Goal: Task Accomplishment & Management: Complete application form

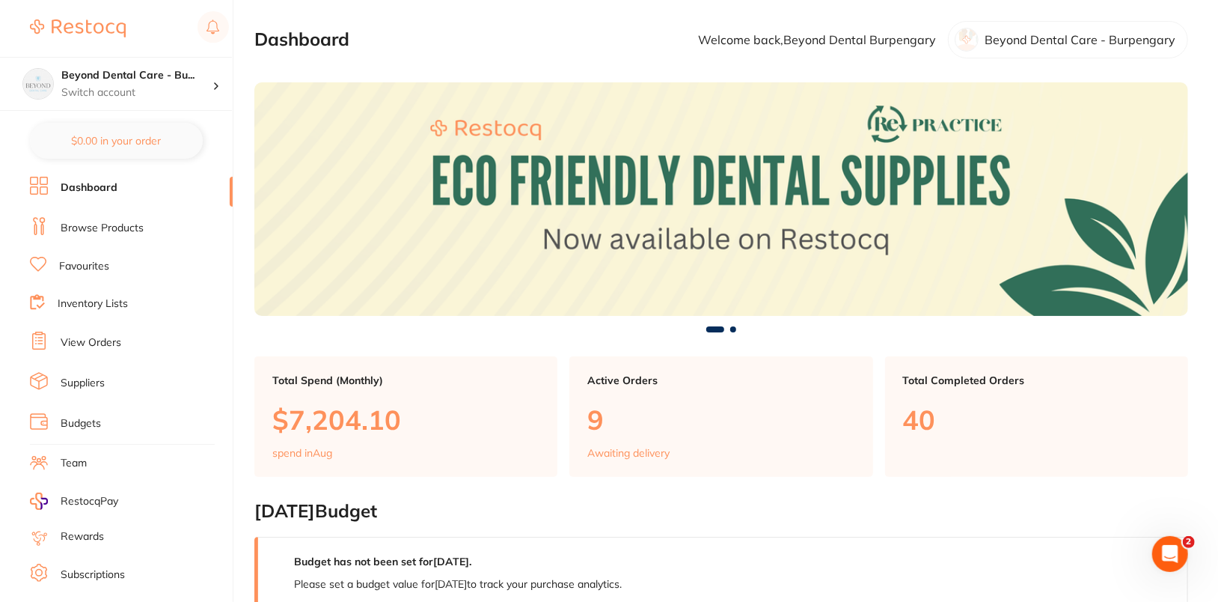
click at [100, 190] on link "Dashboard" at bounding box center [89, 187] width 57 height 15
click at [121, 230] on link "Browse Products" at bounding box center [102, 228] width 83 height 15
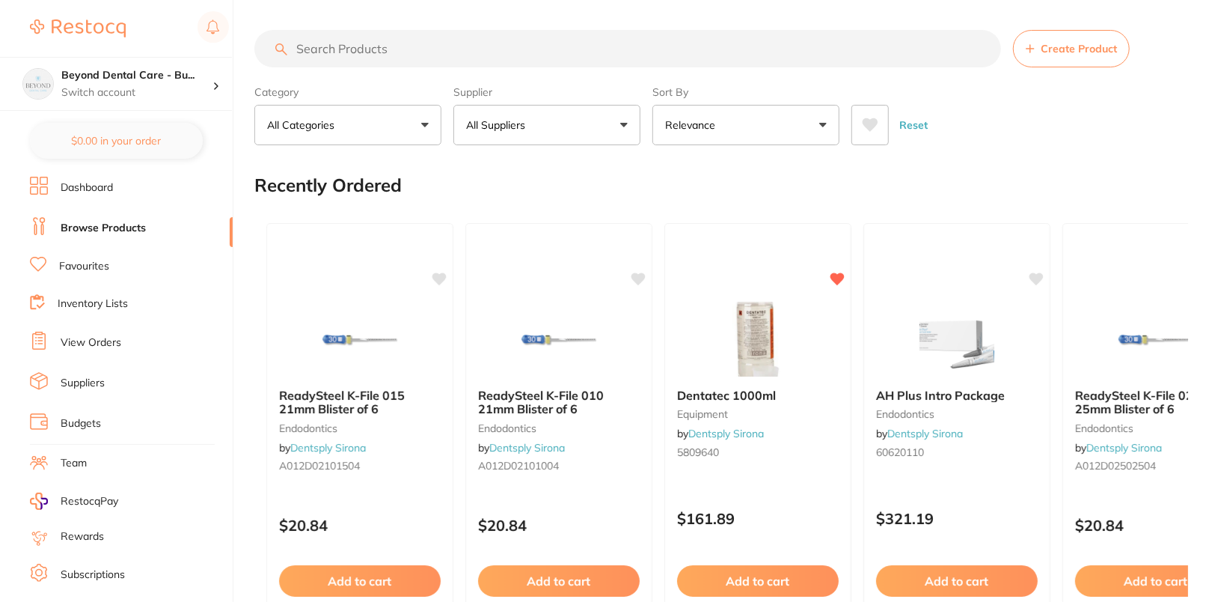
click at [529, 130] on p "All Suppliers" at bounding box center [498, 124] width 65 height 15
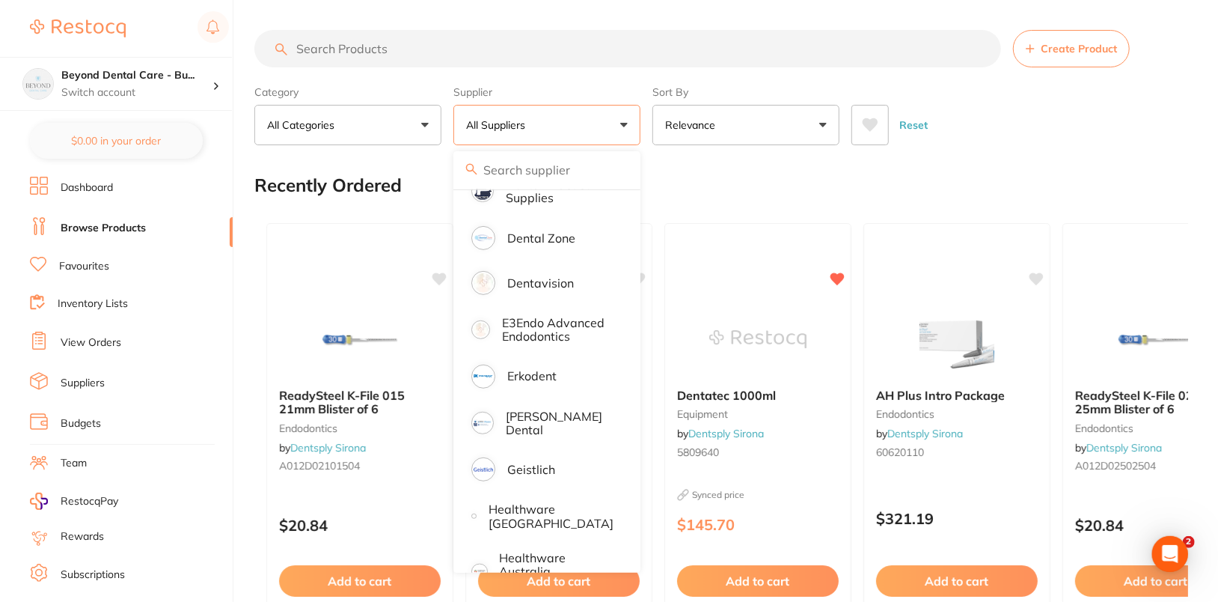
scroll to position [501, 0]
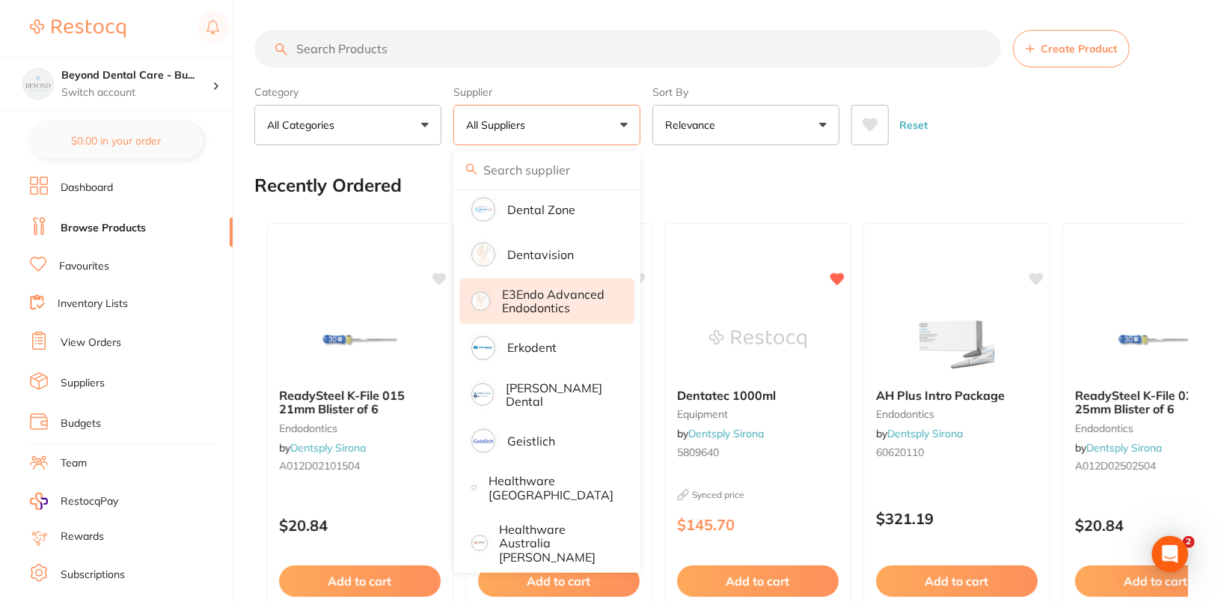
click at [589, 303] on p "E3Endo Advanced Endodontics" at bounding box center [557, 301] width 111 height 28
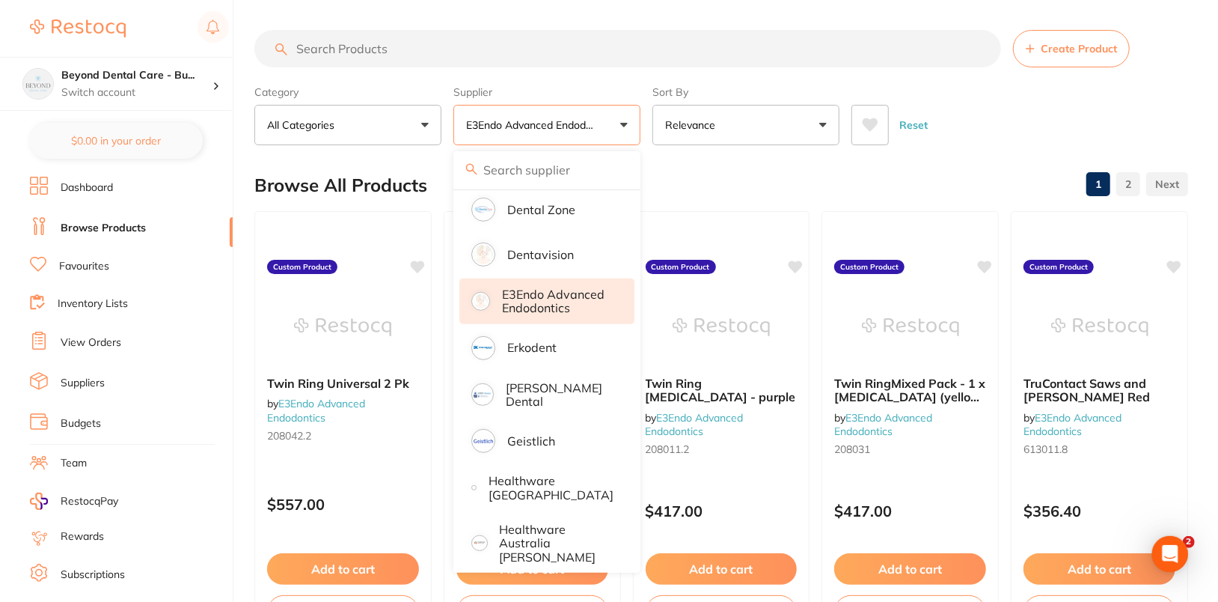
click at [1103, 114] on div "Reset" at bounding box center [1014, 119] width 325 height 52
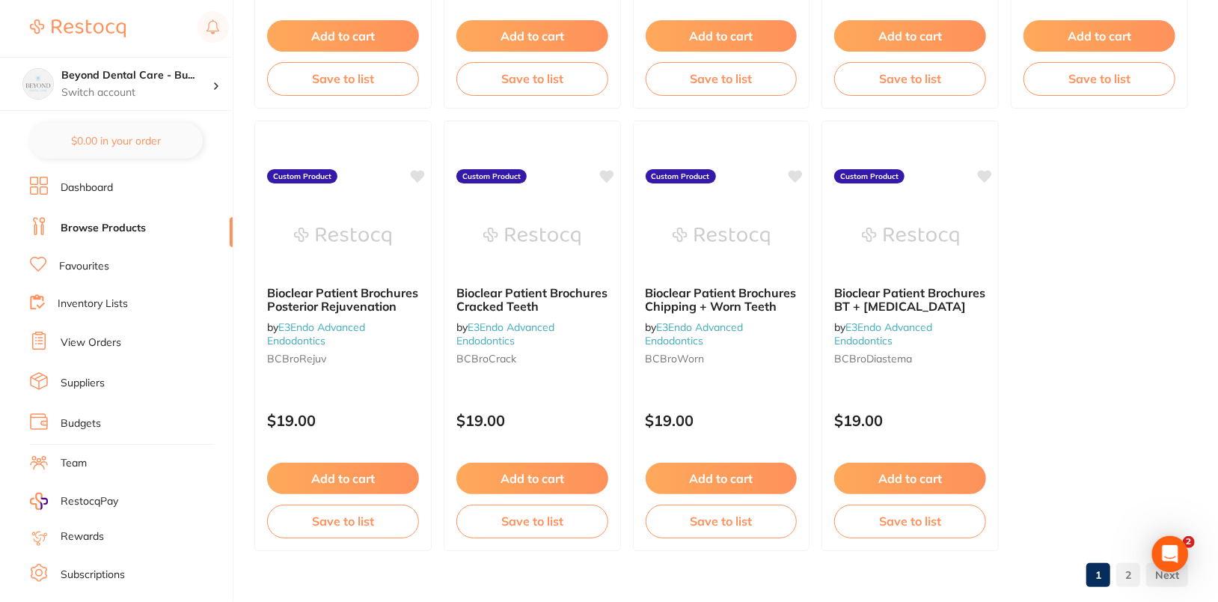
scroll to position [4513, 0]
click at [1134, 577] on link "2" at bounding box center [1128, 575] width 24 height 30
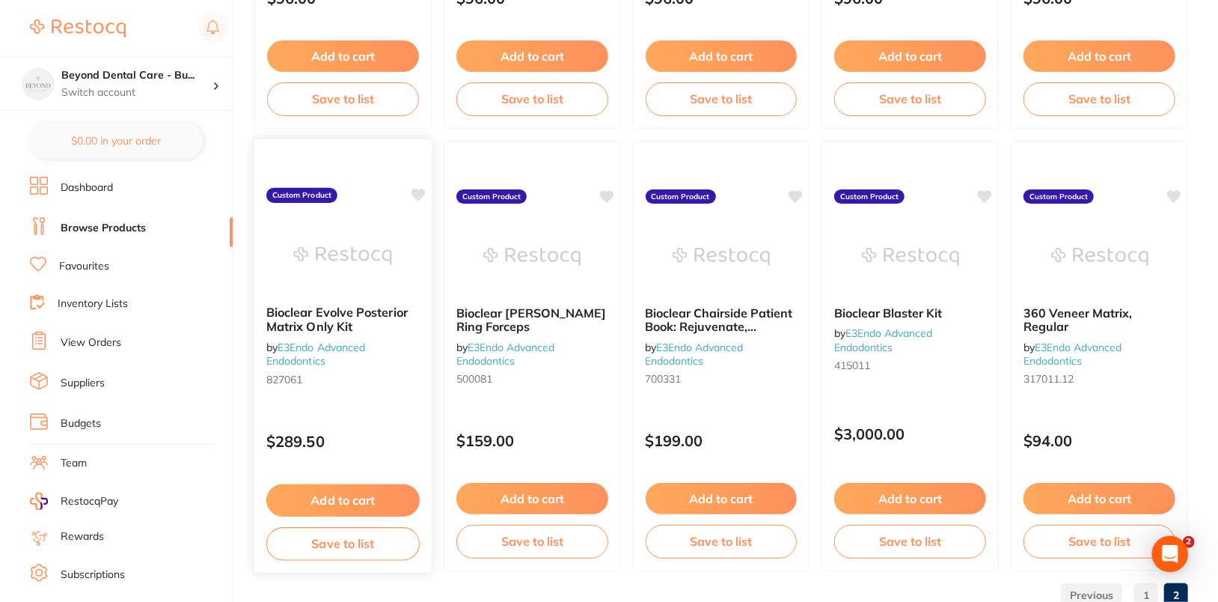
scroll to position [1839, 0]
click at [415, 192] on icon at bounding box center [418, 195] width 14 height 13
click at [608, 193] on icon at bounding box center [607, 195] width 14 height 13
click at [798, 195] on icon at bounding box center [796, 197] width 14 height 12
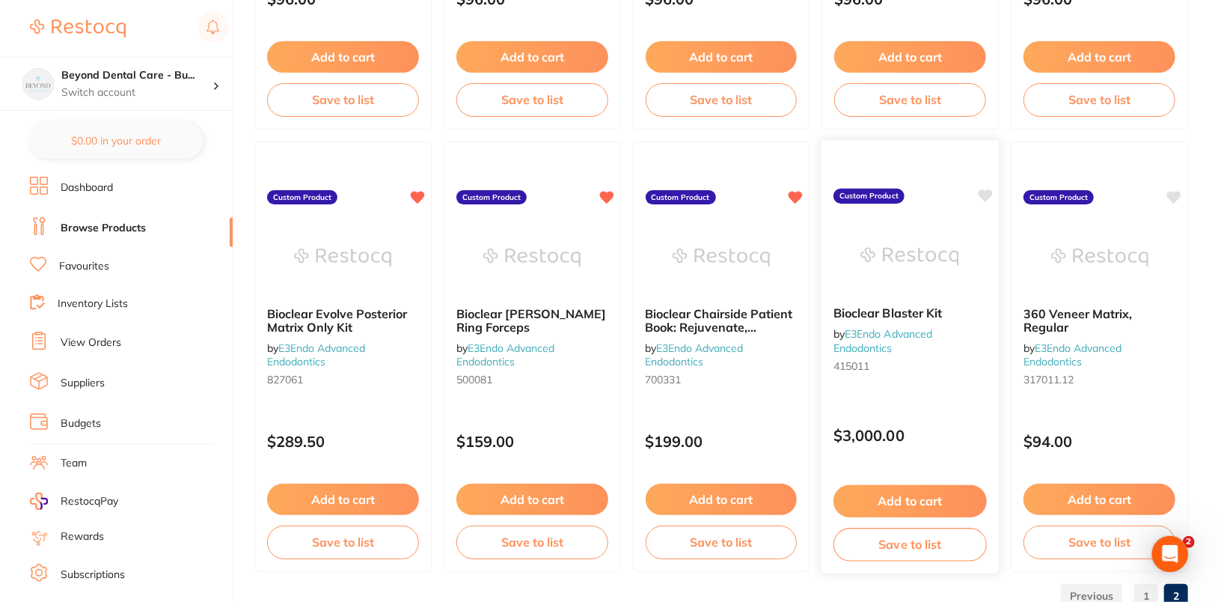
click at [980, 195] on icon at bounding box center [986, 195] width 14 height 13
click at [1179, 190] on icon at bounding box center [1175, 195] width 14 height 13
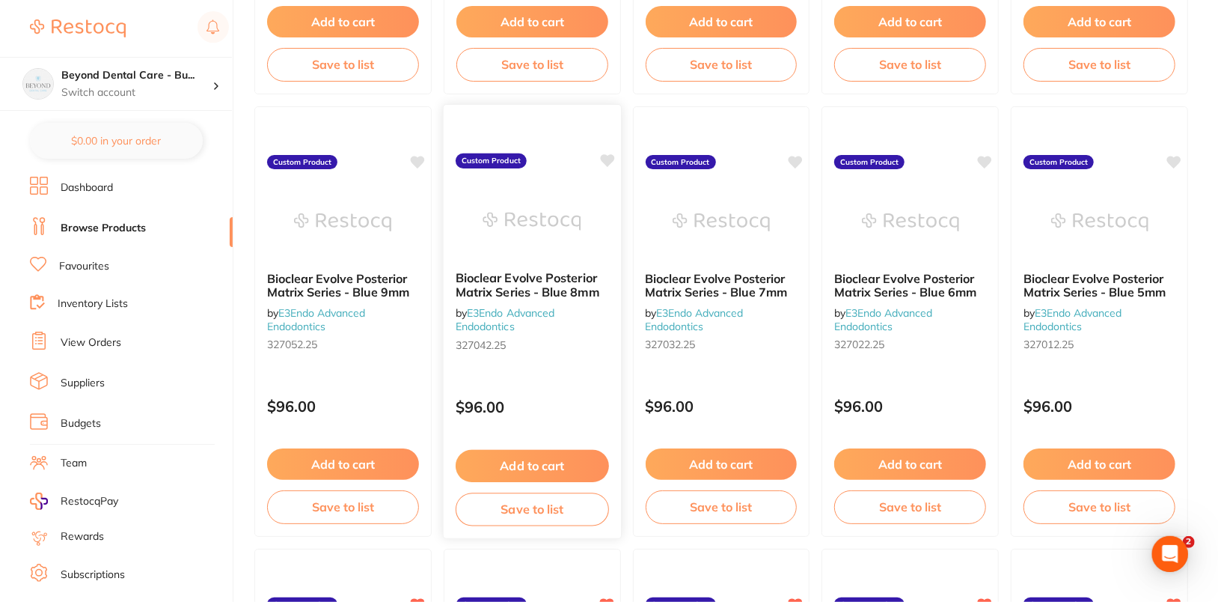
scroll to position [1302, 0]
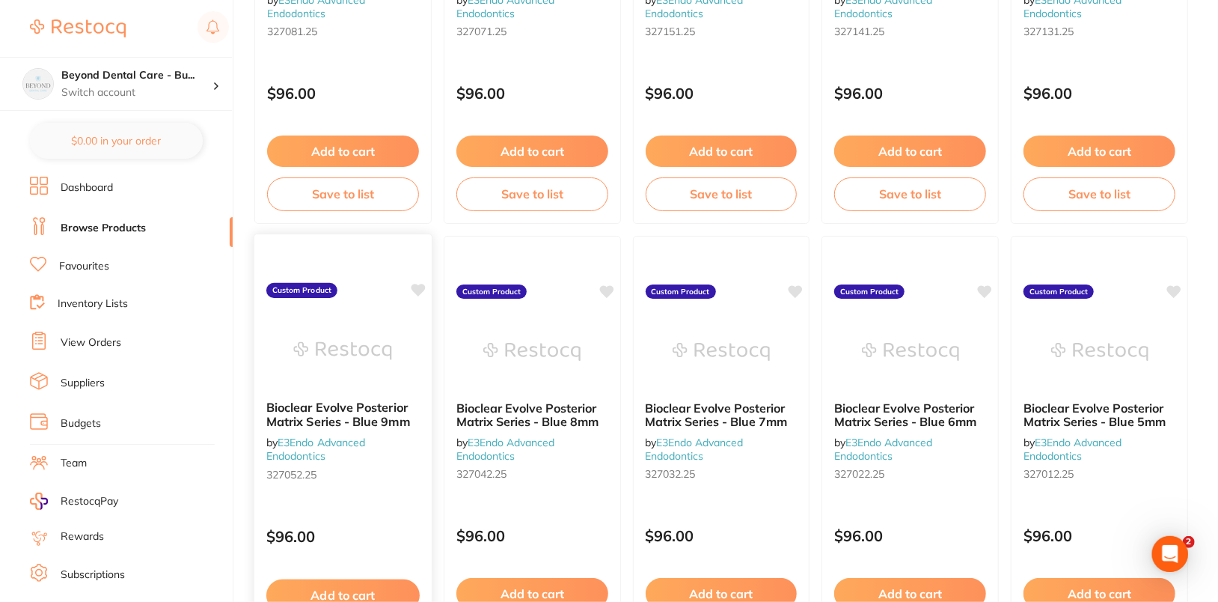
click at [421, 284] on icon at bounding box center [418, 290] width 14 height 13
click at [611, 286] on icon at bounding box center [607, 290] width 14 height 13
click at [804, 287] on div "Bioclear Evolve Posterior Matrix Series - Blue 7mm by E3Endo Advanced Endodonti…" at bounding box center [721, 450] width 179 height 435
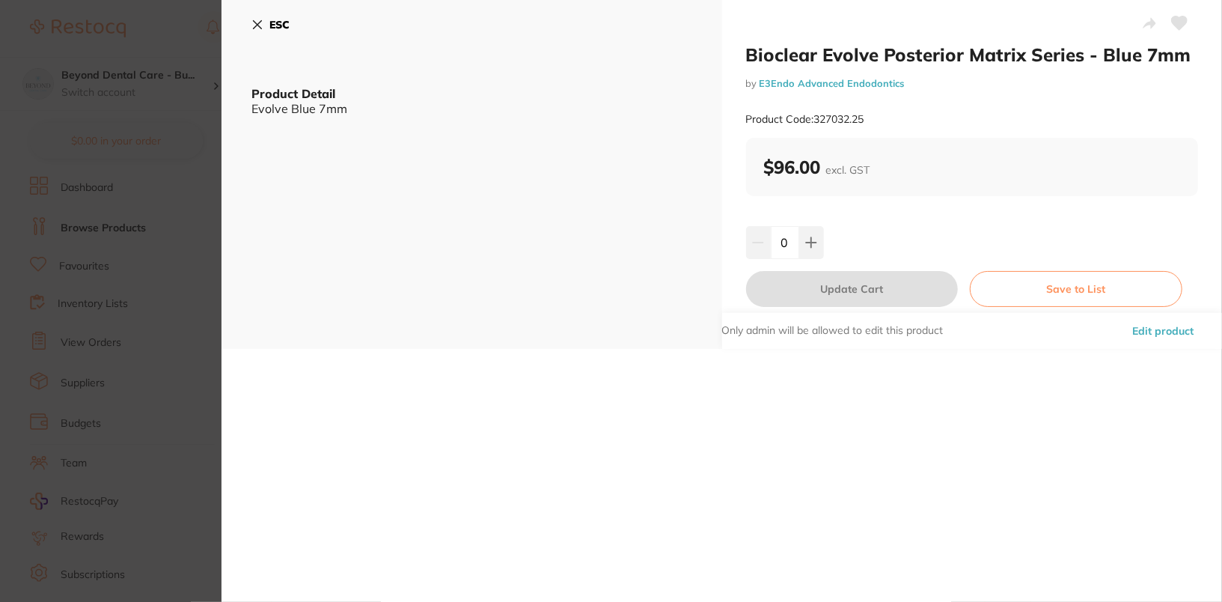
click at [1176, 23] on icon at bounding box center [1180, 22] width 16 height 13
click at [272, 24] on b "ESC" at bounding box center [279, 24] width 20 height 13
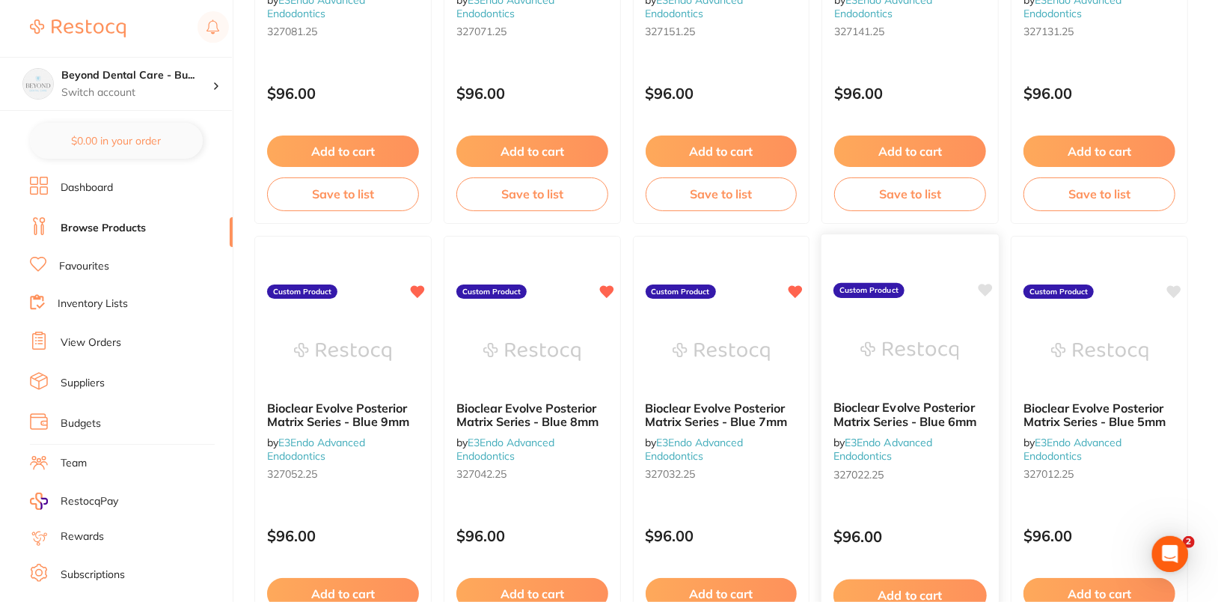
click at [983, 292] on icon at bounding box center [986, 290] width 14 height 13
click at [1181, 284] on icon at bounding box center [1175, 290] width 14 height 13
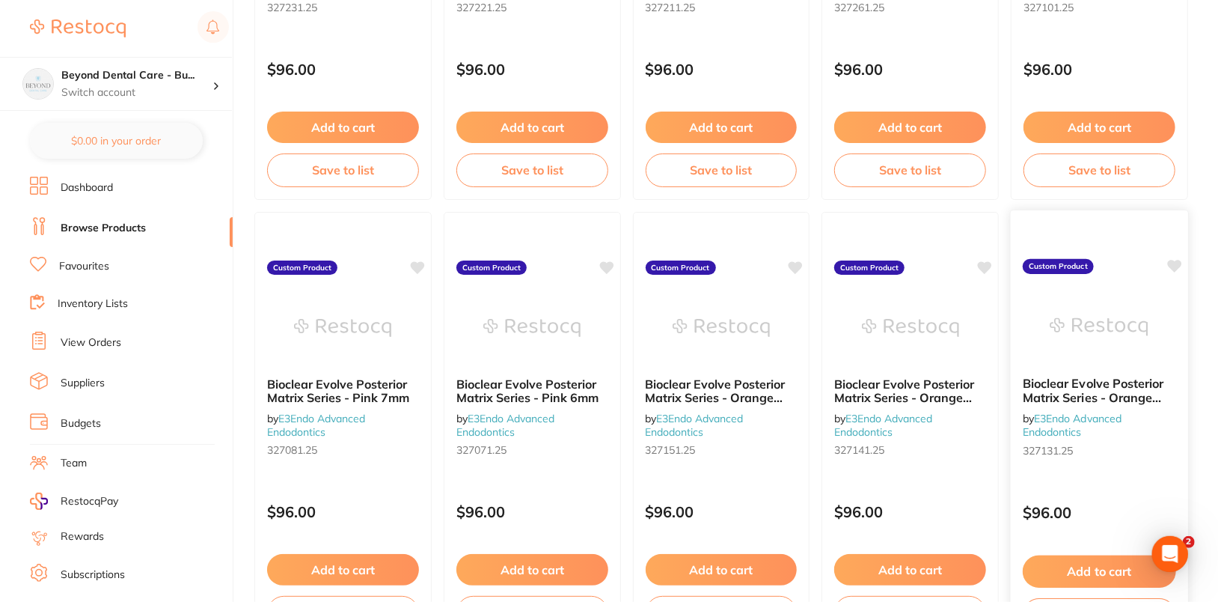
scroll to position [852, 0]
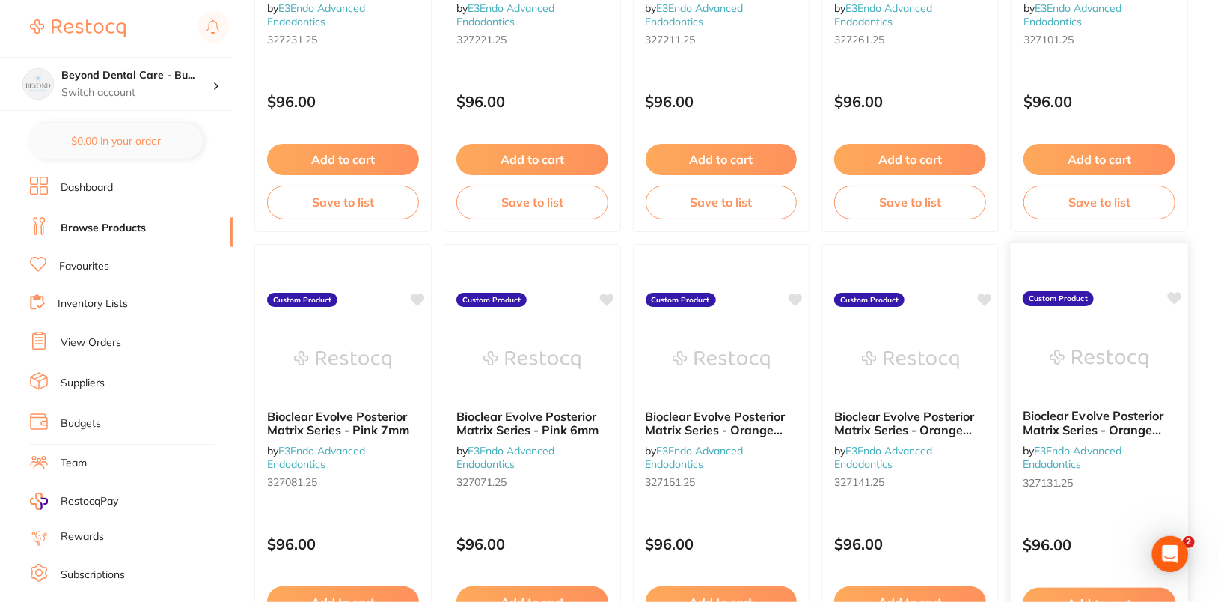
click at [1174, 295] on icon at bounding box center [1175, 298] width 14 height 13
click at [985, 296] on icon at bounding box center [986, 298] width 14 height 13
click at [789, 295] on icon at bounding box center [796, 298] width 15 height 15
click at [613, 298] on icon at bounding box center [606, 298] width 15 height 15
click at [422, 296] on icon at bounding box center [418, 298] width 14 height 13
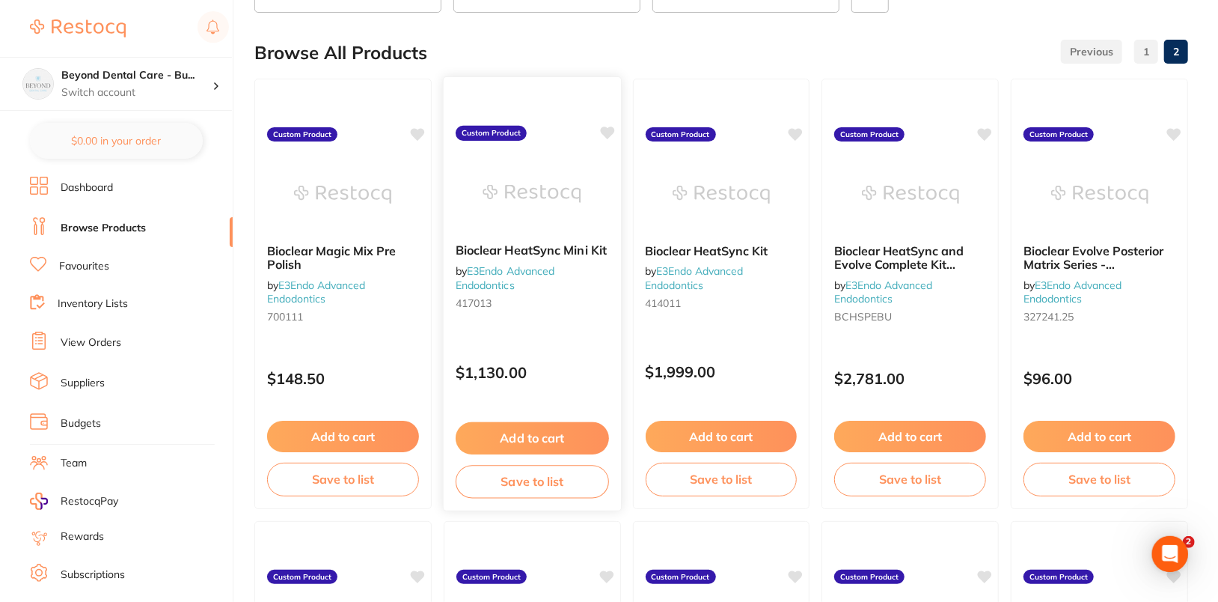
scroll to position [206, 0]
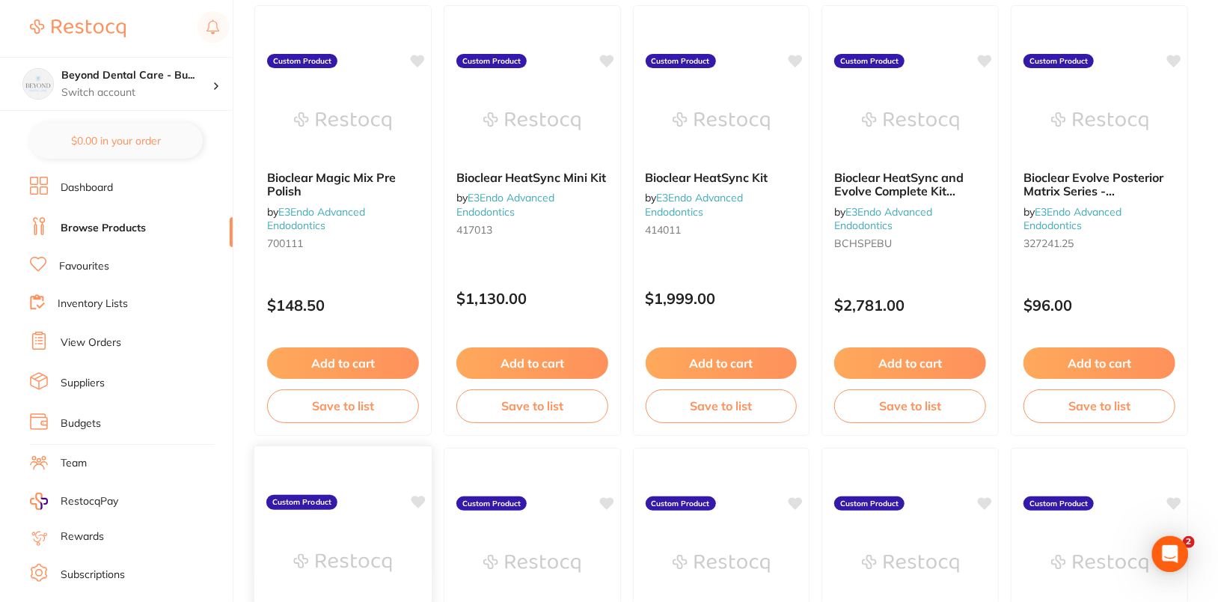
click at [422, 498] on icon at bounding box center [418, 501] width 14 height 13
click at [613, 499] on icon at bounding box center [607, 501] width 14 height 13
click at [797, 498] on icon at bounding box center [796, 501] width 14 height 13
drag, startPoint x: 991, startPoint y: 498, endPoint x: 1129, endPoint y: 490, distance: 138.7
click at [991, 498] on icon at bounding box center [985, 503] width 14 height 12
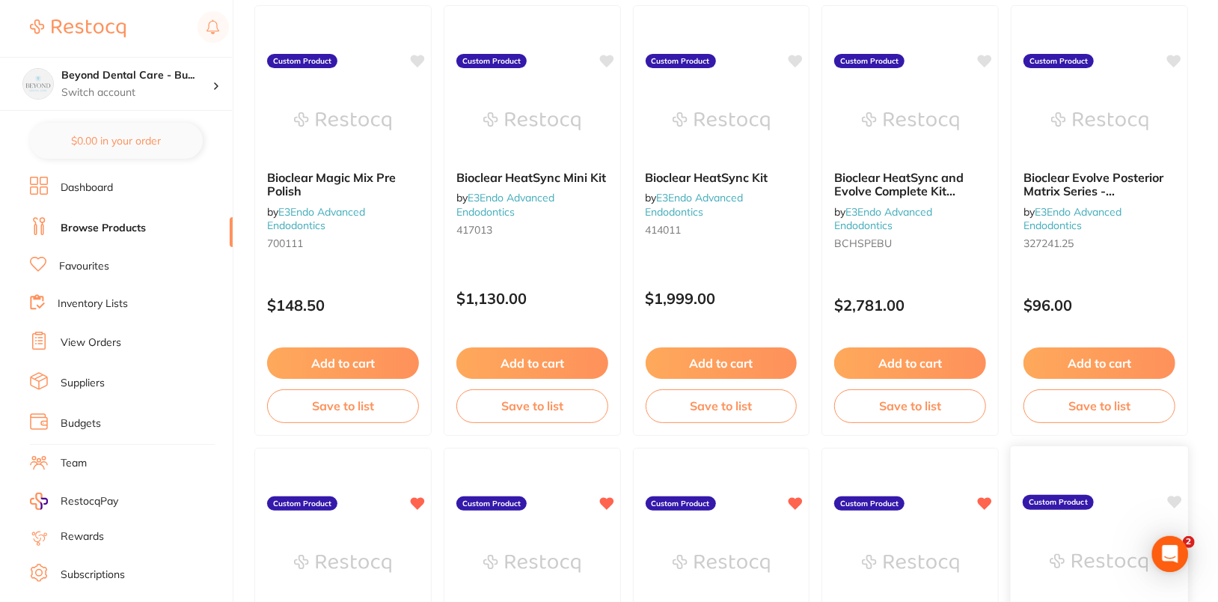
click at [1179, 497] on icon at bounding box center [1175, 501] width 14 height 13
click at [1176, 55] on icon at bounding box center [1175, 59] width 14 height 13
click at [986, 55] on icon at bounding box center [986, 59] width 14 height 13
click at [798, 57] on icon at bounding box center [796, 59] width 14 height 13
click at [597, 58] on div "Bioclear HeatSync Mini Kit by E3Endo Advanced Endodontics 417013 Custom Product…" at bounding box center [532, 220] width 177 height 430
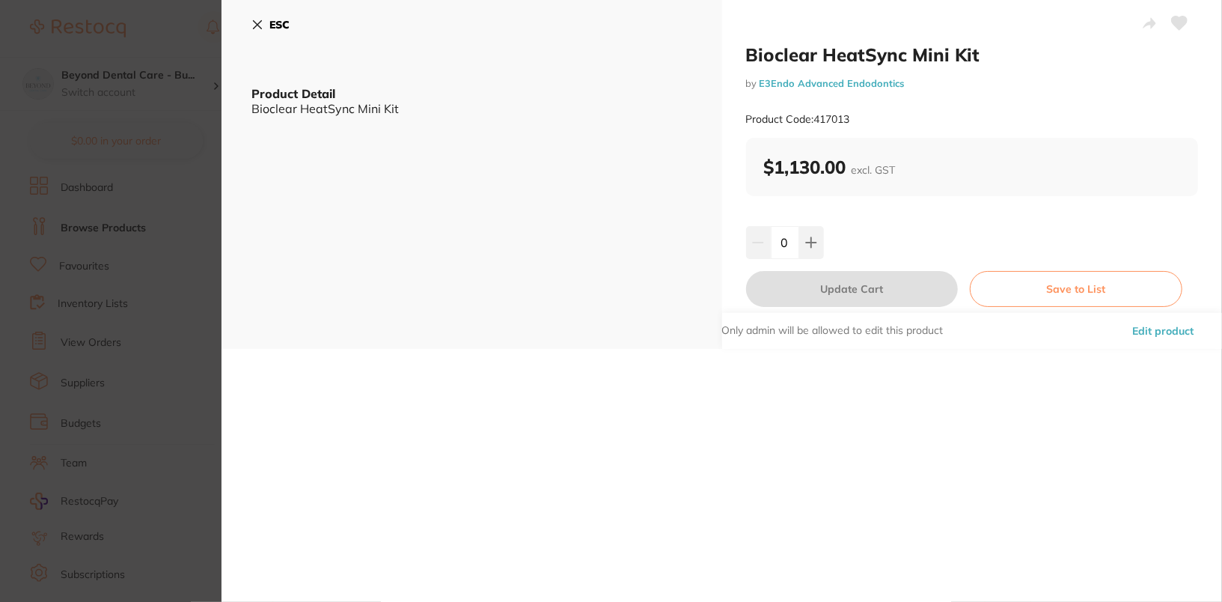
click at [265, 31] on button "ESC" at bounding box center [270, 24] width 38 height 25
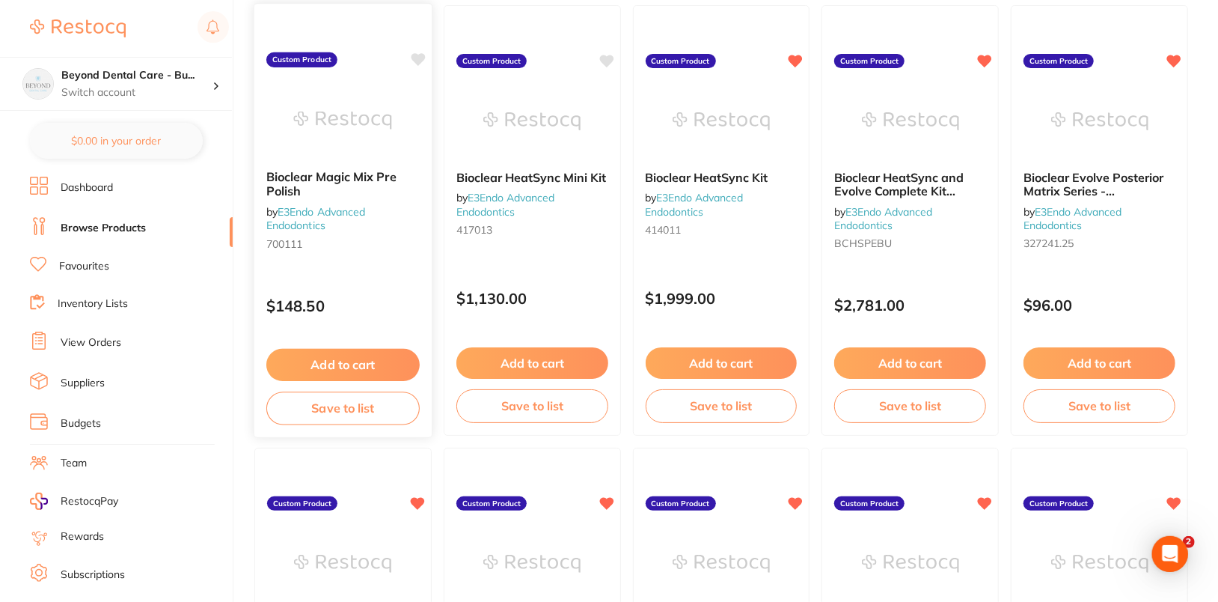
click at [416, 58] on icon at bounding box center [418, 59] width 14 height 13
click at [607, 55] on icon at bounding box center [607, 59] width 14 height 13
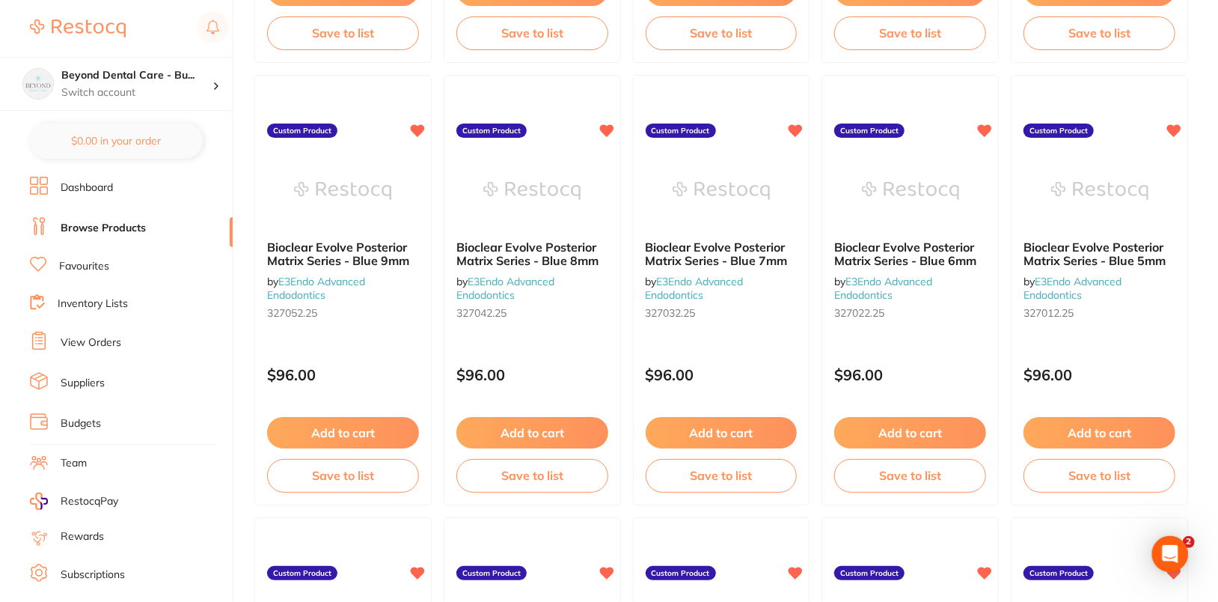
scroll to position [1885, 0]
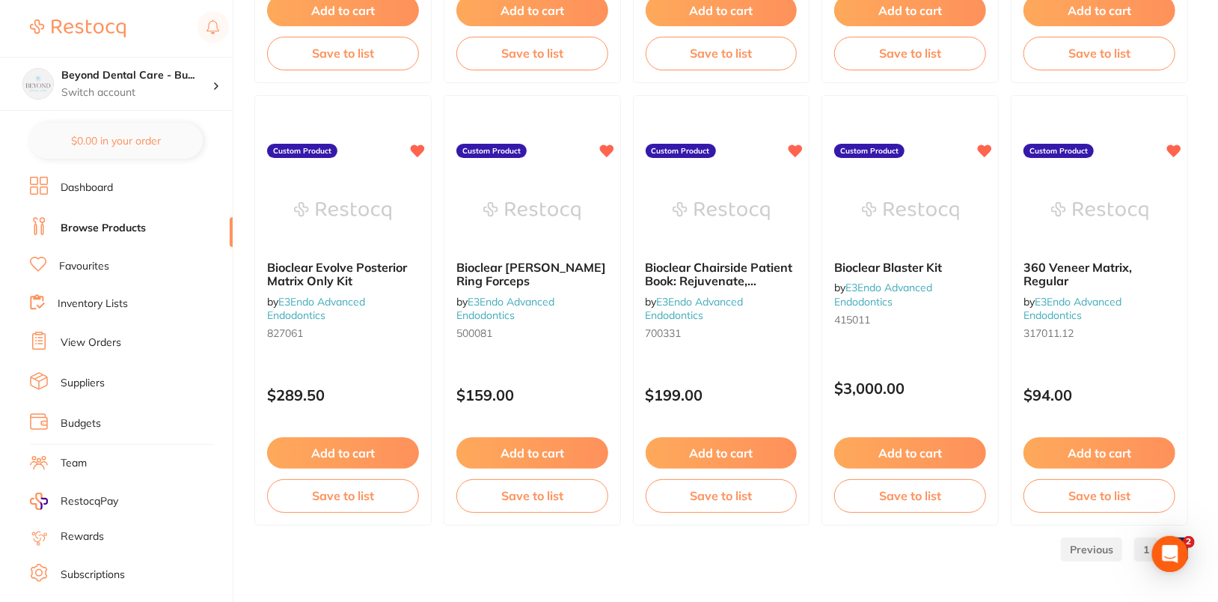
click at [1145, 547] on link "1" at bounding box center [1146, 549] width 24 height 30
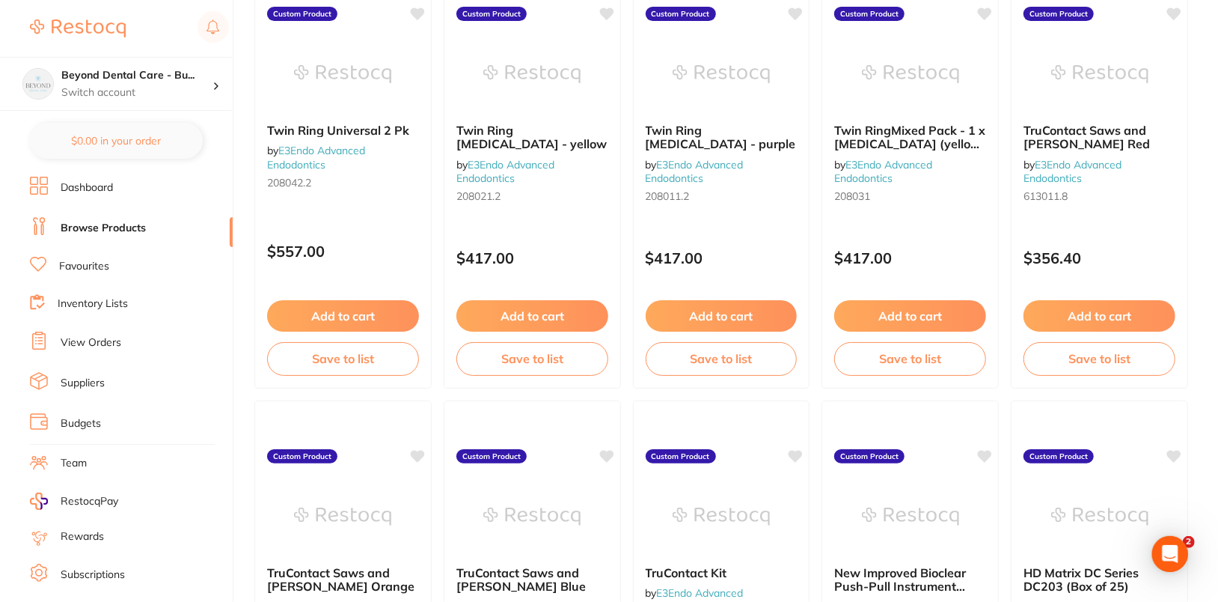
scroll to position [227, 0]
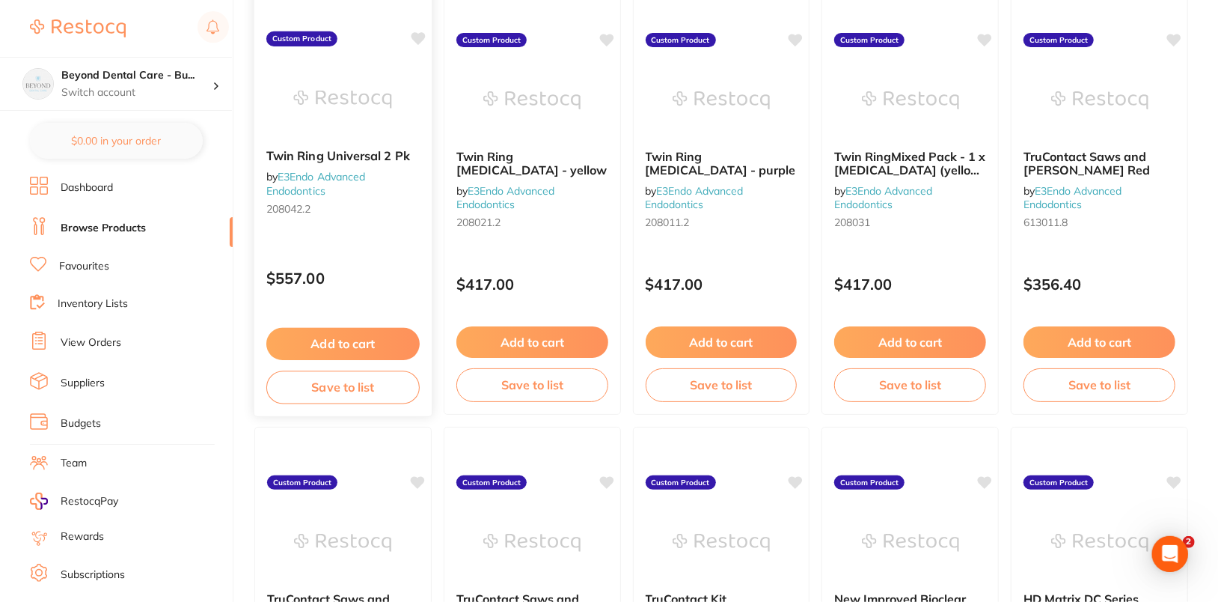
click at [422, 31] on icon at bounding box center [418, 38] width 15 height 15
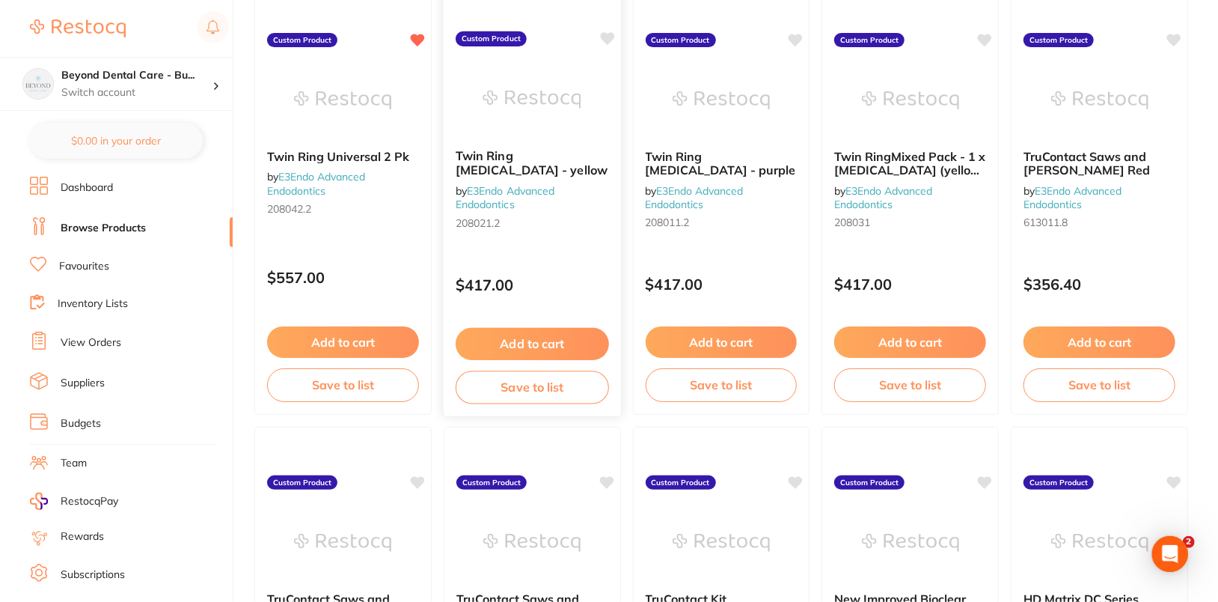
click at [605, 37] on icon at bounding box center [607, 38] width 14 height 13
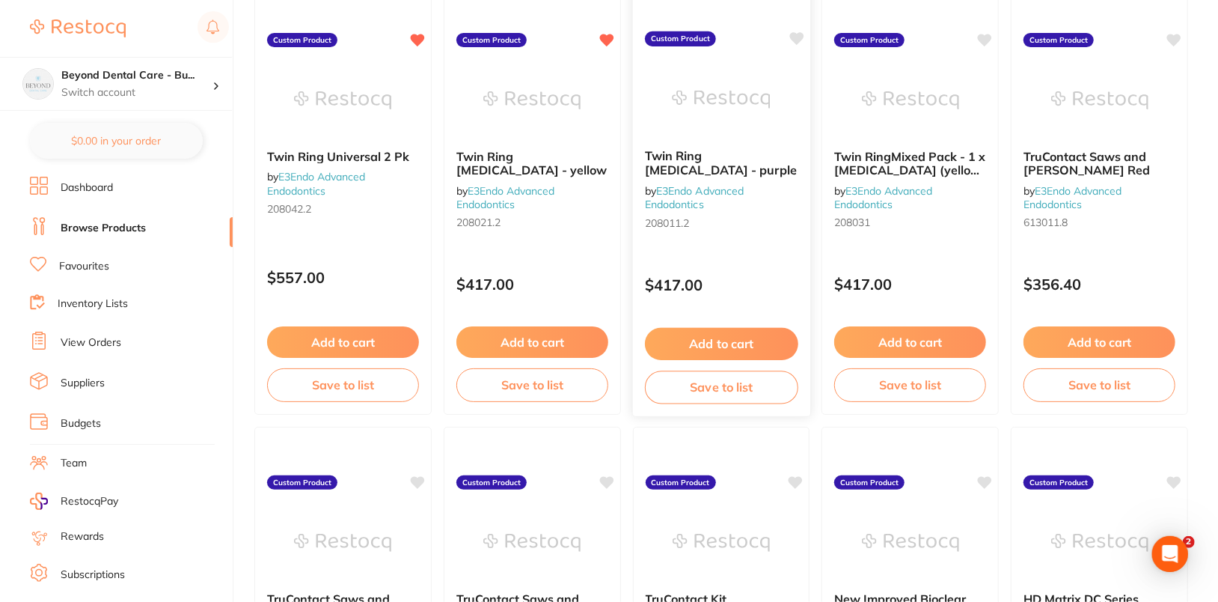
click at [792, 34] on icon at bounding box center [796, 38] width 14 height 13
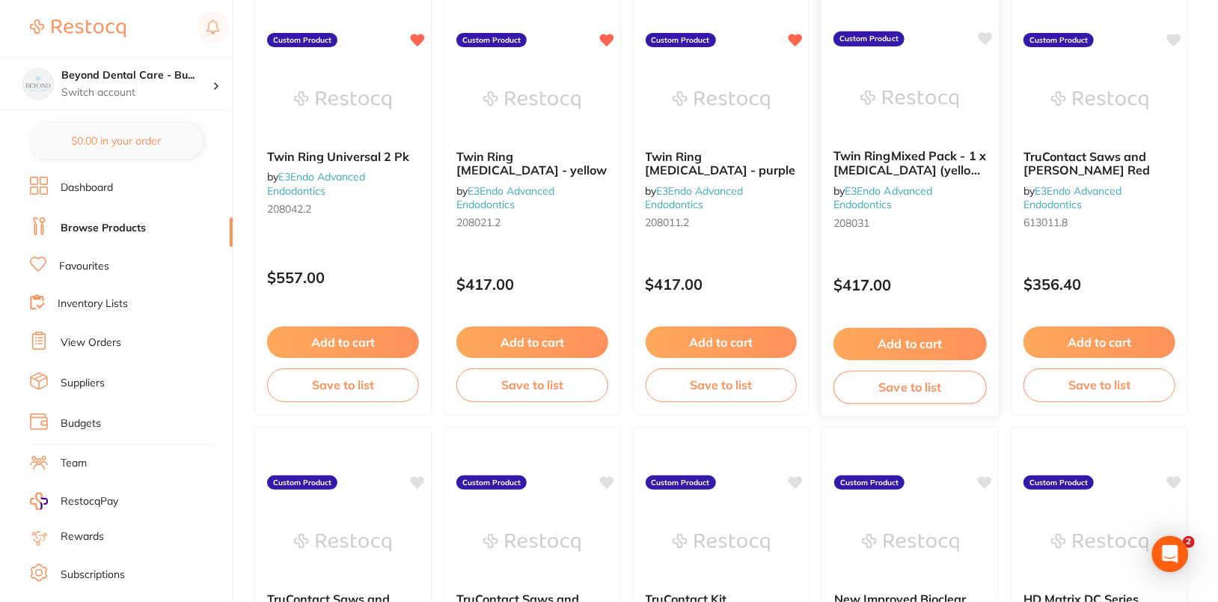
click at [985, 34] on icon at bounding box center [986, 38] width 14 height 13
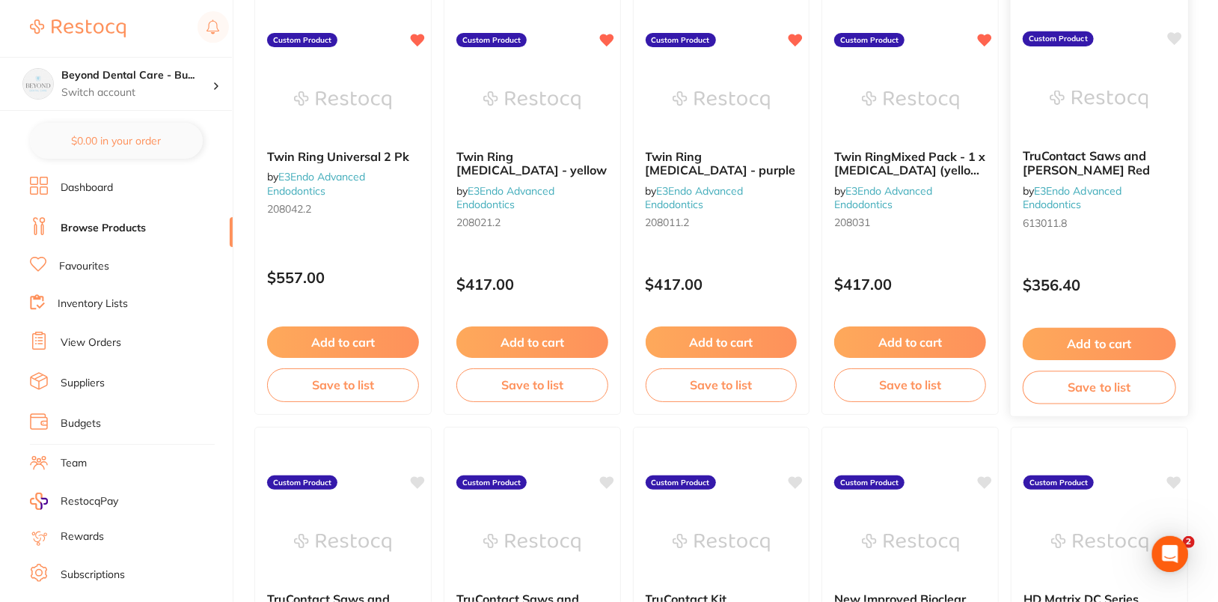
click at [1173, 36] on icon at bounding box center [1175, 38] width 14 height 13
click at [1176, 480] on icon at bounding box center [1175, 480] width 14 height 13
click at [990, 478] on icon at bounding box center [986, 480] width 14 height 13
click at [795, 477] on icon at bounding box center [796, 480] width 14 height 13
click at [606, 482] on icon at bounding box center [607, 480] width 14 height 13
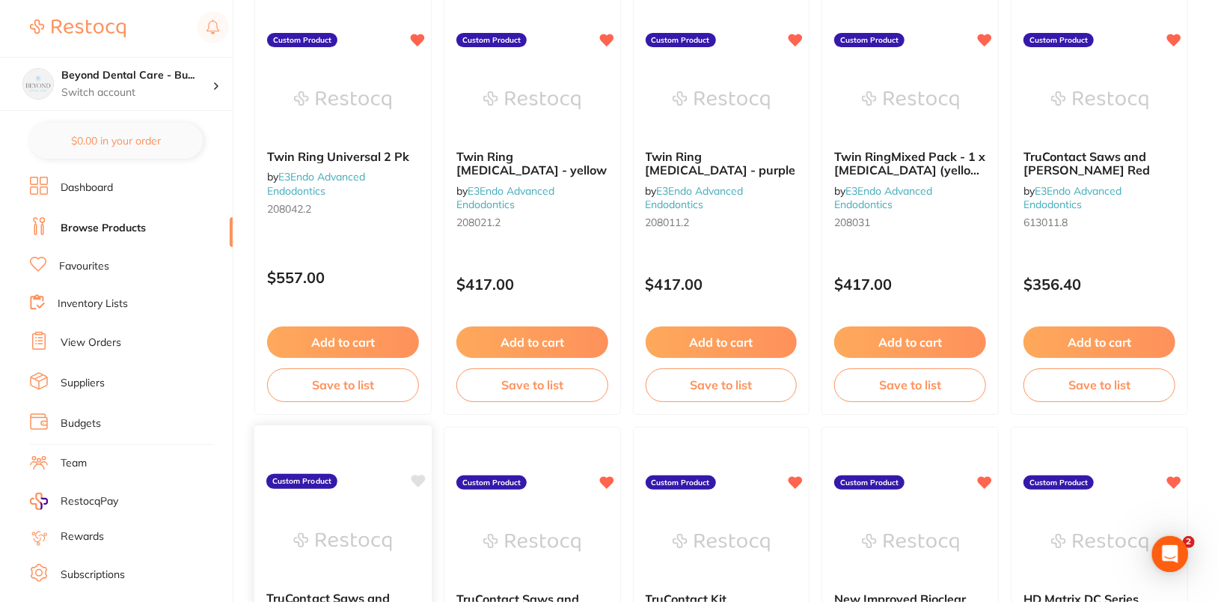
click at [418, 478] on icon at bounding box center [418, 480] width 14 height 13
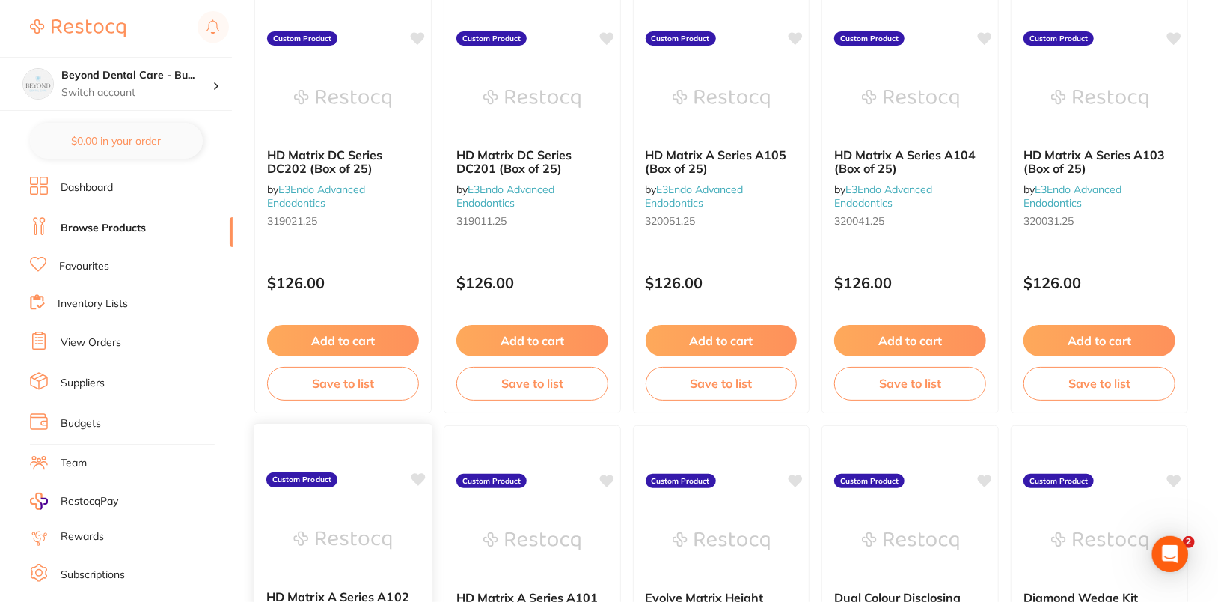
scroll to position [1116, 0]
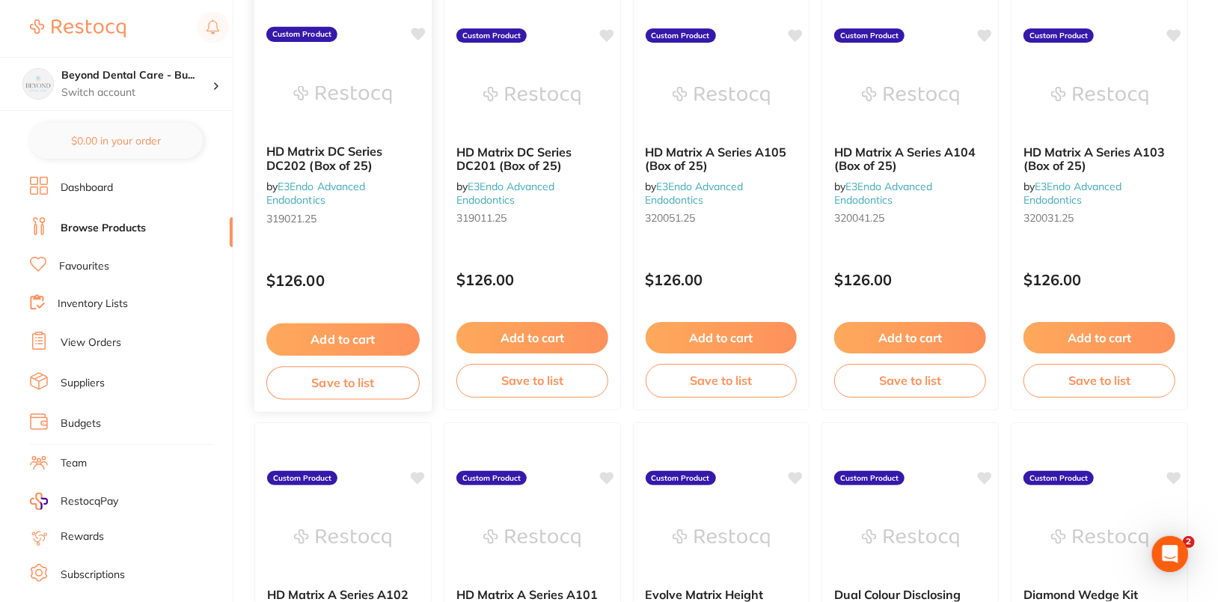
click at [420, 30] on icon at bounding box center [418, 34] width 14 height 13
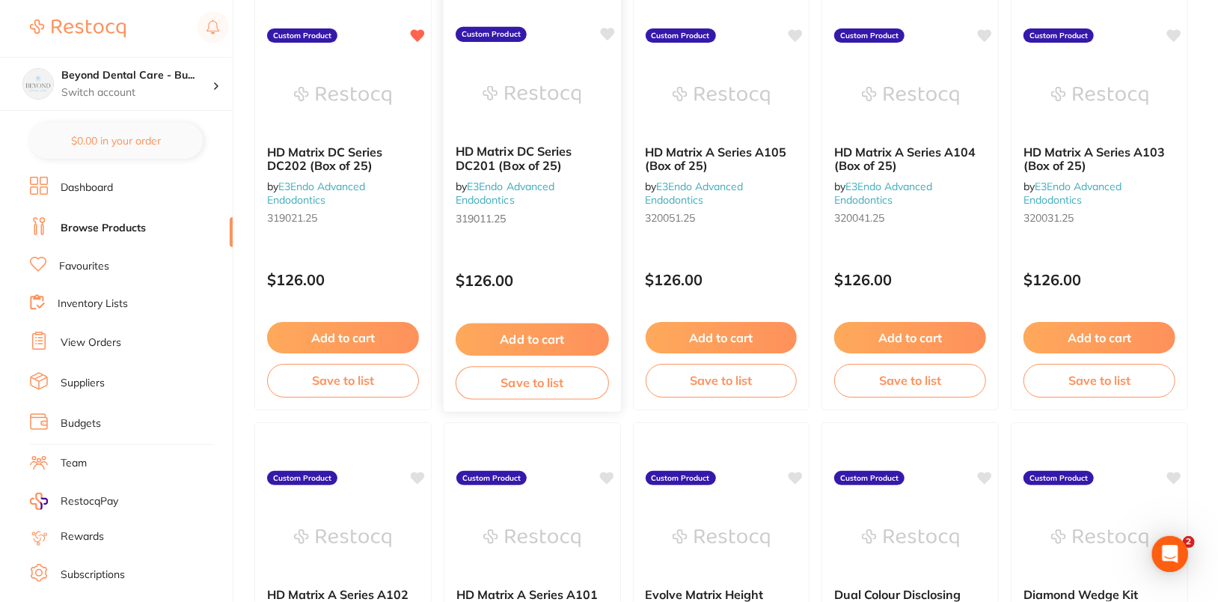
click at [609, 31] on icon at bounding box center [607, 34] width 14 height 13
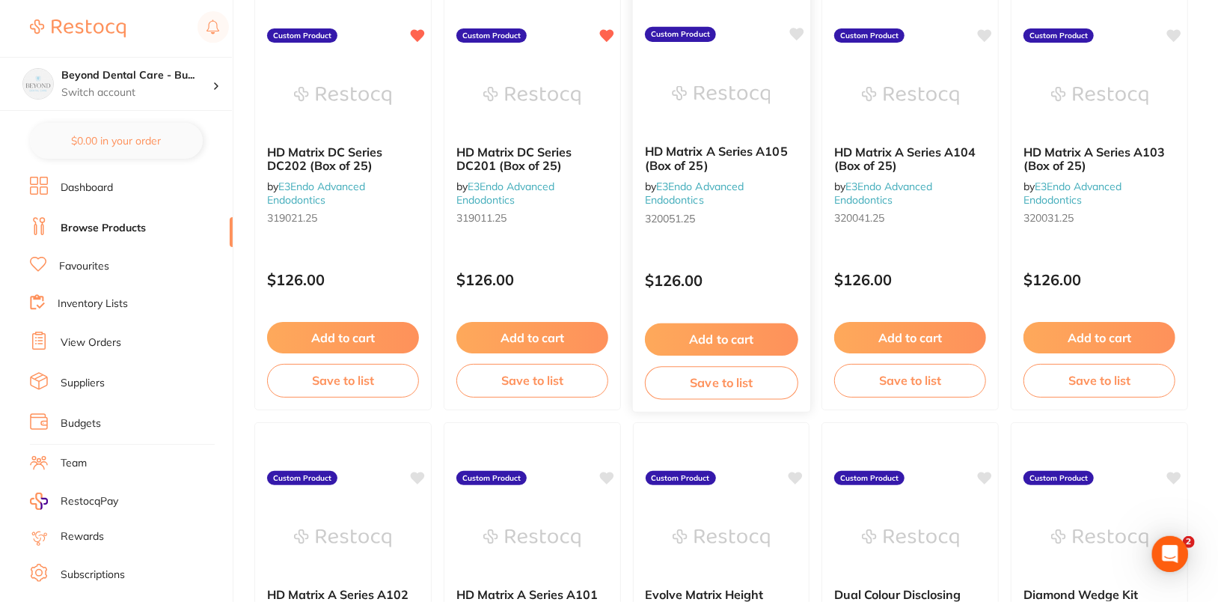
click at [795, 32] on icon at bounding box center [796, 34] width 14 height 13
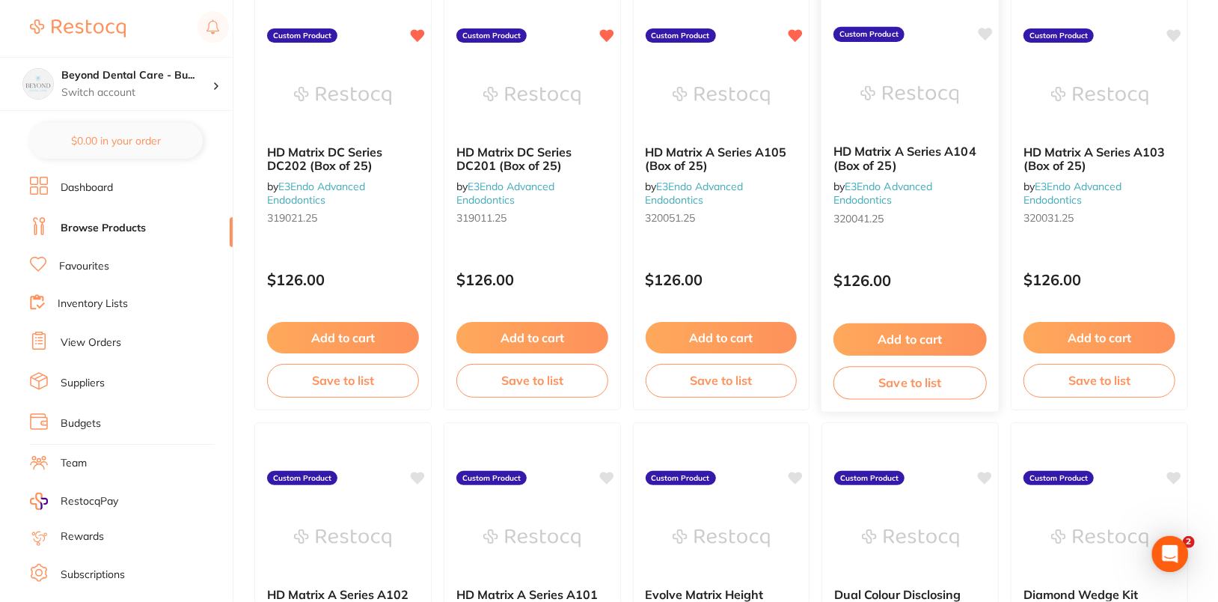
click at [986, 29] on icon at bounding box center [986, 34] width 14 height 13
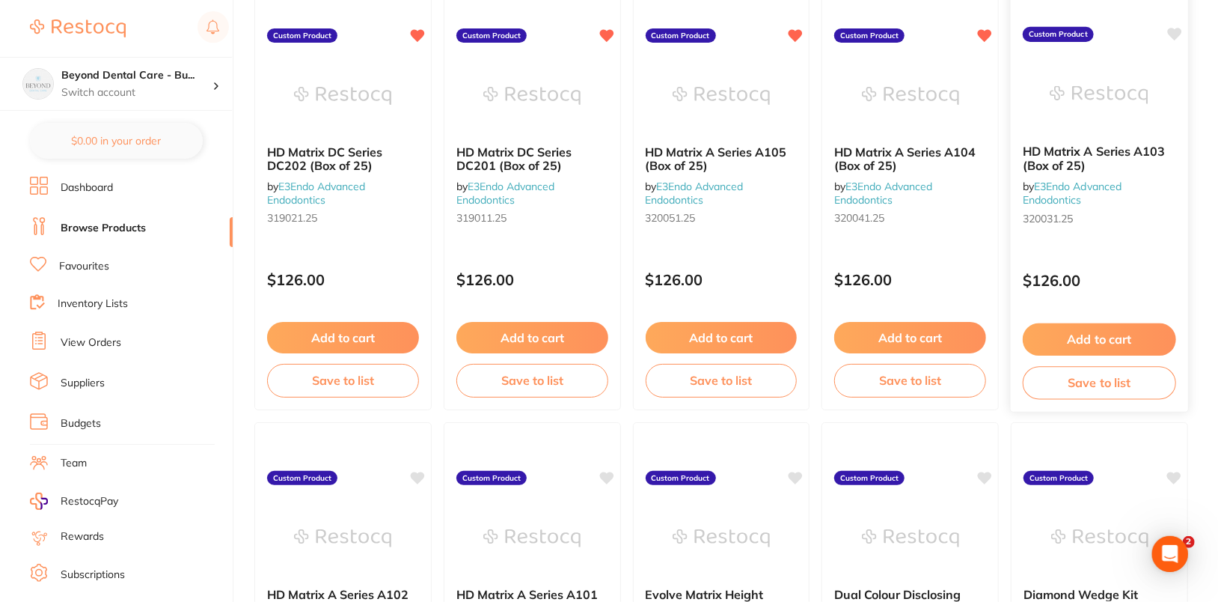
click at [1177, 28] on icon at bounding box center [1175, 34] width 14 height 13
click at [1172, 474] on icon at bounding box center [1175, 476] width 14 height 13
click at [988, 474] on icon at bounding box center [986, 476] width 14 height 13
click at [795, 477] on icon at bounding box center [796, 476] width 14 height 13
click at [608, 473] on icon at bounding box center [607, 476] width 14 height 13
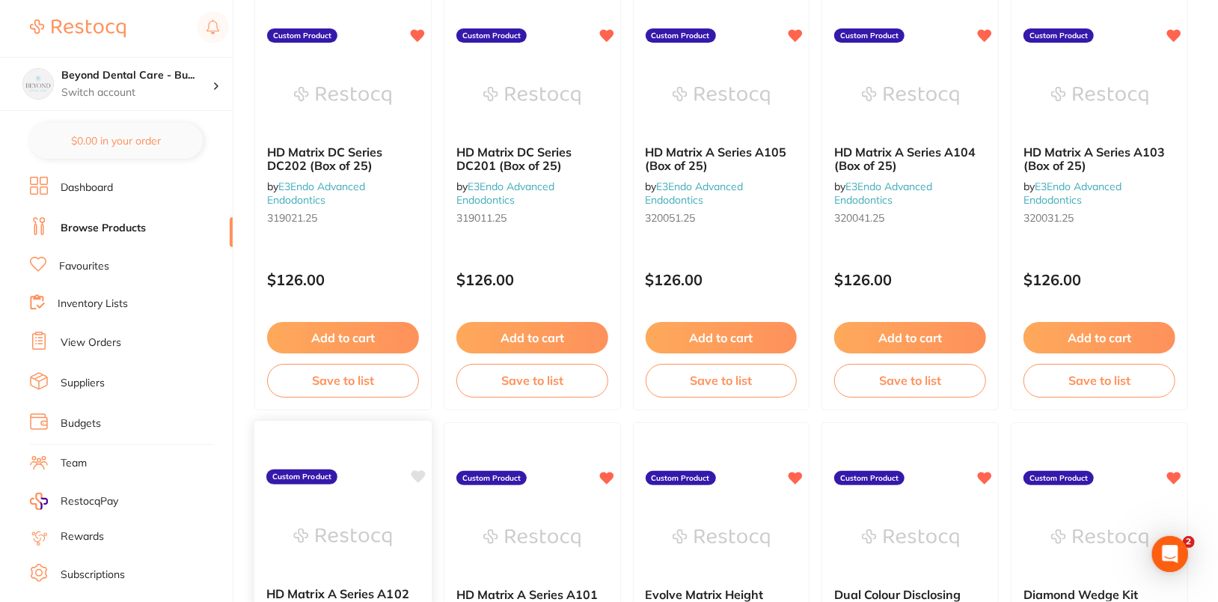
click at [422, 471] on icon at bounding box center [418, 476] width 14 height 13
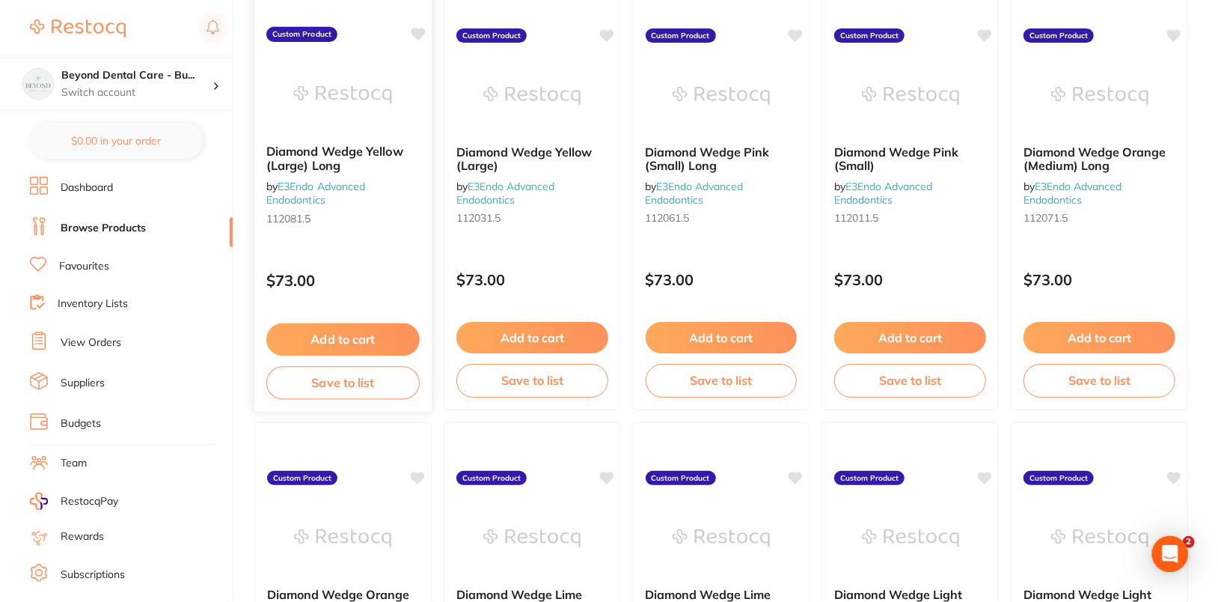
scroll to position [1999, 0]
click at [421, 34] on icon at bounding box center [418, 34] width 14 height 13
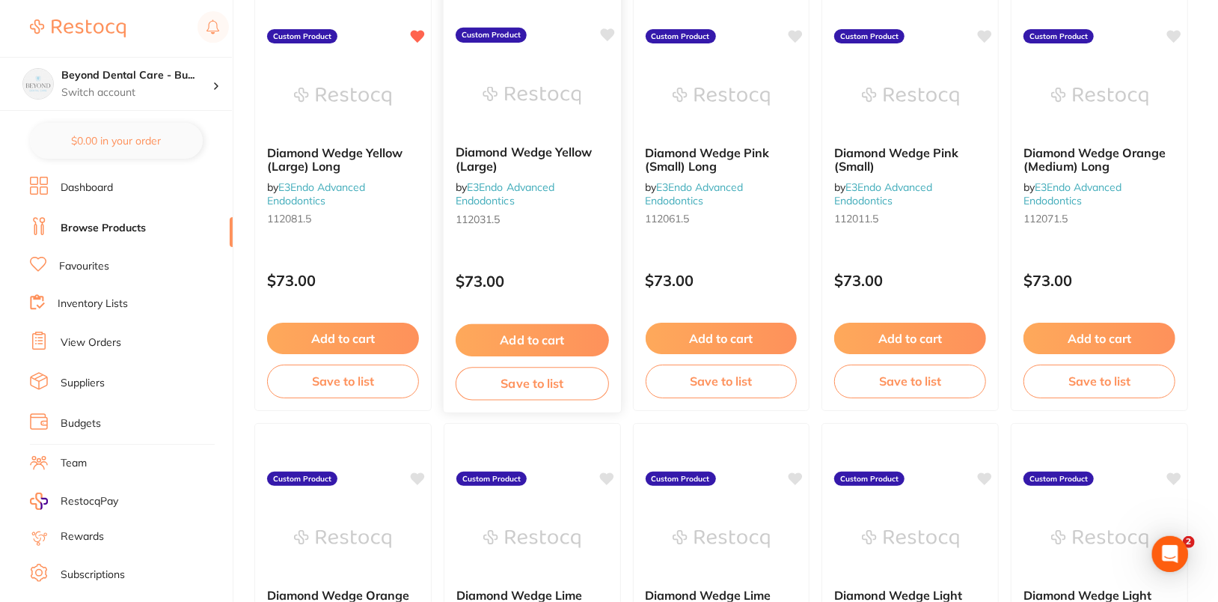
click at [612, 33] on icon at bounding box center [607, 34] width 14 height 13
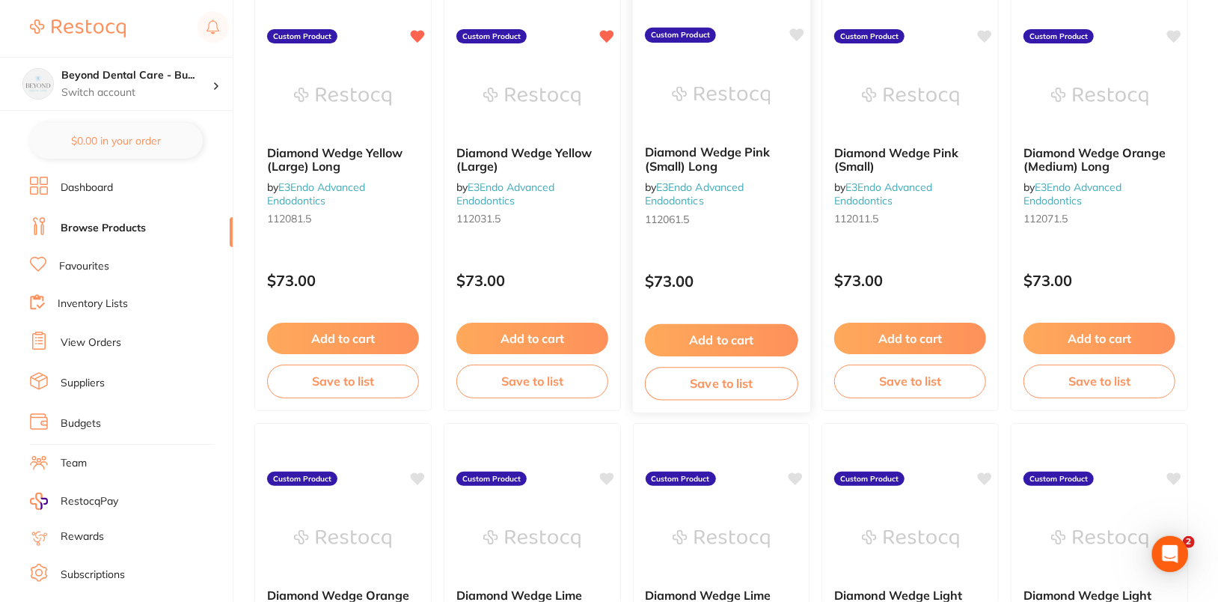
click at [799, 29] on icon at bounding box center [796, 34] width 14 height 13
drag, startPoint x: 990, startPoint y: 34, endPoint x: 1011, endPoint y: 33, distance: 21.0
click at [990, 33] on icon at bounding box center [985, 36] width 14 height 12
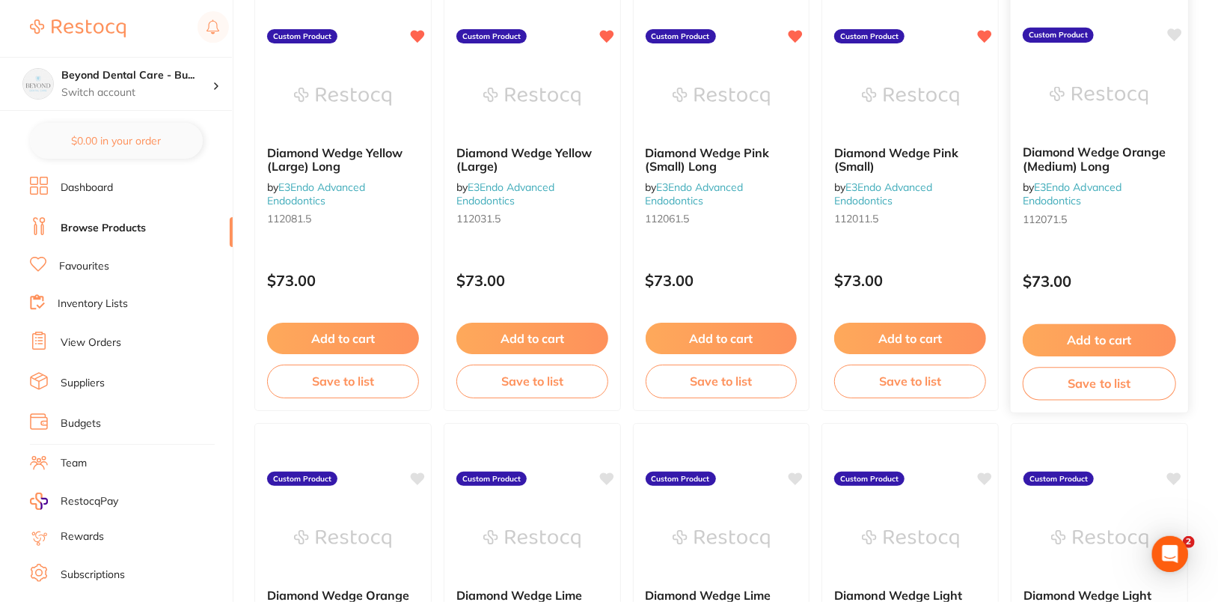
click at [1179, 32] on icon at bounding box center [1175, 34] width 14 height 13
click at [1173, 474] on icon at bounding box center [1175, 477] width 14 height 13
click at [986, 477] on icon at bounding box center [986, 477] width 14 height 13
click at [798, 477] on icon at bounding box center [796, 477] width 14 height 13
click at [611, 474] on icon at bounding box center [607, 477] width 14 height 13
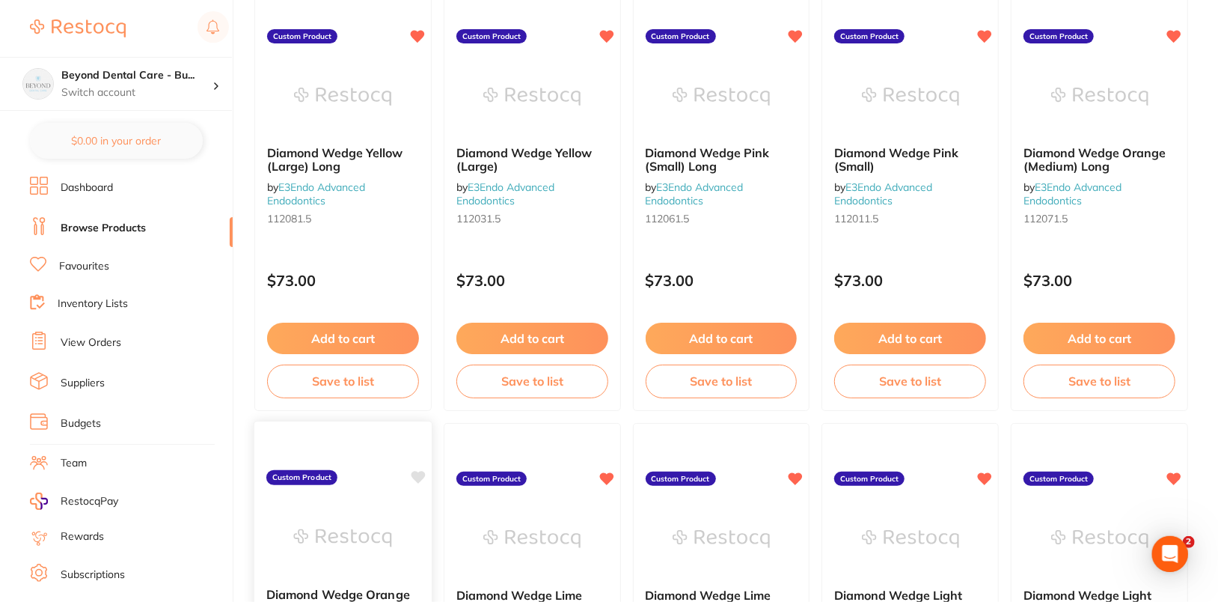
click at [419, 480] on icon at bounding box center [418, 477] width 14 height 13
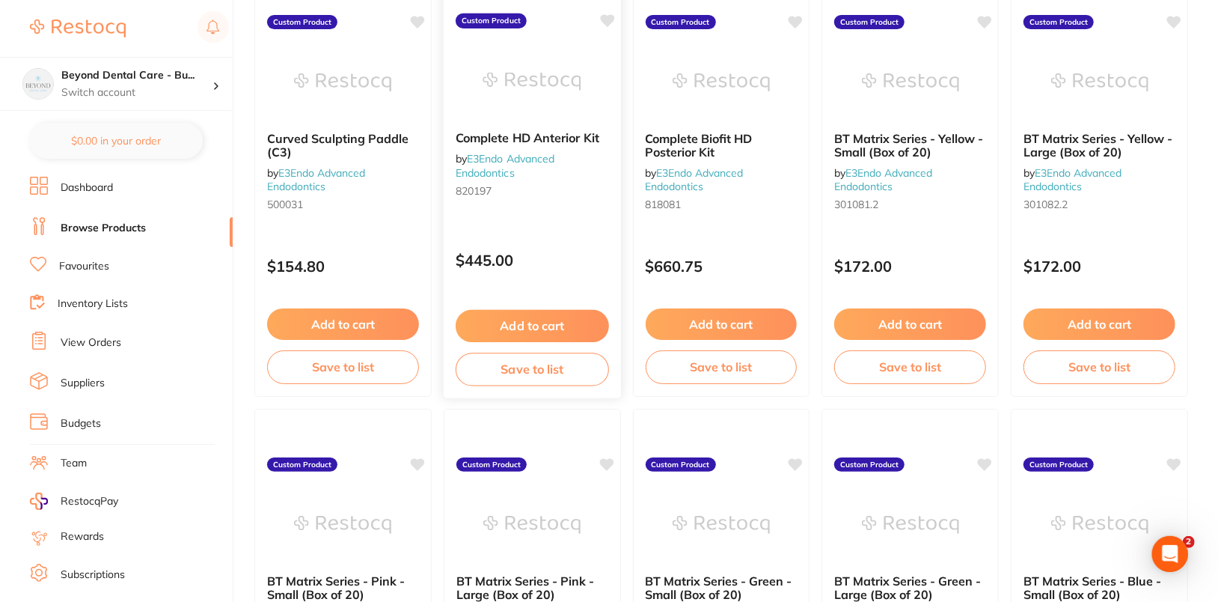
scroll to position [2901, 0]
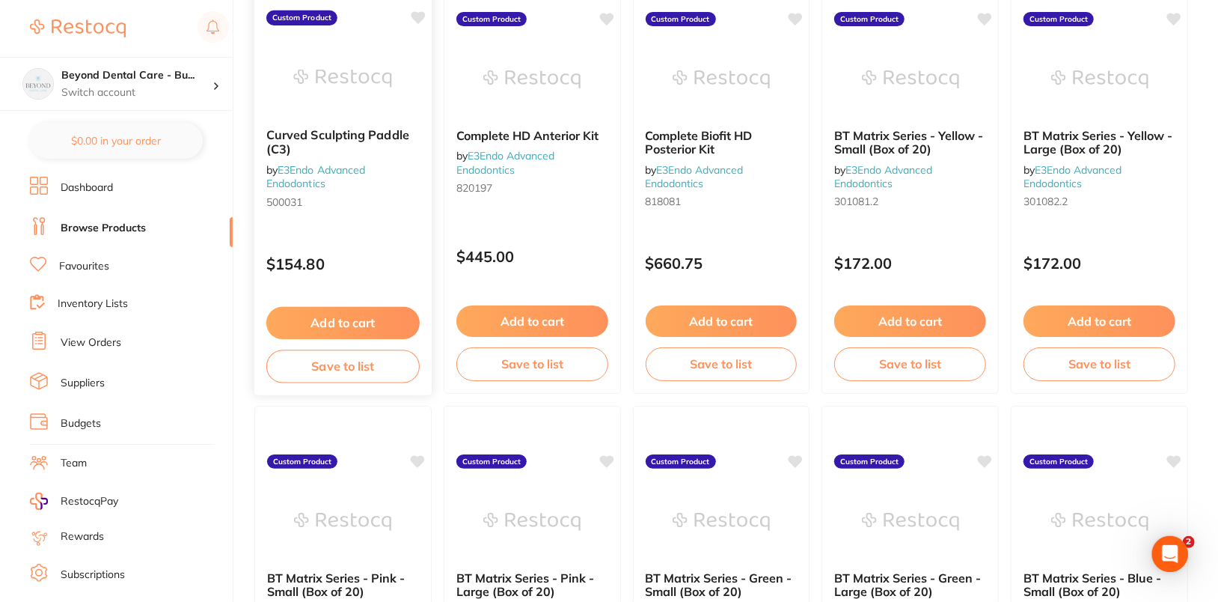
click at [420, 13] on icon at bounding box center [418, 17] width 14 height 13
click at [608, 16] on icon at bounding box center [607, 17] width 14 height 13
click at [800, 15] on icon at bounding box center [796, 17] width 14 height 13
click at [990, 12] on icon at bounding box center [986, 17] width 14 height 13
click at [1180, 13] on icon at bounding box center [1175, 17] width 14 height 13
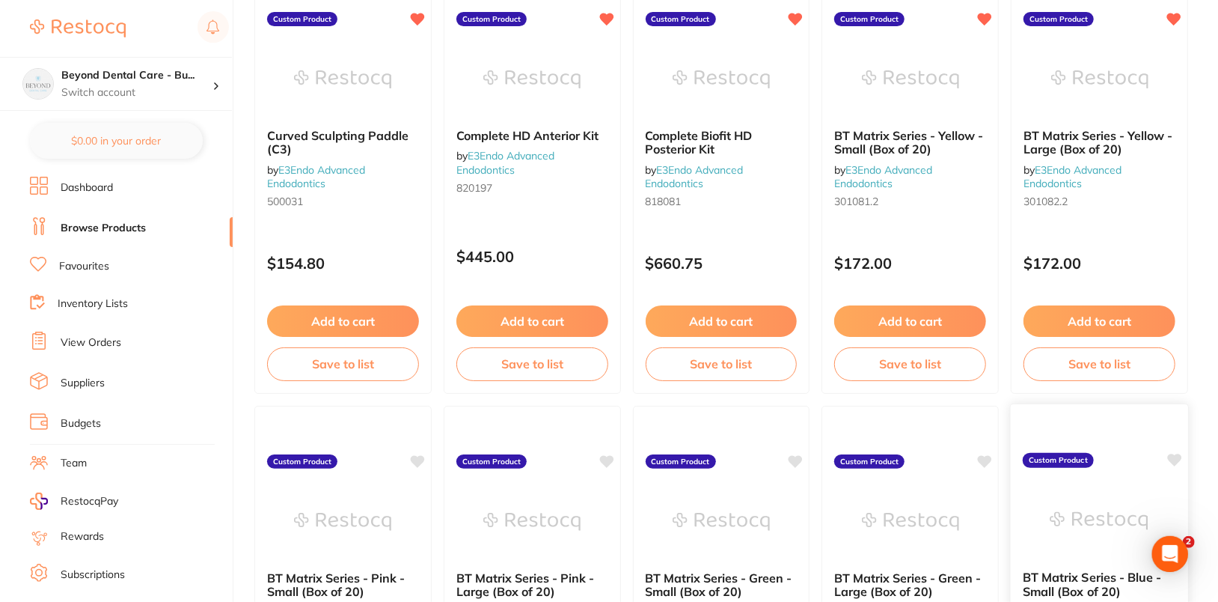
click at [1177, 459] on icon at bounding box center [1175, 459] width 14 height 13
click at [986, 455] on icon at bounding box center [986, 459] width 14 height 13
click at [795, 456] on icon at bounding box center [796, 459] width 14 height 13
click at [607, 456] on icon at bounding box center [607, 459] width 14 height 13
click at [422, 456] on icon at bounding box center [418, 459] width 14 height 13
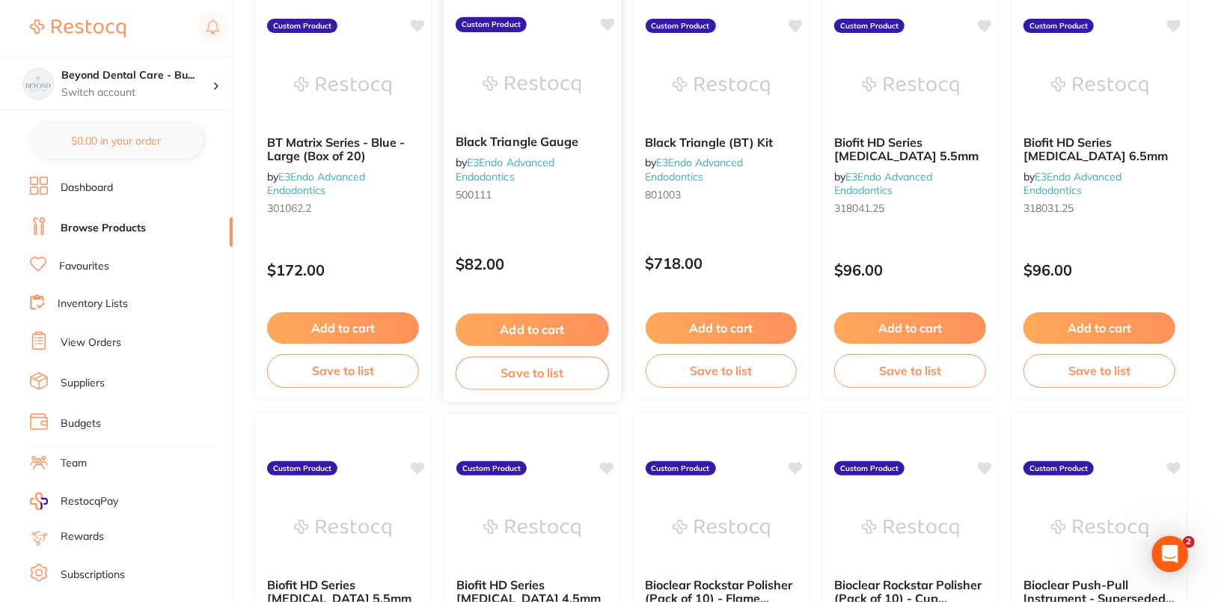
scroll to position [3765, 0]
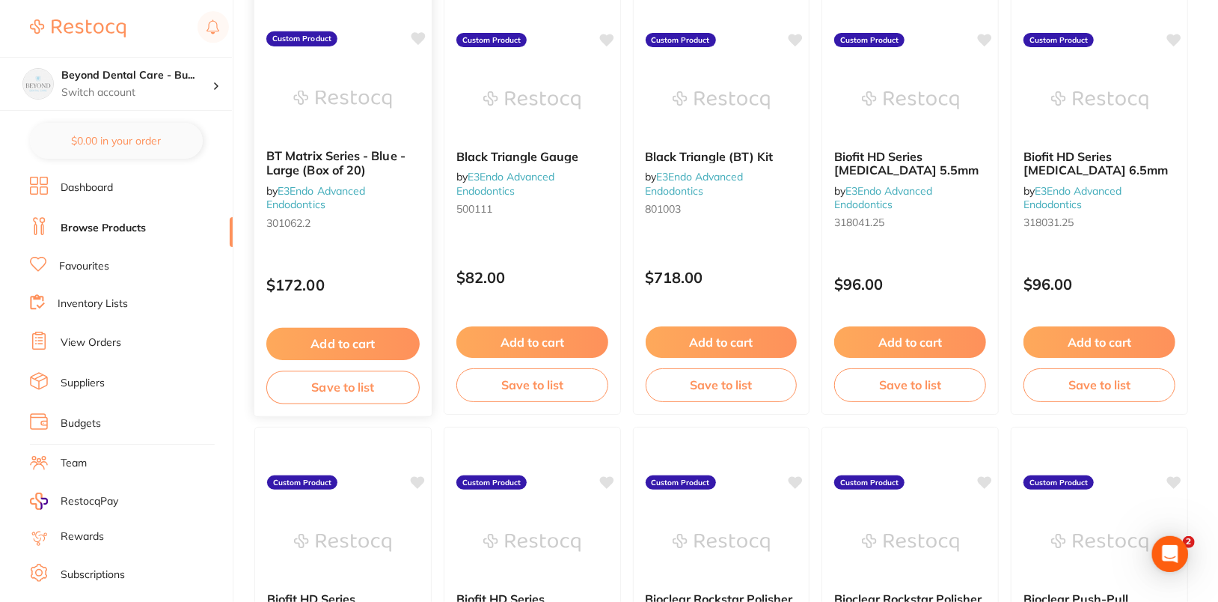
click at [415, 32] on icon at bounding box center [418, 38] width 14 height 13
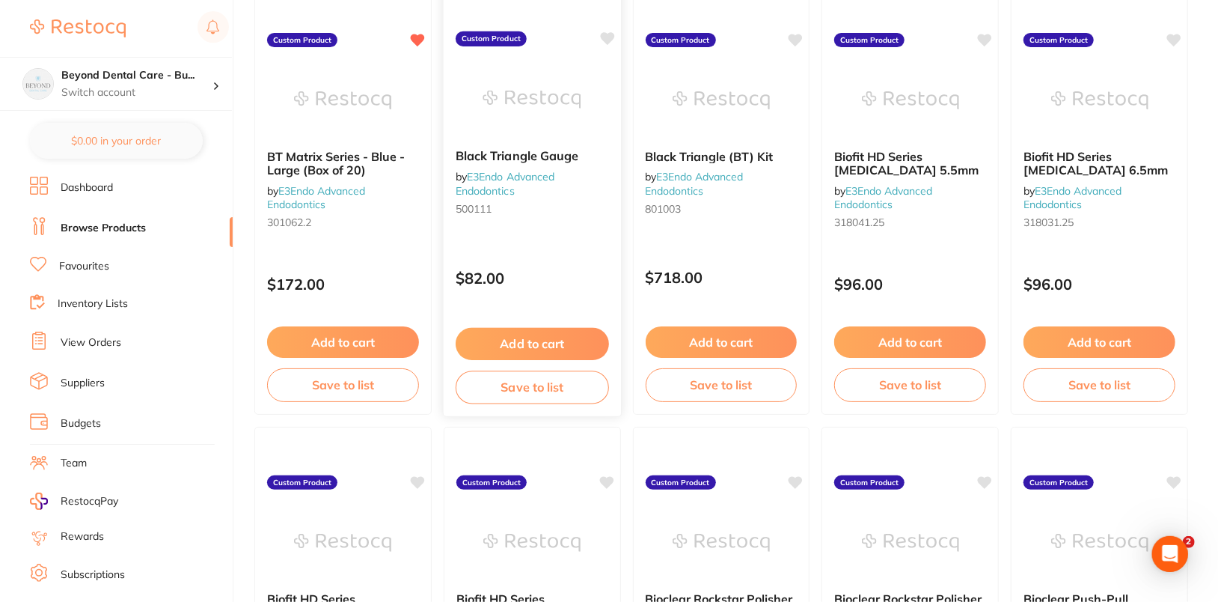
click at [608, 34] on icon at bounding box center [607, 38] width 14 height 13
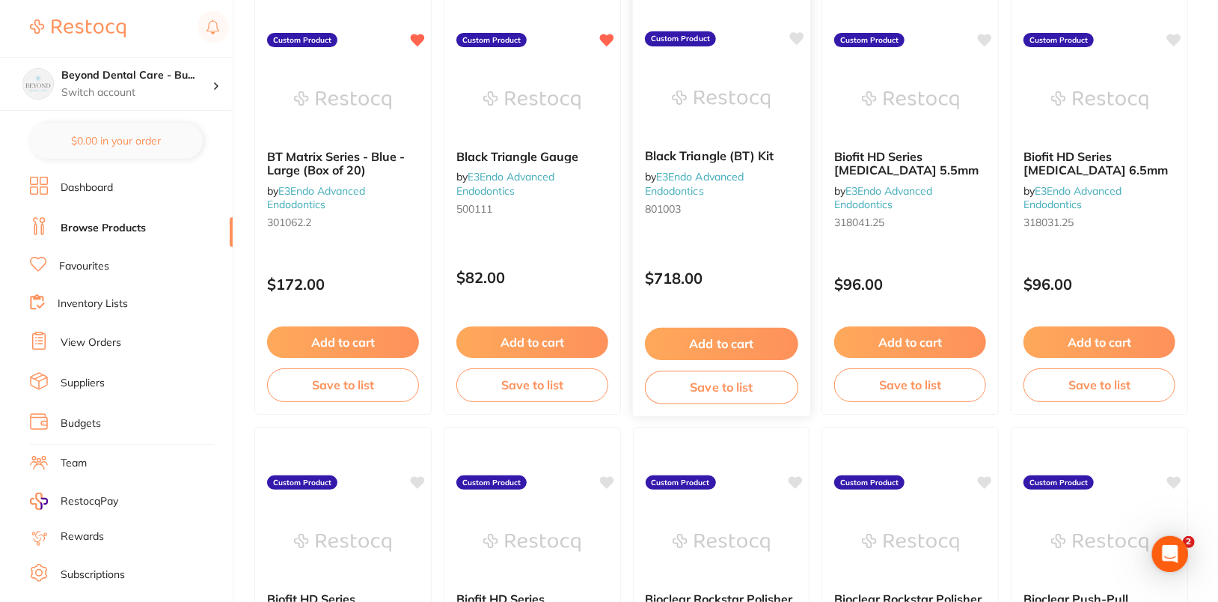
click at [798, 37] on icon at bounding box center [796, 38] width 14 height 13
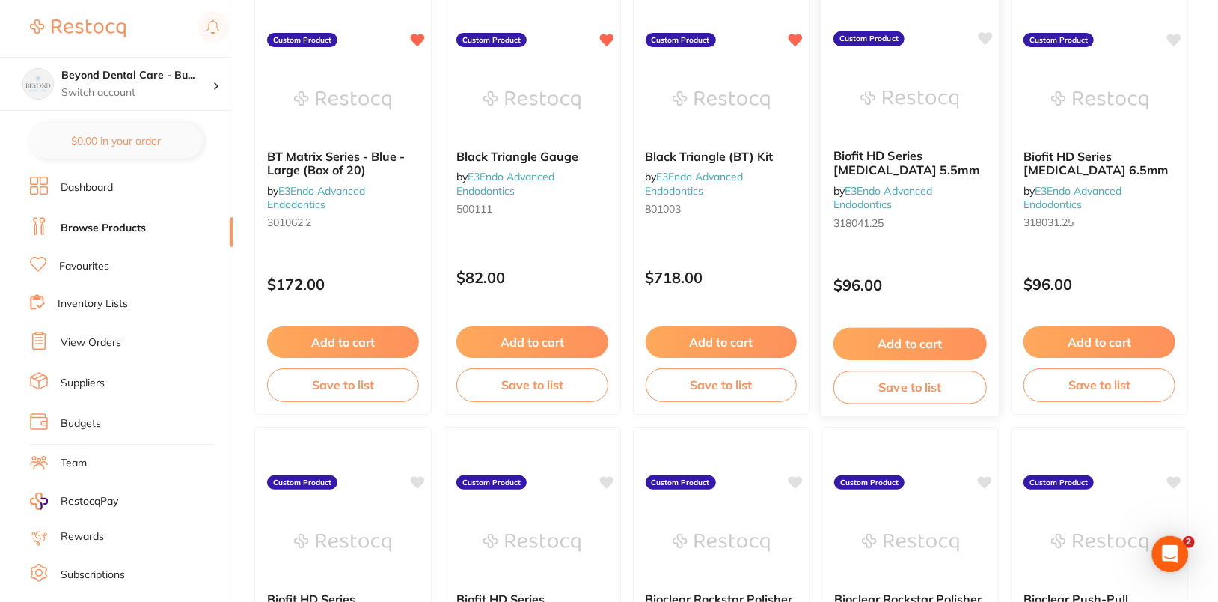
click at [987, 37] on icon at bounding box center [986, 38] width 14 height 13
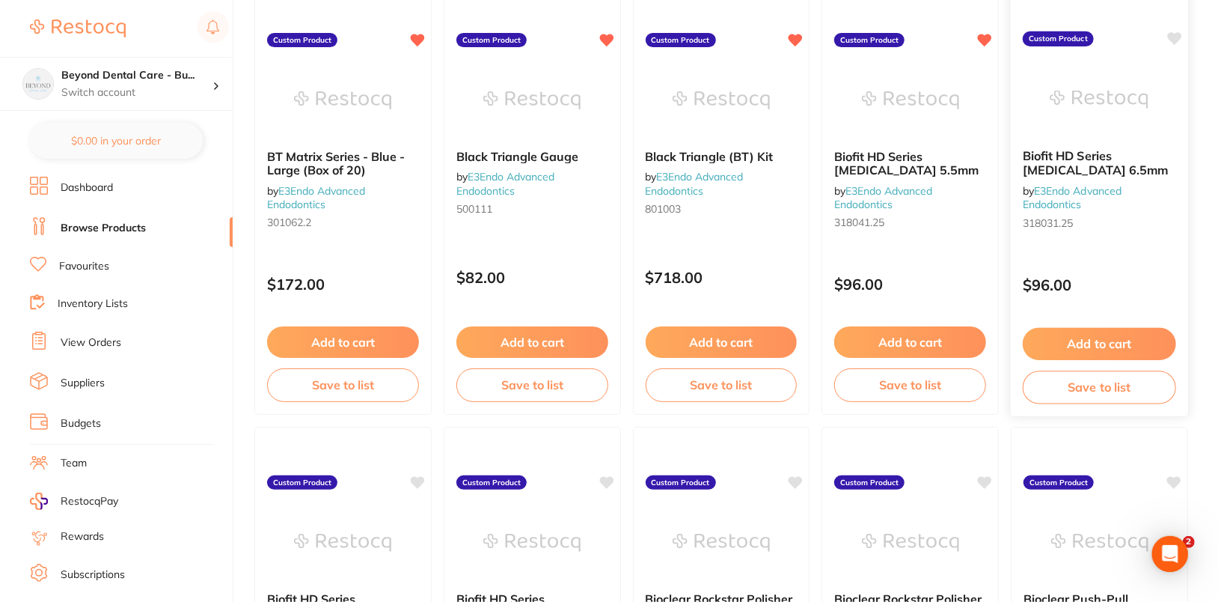
click at [1173, 37] on icon at bounding box center [1175, 38] width 14 height 13
click at [1178, 480] on icon at bounding box center [1175, 480] width 14 height 13
click at [988, 478] on icon at bounding box center [986, 480] width 14 height 13
click at [797, 480] on icon at bounding box center [796, 480] width 14 height 13
click at [611, 478] on icon at bounding box center [607, 480] width 14 height 13
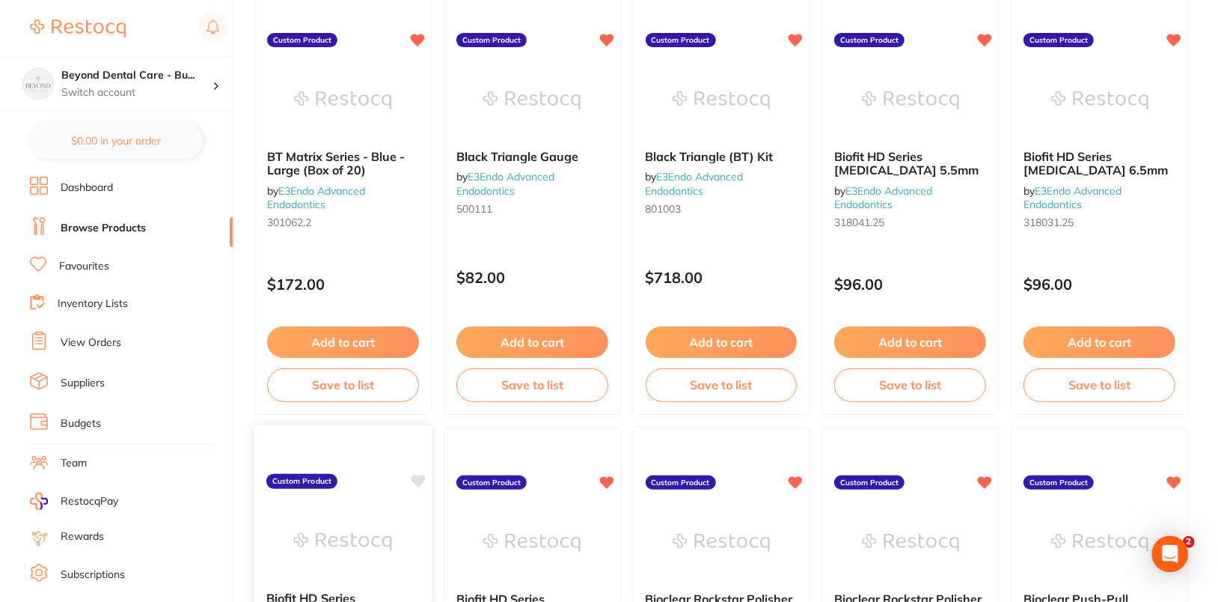
click at [420, 475] on icon at bounding box center [418, 480] width 14 height 13
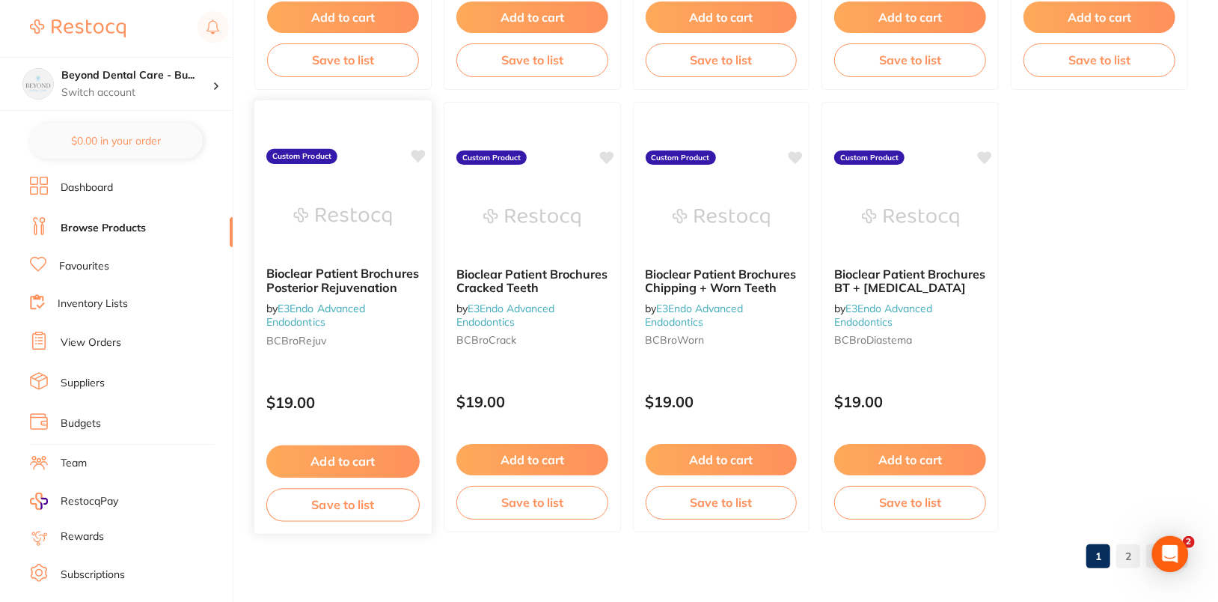
scroll to position [4538, 0]
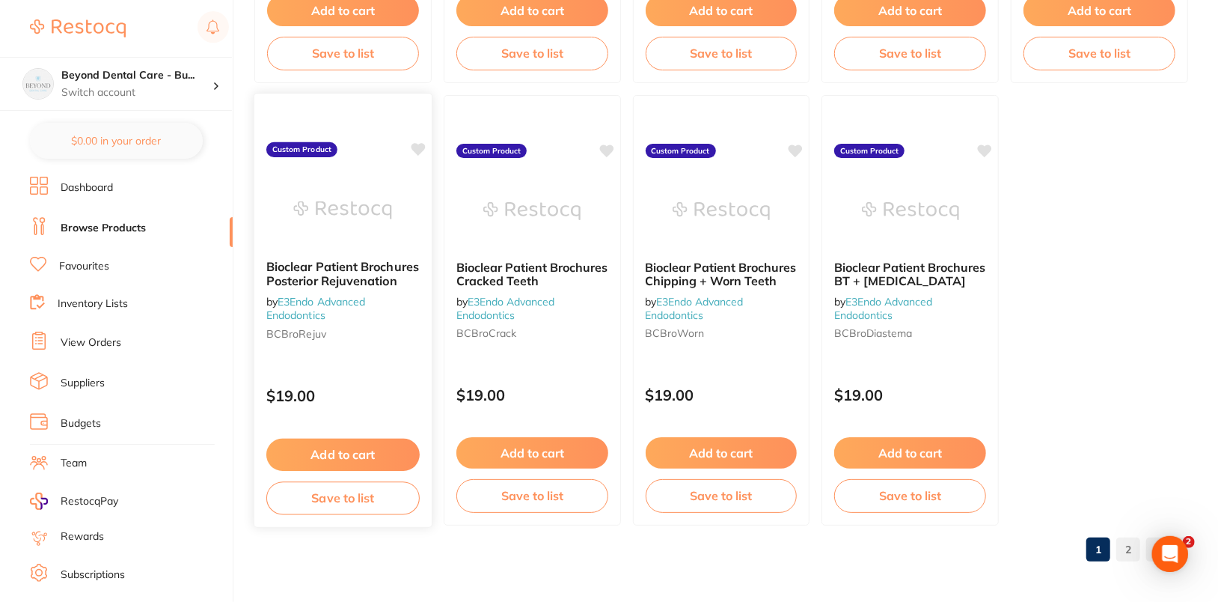
click at [424, 146] on icon at bounding box center [418, 149] width 14 height 13
click at [611, 144] on icon at bounding box center [607, 149] width 14 height 13
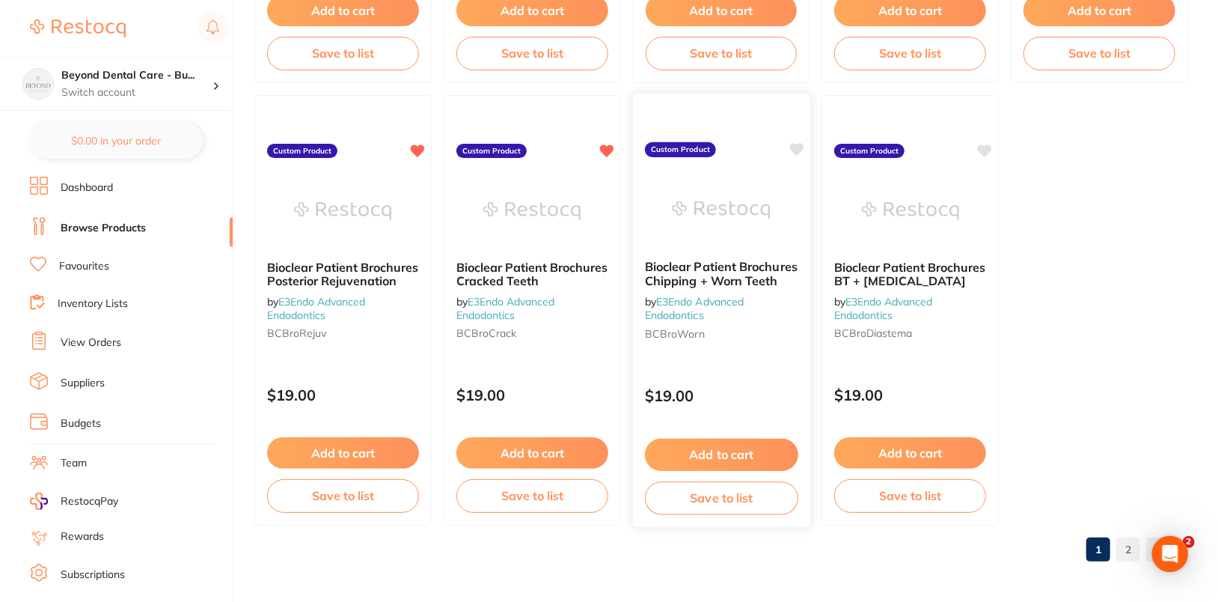
click at [796, 147] on icon at bounding box center [796, 149] width 14 height 13
click at [985, 146] on icon at bounding box center [986, 149] width 14 height 13
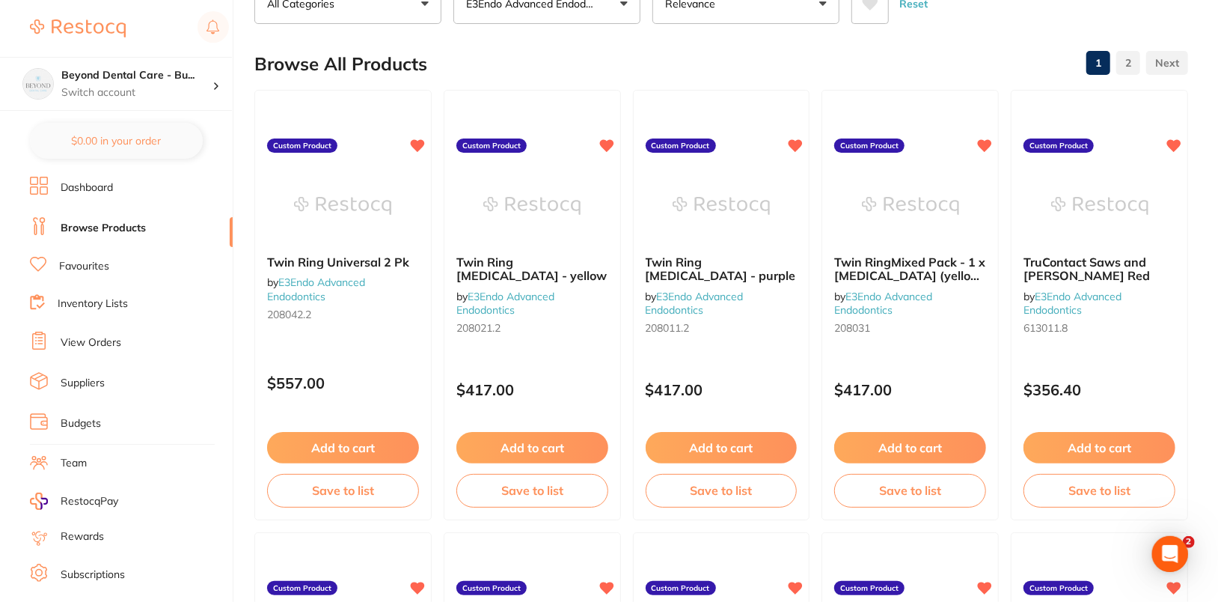
scroll to position [0, 0]
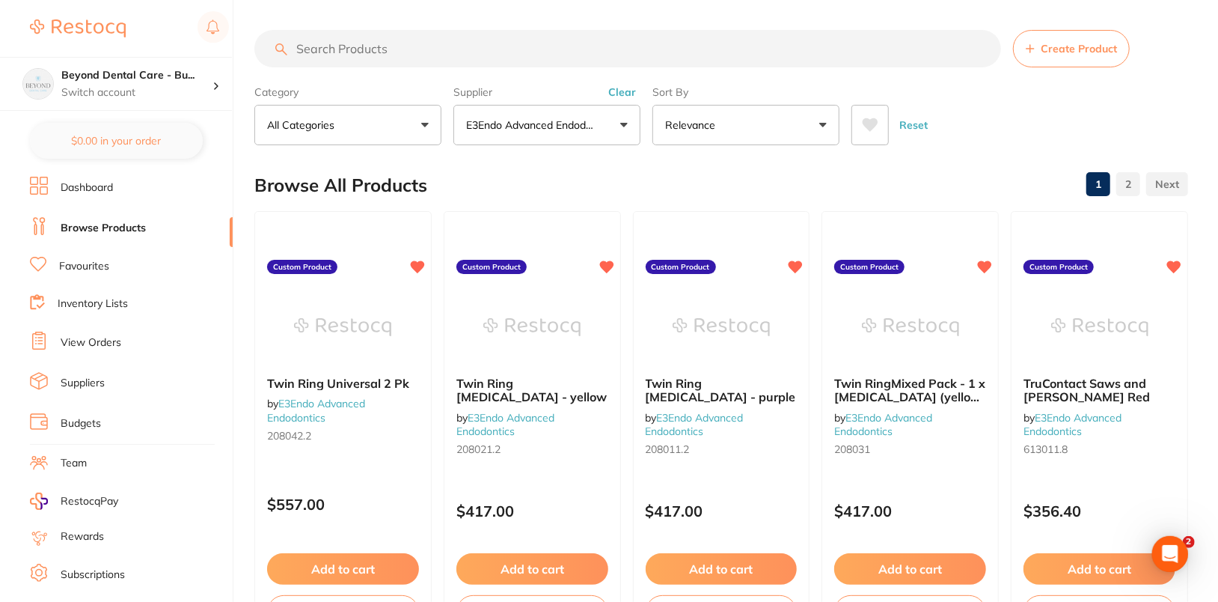
click at [1081, 87] on div "Category All Categories All Categories No categories found Clear Category false…" at bounding box center [721, 112] width 934 height 66
click at [76, 184] on link "Dashboard" at bounding box center [87, 187] width 52 height 15
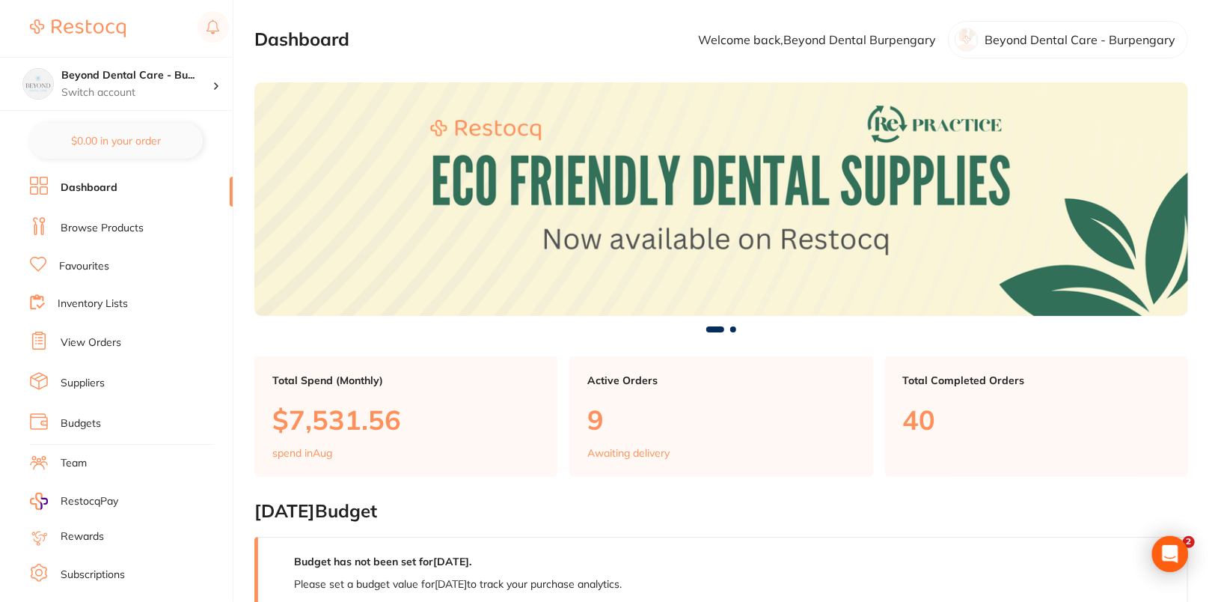
click at [93, 227] on link "Browse Products" at bounding box center [102, 228] width 83 height 15
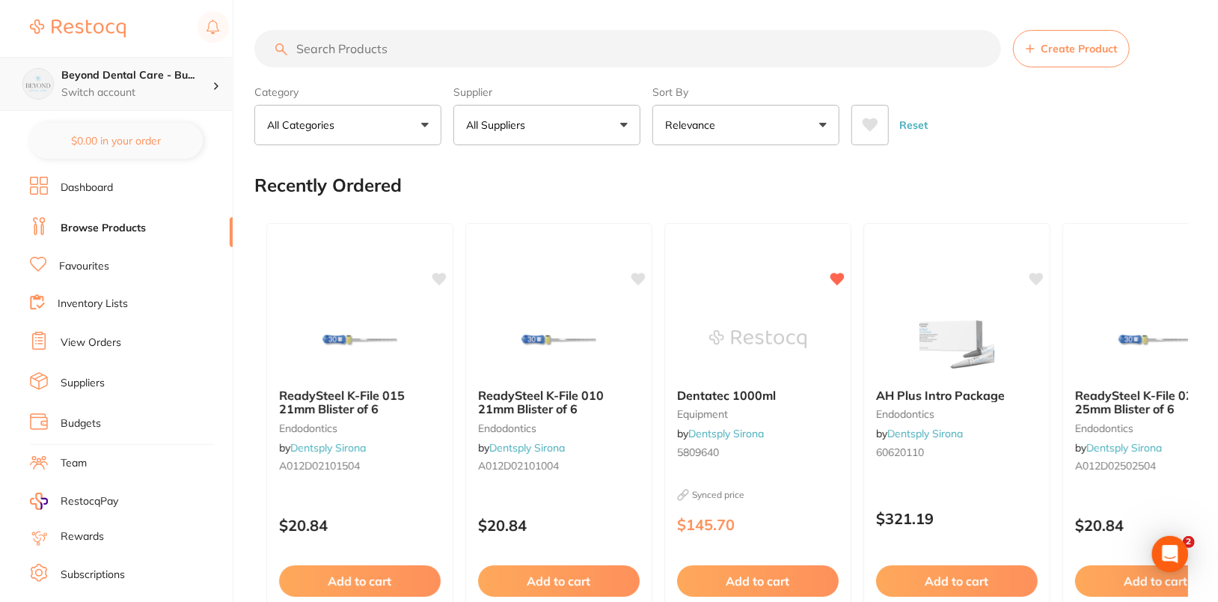
click at [204, 79] on h4 "Beyond Dental Care - Bu..." at bounding box center [136, 75] width 151 height 15
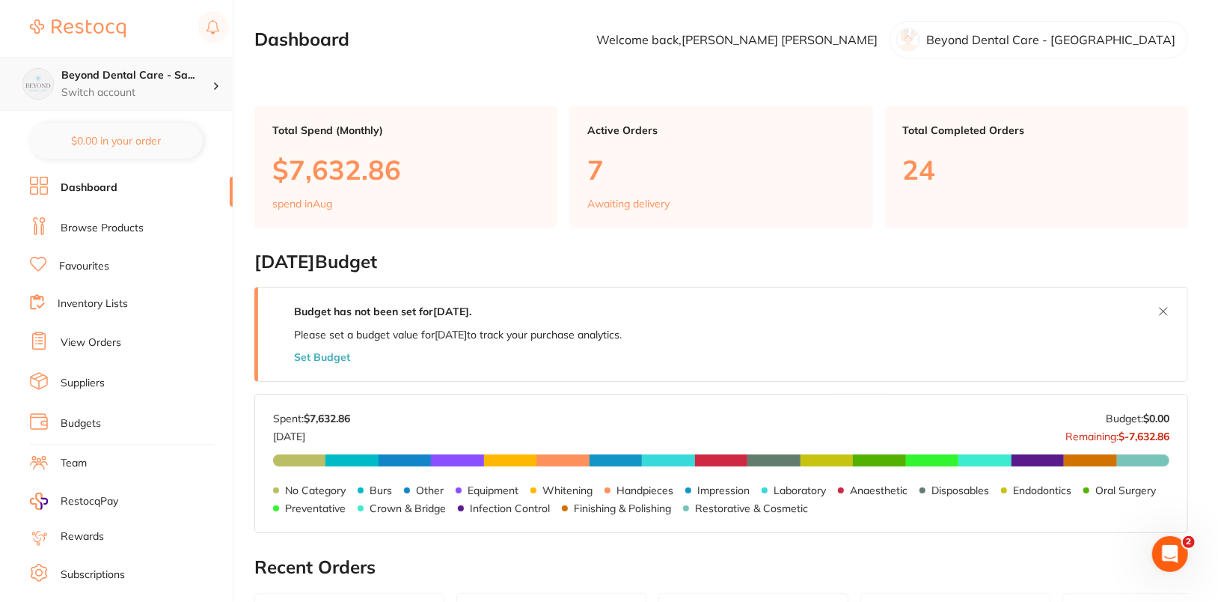
click at [171, 73] on h4 "Beyond Dental Care - Sa..." at bounding box center [136, 75] width 151 height 15
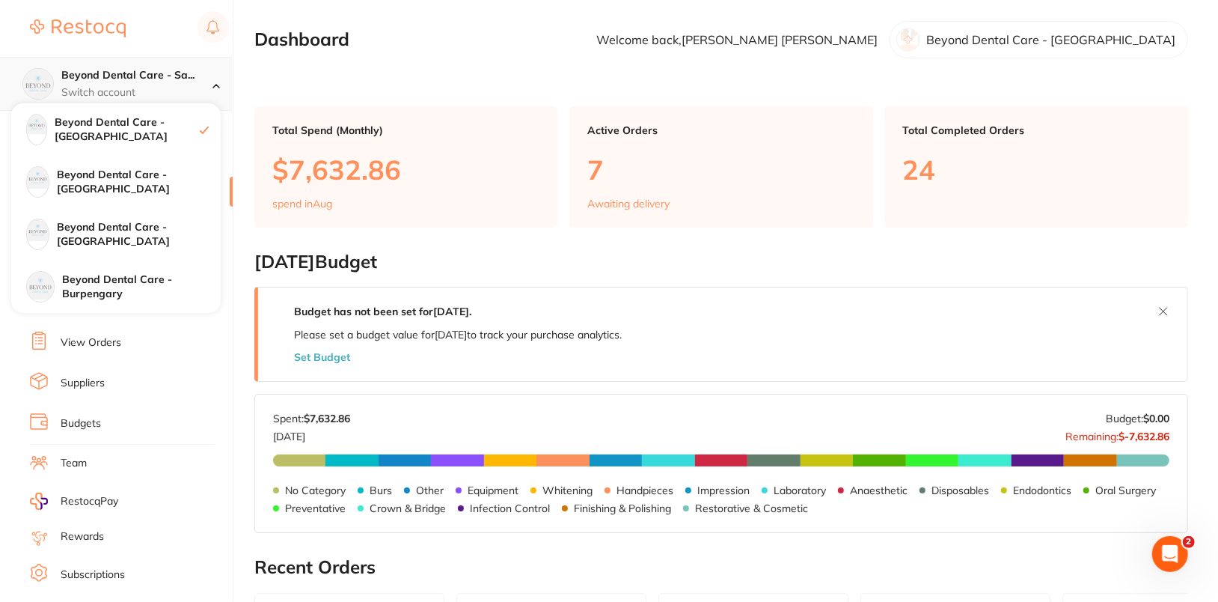
click at [171, 73] on h4 "Beyond Dental Care - Sa..." at bounding box center [136, 75] width 151 height 15
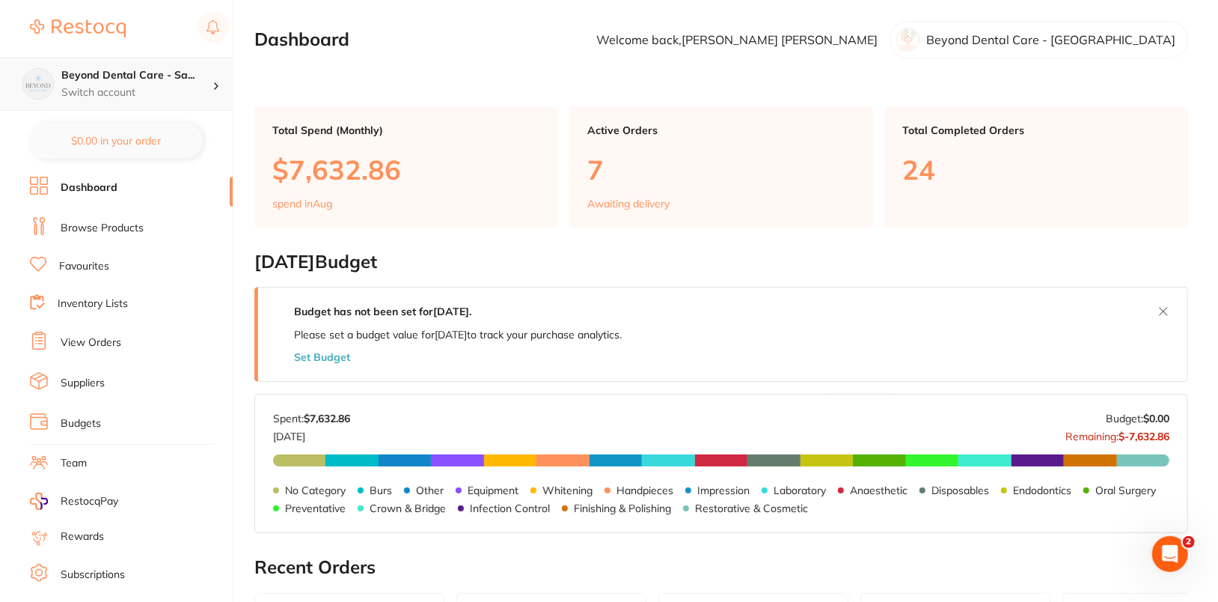
click at [171, 73] on h4 "Beyond Dental Care - Sa..." at bounding box center [136, 75] width 151 height 15
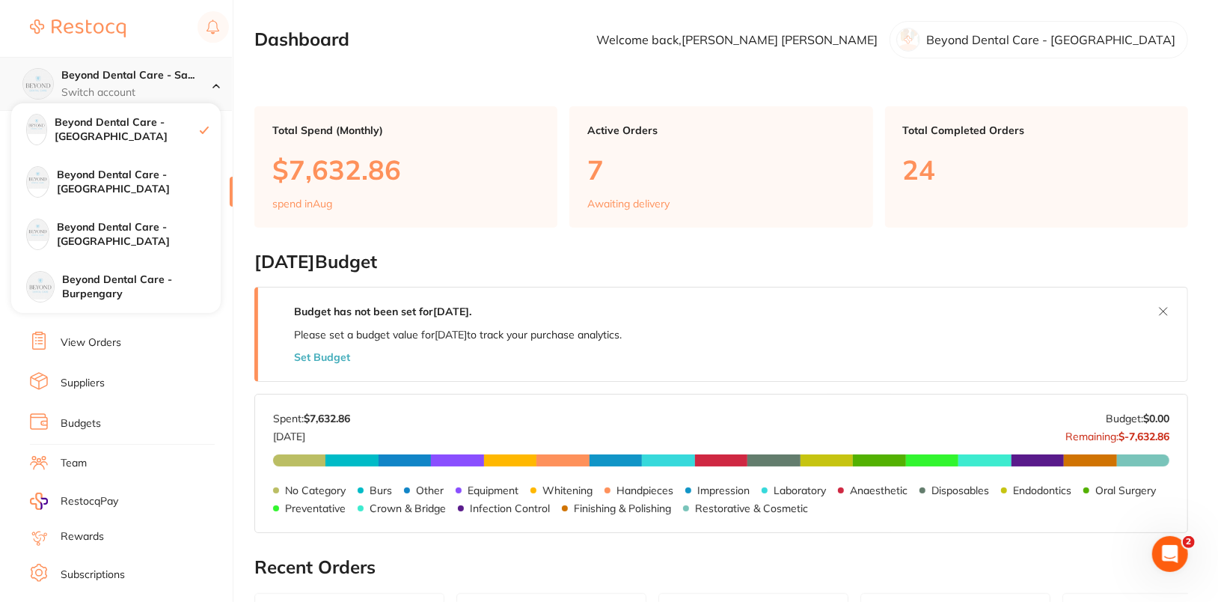
click at [171, 73] on h4 "Beyond Dental Care - Sa..." at bounding box center [136, 75] width 151 height 15
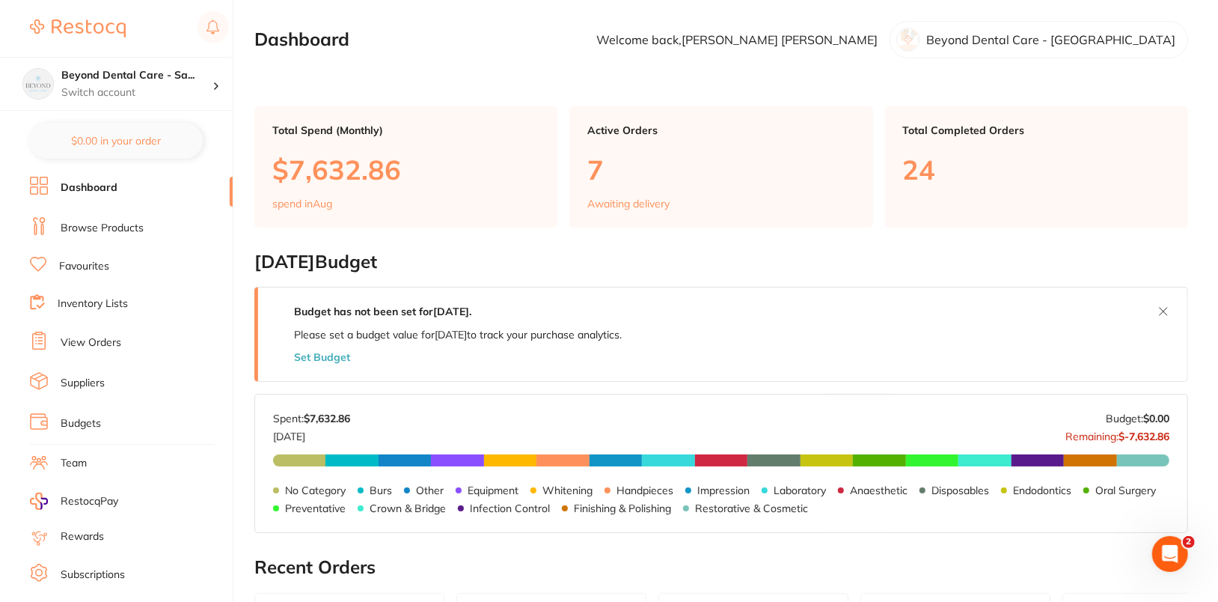
click at [108, 231] on link "Browse Products" at bounding box center [102, 228] width 83 height 15
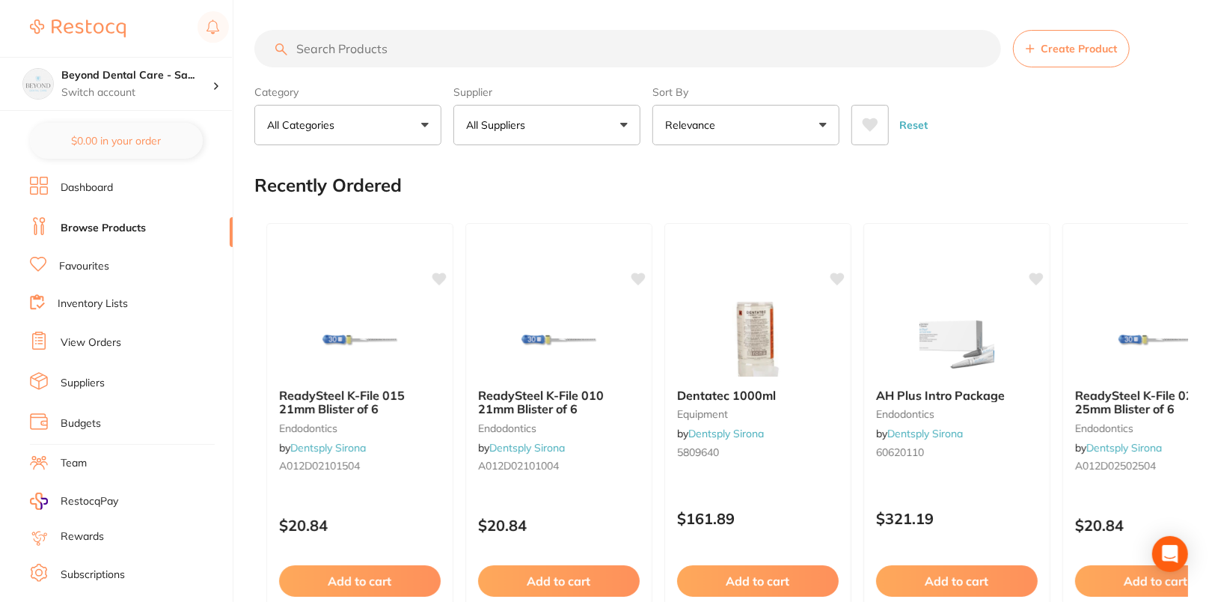
click at [601, 126] on button "All Suppliers" at bounding box center [546, 125] width 187 height 40
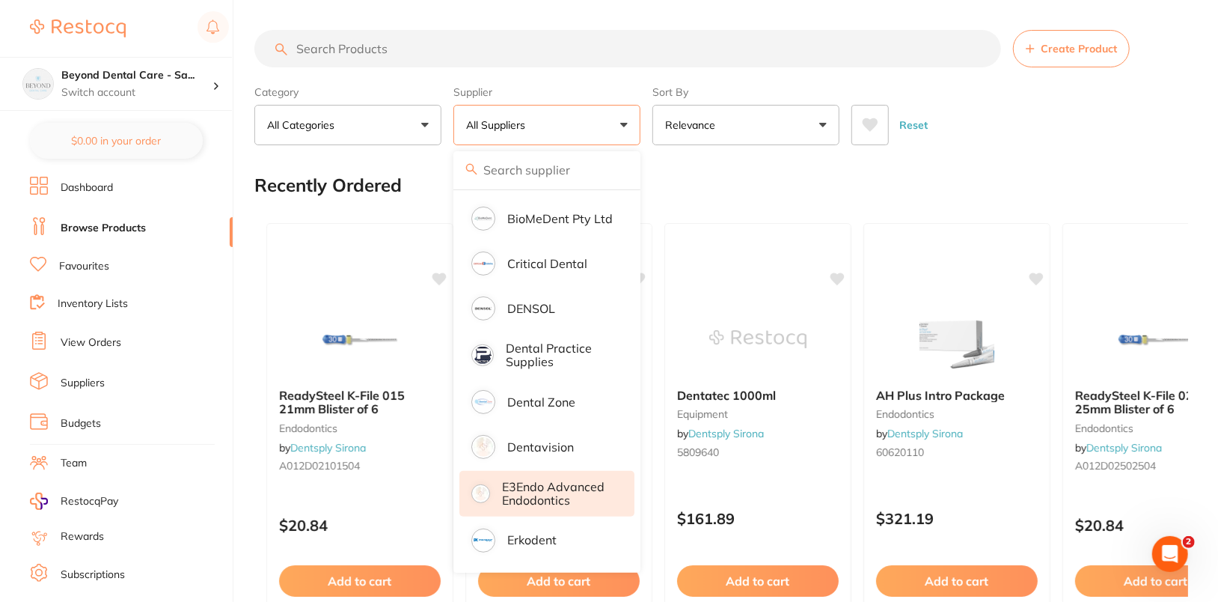
click at [571, 484] on p "E3Endo Advanced Endodontics" at bounding box center [557, 494] width 111 height 28
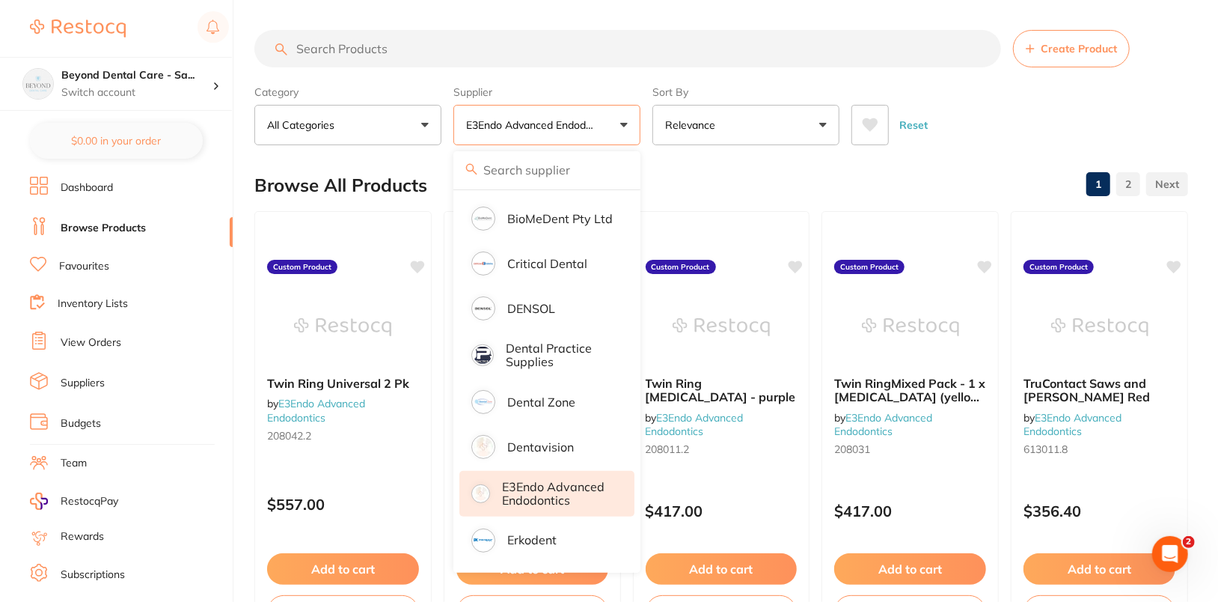
click at [1110, 114] on div "Reset" at bounding box center [1014, 119] width 325 height 52
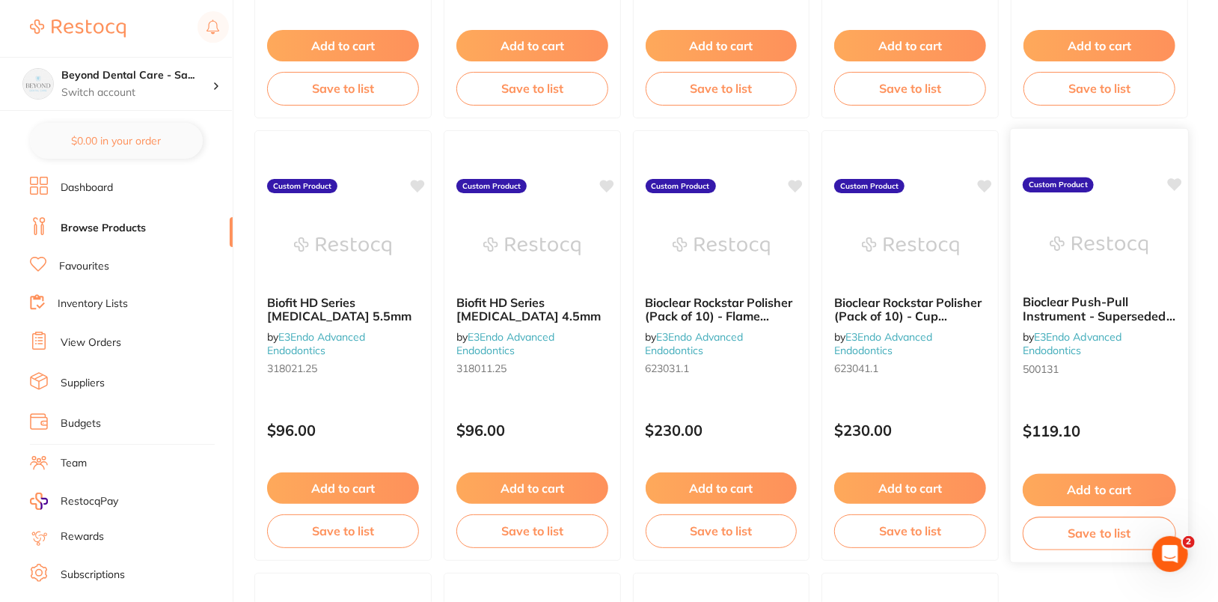
scroll to position [4530, 0]
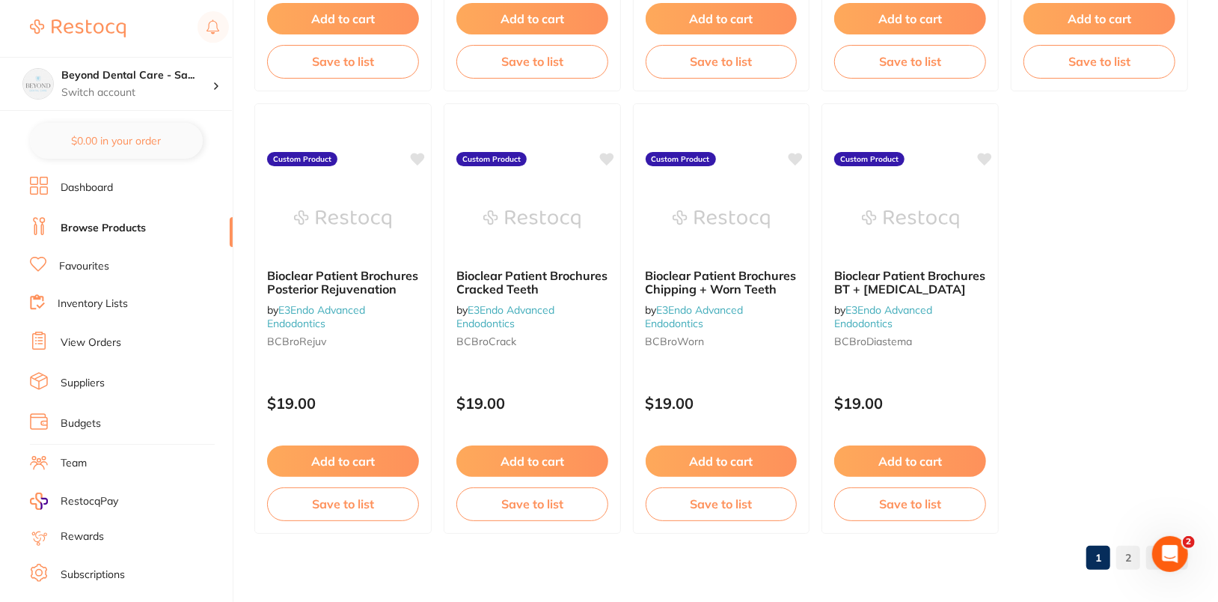
click at [1131, 554] on link "2" at bounding box center [1128, 558] width 24 height 30
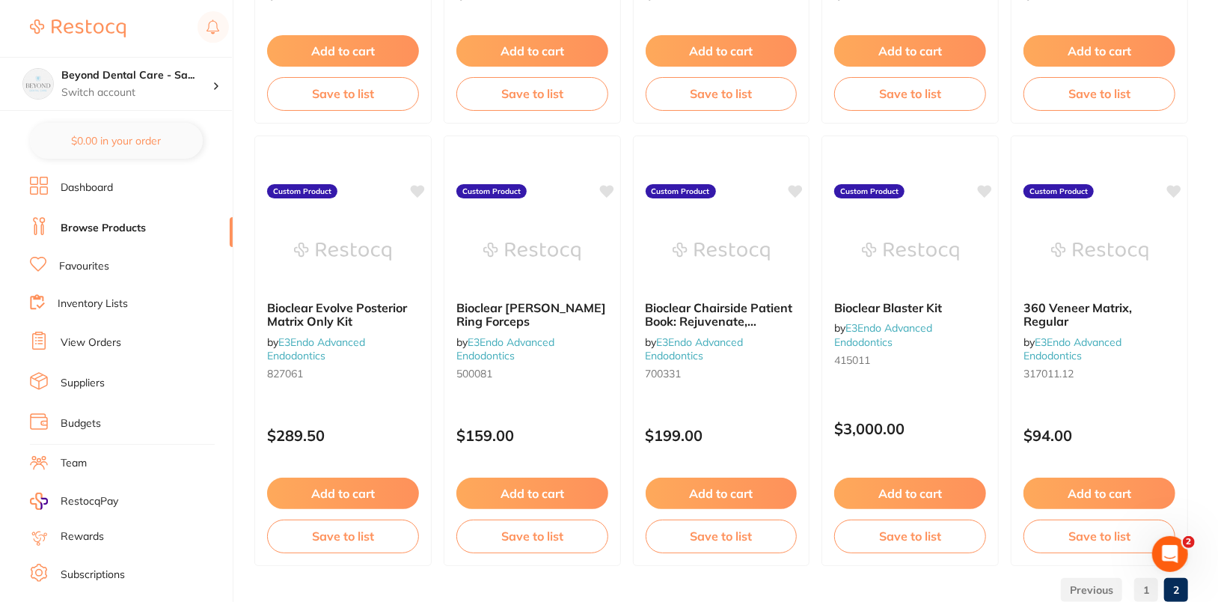
scroll to position [1885, 0]
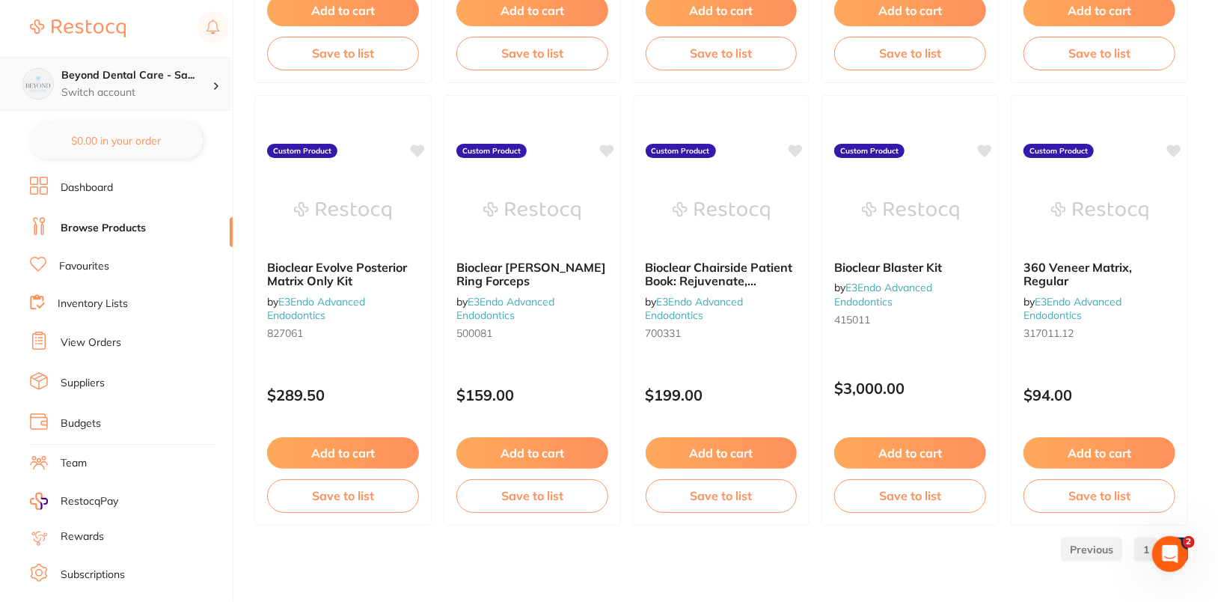
click at [215, 95] on div "Beyond Dental Care - Sa... Switch account" at bounding box center [116, 84] width 232 height 54
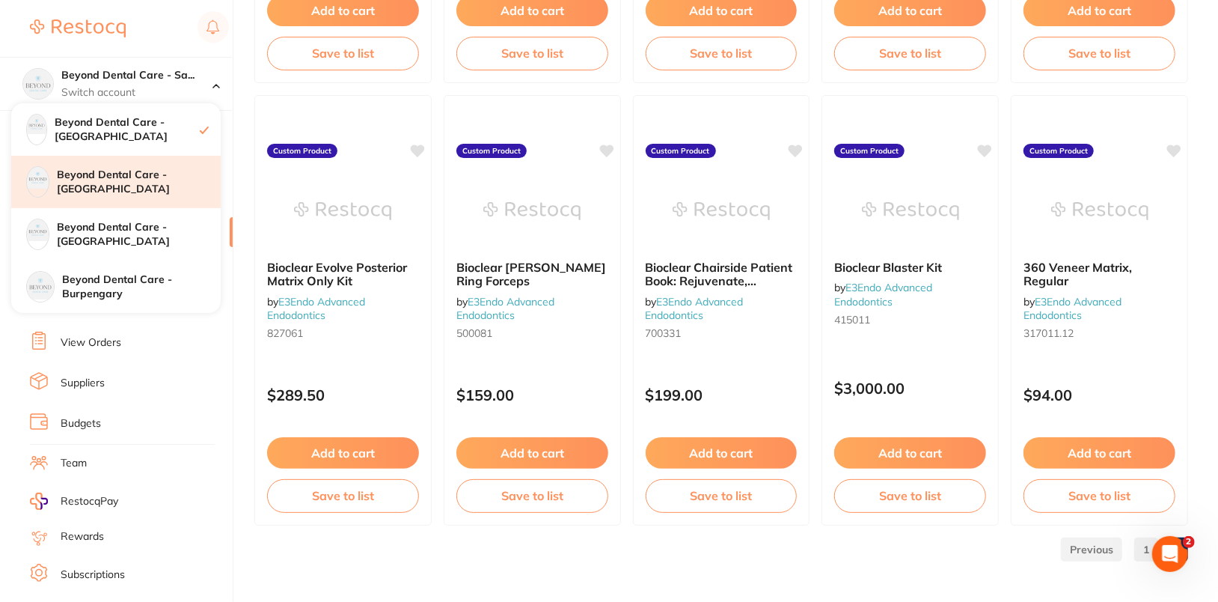
click at [152, 181] on h4 "Beyond Dental Care - [GEOGRAPHIC_DATA]" at bounding box center [139, 182] width 164 height 29
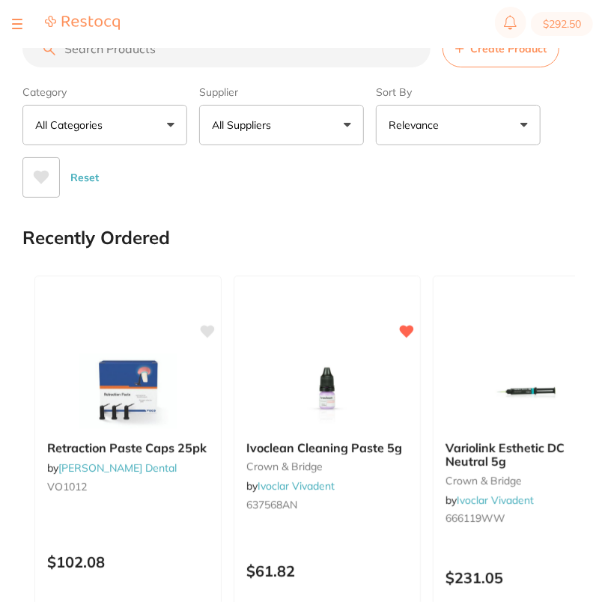
click at [525, 61] on button "Create Product" at bounding box center [500, 48] width 117 height 37
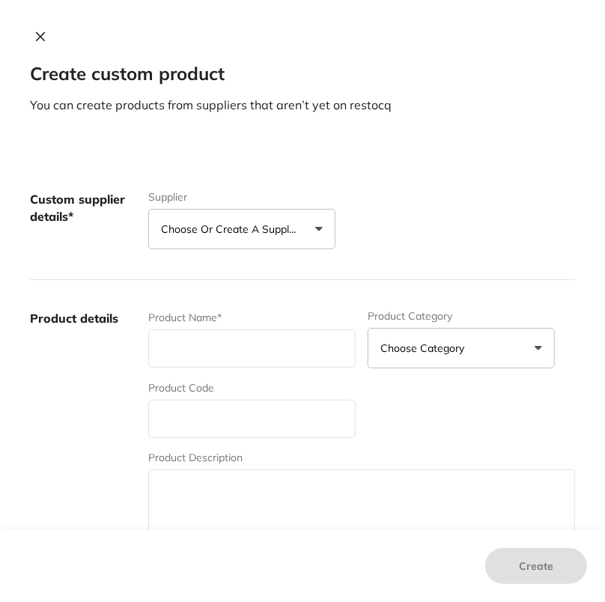
click at [219, 230] on p "Choose or create a supplier" at bounding box center [232, 228] width 142 height 15
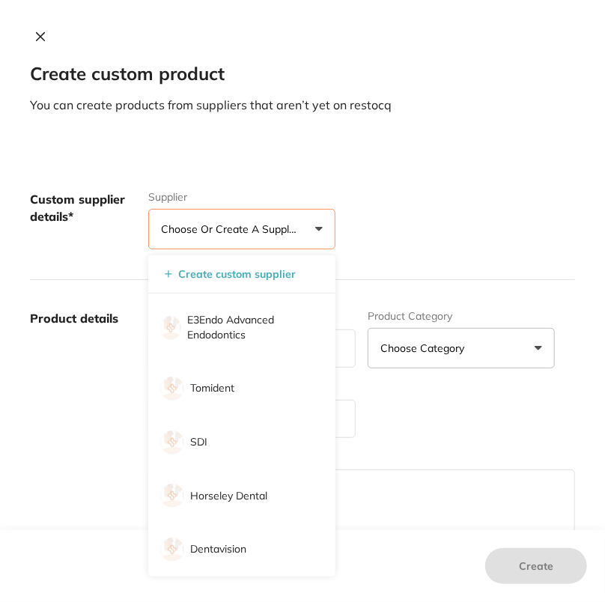
click at [416, 180] on div "Custom supplier details* Supplier Choose or create a supplier Create custom sup…" at bounding box center [302, 220] width 545 height 119
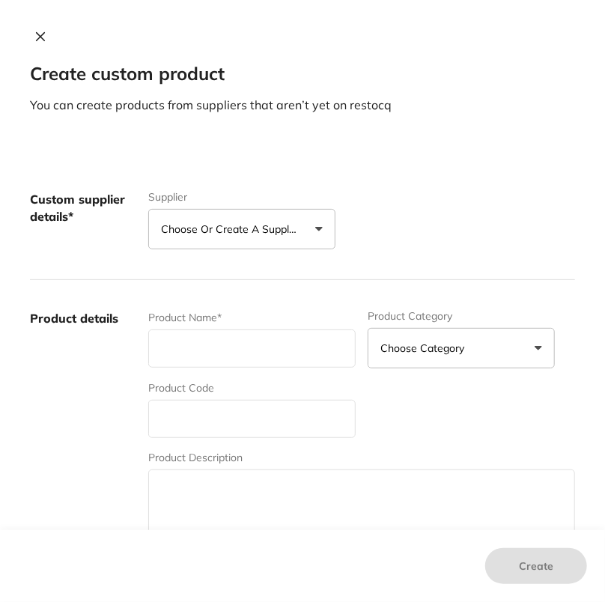
click at [316, 224] on button "Choose or create a supplier" at bounding box center [241, 229] width 187 height 40
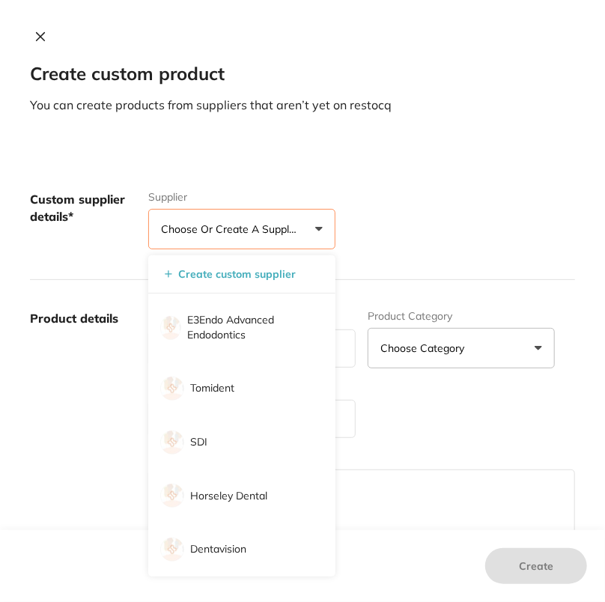
click at [468, 164] on div "Custom supplier details* Supplier Choose or create a supplier Create custom sup…" at bounding box center [302, 220] width 545 height 119
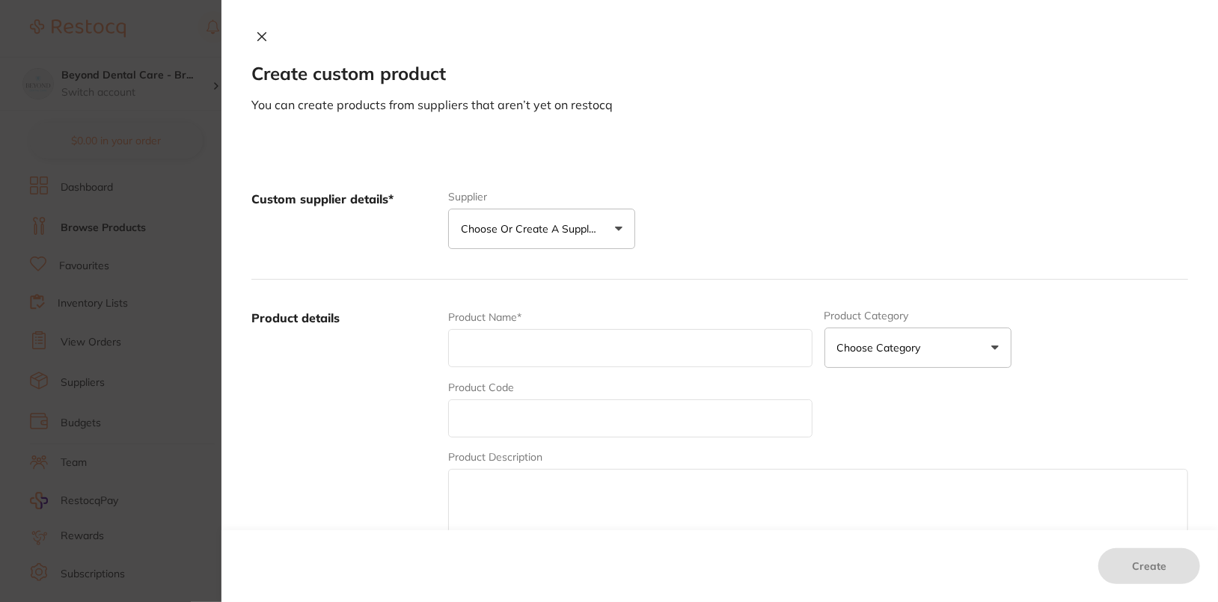
click at [550, 216] on button "Choose or create a supplier" at bounding box center [541, 229] width 187 height 40
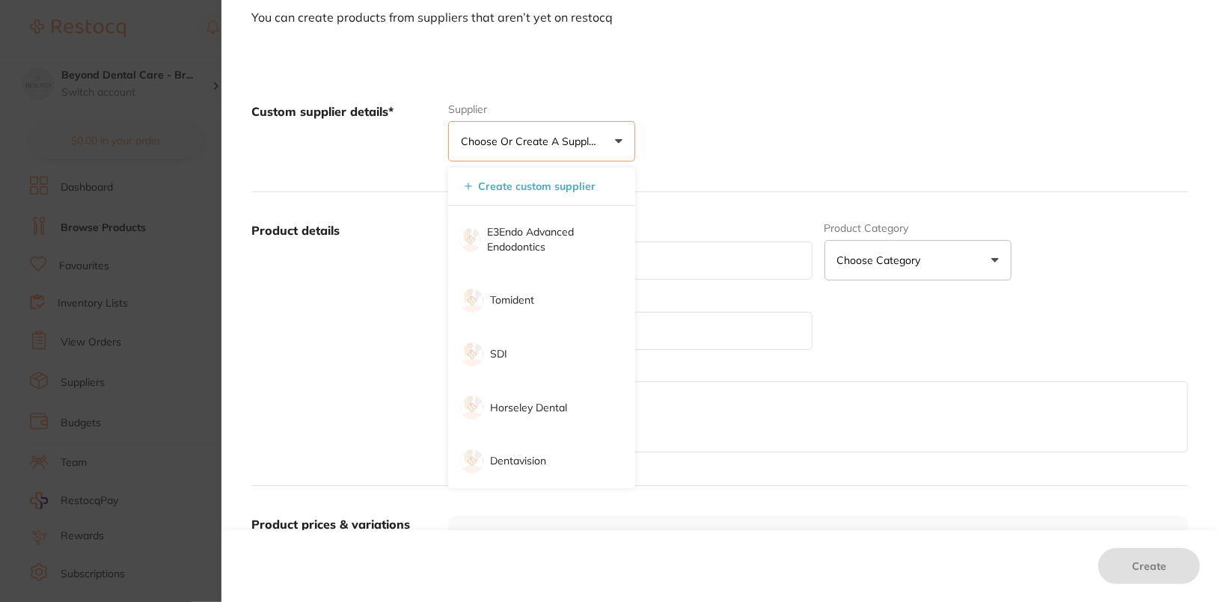
scroll to position [91, 0]
click at [103, 244] on section "Create custom product You can create products from suppliers that aren’t yet on…" at bounding box center [609, 301] width 1218 height 602
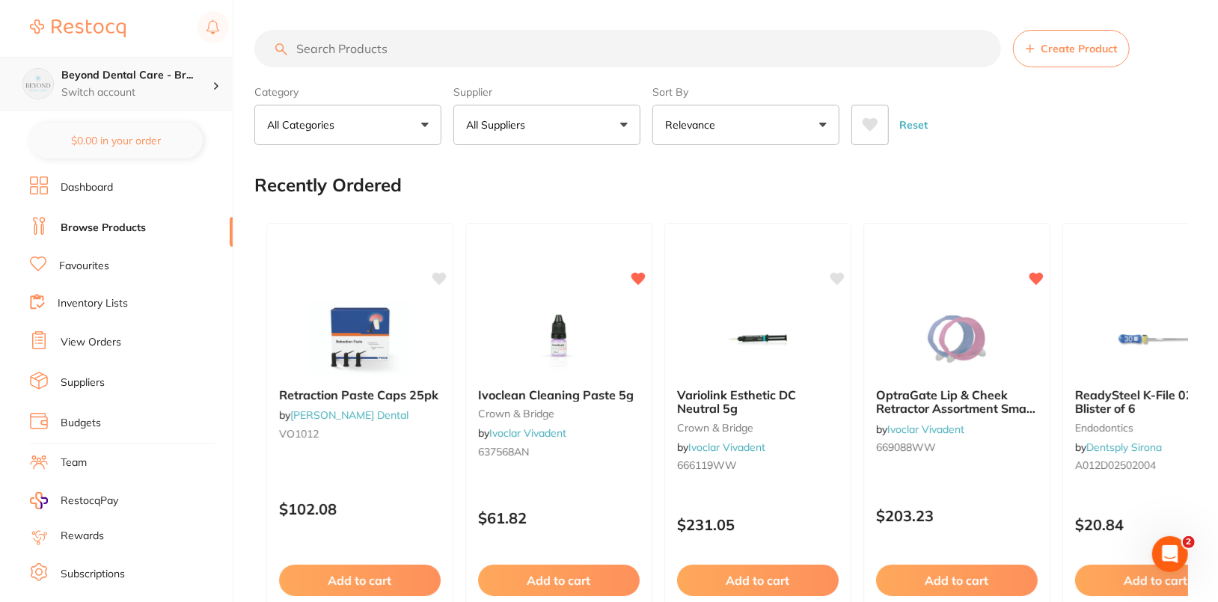
click at [183, 86] on p "Switch account" at bounding box center [136, 92] width 151 height 15
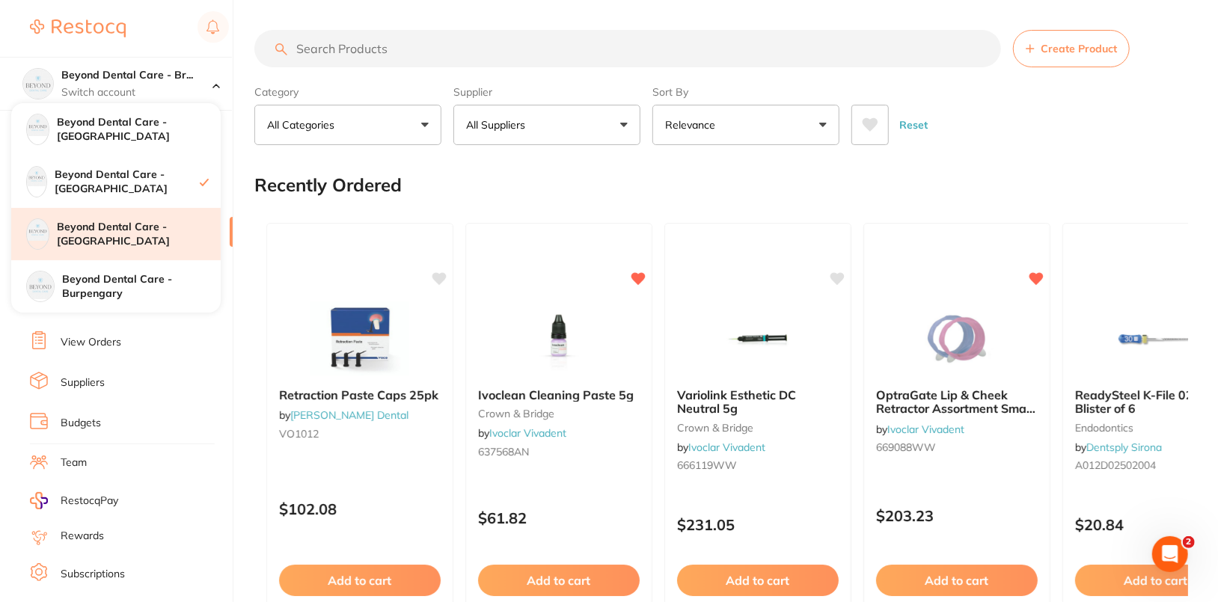
click at [172, 227] on h4 "Beyond Dental Care - Hamilton" at bounding box center [139, 234] width 164 height 29
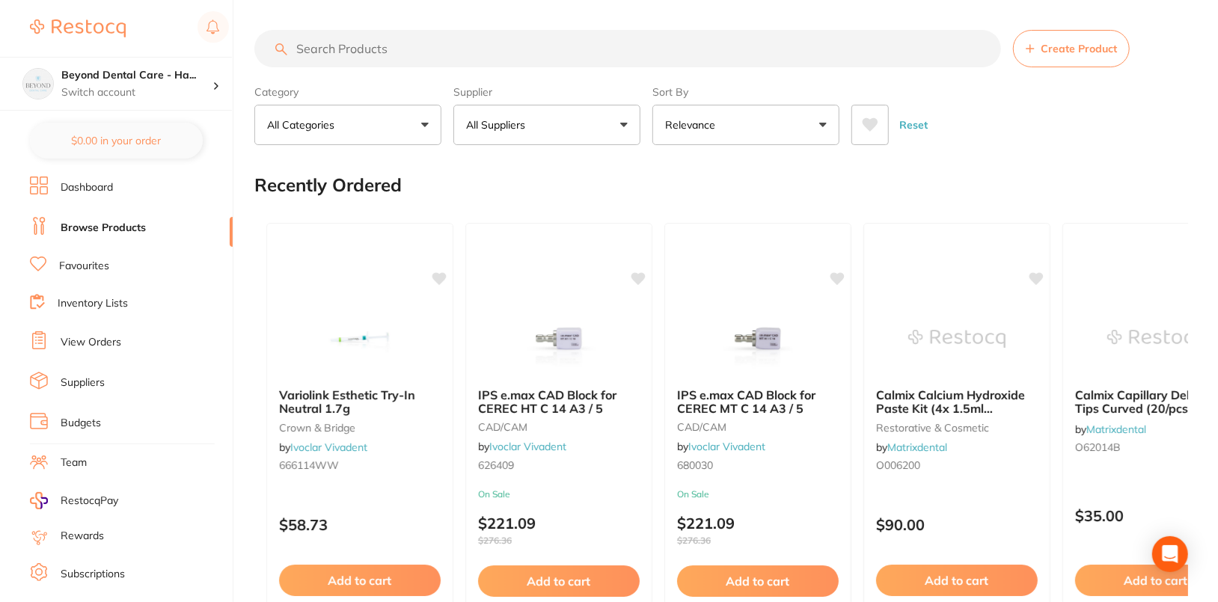
click at [555, 128] on button "All Suppliers" at bounding box center [546, 125] width 187 height 40
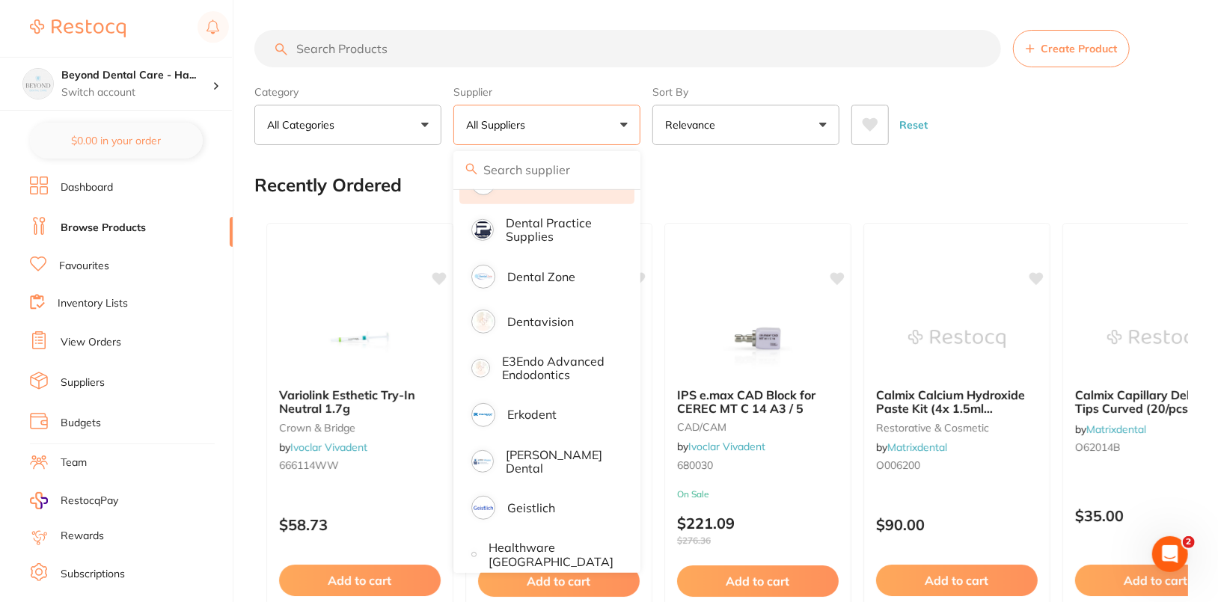
scroll to position [441, 0]
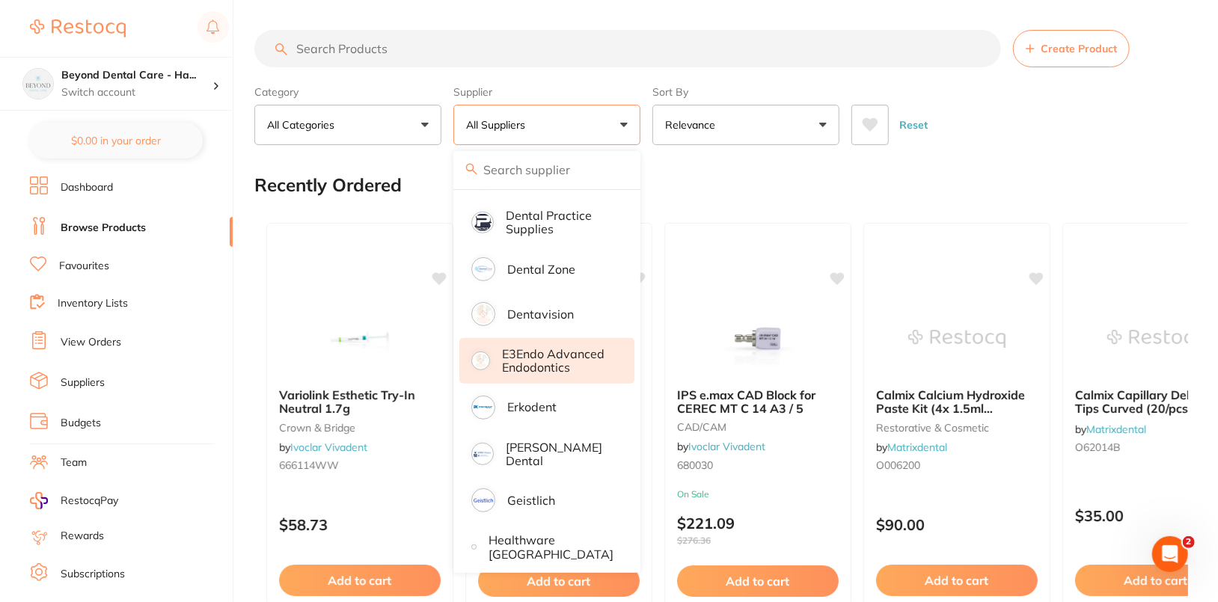
click at [545, 342] on li "E3Endo Advanced Endodontics" at bounding box center [546, 361] width 175 height 46
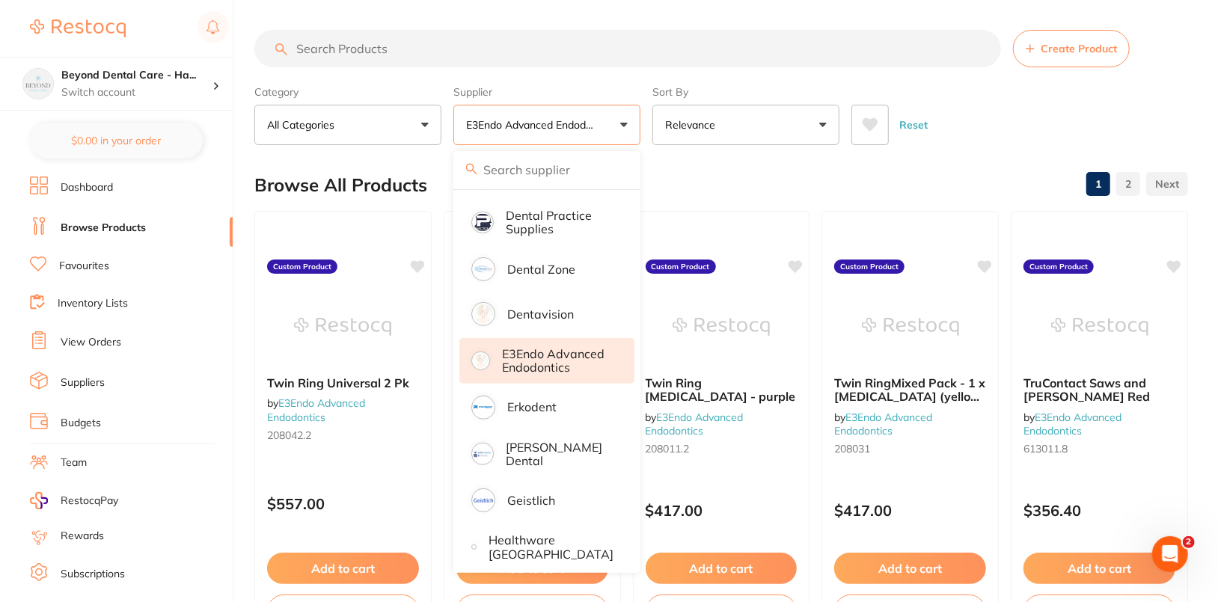
click at [1070, 103] on div "Reset" at bounding box center [1014, 119] width 325 height 52
click at [1039, 97] on div "Reset" at bounding box center [1014, 119] width 325 height 52
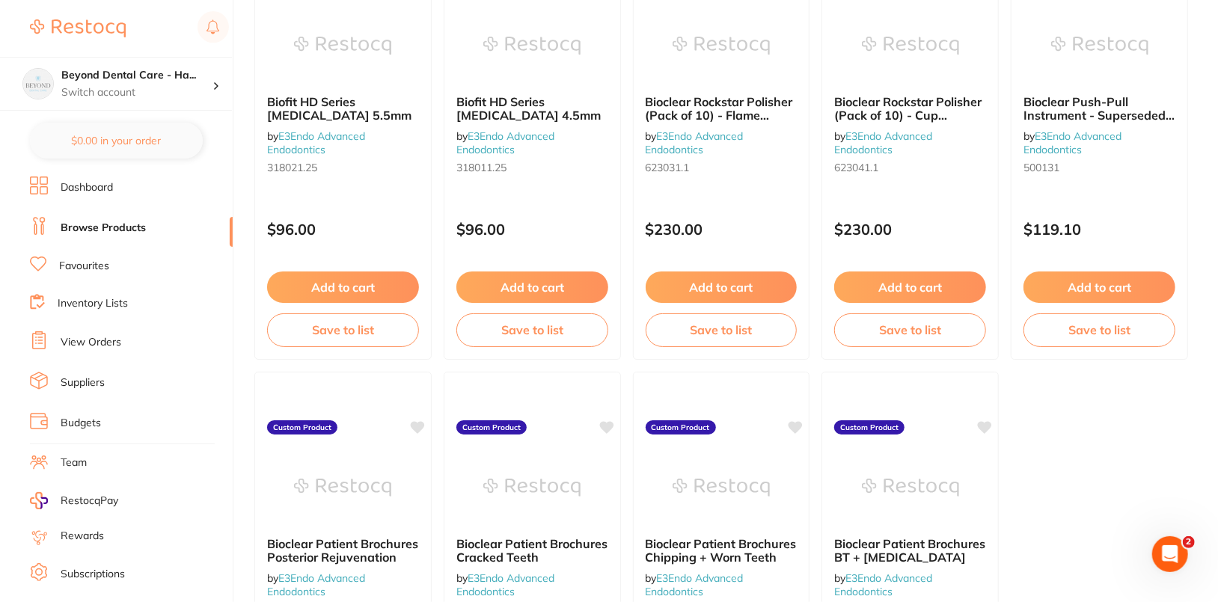
scroll to position [4538, 0]
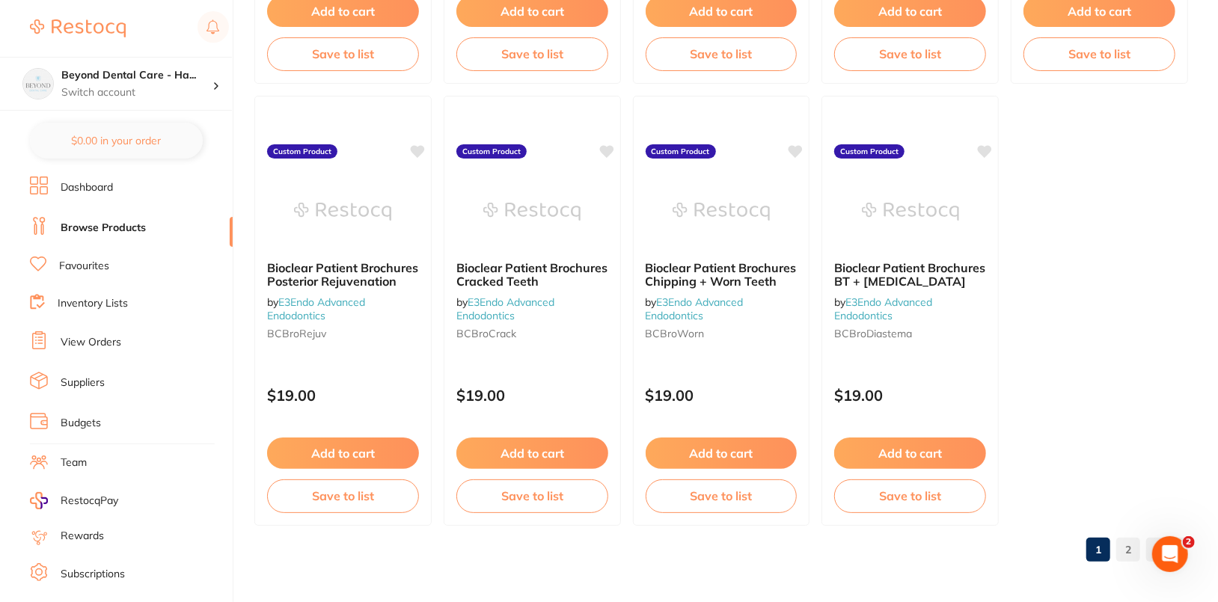
click at [1137, 549] on link "2" at bounding box center [1128, 550] width 24 height 30
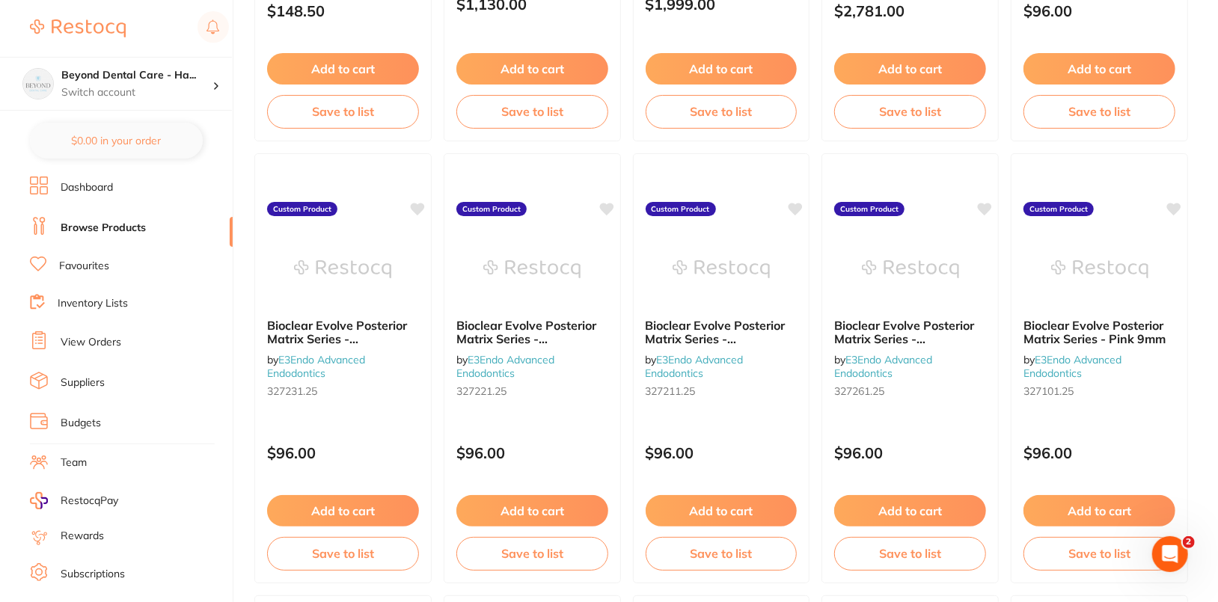
scroll to position [0, 0]
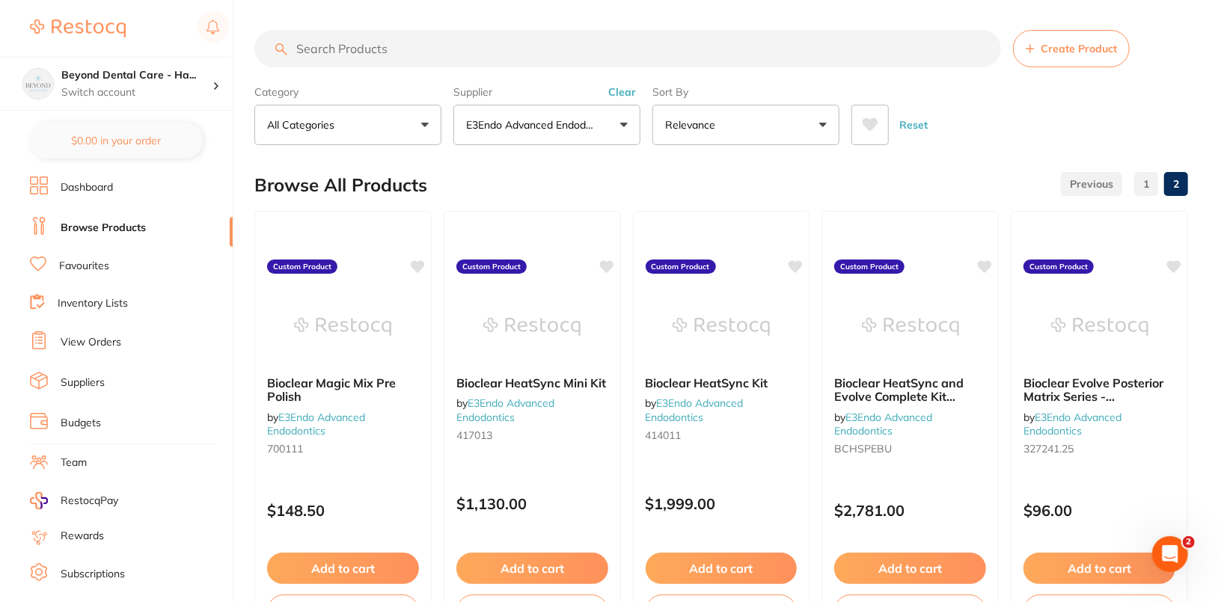
click at [629, 94] on button "Clear" at bounding box center [622, 91] width 37 height 13
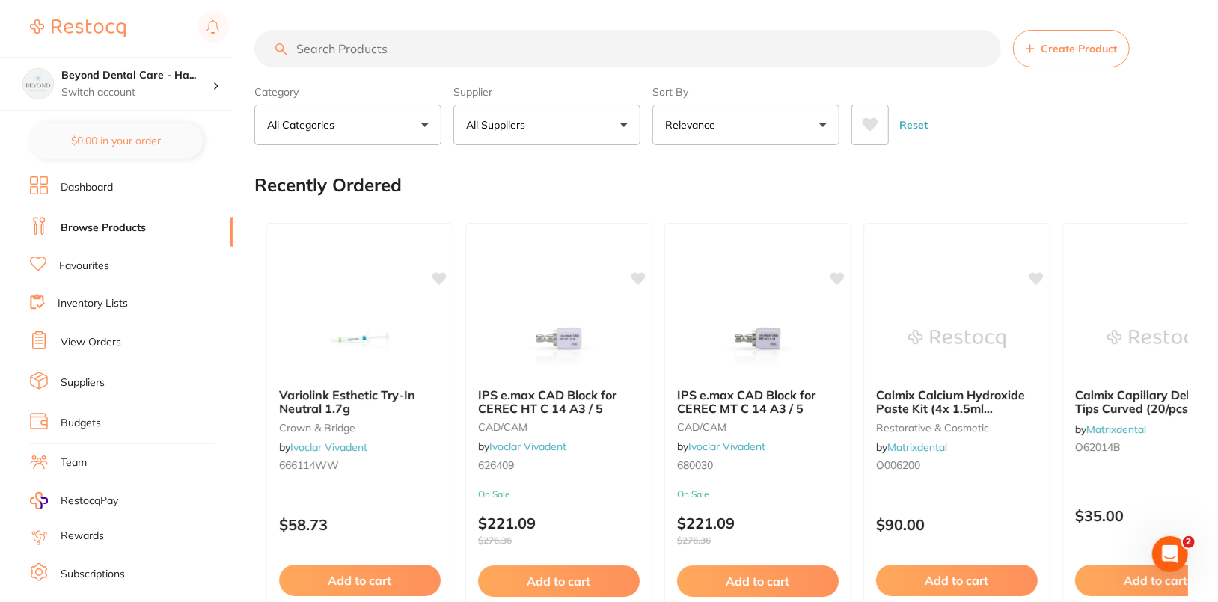
click at [1165, 106] on div "Reset" at bounding box center [1014, 119] width 325 height 52
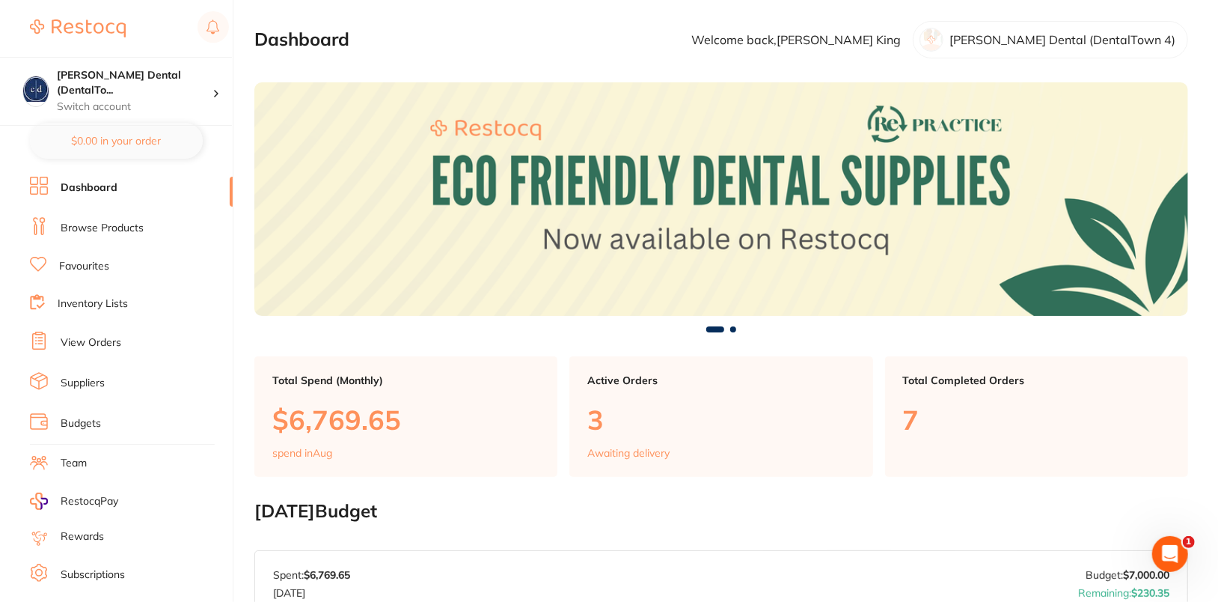
click at [109, 226] on link "Browse Products" at bounding box center [102, 228] width 83 height 15
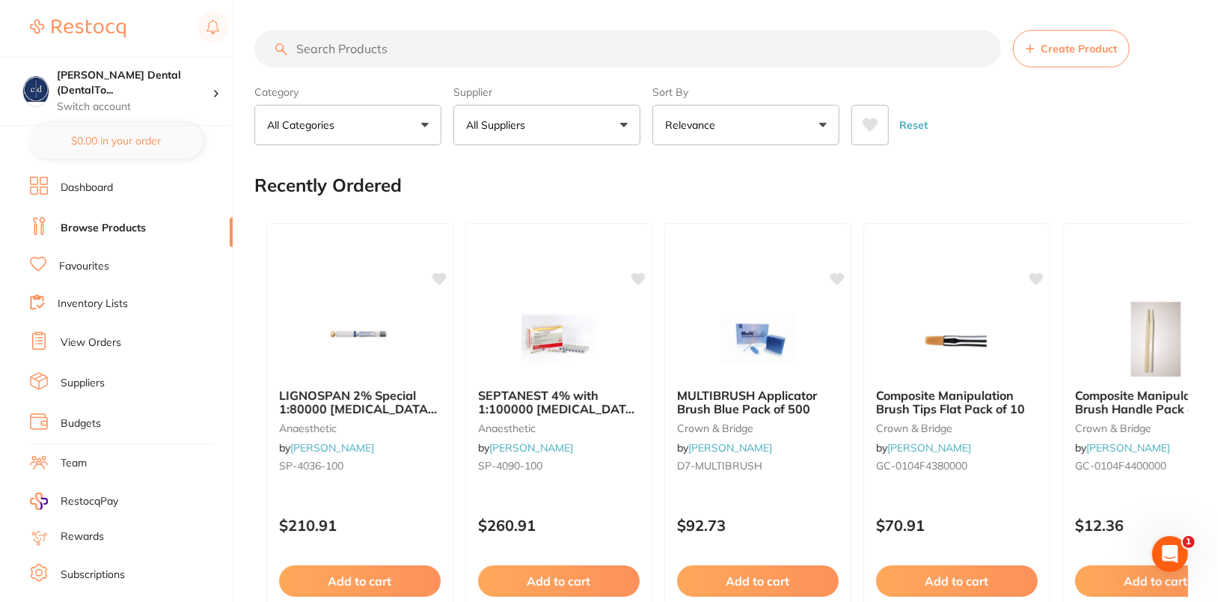
click at [1060, 130] on div "Reset" at bounding box center [1014, 119] width 325 height 52
click at [1050, 43] on span "Create Product" at bounding box center [1079, 49] width 76 height 12
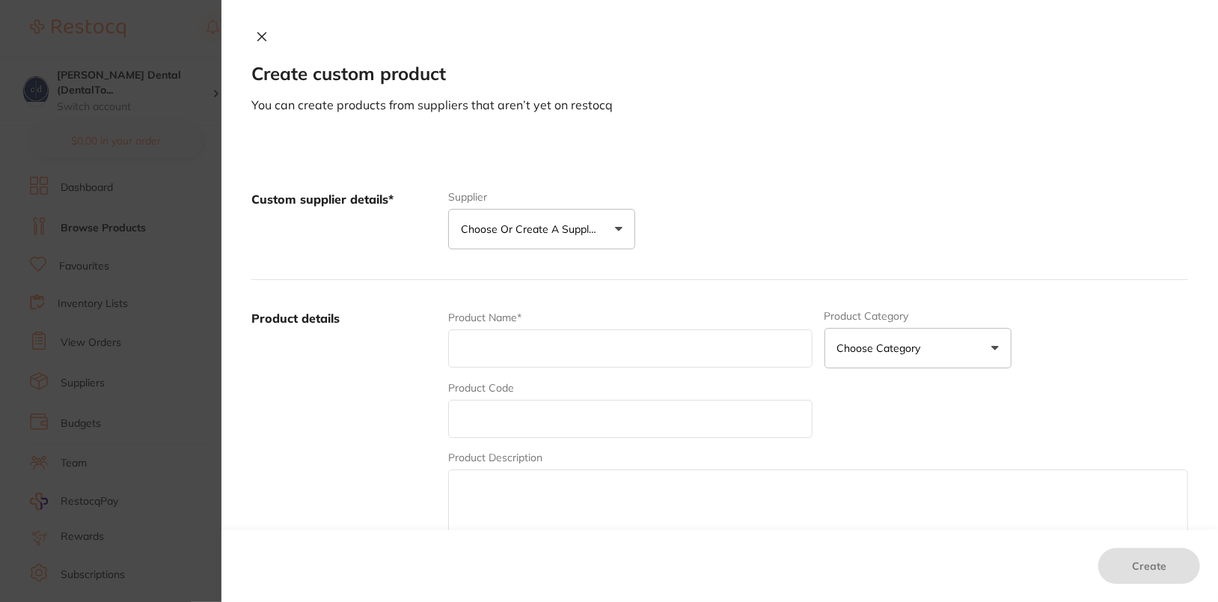
click at [531, 224] on p "Choose or create a supplier" at bounding box center [532, 228] width 142 height 15
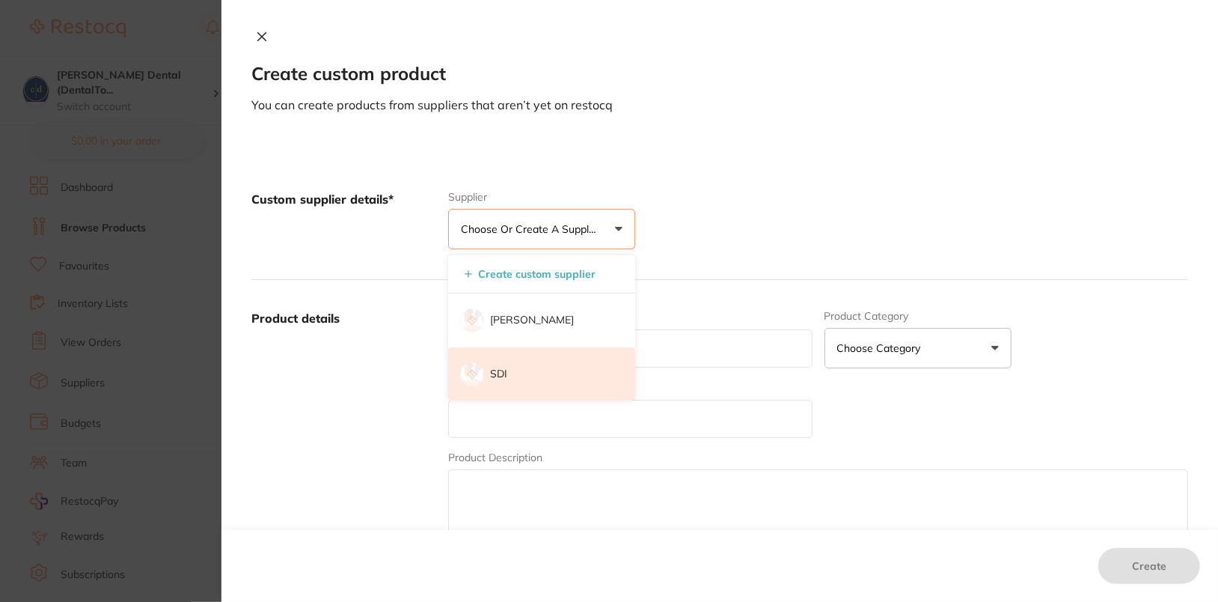
click at [522, 372] on li "SDI" at bounding box center [541, 374] width 187 height 54
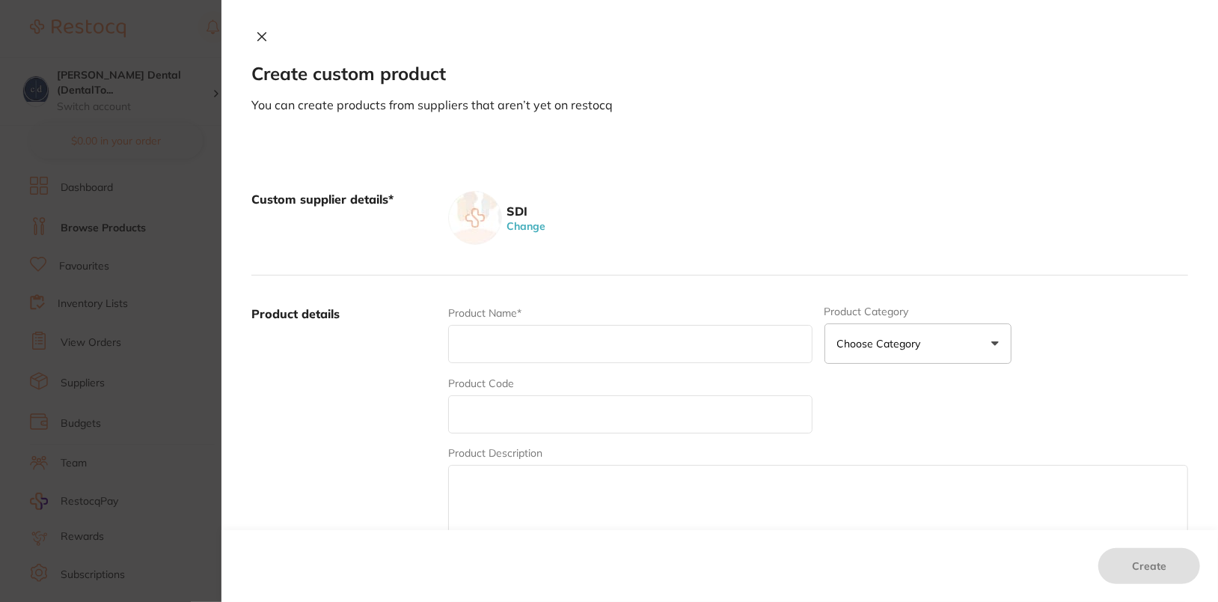
click at [916, 192] on div "SDI Change" at bounding box center [818, 218] width 740 height 54
click at [258, 34] on icon at bounding box center [262, 37] width 8 height 8
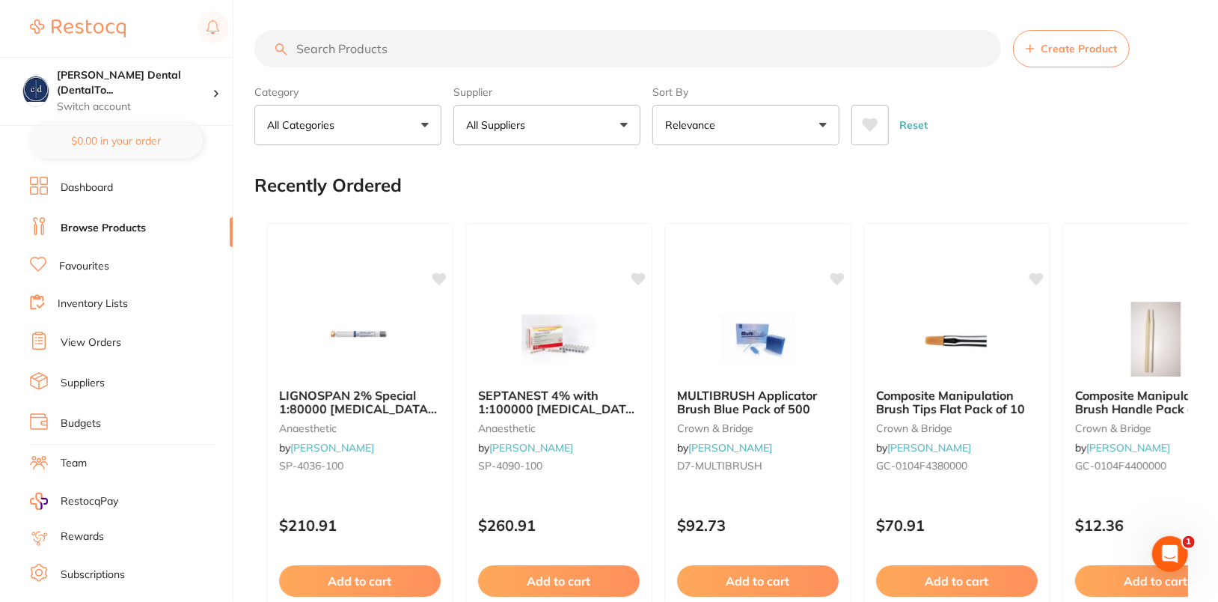
click at [1154, 171] on div "Recently Ordered" at bounding box center [721, 185] width 934 height 50
click at [1096, 182] on div "Recently Ordered" at bounding box center [721, 185] width 934 height 50
click at [1019, 166] on div "Recently Ordered" at bounding box center [721, 185] width 934 height 50
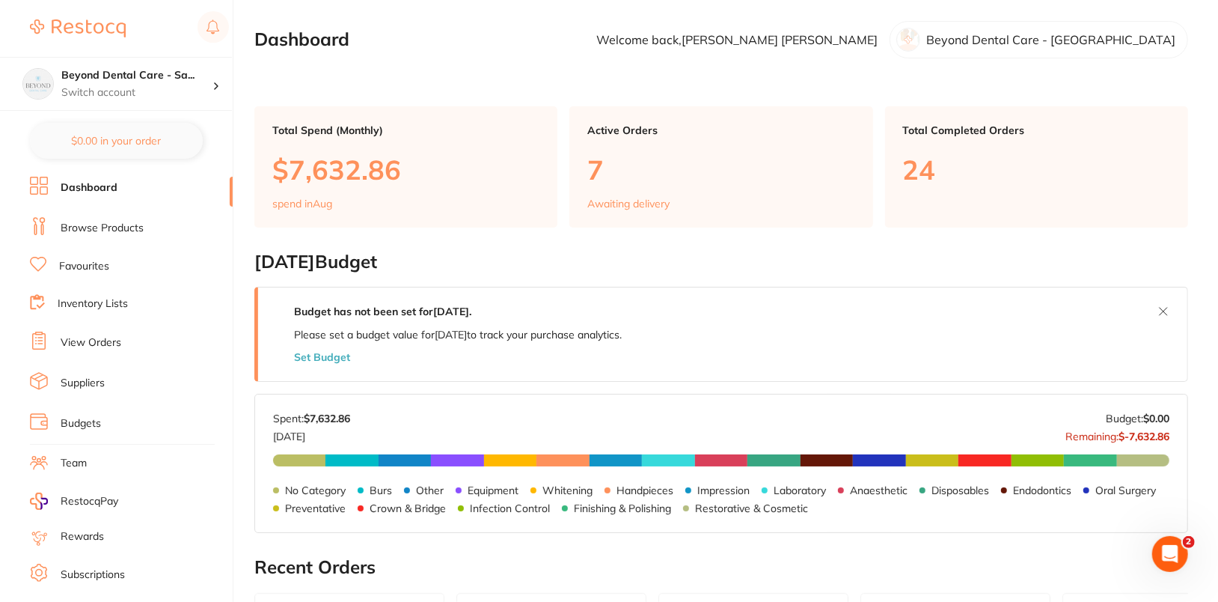
click at [113, 224] on link "Browse Products" at bounding box center [102, 228] width 83 height 15
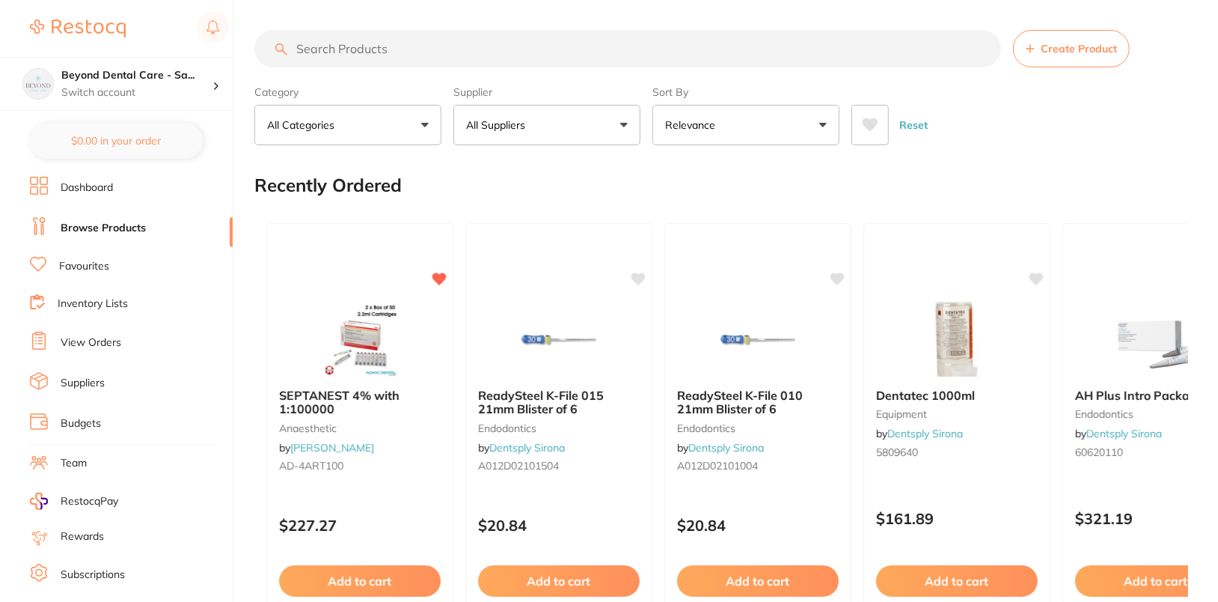
click at [1080, 41] on button "Create Product" at bounding box center [1071, 48] width 117 height 37
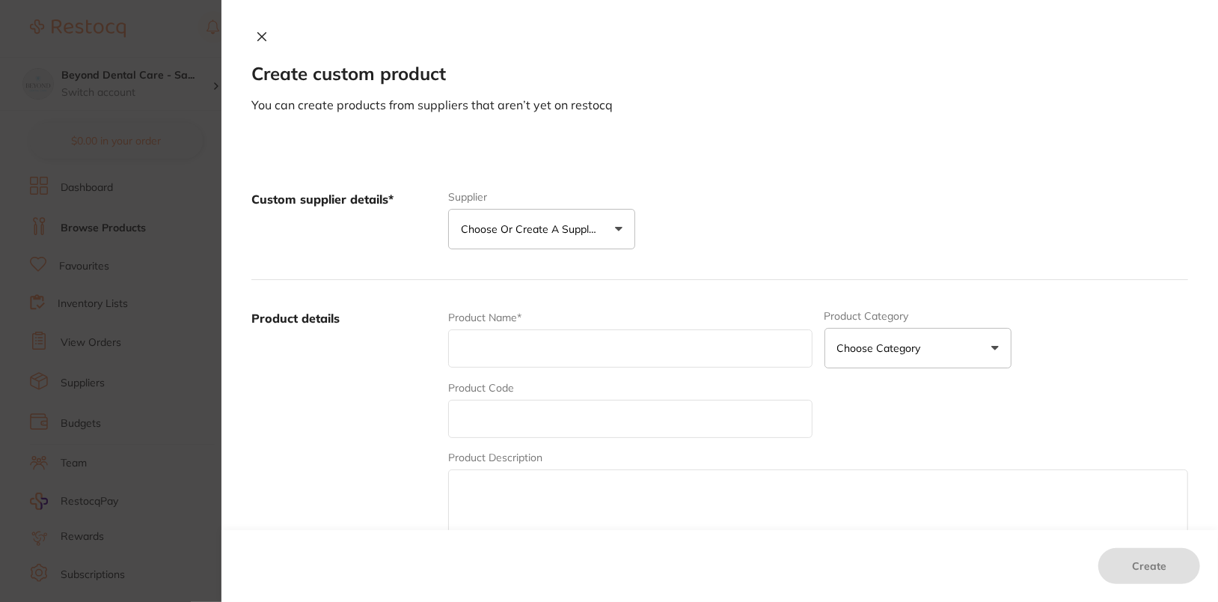
click at [537, 232] on p "Choose or create a supplier" at bounding box center [532, 228] width 142 height 15
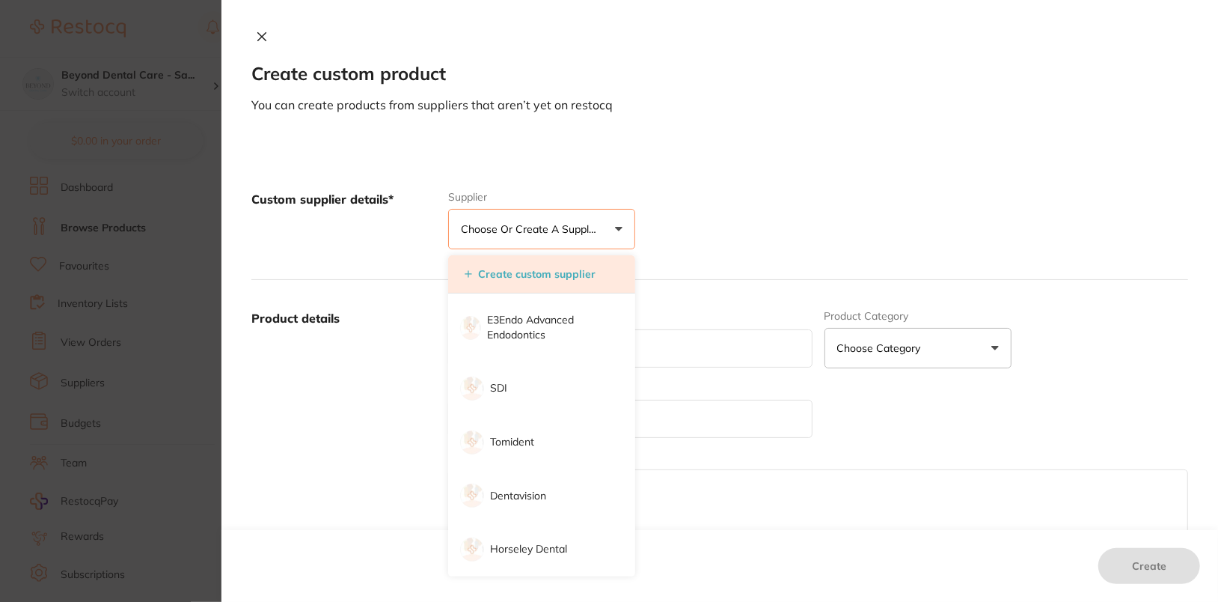
click at [581, 284] on li "Create custom supplier" at bounding box center [541, 274] width 187 height 38
click at [574, 272] on button "Create custom supplier" at bounding box center [530, 273] width 140 height 13
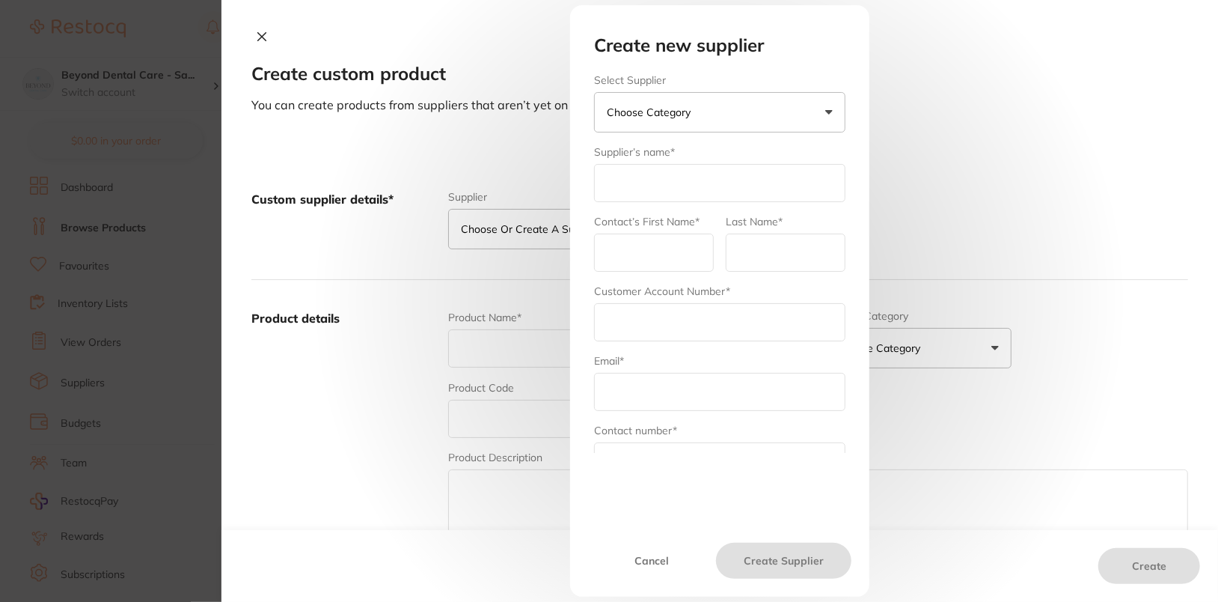
click at [685, 114] on p "Choose Category" at bounding box center [652, 112] width 90 height 15
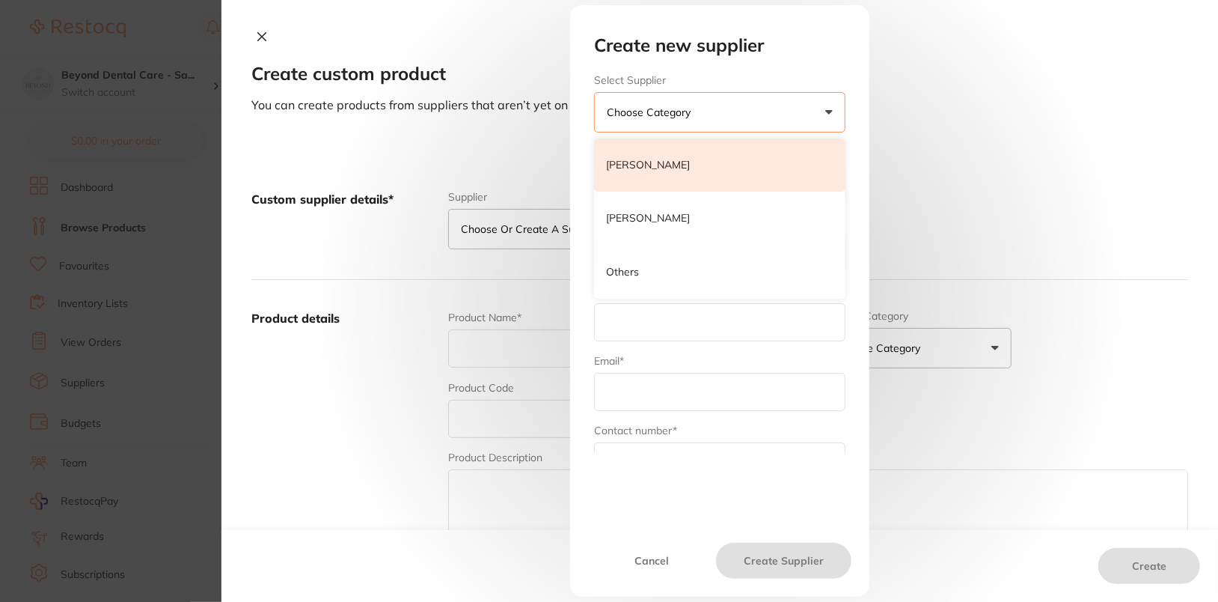
click at [688, 162] on p "[PERSON_NAME]" at bounding box center [648, 165] width 84 height 15
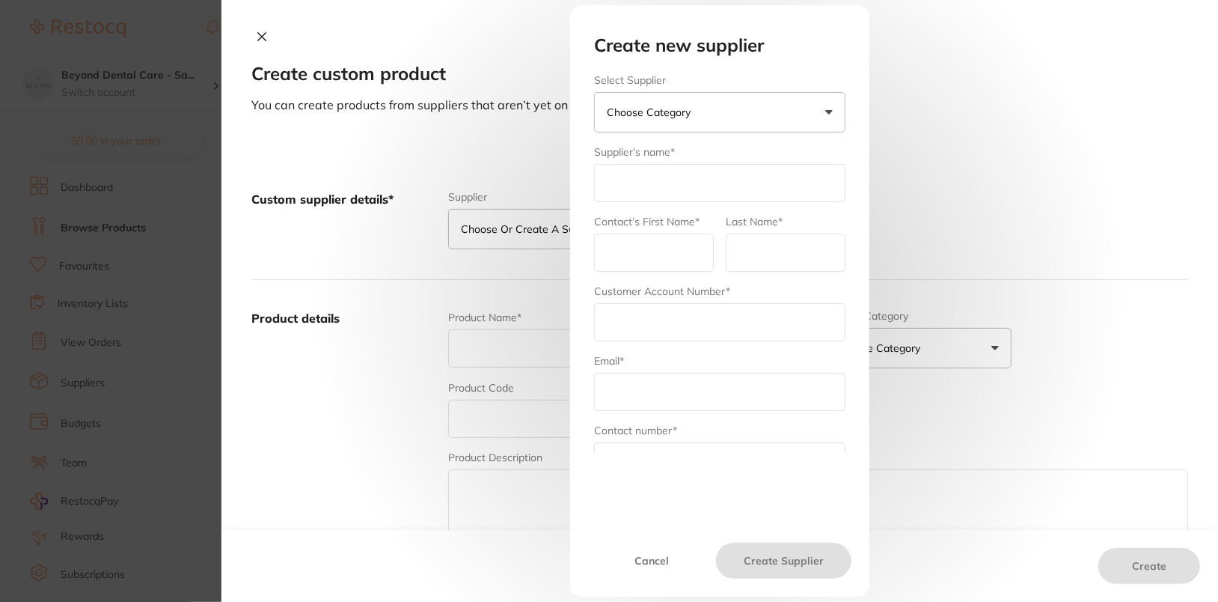
type input "[PERSON_NAME]"
type input "admin"
type input "hernyscheinhalls"
type input "customer.care@henryschein.com.au"
type input "1300 658 822"
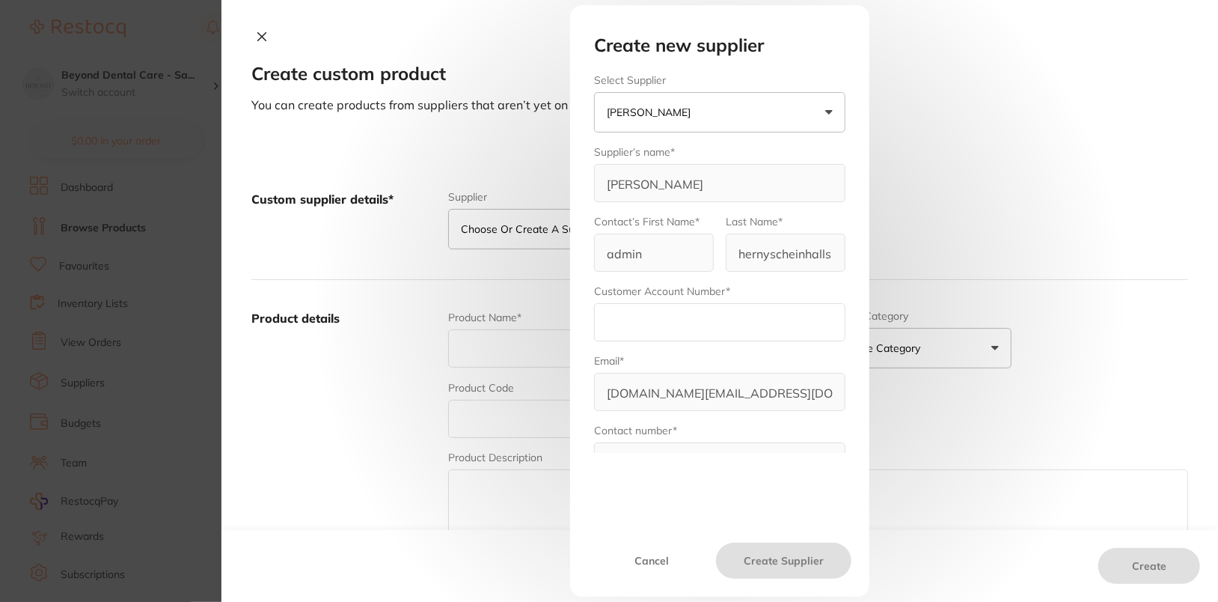
click at [1029, 102] on div "Create new supplier Select Supplier Henry Schein Halas Henry Schein Halas Adam …" at bounding box center [719, 301] width 997 height 602
click at [635, 554] on button "Cancel" at bounding box center [652, 561] width 128 height 36
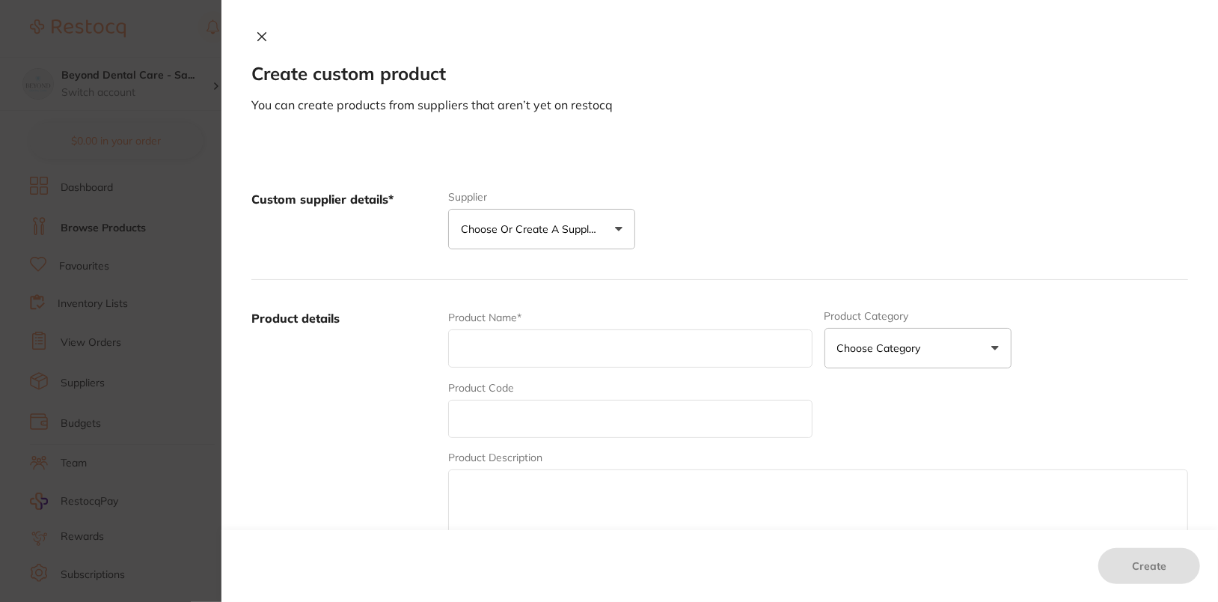
click at [1004, 177] on div "Custom supplier details* Supplier Choose or create a supplier Create custom sup…" at bounding box center [719, 220] width 937 height 119
click at [543, 229] on p "Choose or create a supplier" at bounding box center [532, 228] width 142 height 15
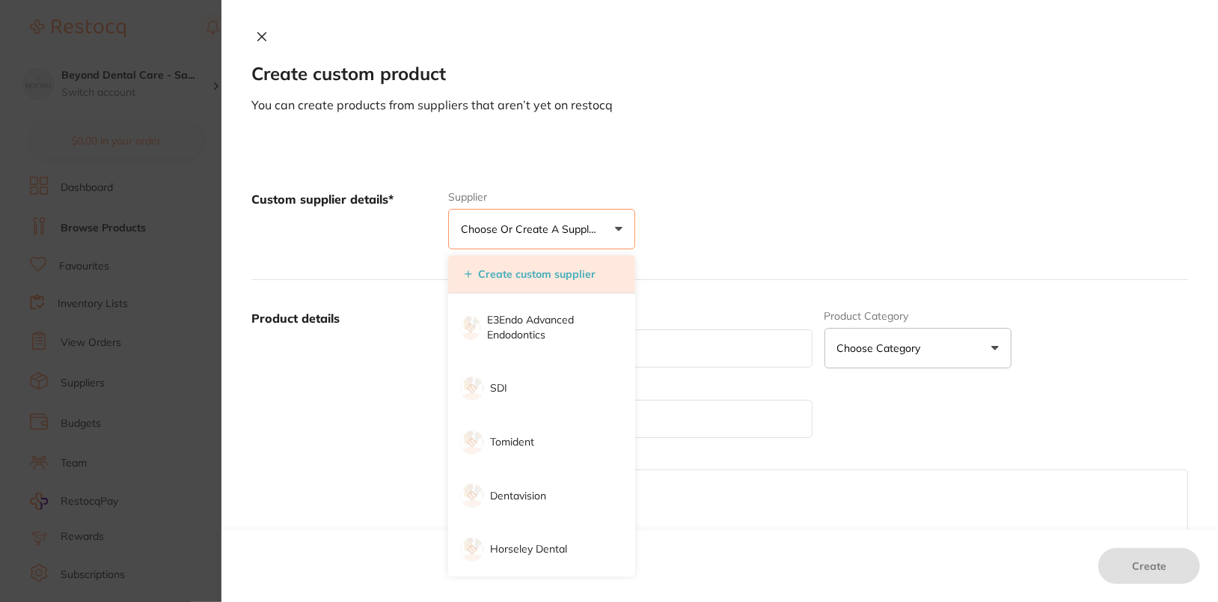
click at [590, 266] on li "Create custom supplier" at bounding box center [541, 274] width 187 height 38
click at [517, 272] on button "Create custom supplier" at bounding box center [530, 273] width 140 height 13
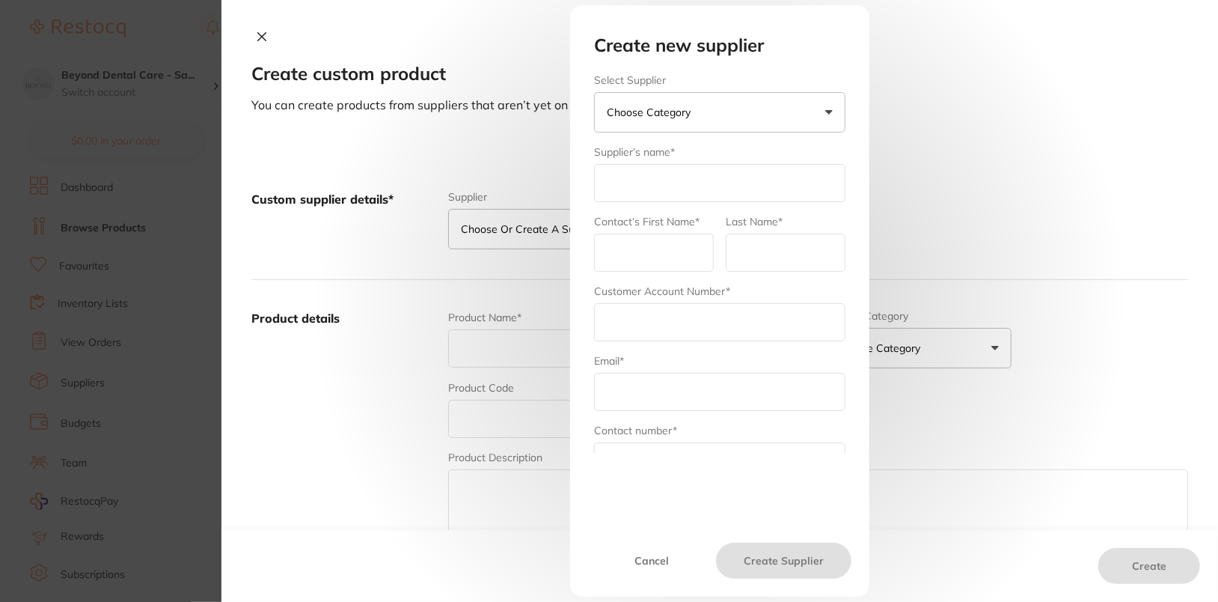
click at [685, 117] on p "Choose Category" at bounding box center [652, 112] width 90 height 15
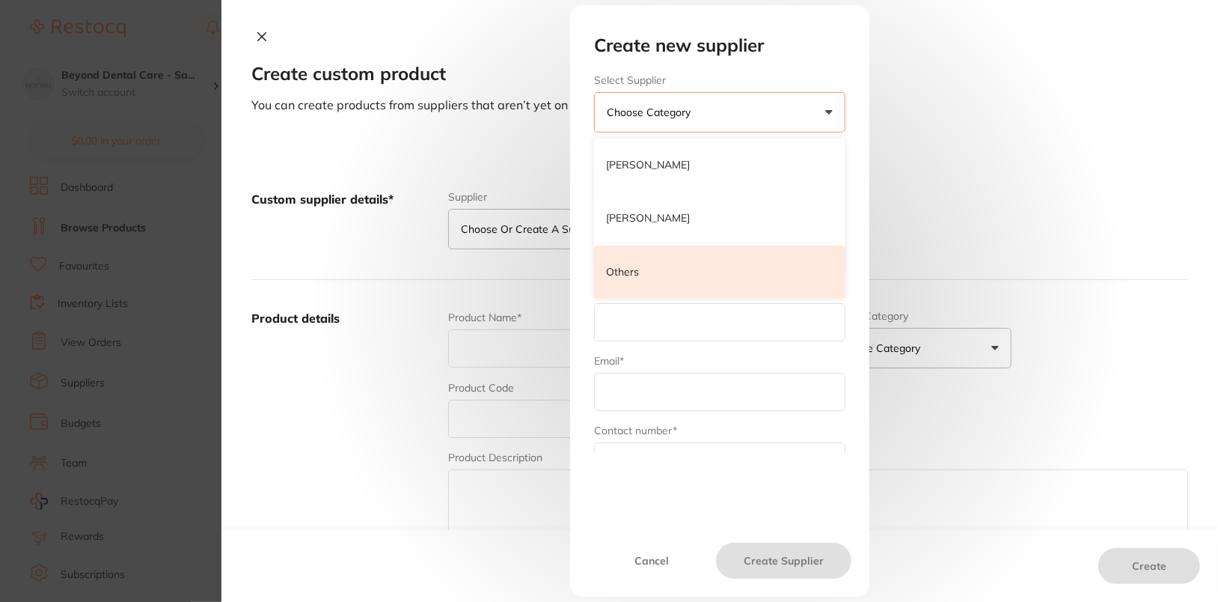
click at [658, 264] on li "Others" at bounding box center [719, 272] width 251 height 54
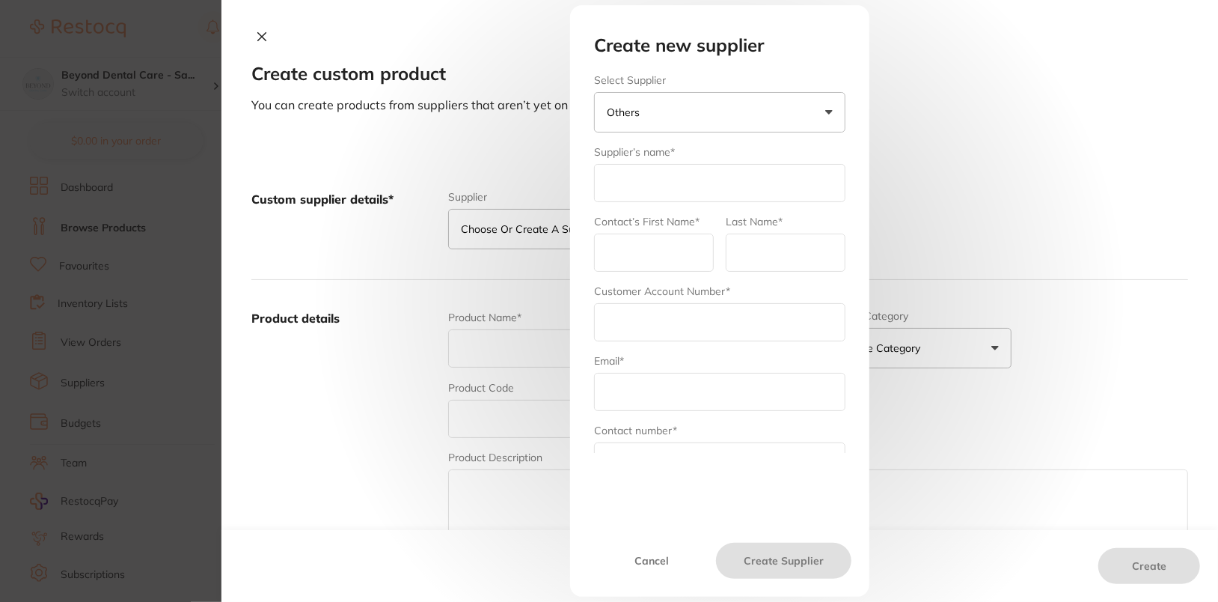
click at [654, 173] on input "text" at bounding box center [719, 183] width 251 height 38
type input "[PERSON_NAME]"
click at [635, 260] on input "text" at bounding box center [654, 252] width 120 height 38
click at [777, 250] on input "text" at bounding box center [786, 252] width 120 height 38
click at [673, 260] on input "ad" at bounding box center [654, 252] width 120 height 38
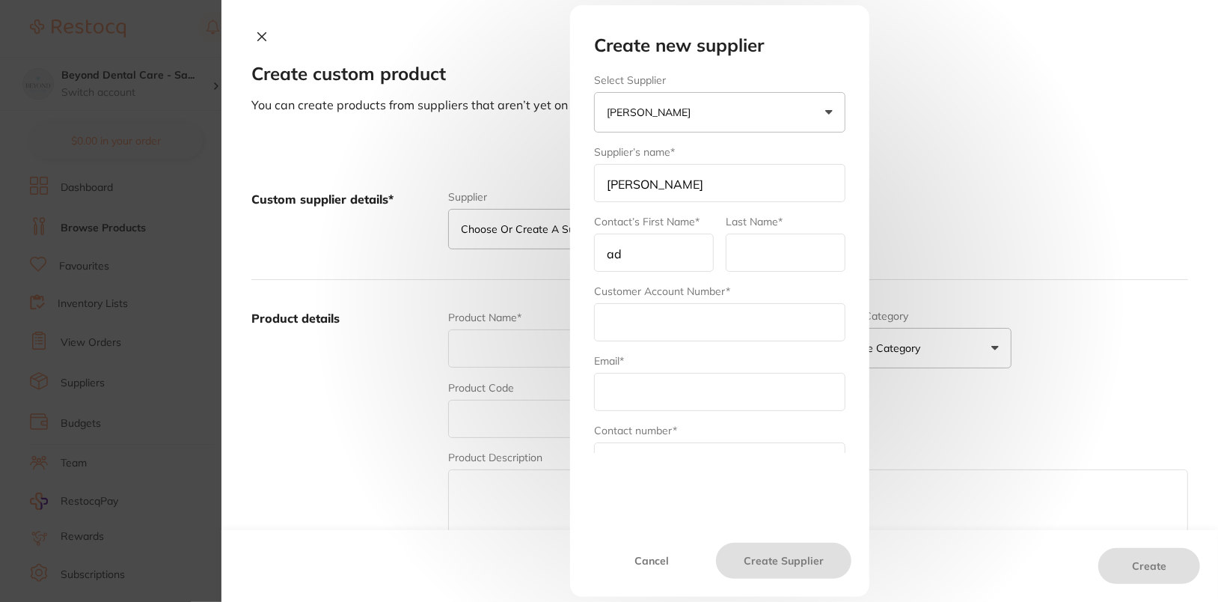
type input "admin"
click at [789, 237] on input "text" at bounding box center [786, 252] width 120 height 38
drag, startPoint x: 815, startPoint y: 255, endPoint x: 852, endPoint y: 255, distance: 36.7
click at [852, 255] on div "Select Supplier Henry Schein Henry Schein Halas Adam Dental Others Supplier’s n…" at bounding box center [719, 263] width 287 height 379
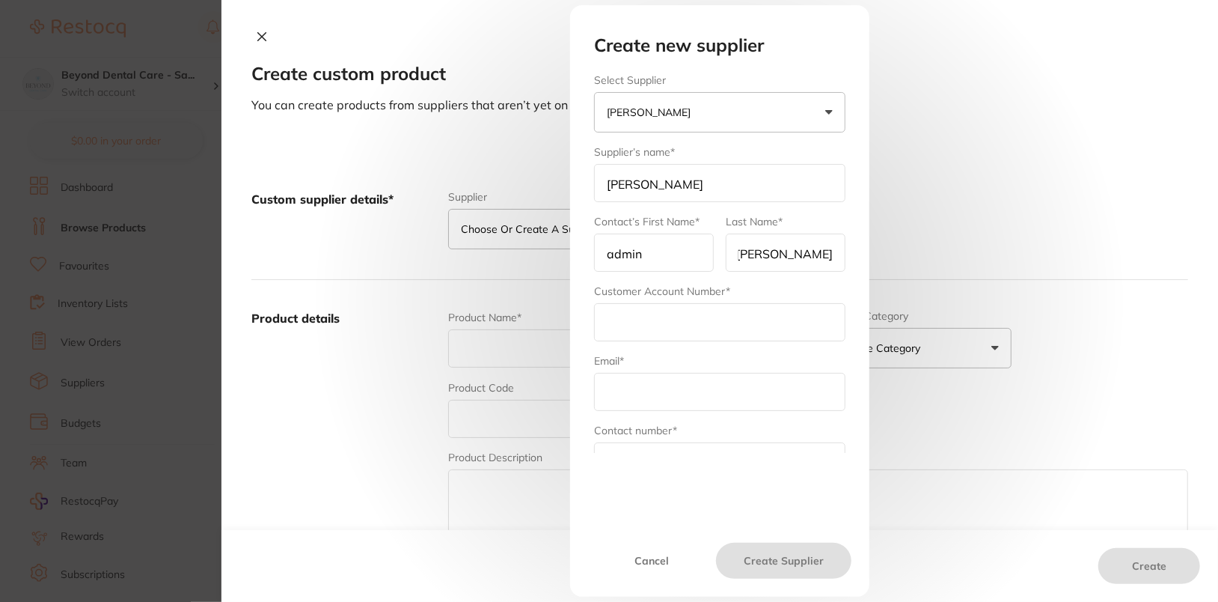
scroll to position [0, 0]
type input "[PERSON_NAME]"
click at [651, 313] on input "text" at bounding box center [719, 322] width 251 height 38
click at [644, 320] on input "text" at bounding box center [719, 322] width 251 height 38
paste input "71EN001"
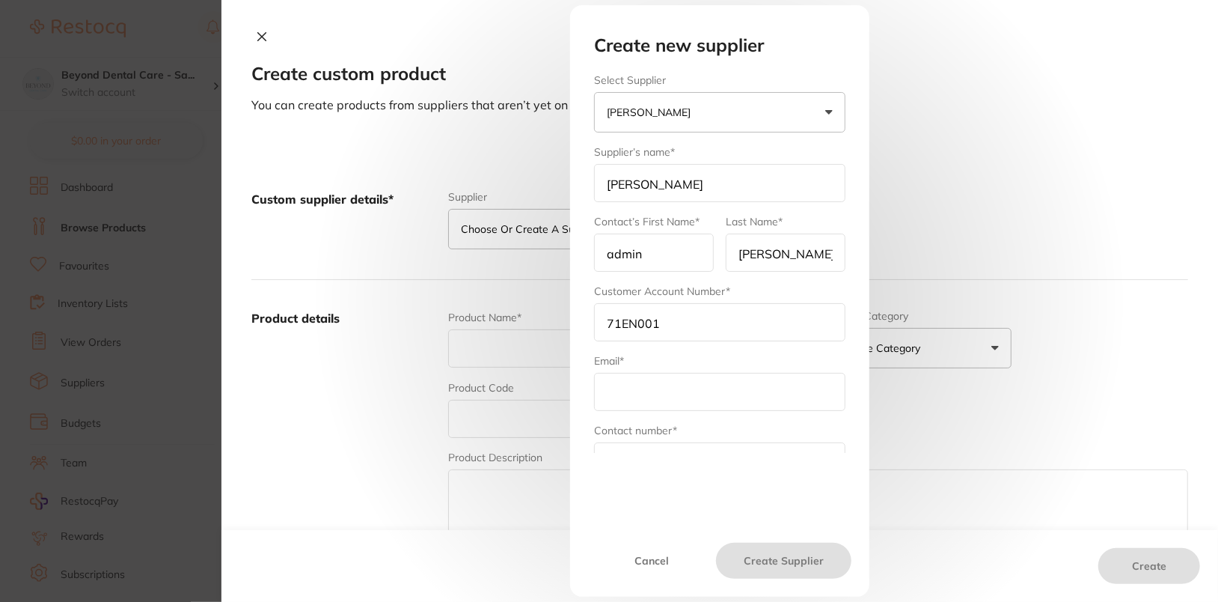
type input "71EN001"
click at [660, 573] on button "Cancel" at bounding box center [652, 561] width 128 height 36
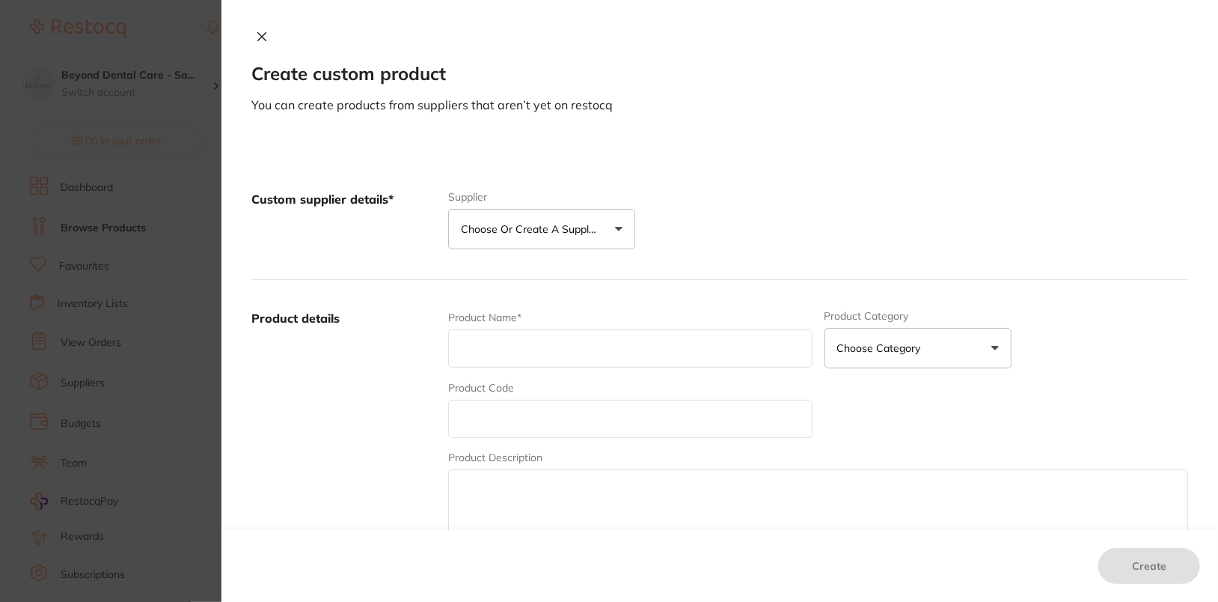
click at [260, 37] on icon at bounding box center [262, 37] width 12 height 12
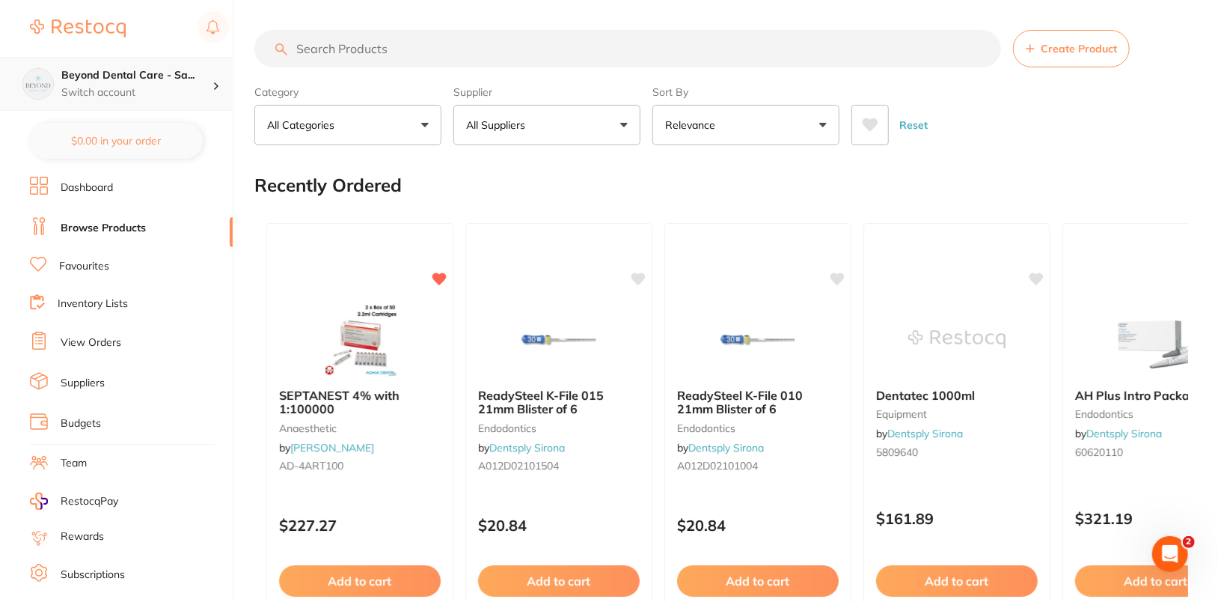
click at [155, 85] on p "Switch account" at bounding box center [136, 92] width 151 height 15
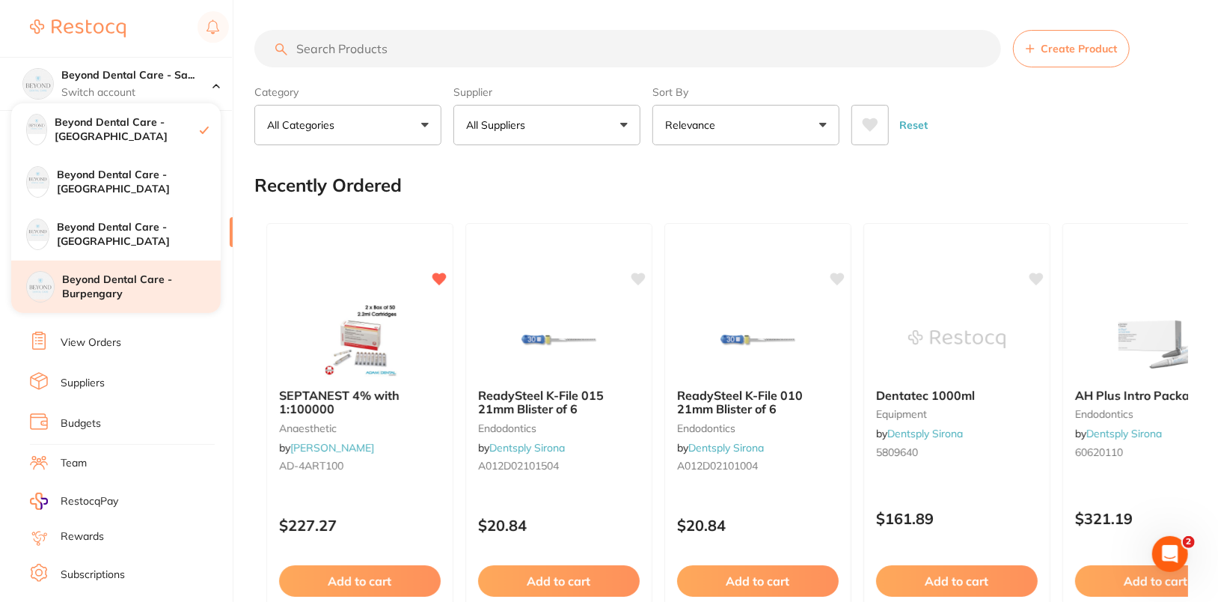
click at [162, 300] on h4 "Beyond Dental Care - Burpengary" at bounding box center [141, 286] width 159 height 29
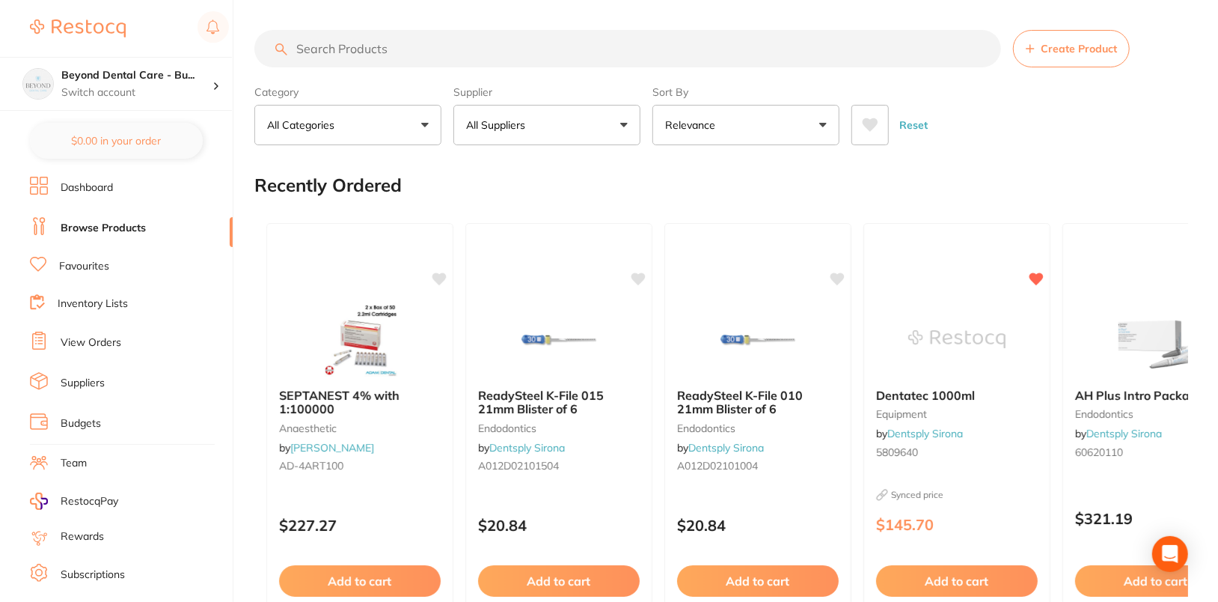
click at [1055, 48] on span "Create Product" at bounding box center [1079, 49] width 76 height 12
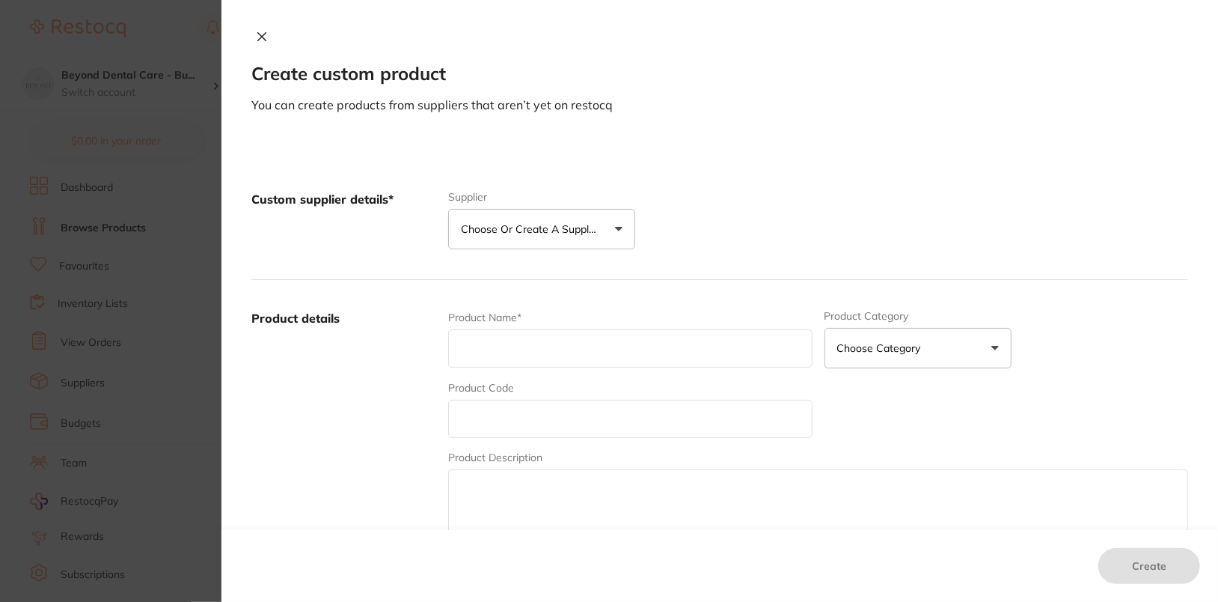
click at [584, 226] on p "Choose or create a supplier" at bounding box center [532, 228] width 142 height 15
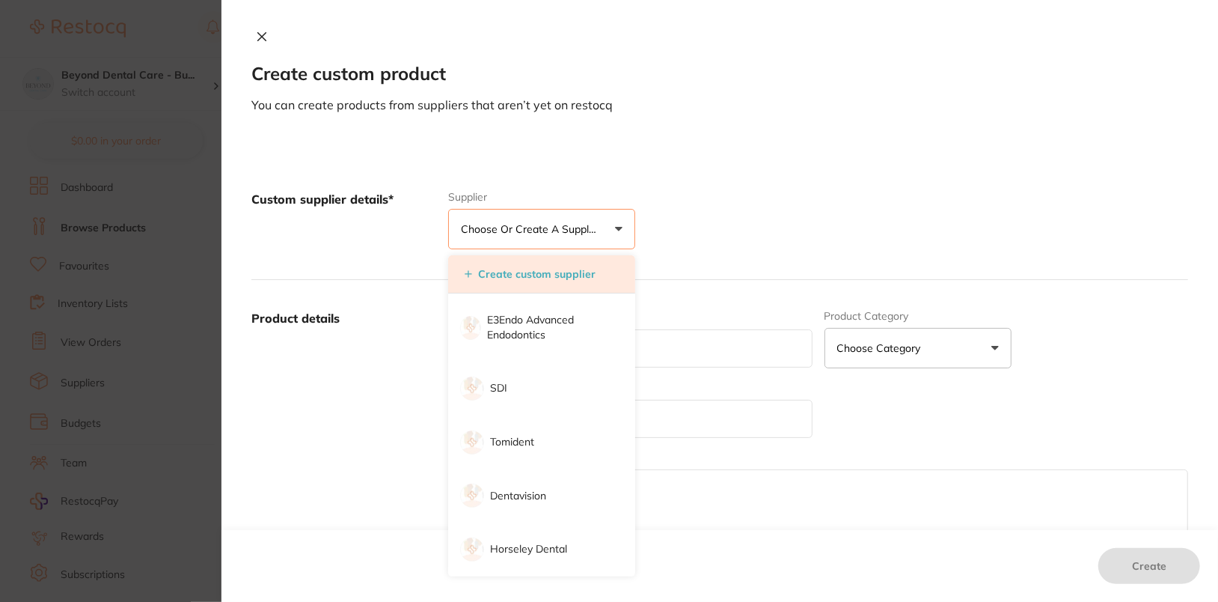
click at [564, 273] on button "Create custom supplier" at bounding box center [530, 273] width 140 height 13
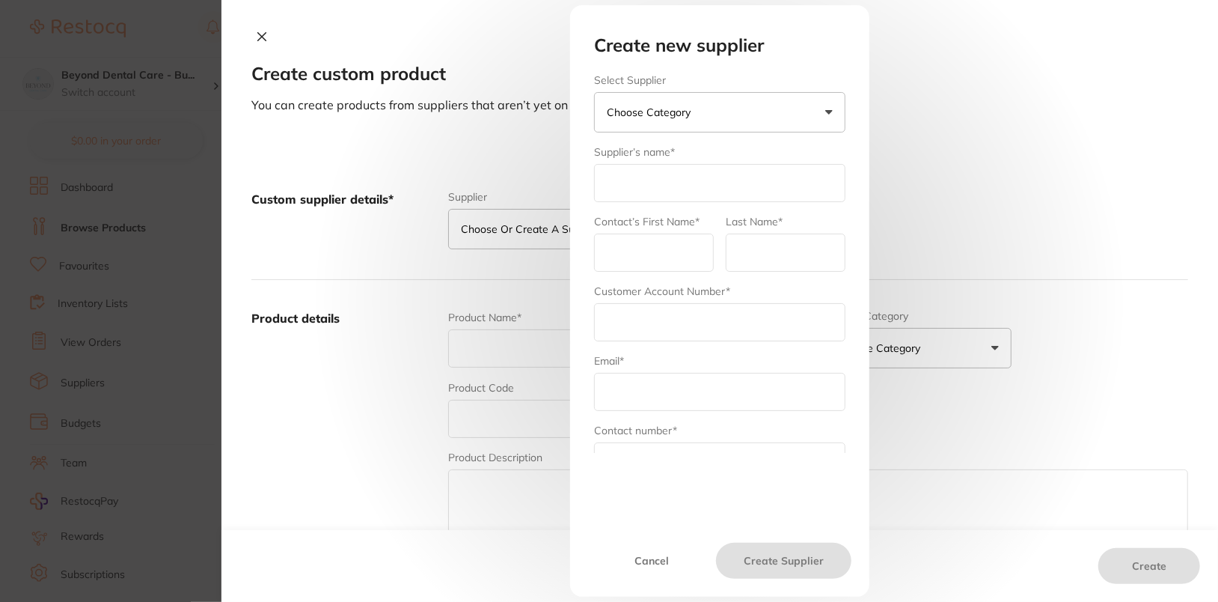
click at [647, 109] on p "Choose Category" at bounding box center [652, 112] width 90 height 15
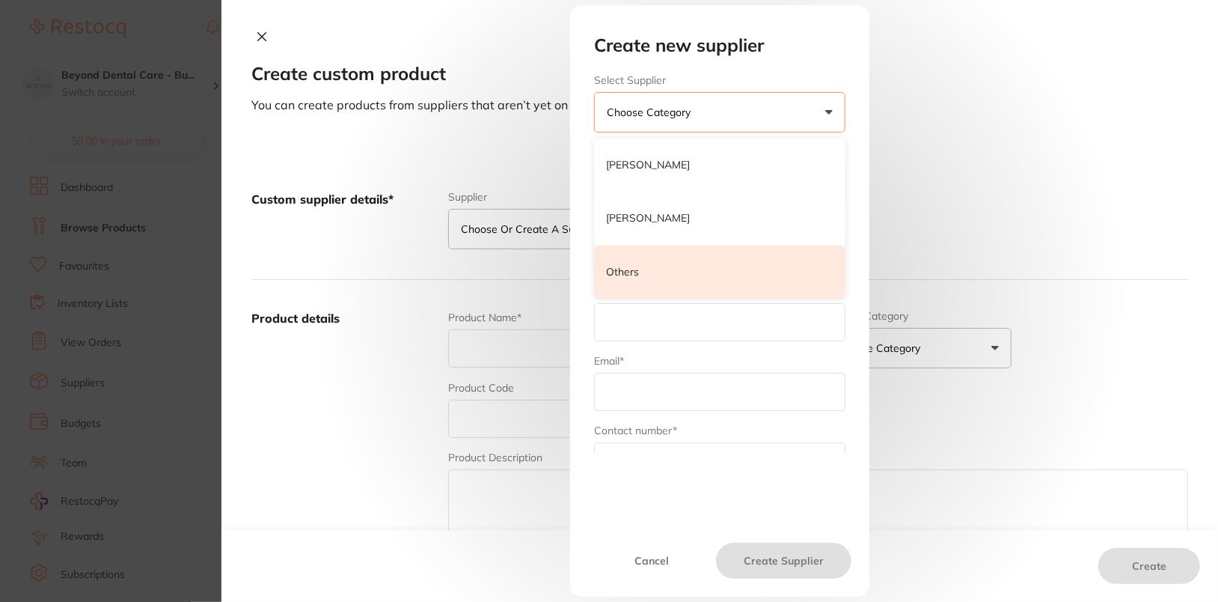
click at [664, 267] on li "Others" at bounding box center [719, 272] width 251 height 54
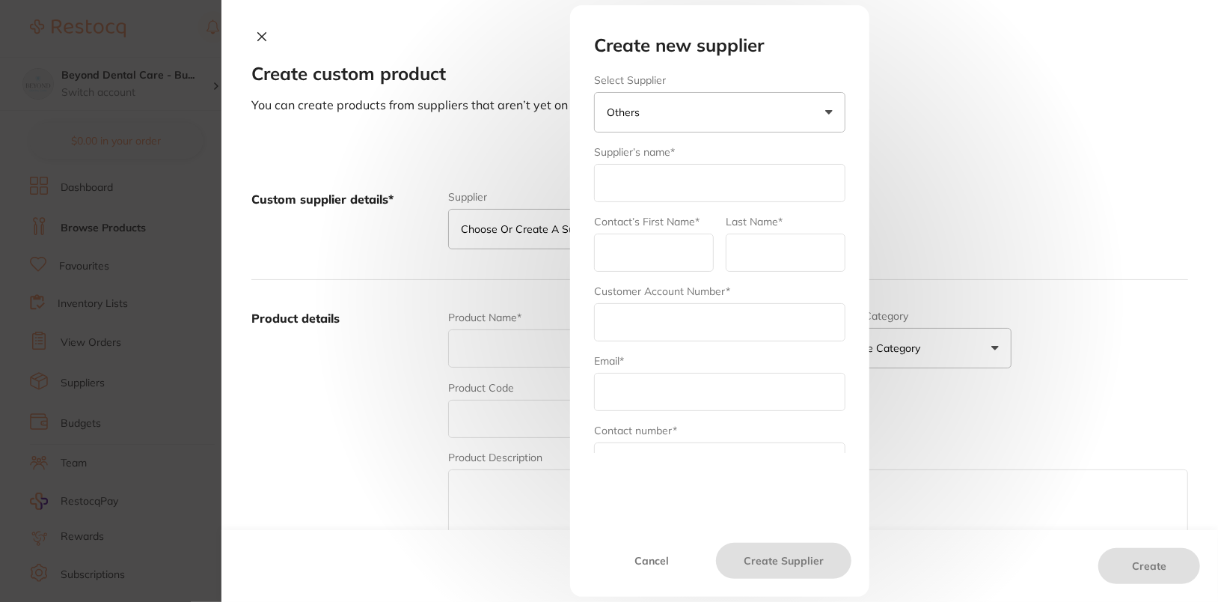
click at [661, 186] on input "text" at bounding box center [719, 183] width 251 height 38
type input "[PERSON_NAME]"
click at [611, 275] on form "Select Supplier Henry Schein Henry Schein Halas Adam Dental Others Supplier’s n…" at bounding box center [719, 335] width 251 height 522
click at [623, 260] on input "text" at bounding box center [654, 252] width 120 height 38
click at [771, 247] on input "text" at bounding box center [786, 252] width 120 height 38
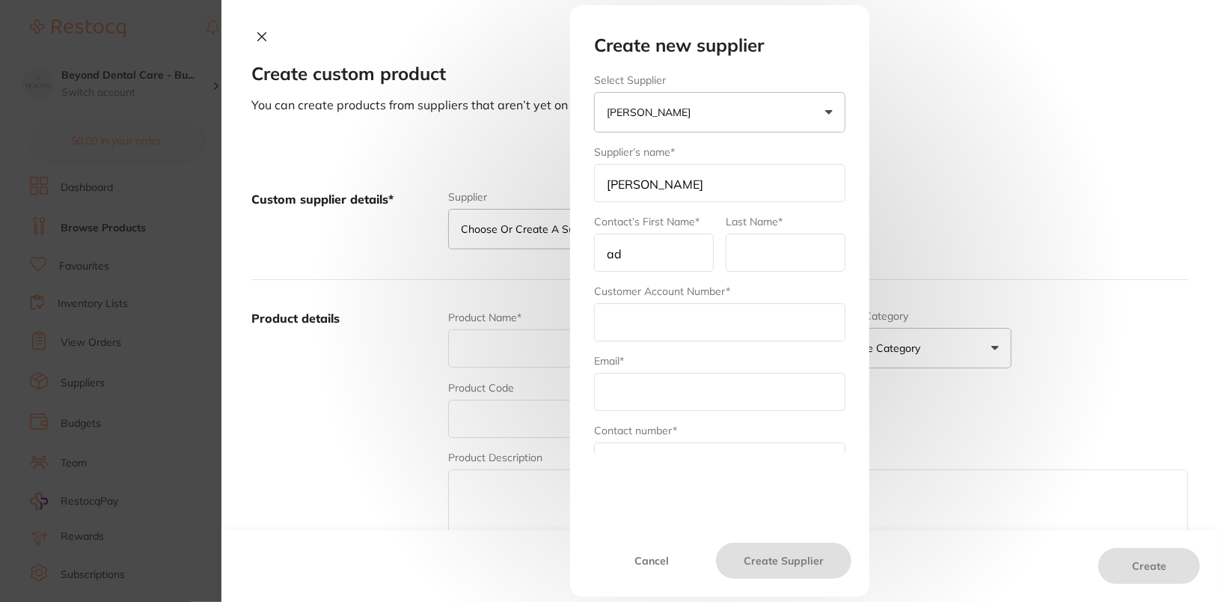
click at [667, 257] on input "ad" at bounding box center [654, 252] width 120 height 38
type input "admin"
click at [774, 256] on input "text" at bounding box center [786, 252] width 120 height 38
type input "[PERSON_NAME]"
click at [706, 318] on input "text" at bounding box center [719, 322] width 251 height 38
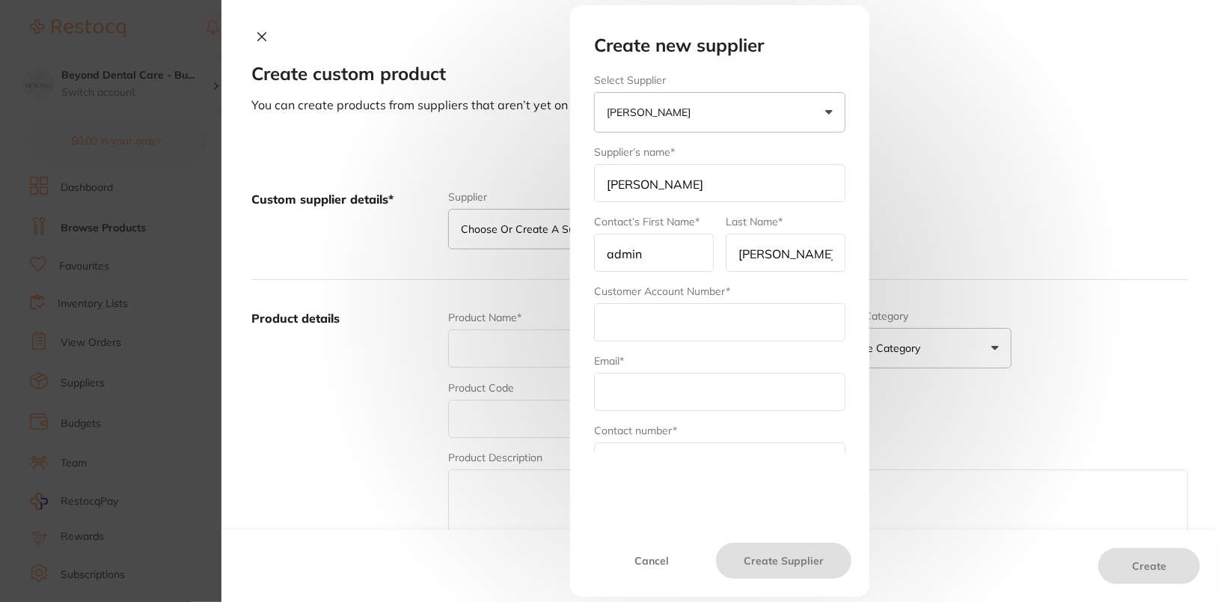
paste input "71EN001"
type input "71EN001"
click at [674, 388] on input "text" at bounding box center [719, 392] width 251 height 38
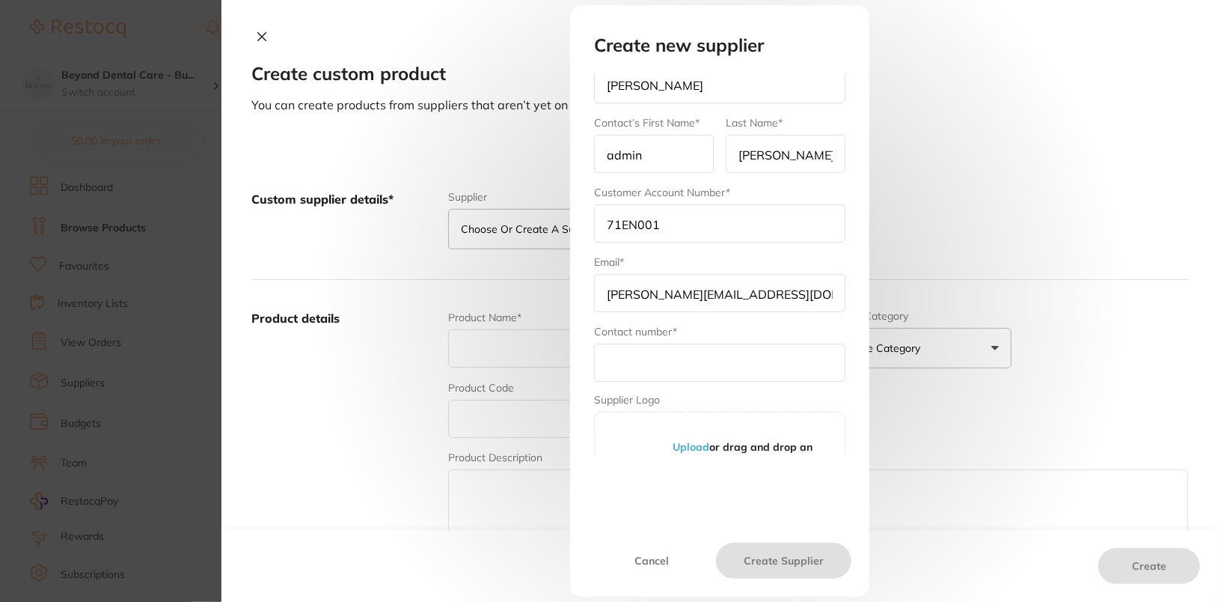
scroll to position [138, 0]
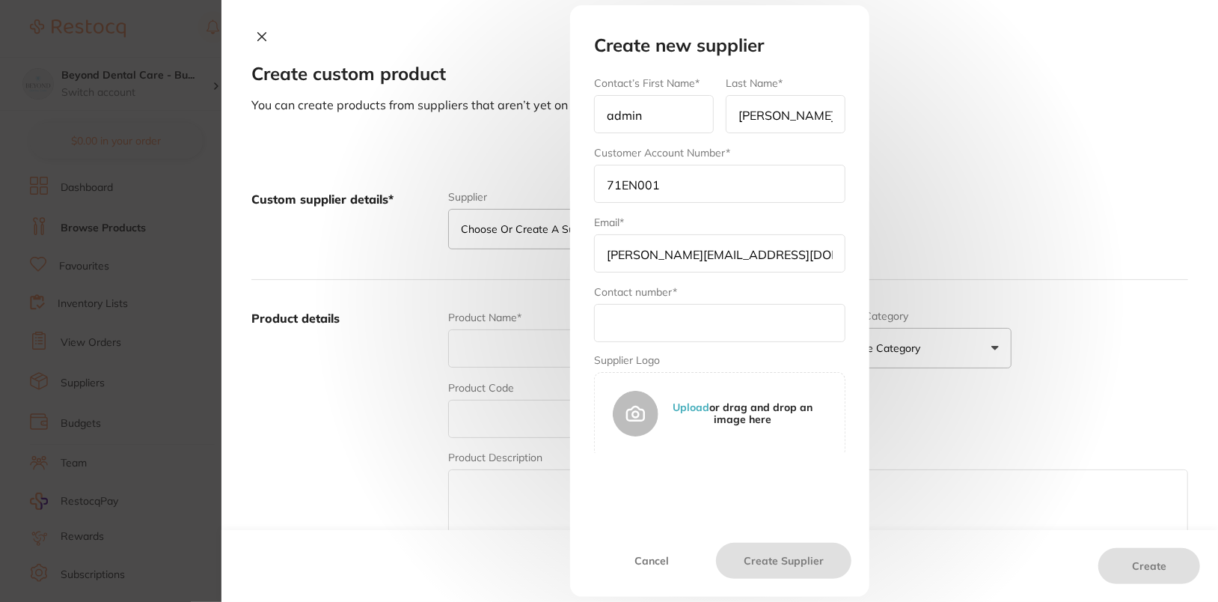
type input "[PERSON_NAME][EMAIL_ADDRESS][DOMAIN_NAME]"
click at [670, 326] on input "text" at bounding box center [719, 323] width 251 height 38
paste input "1300 658 822"
type input "1300 658 822"
click at [797, 559] on button "Create Supplier" at bounding box center [783, 561] width 135 height 36
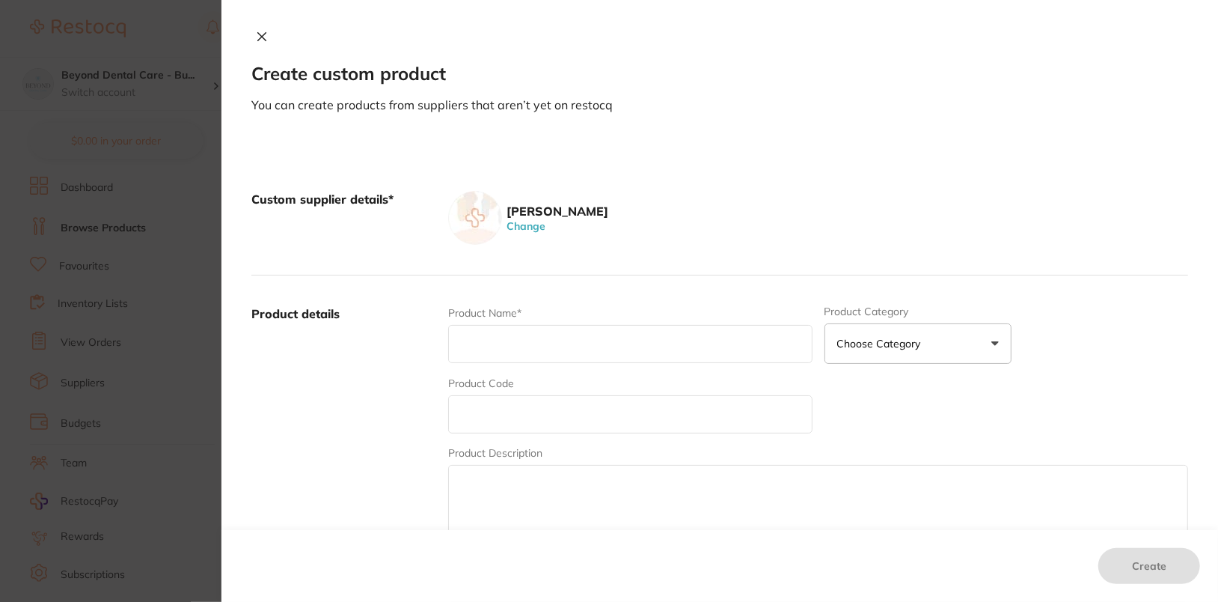
click at [260, 38] on icon at bounding box center [262, 37] width 8 height 8
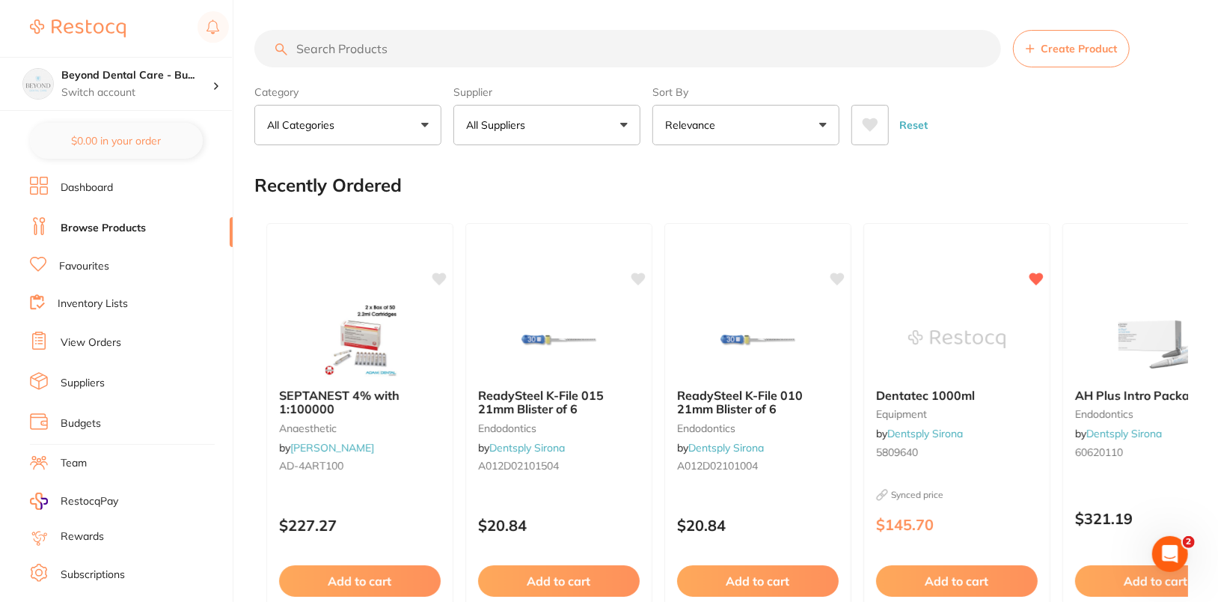
click at [108, 188] on link "Dashboard" at bounding box center [87, 187] width 52 height 15
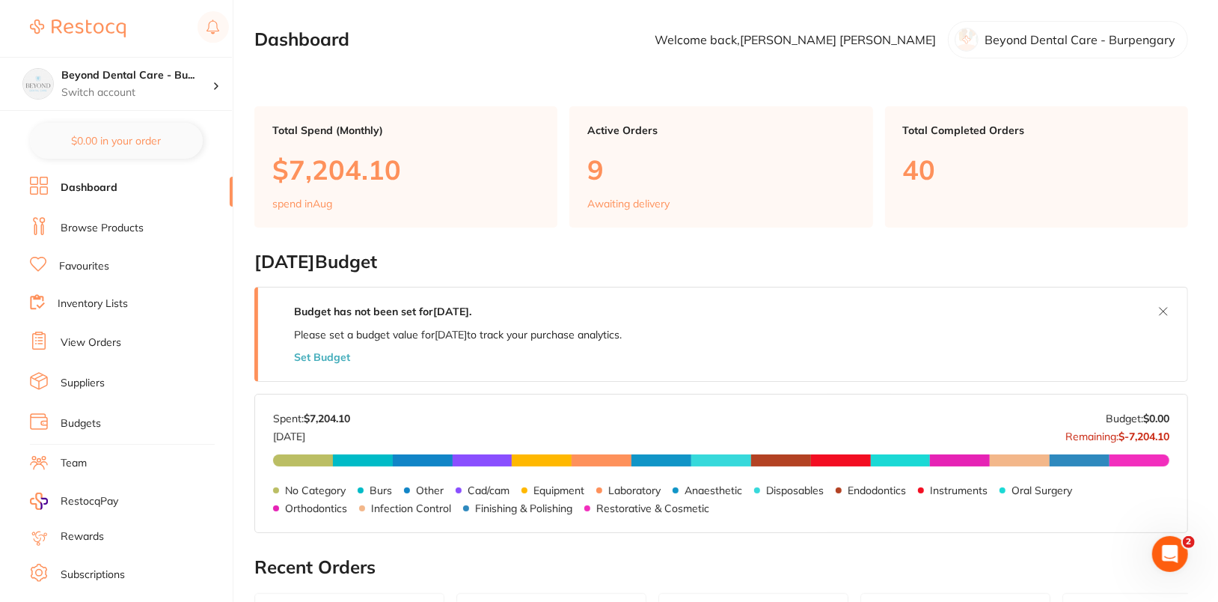
click at [99, 218] on li "Browse Products" at bounding box center [131, 228] width 203 height 22
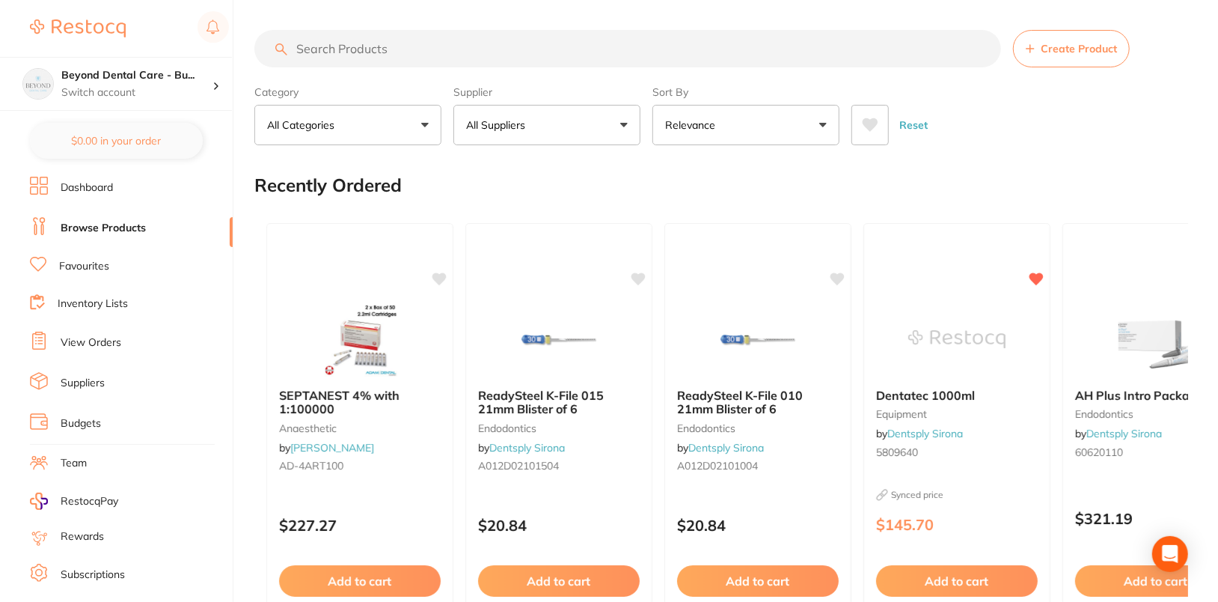
click at [566, 139] on button "All Suppliers" at bounding box center [546, 125] width 187 height 40
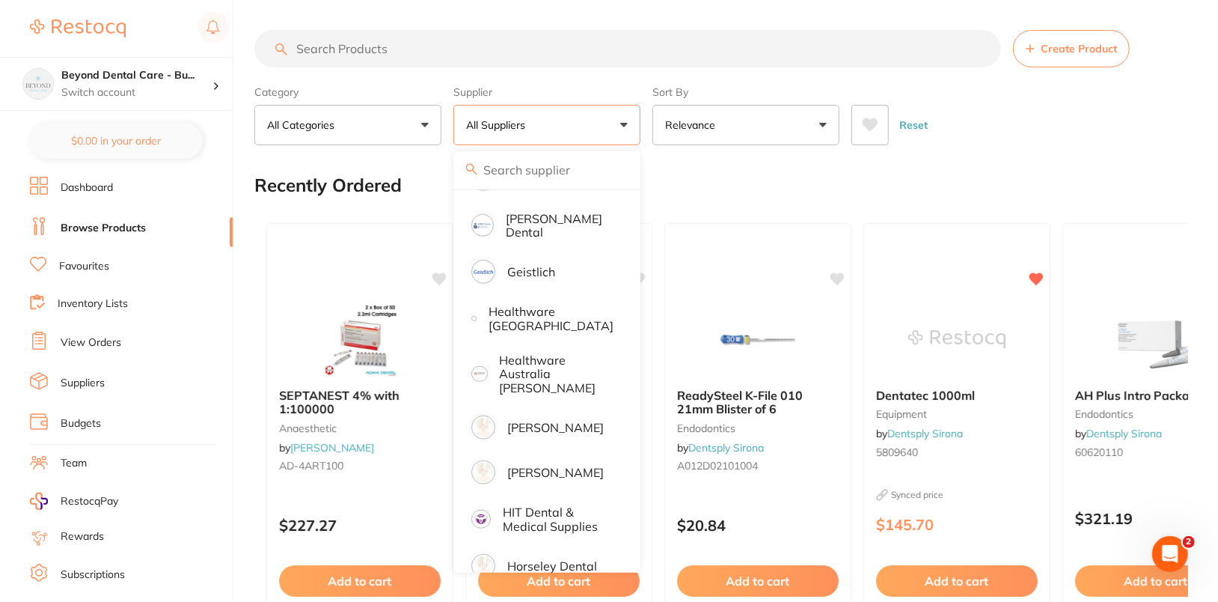
scroll to position [684, 0]
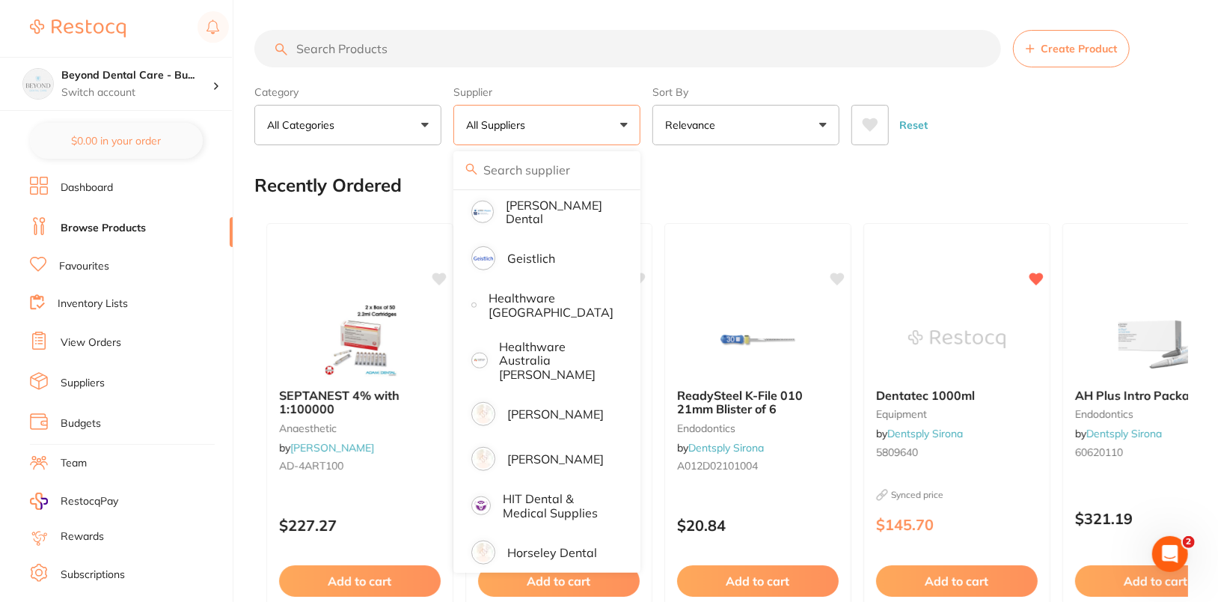
click at [100, 188] on link "Dashboard" at bounding box center [87, 187] width 52 height 15
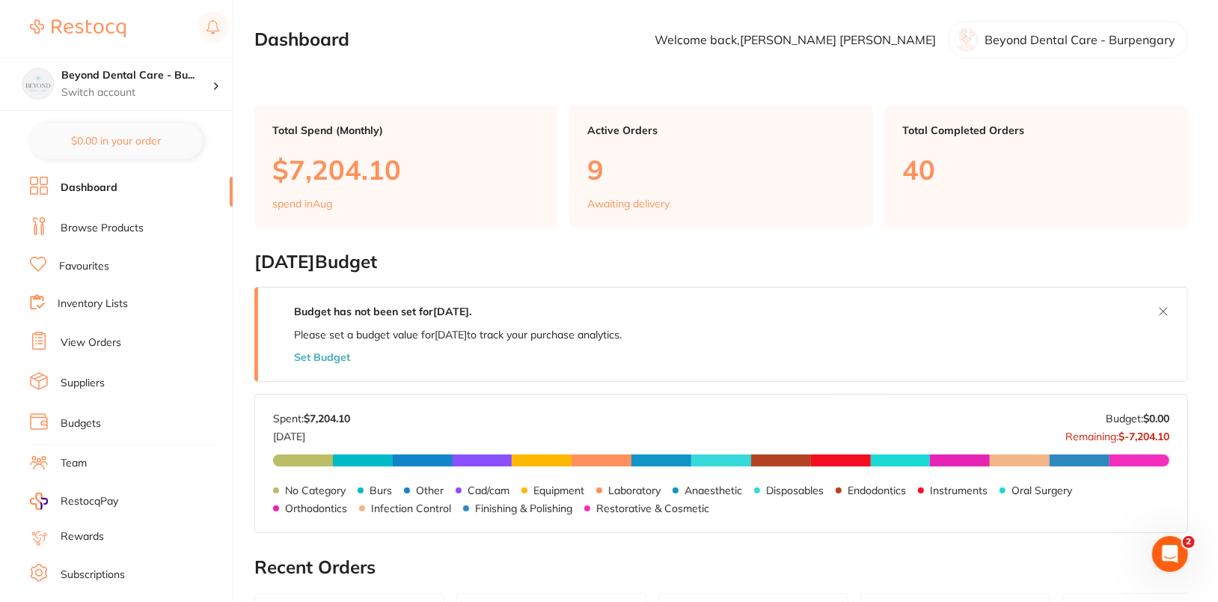
click at [126, 231] on link "Browse Products" at bounding box center [102, 228] width 83 height 15
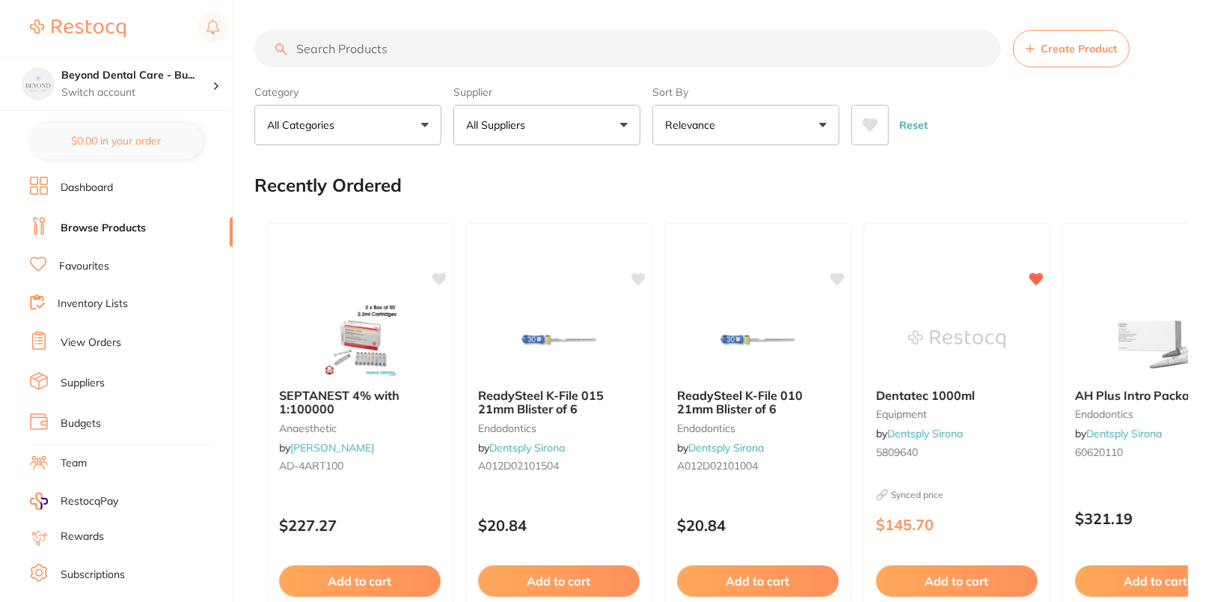
click at [613, 128] on button "All Suppliers" at bounding box center [546, 125] width 187 height 40
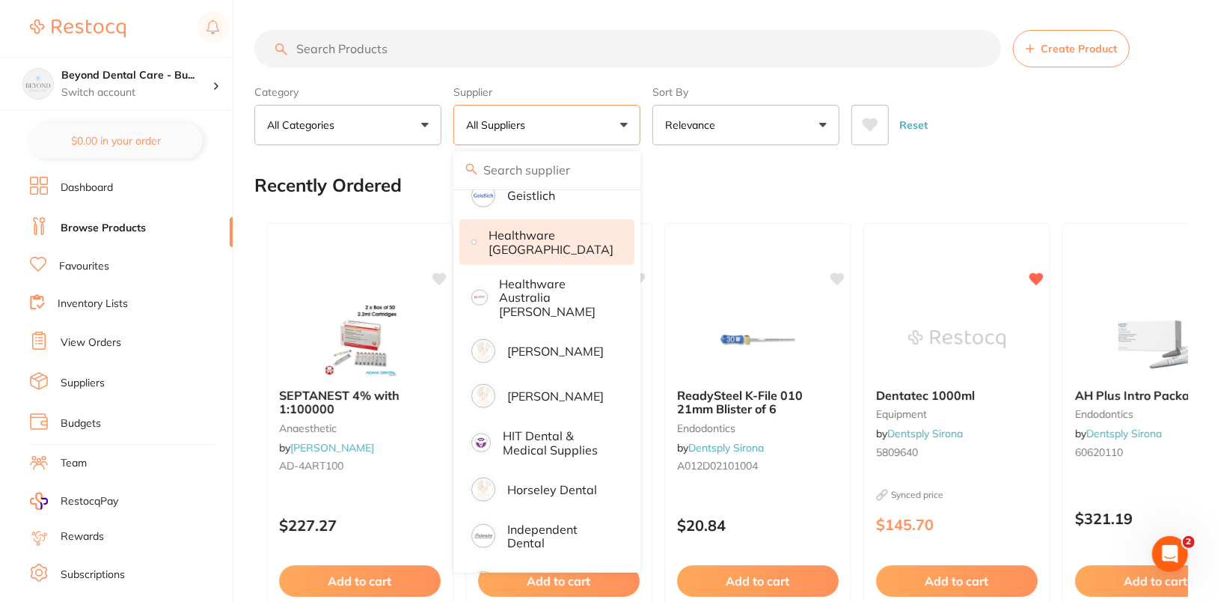
scroll to position [763, 0]
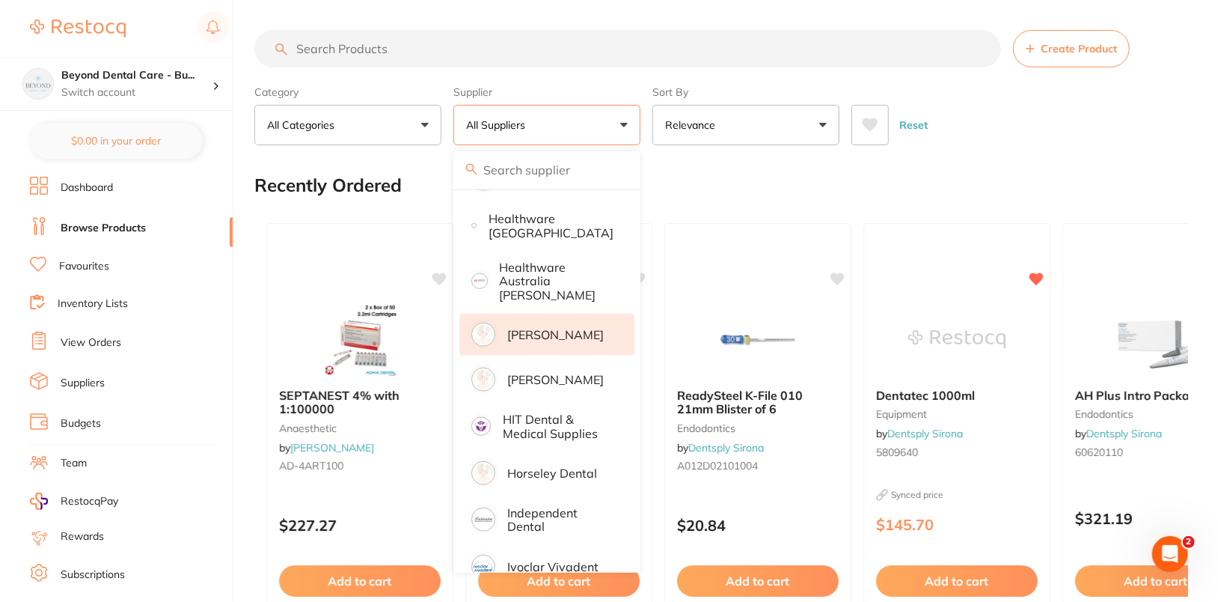
click at [540, 327] on li "Henry Schein" at bounding box center [546, 335] width 175 height 42
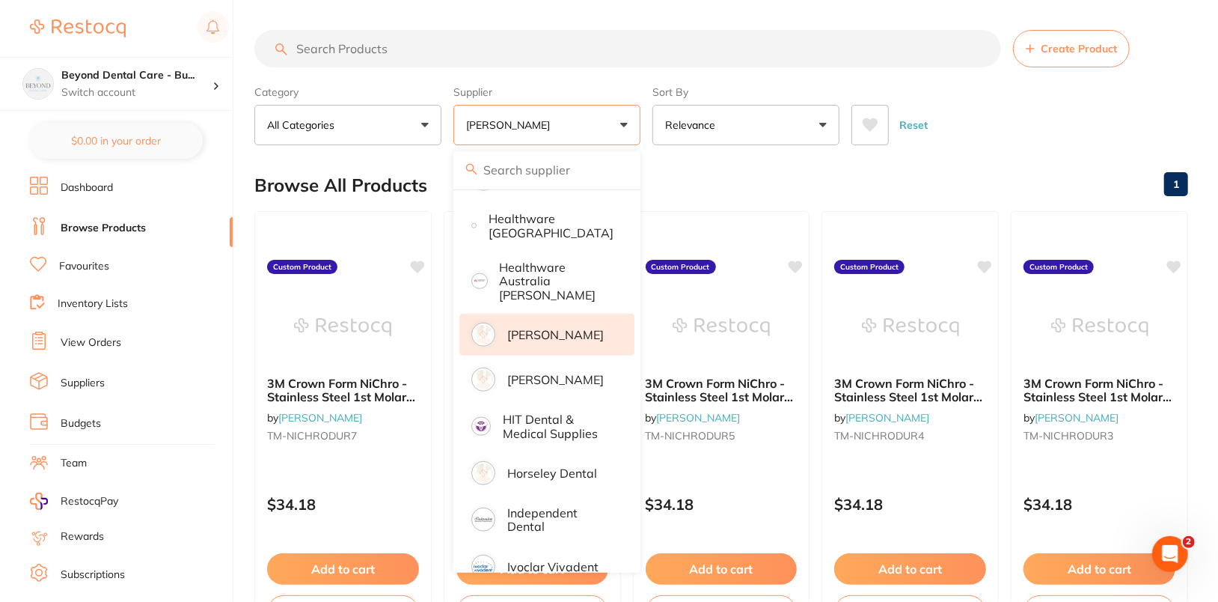
scroll to position [0, 0]
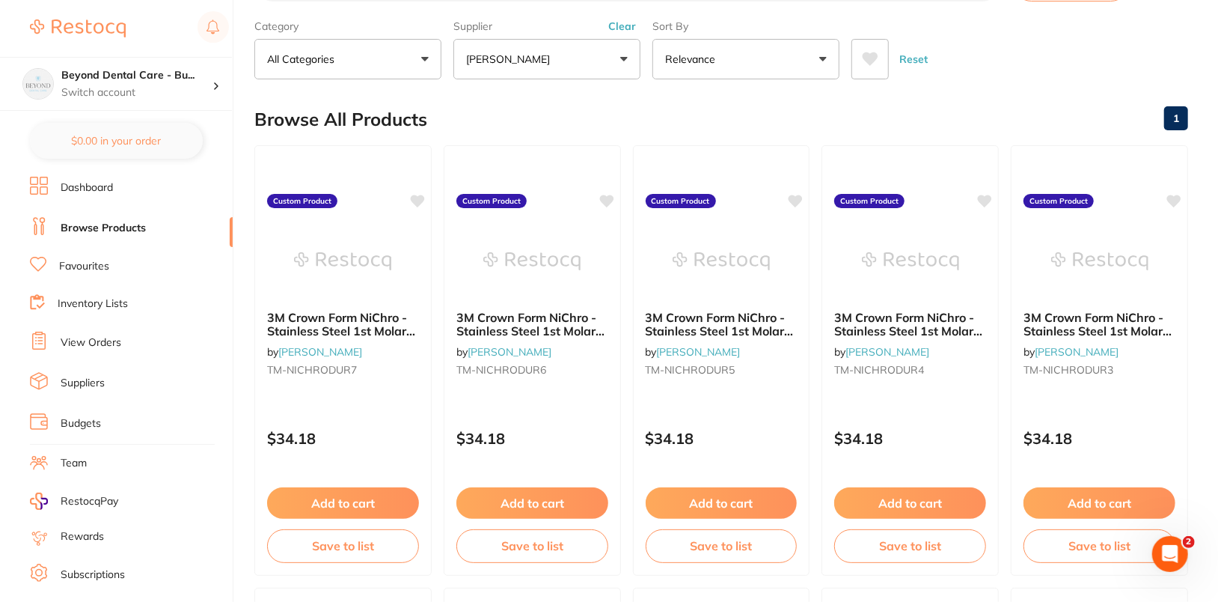
scroll to position [67, 0]
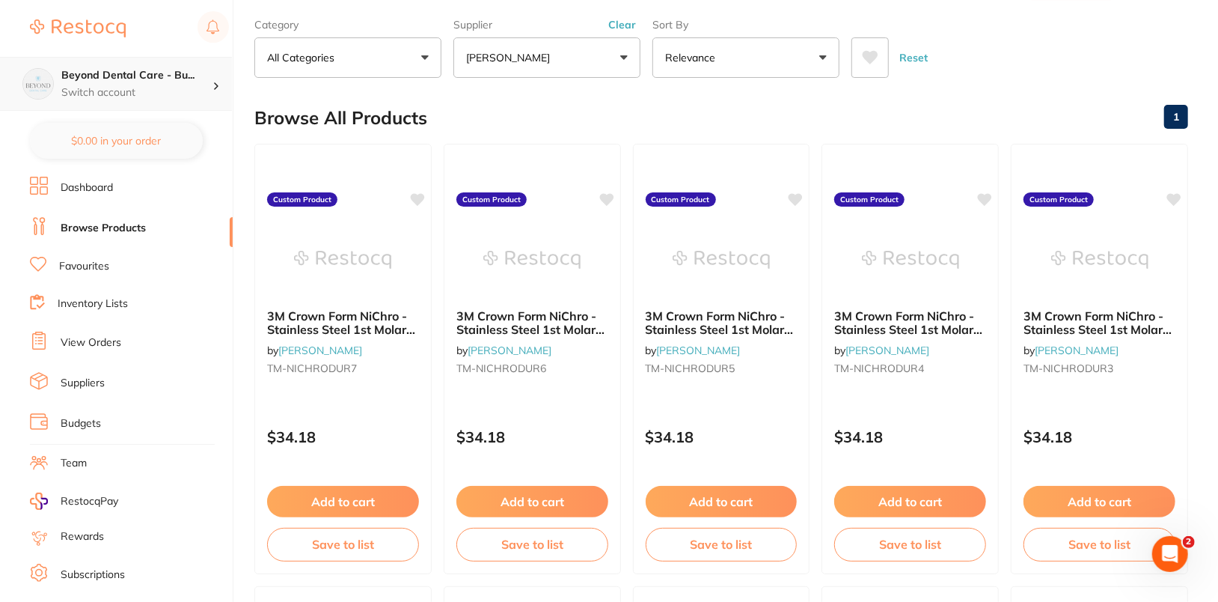
click at [195, 77] on h4 "Beyond Dental Care - Bu..." at bounding box center [136, 75] width 151 height 15
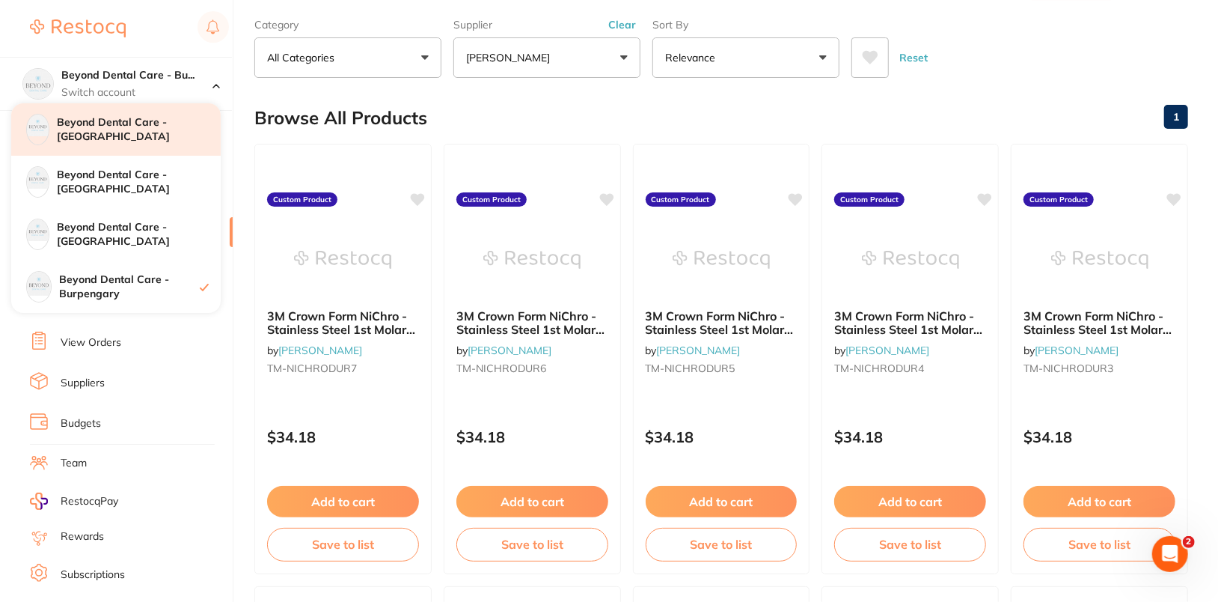
click at [154, 141] on h4 "Beyond Dental Care - Sandstone Point" at bounding box center [139, 129] width 164 height 29
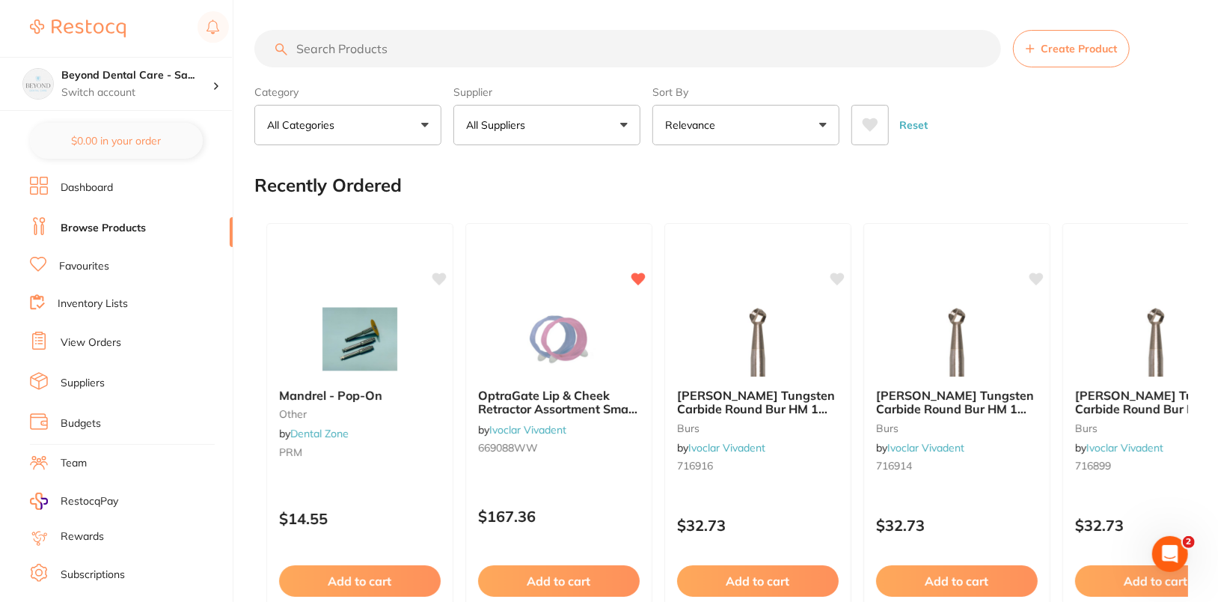
click at [1042, 55] on button "Create Product" at bounding box center [1071, 48] width 117 height 37
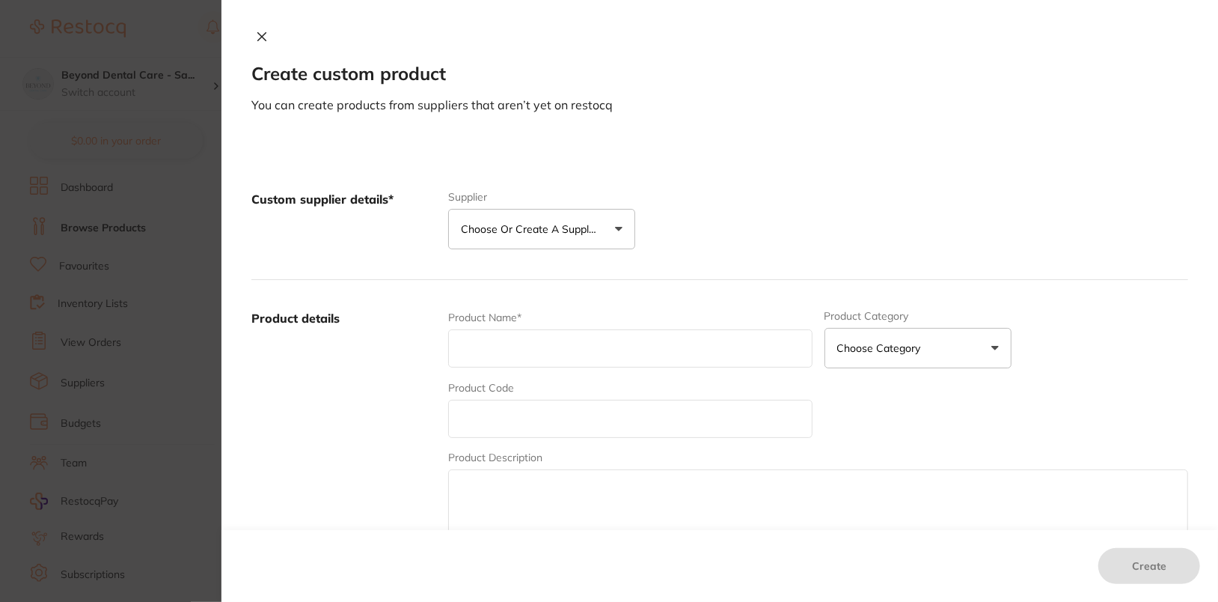
click at [529, 230] on p "Choose or create a supplier" at bounding box center [532, 228] width 142 height 15
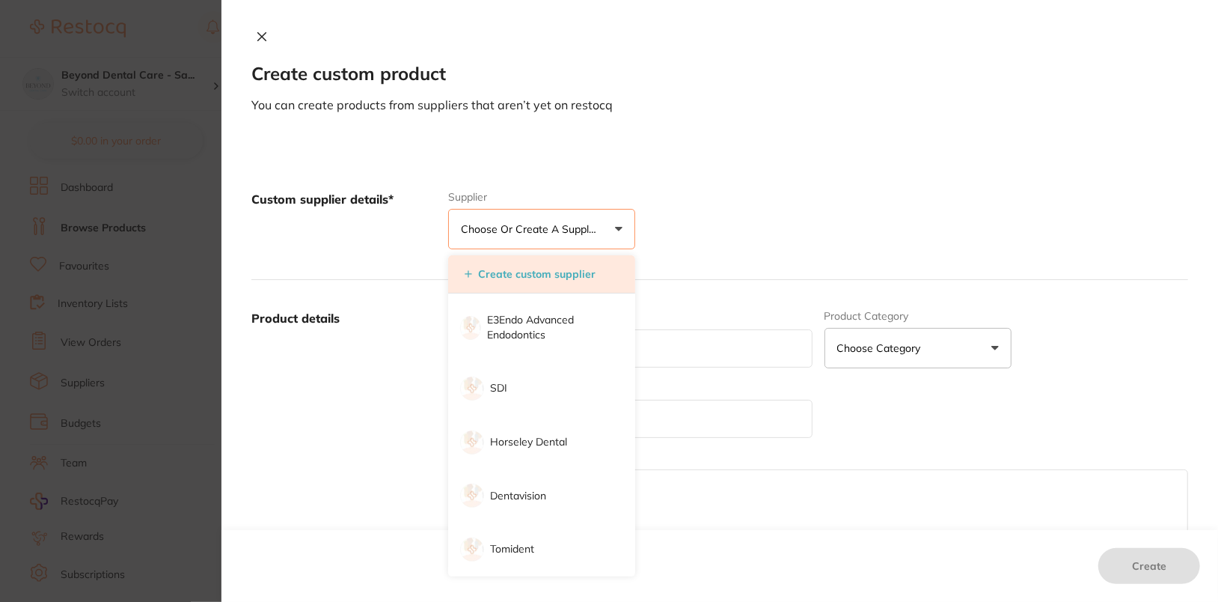
click at [581, 275] on button "Create custom supplier" at bounding box center [530, 273] width 140 height 13
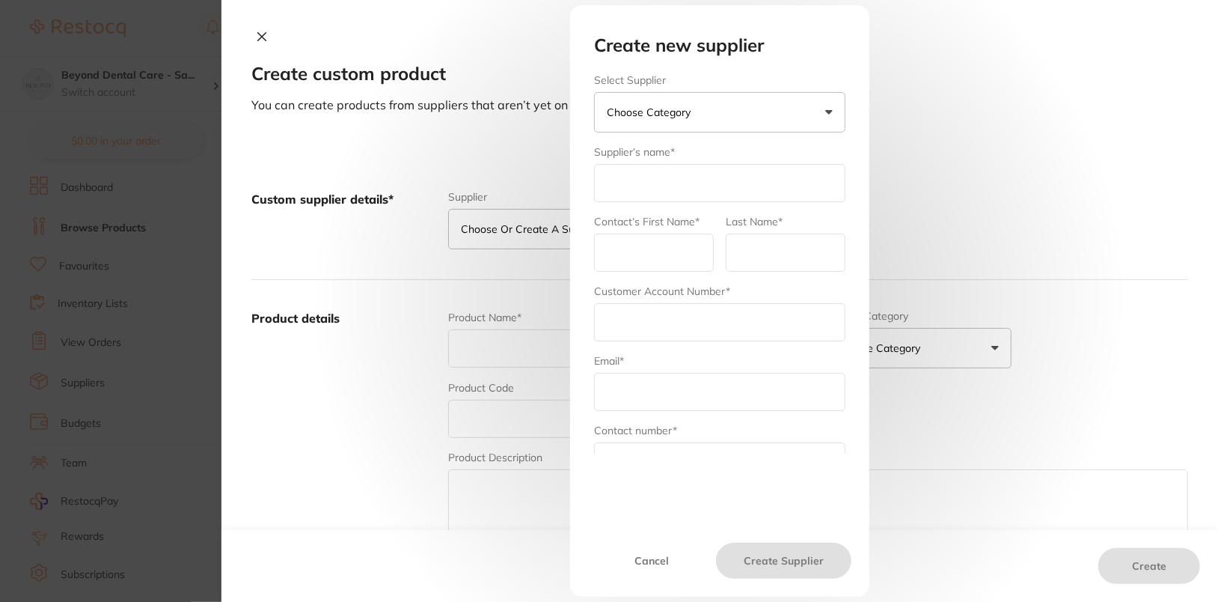
click at [773, 118] on button "Choose Category" at bounding box center [719, 112] width 251 height 40
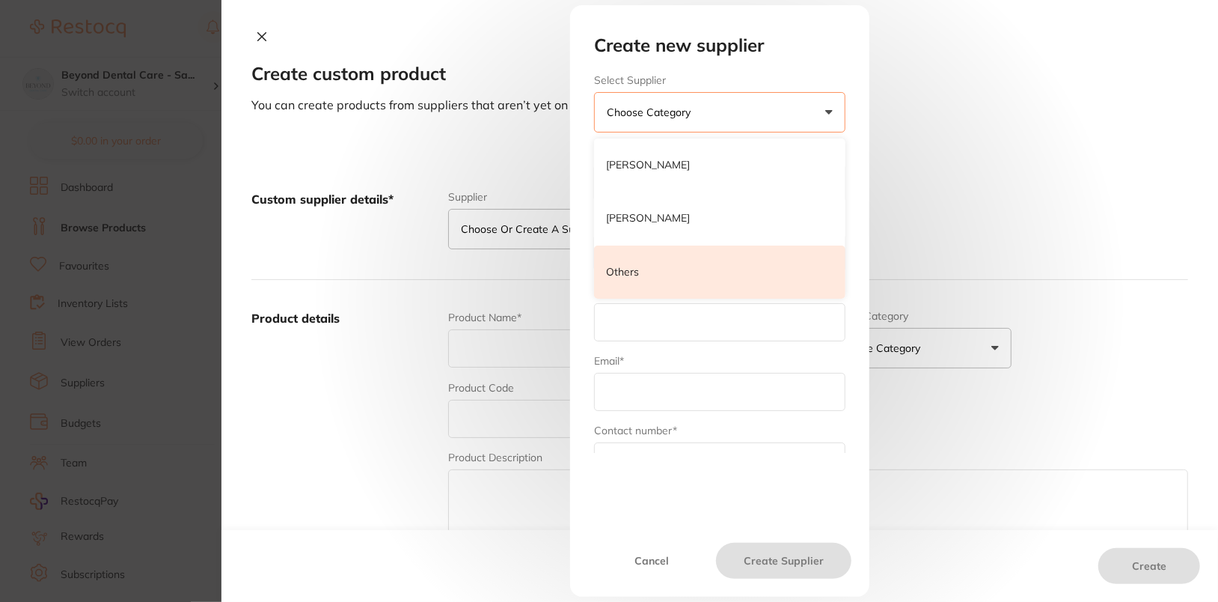
click at [658, 280] on li "Others" at bounding box center [719, 272] width 251 height 54
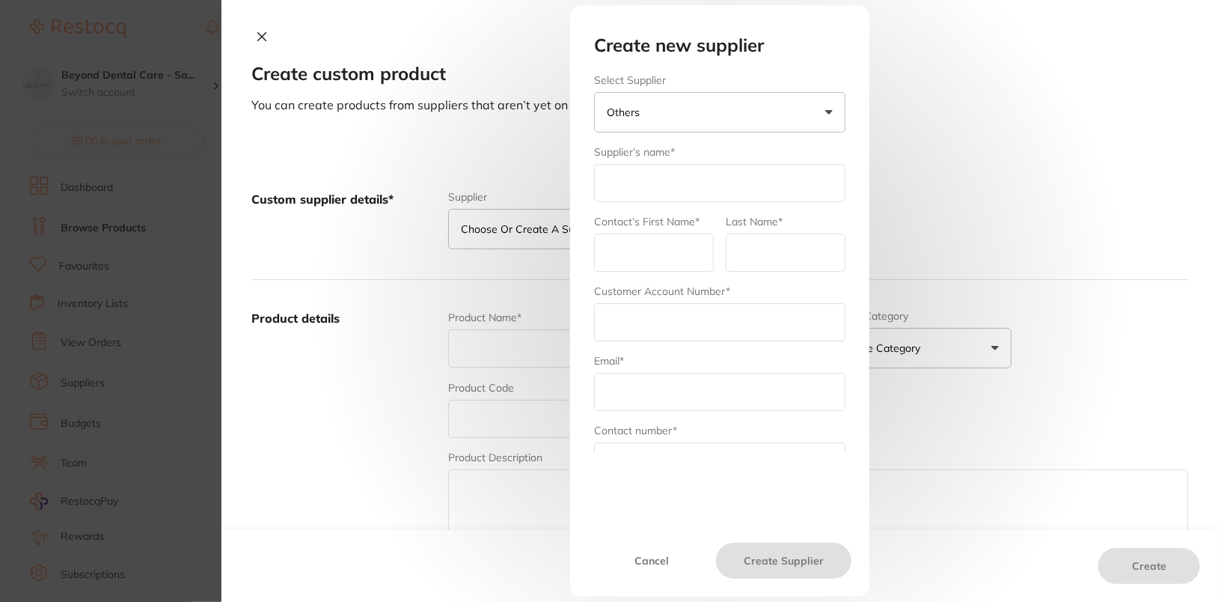
click at [666, 199] on input "text" at bounding box center [719, 183] width 251 height 38
type input "[PERSON_NAME]"
click at [630, 263] on input "text" at bounding box center [654, 252] width 120 height 38
type input "admin"
click at [759, 256] on input "text" at bounding box center [786, 252] width 120 height 38
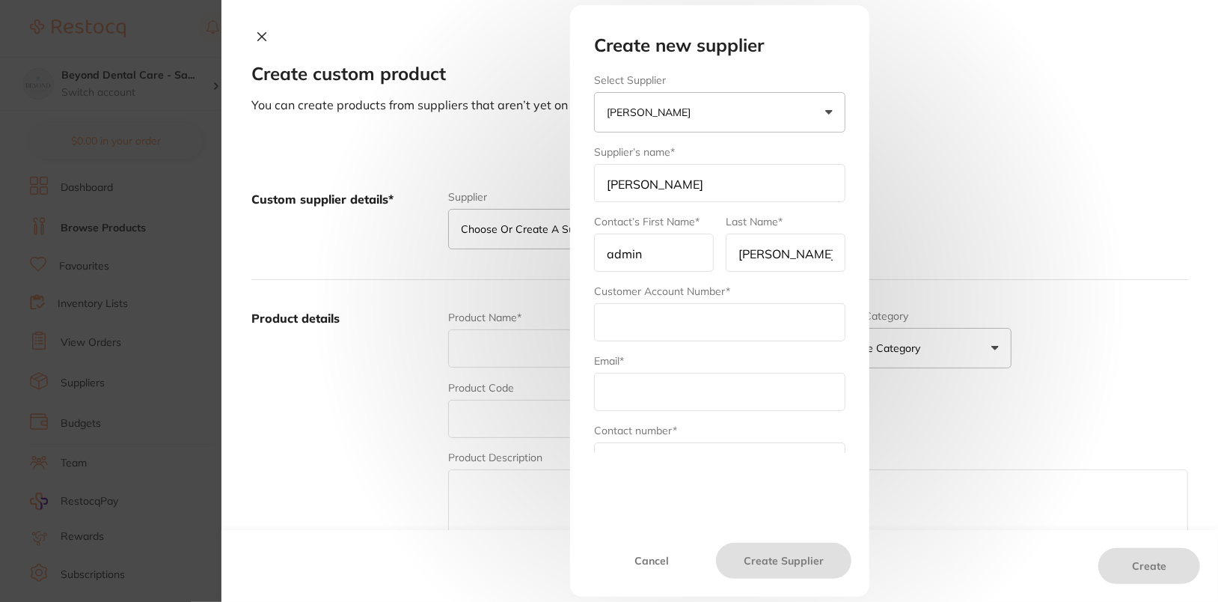
type input "[PERSON_NAME]"
click at [655, 325] on input "text" at bounding box center [719, 322] width 251 height 38
click at [714, 323] on input "text" at bounding box center [719, 322] width 251 height 38
paste input "71SPD003"
type input "71SPD003"
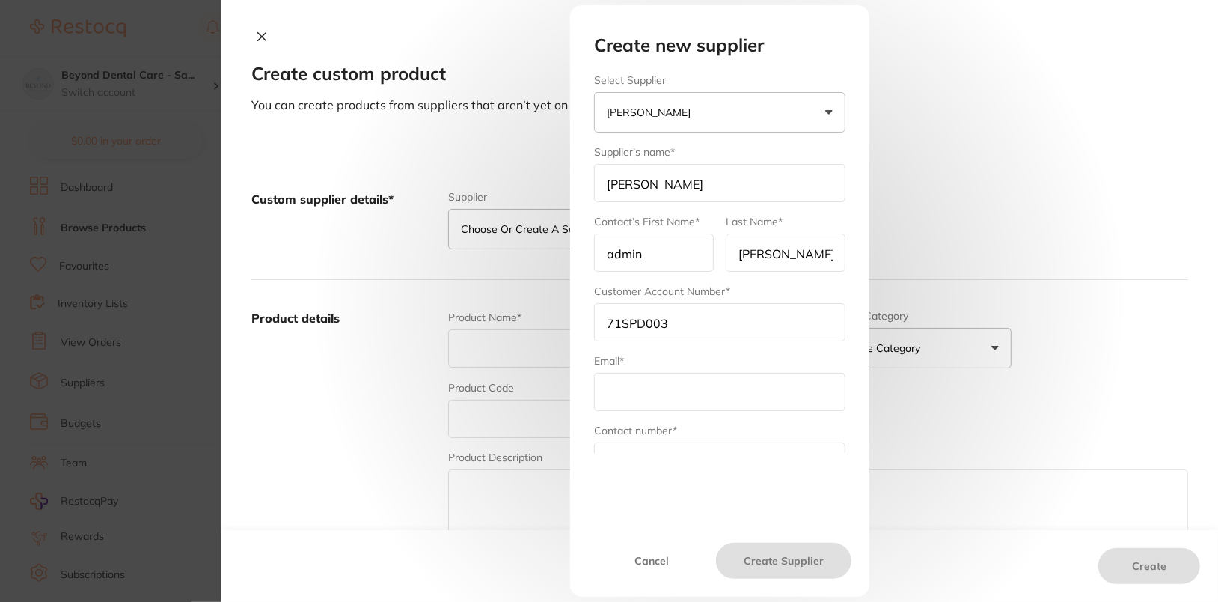
click at [643, 394] on input "text" at bounding box center [719, 392] width 251 height 38
type input "[PERSON_NAME][EMAIL_ADDRESS][DOMAIN_NAME]"
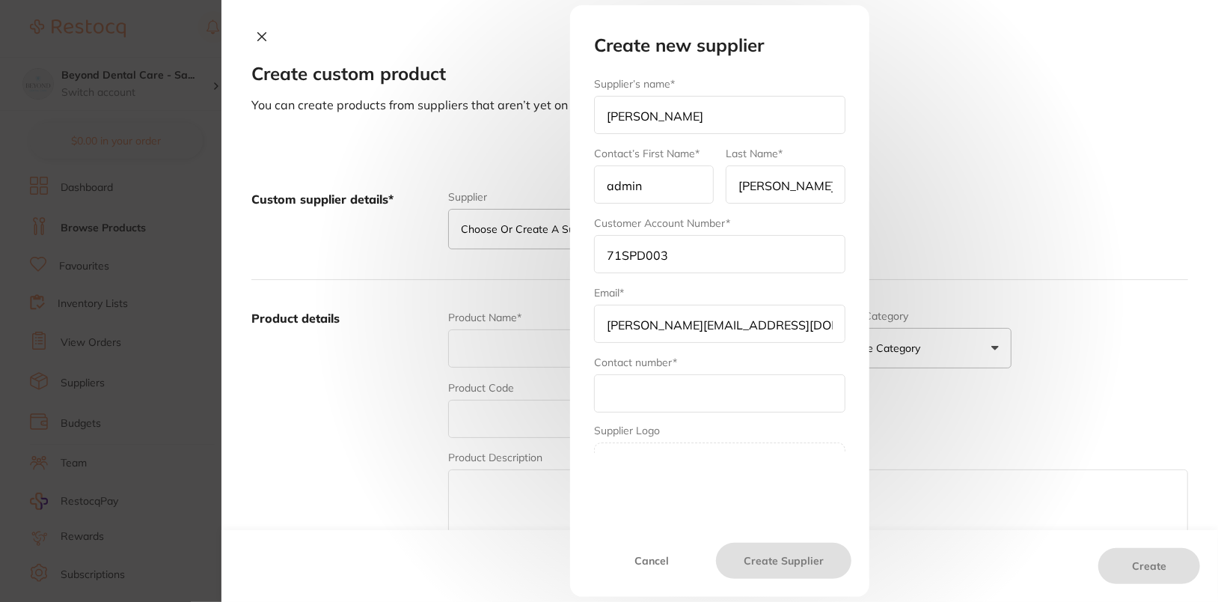
scroll to position [73, 0]
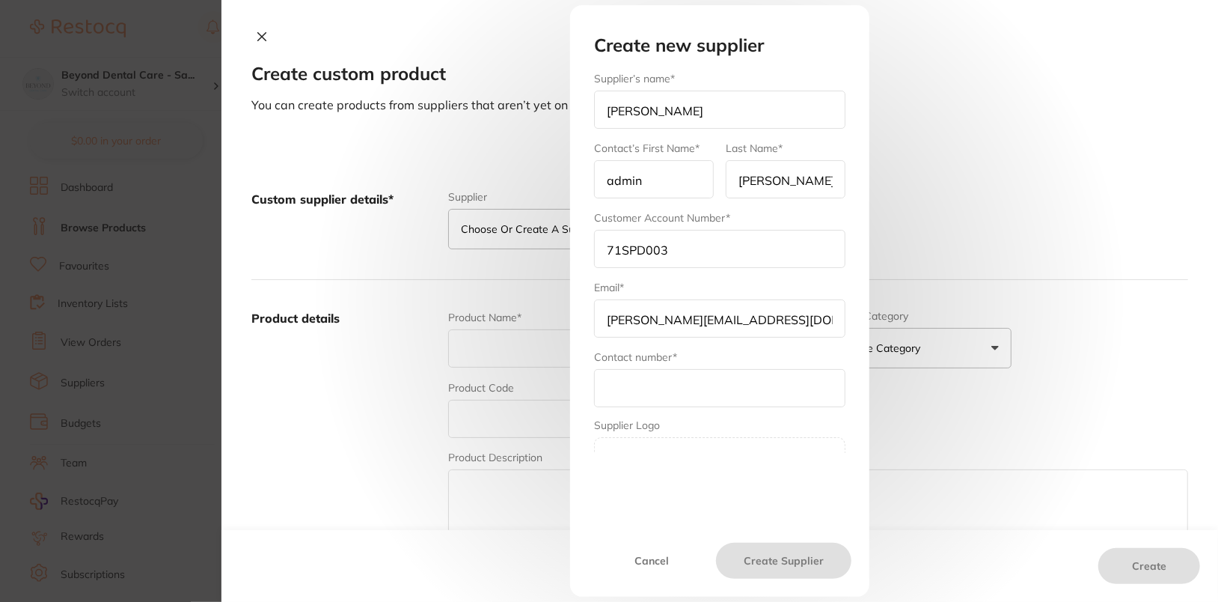
click at [654, 389] on input "text" at bounding box center [719, 388] width 251 height 38
paste input "1300 658 822"
type input "1300 658 822"
click at [786, 560] on button "Create Supplier" at bounding box center [783, 561] width 135 height 36
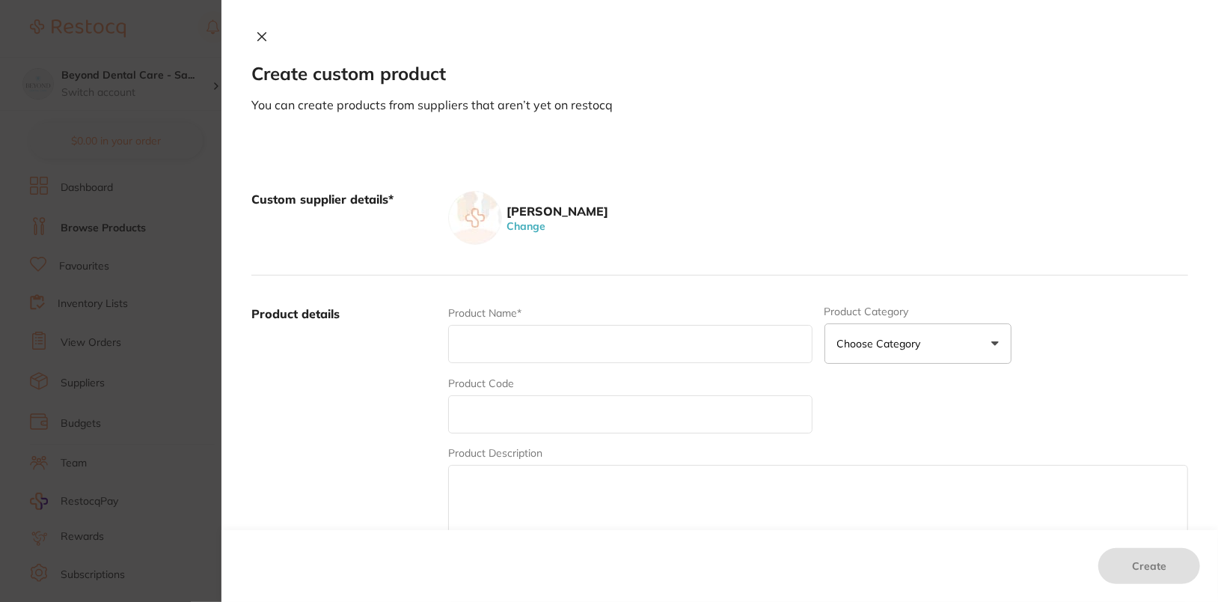
click at [852, 195] on div "[PERSON_NAME] Change" at bounding box center [818, 218] width 740 height 54
click at [150, 347] on section "Create custom product You can create products from suppliers that aren’t yet on…" at bounding box center [609, 301] width 1218 height 602
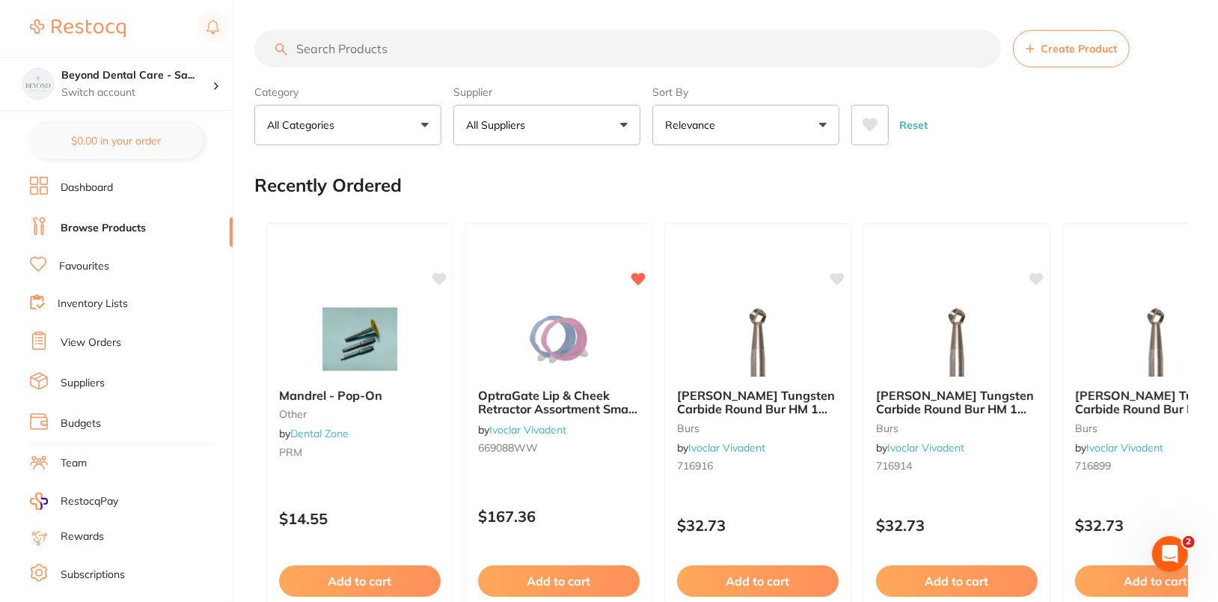
click at [83, 180] on link "Dashboard" at bounding box center [87, 187] width 52 height 15
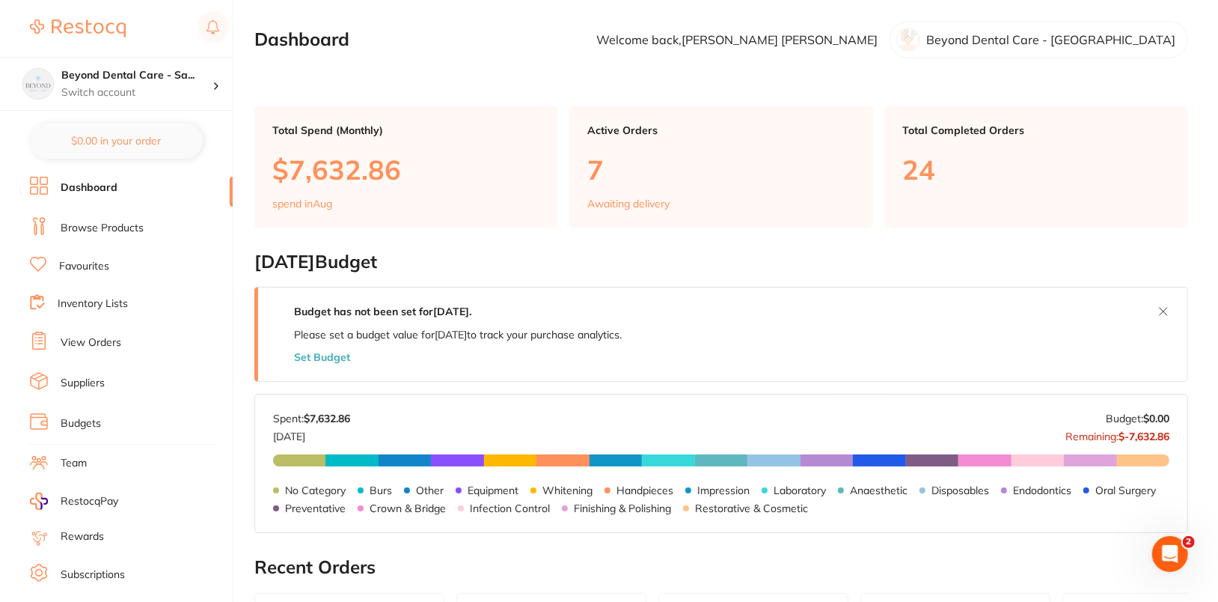
click at [89, 218] on li "Browse Products" at bounding box center [131, 228] width 203 height 22
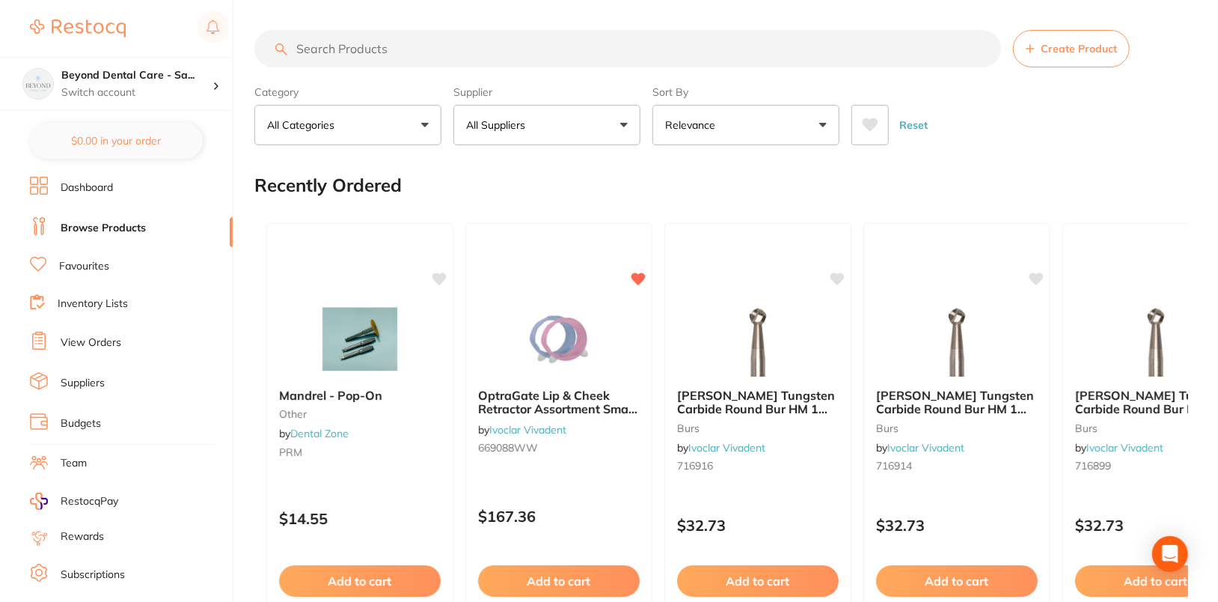
click at [590, 119] on button "All Suppliers" at bounding box center [546, 125] width 187 height 40
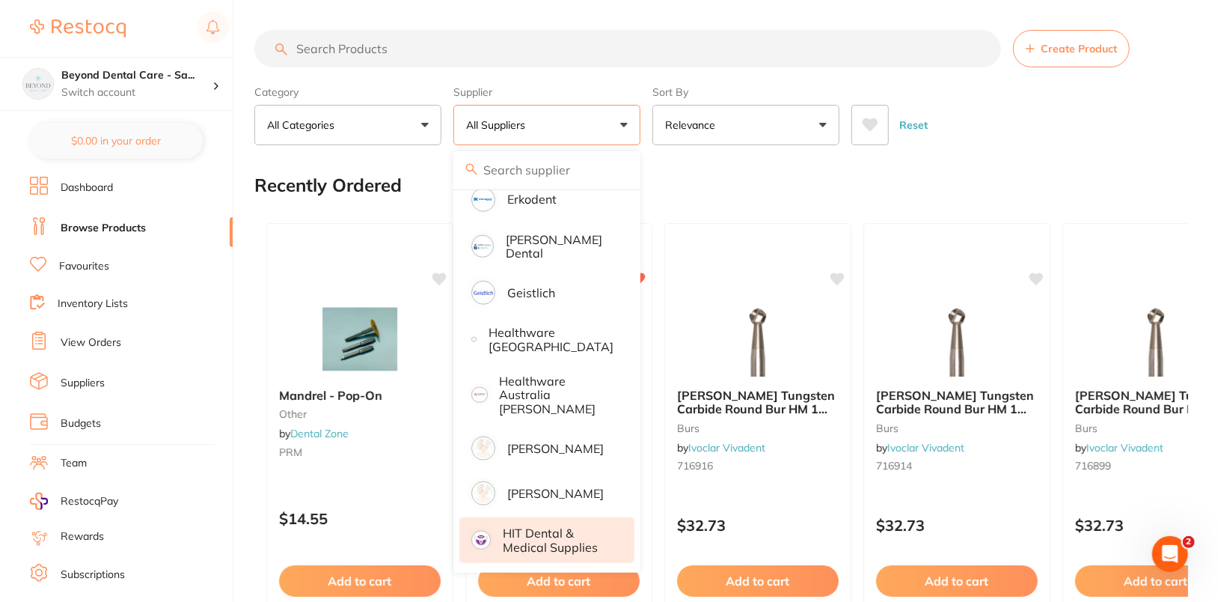
scroll to position [650, 0]
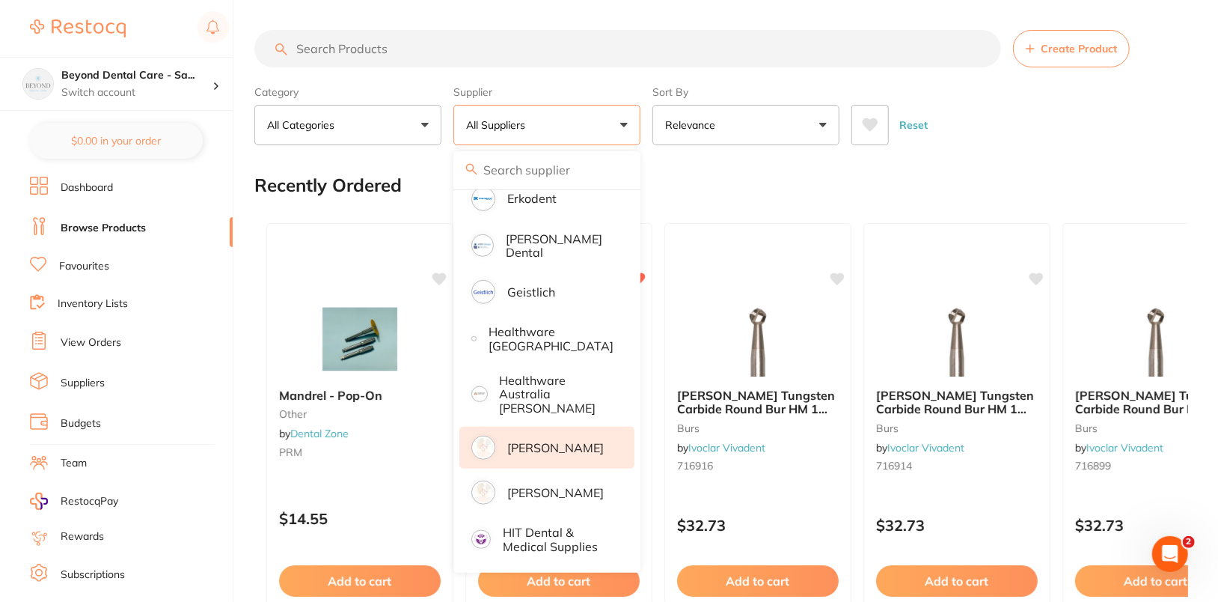
click at [571, 439] on li "[PERSON_NAME]" at bounding box center [546, 448] width 175 height 42
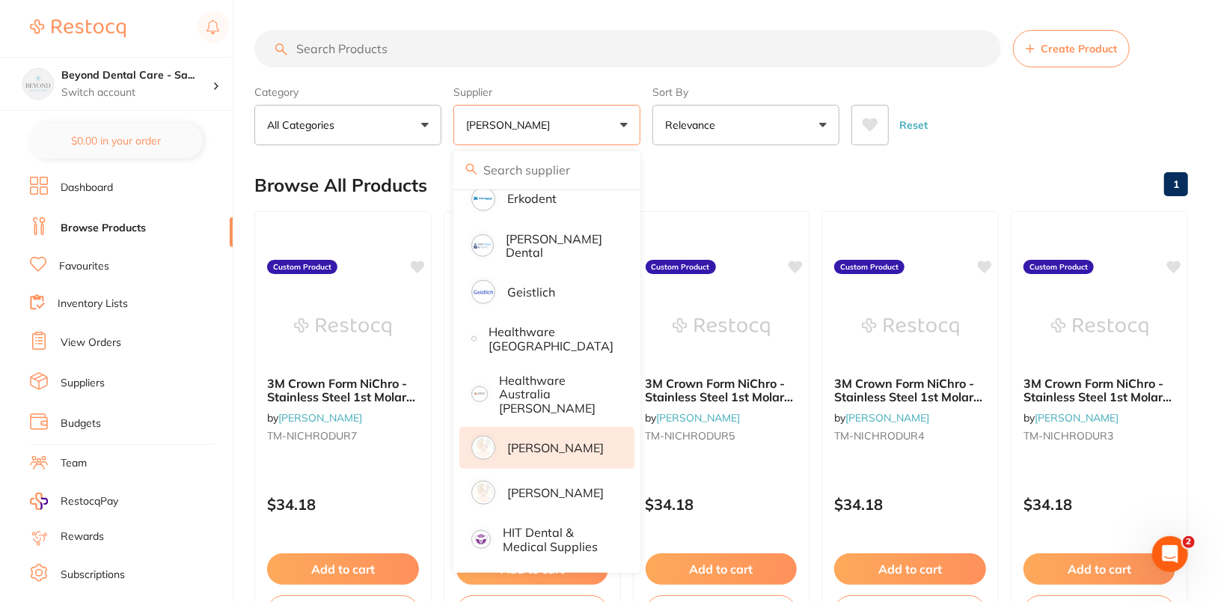
scroll to position [0, 0]
click at [1006, 198] on div "Browse All Products 1" at bounding box center [721, 185] width 934 height 50
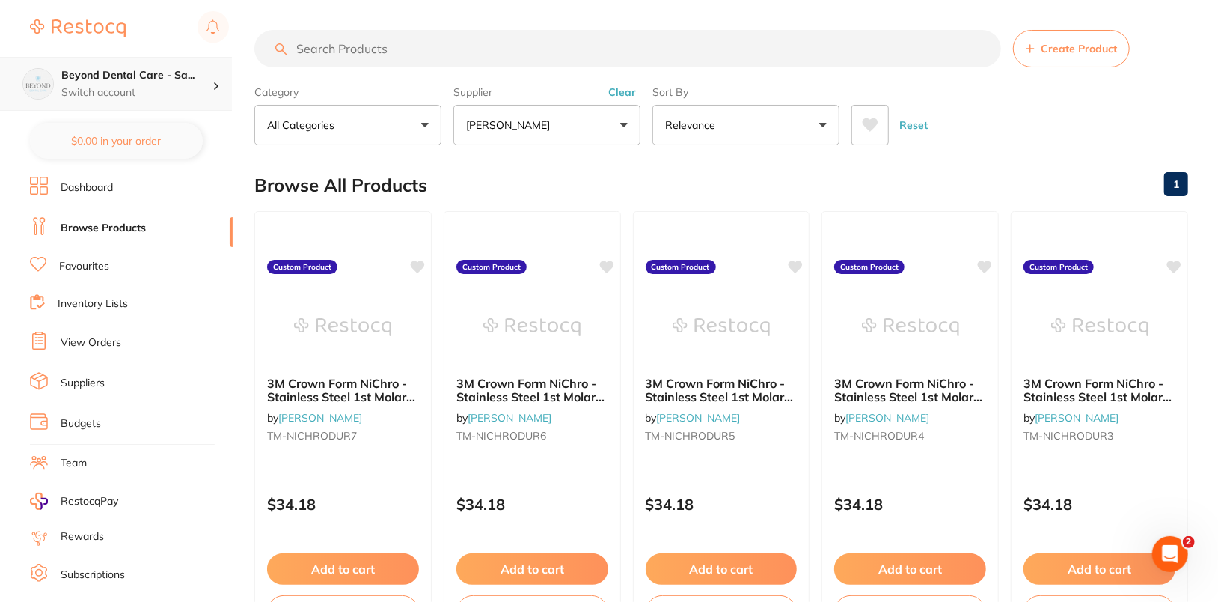
click at [191, 75] on h4 "Beyond Dental Care - Sa..." at bounding box center [136, 75] width 151 height 15
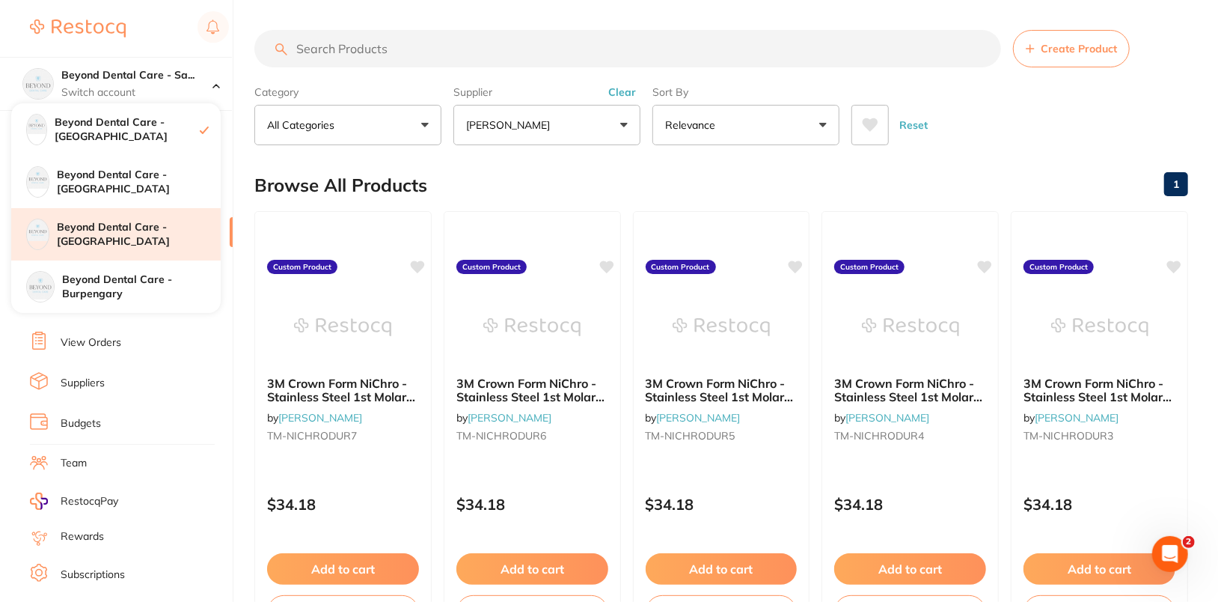
click at [187, 229] on h4 "Beyond Dental Care - [GEOGRAPHIC_DATA]" at bounding box center [139, 234] width 164 height 29
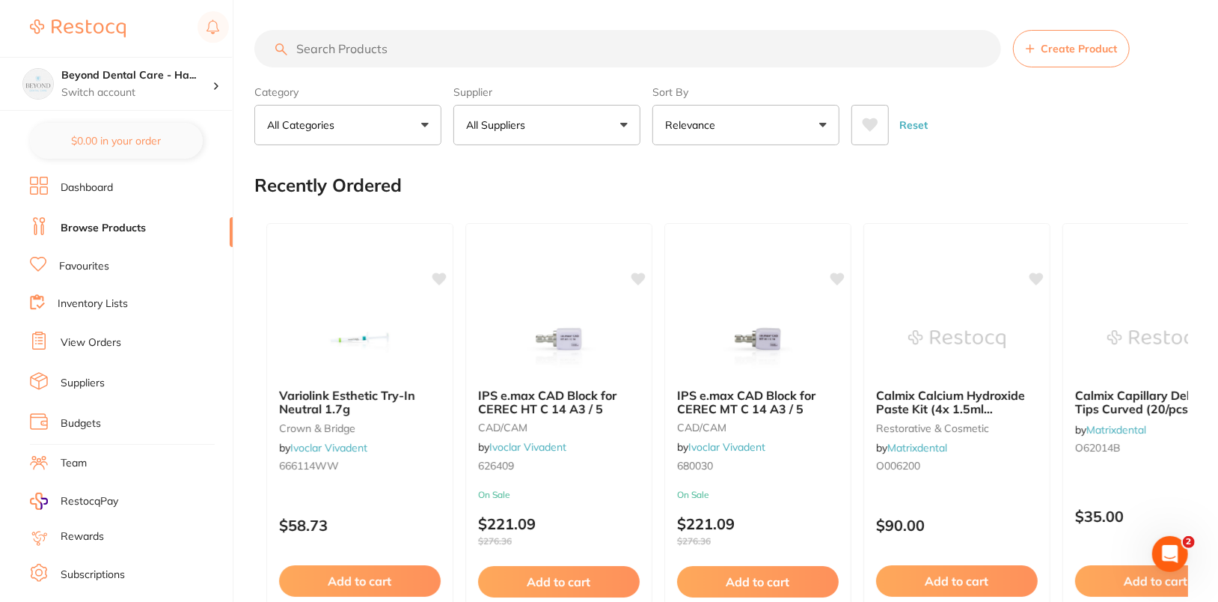
click at [1089, 56] on button "Create Product" at bounding box center [1071, 48] width 117 height 37
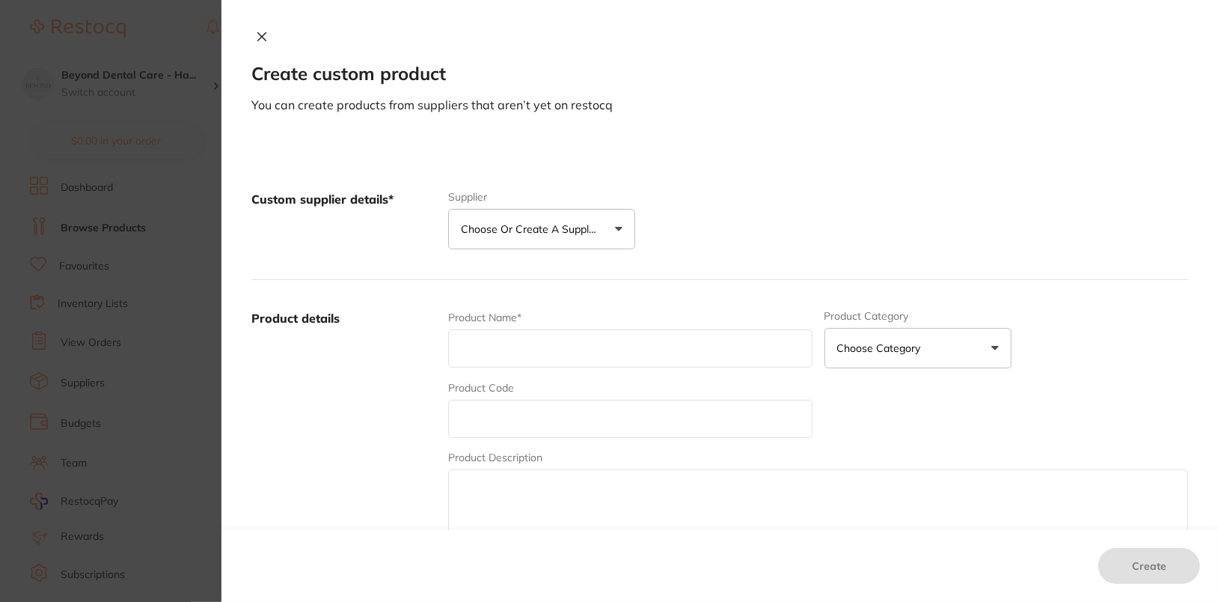
click at [551, 236] on button "Choose or create a supplier" at bounding box center [541, 229] width 187 height 40
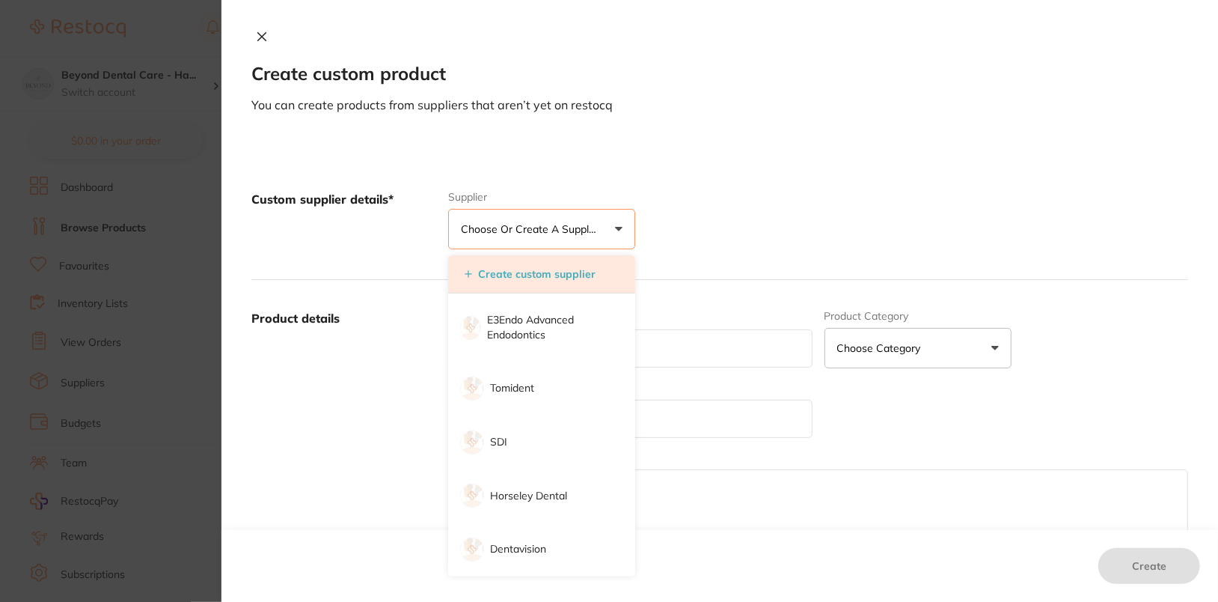
click at [503, 275] on button "Create custom supplier" at bounding box center [530, 273] width 140 height 13
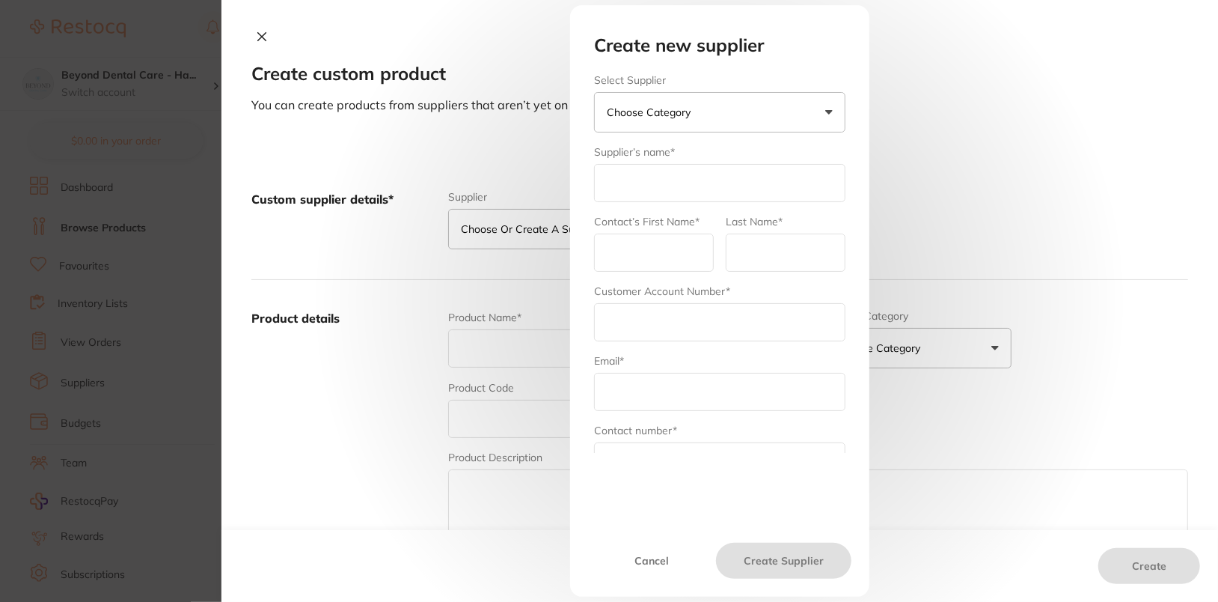
click at [735, 120] on button "Choose Category" at bounding box center [719, 112] width 251 height 40
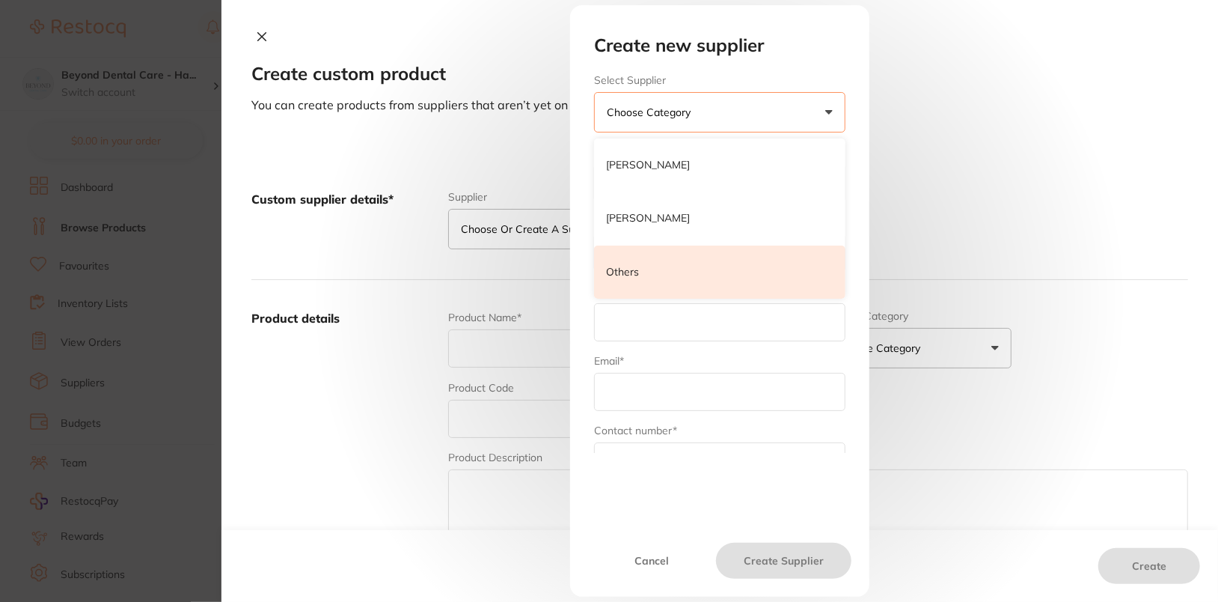
click at [692, 275] on li "Others" at bounding box center [719, 272] width 251 height 54
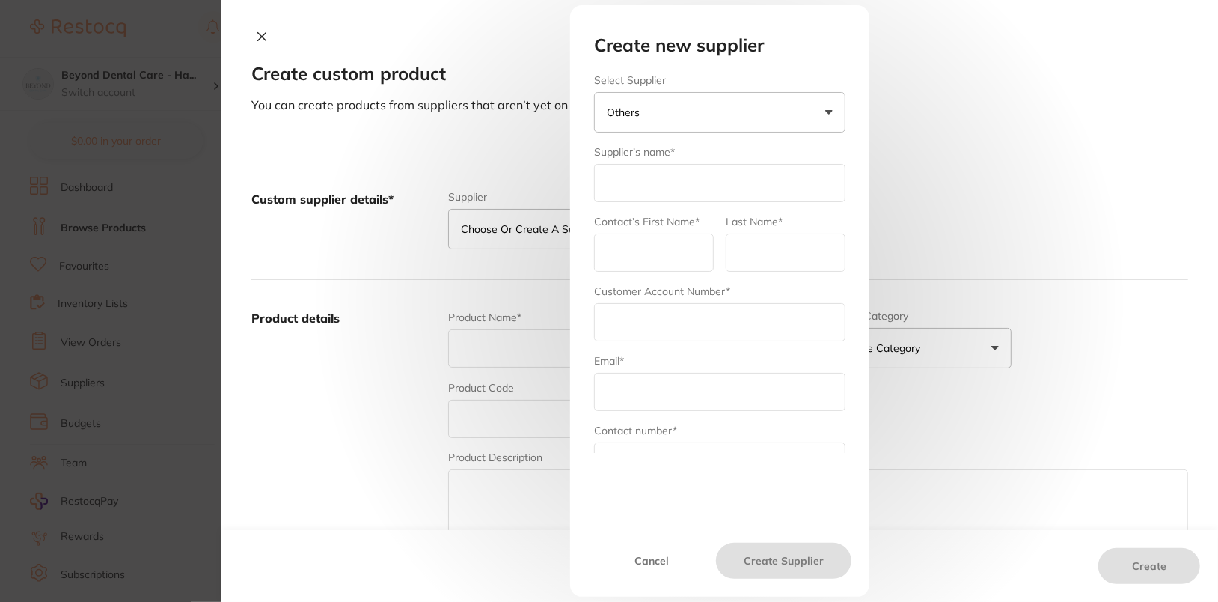
click at [688, 180] on input "text" at bounding box center [719, 183] width 251 height 38
type input "Henry Schein"
click at [639, 245] on input "text" at bounding box center [654, 252] width 120 height 38
type input "admin"
click at [765, 254] on input "text" at bounding box center [786, 252] width 120 height 38
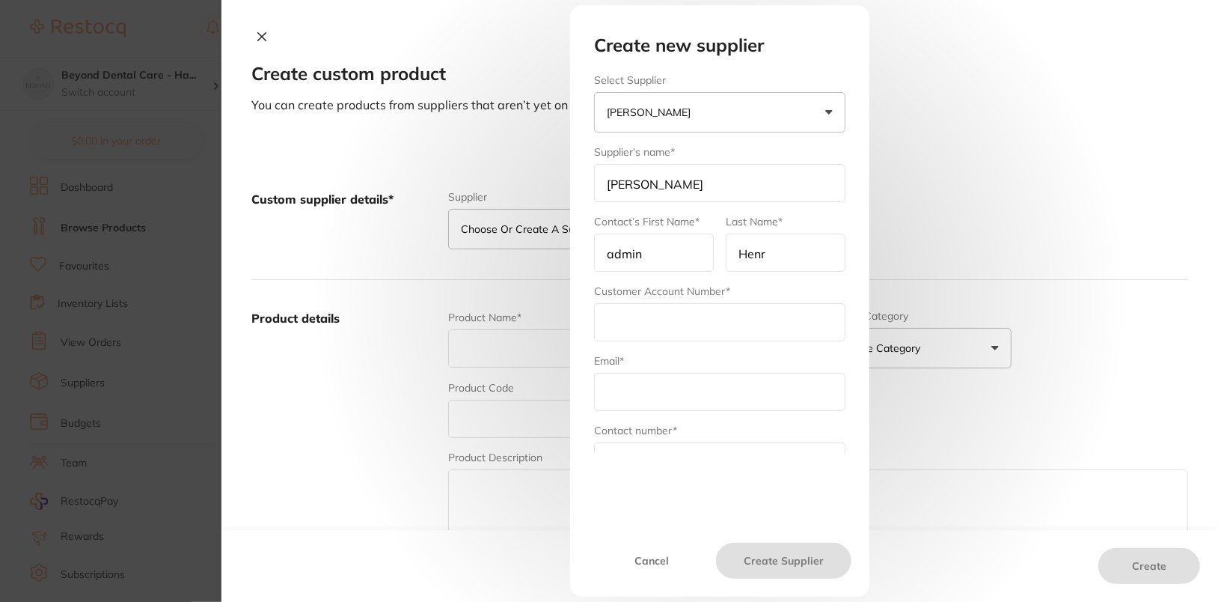
type input "Henry Schein"
click at [693, 317] on input "text" at bounding box center [719, 322] width 251 height 38
click at [650, 323] on input "text" at bounding box center [719, 322] width 251 height 38
paste input "71BEY001"
type input "71BEY001"
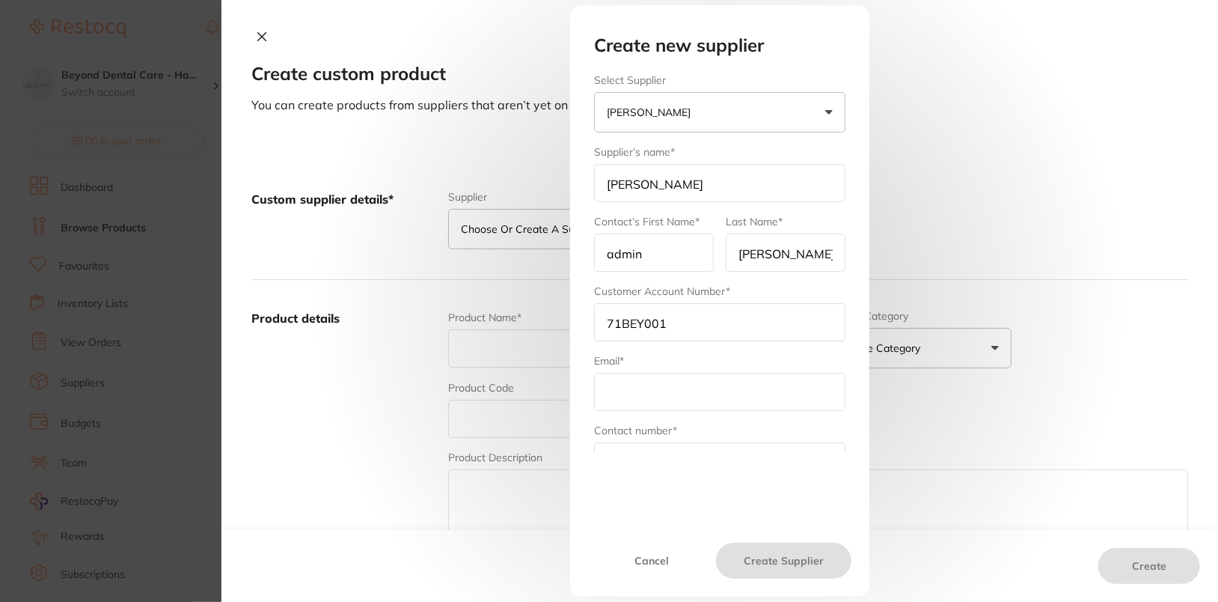
click at [670, 385] on input "text" at bounding box center [719, 392] width 251 height 38
type input "trisha@restocq.com"
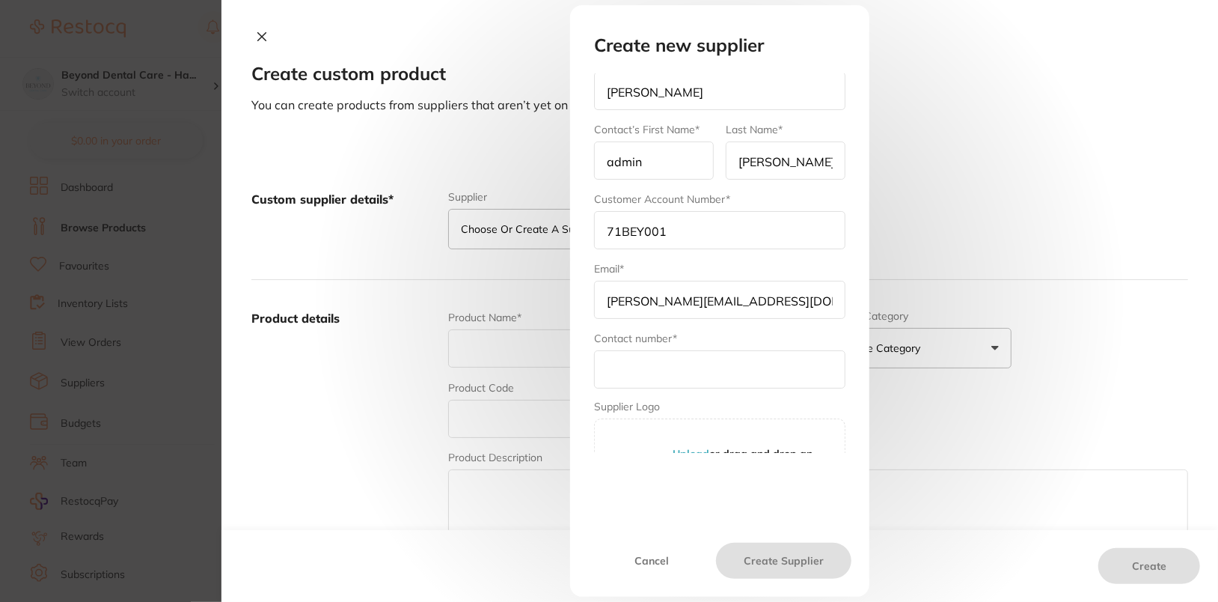
scroll to position [97, 0]
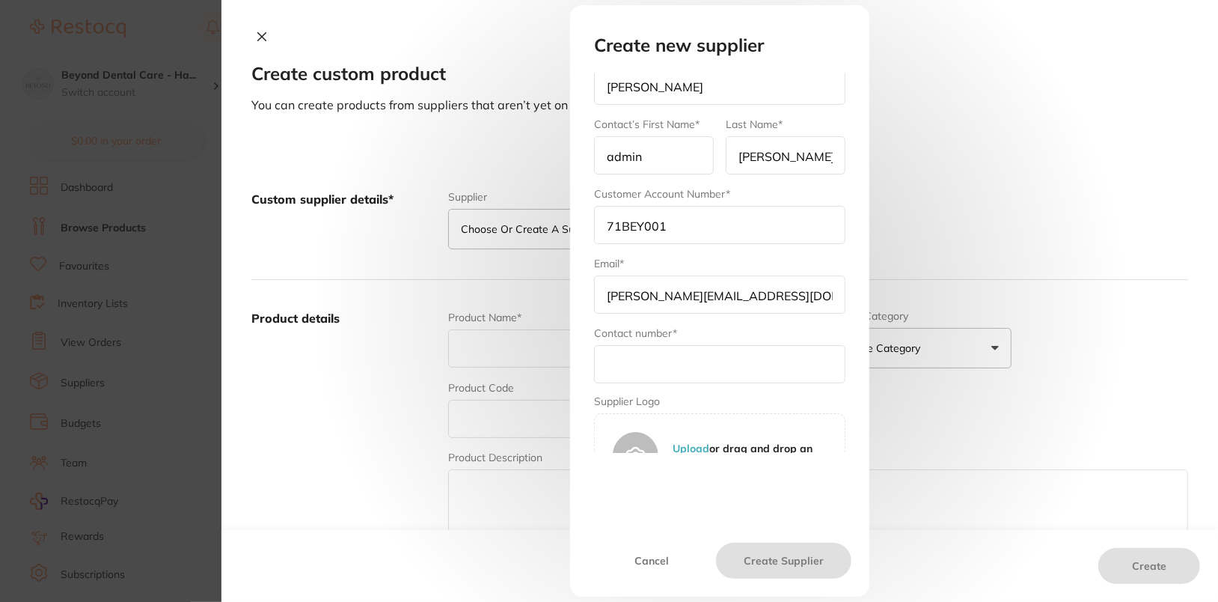
click at [653, 367] on input "text" at bounding box center [719, 364] width 251 height 38
type input "1300 658 822"
click at [795, 563] on button "Create Supplier" at bounding box center [783, 561] width 135 height 36
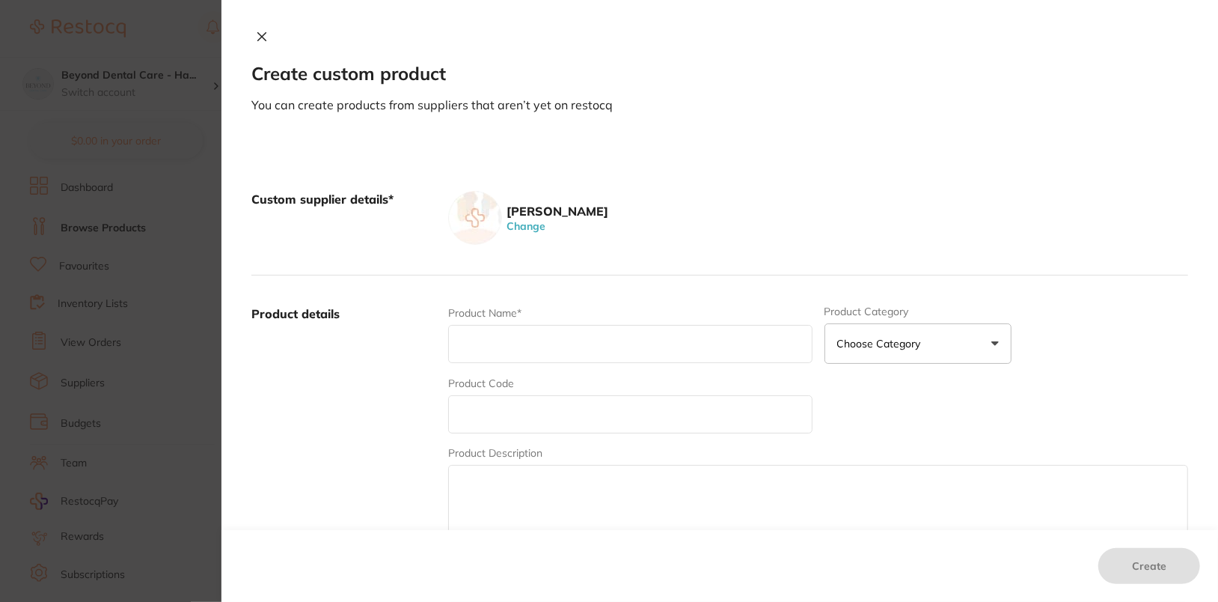
click at [263, 31] on icon at bounding box center [262, 37] width 12 height 12
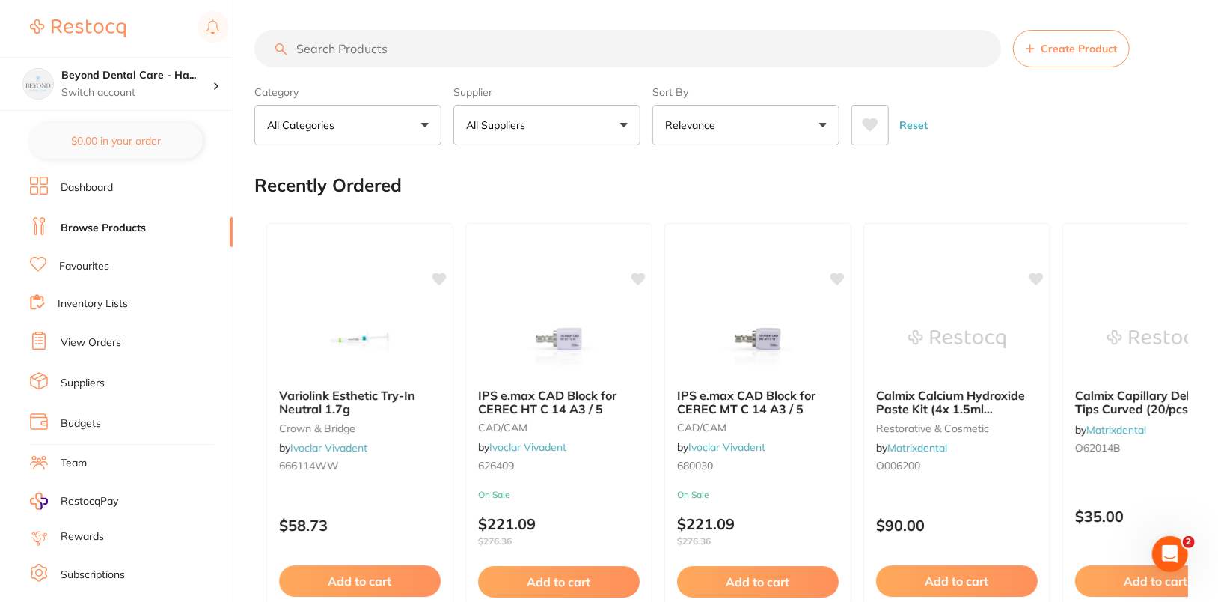
click at [94, 182] on link "Dashboard" at bounding box center [87, 187] width 52 height 15
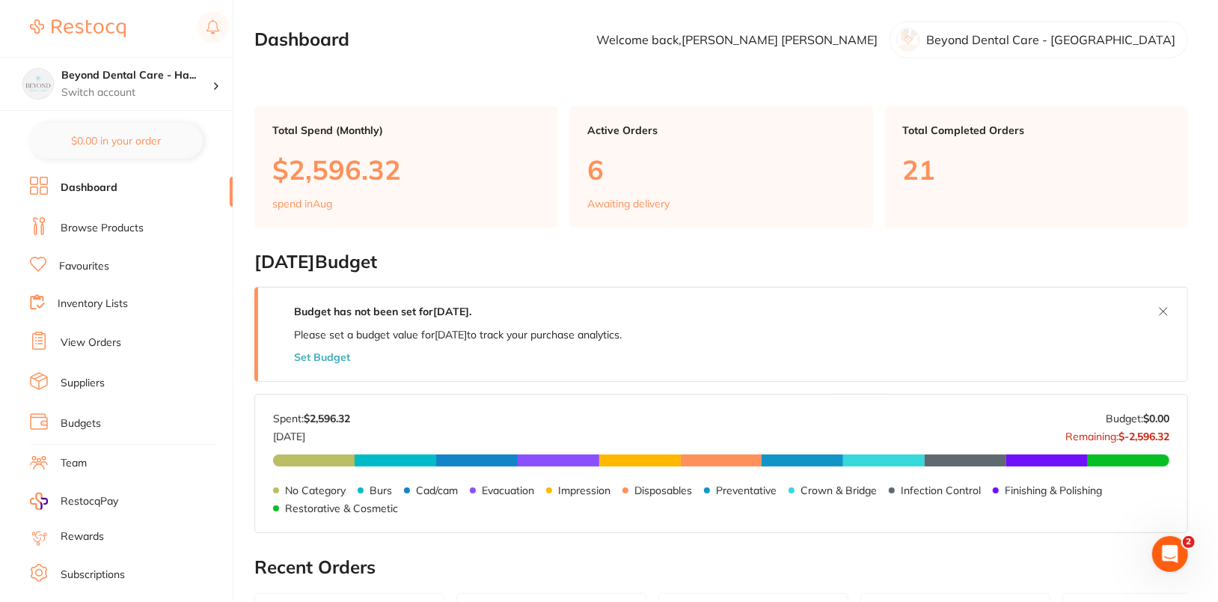
click at [112, 225] on link "Browse Products" at bounding box center [102, 228] width 83 height 15
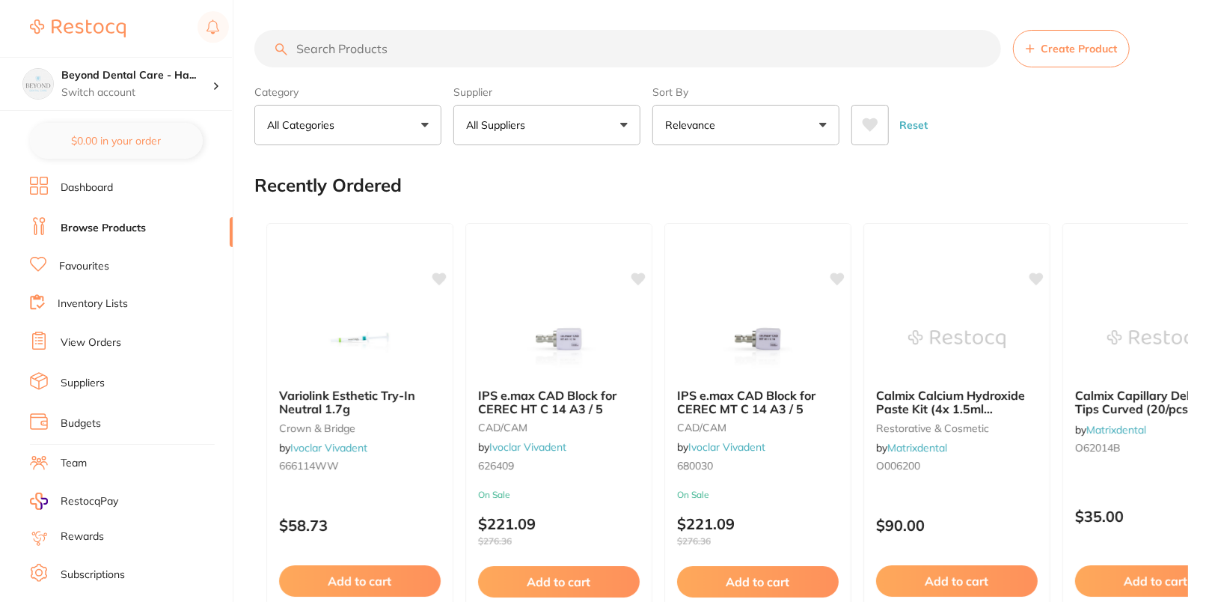
click at [578, 134] on button "All Suppliers" at bounding box center [546, 125] width 187 height 40
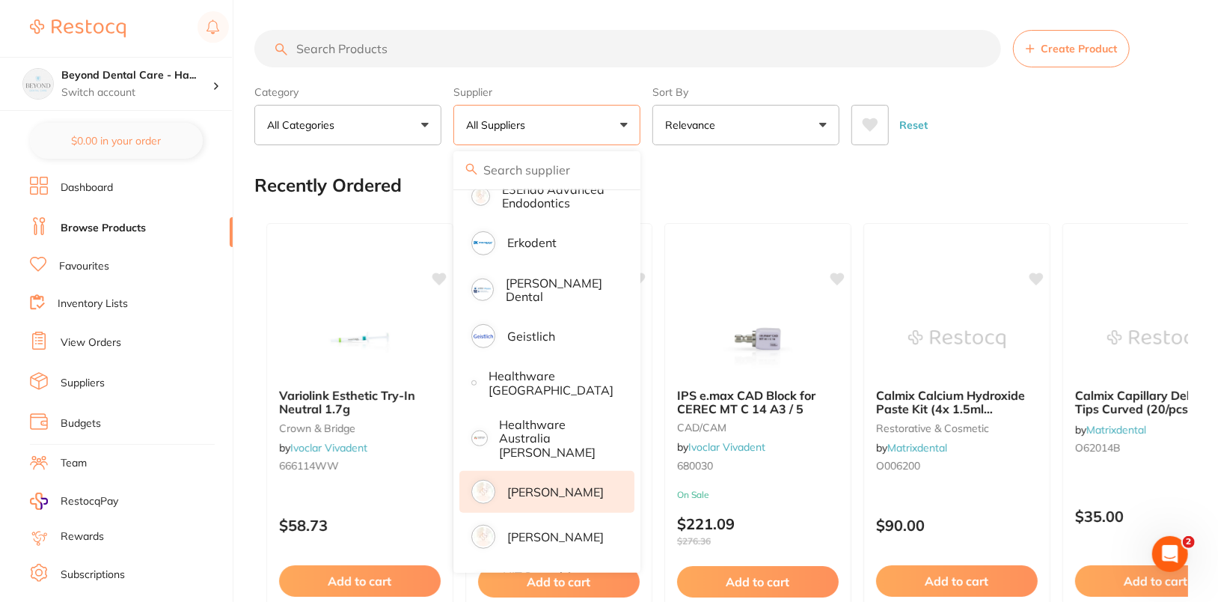
scroll to position [607, 0]
click at [567, 484] on p "[PERSON_NAME]" at bounding box center [555, 490] width 97 height 13
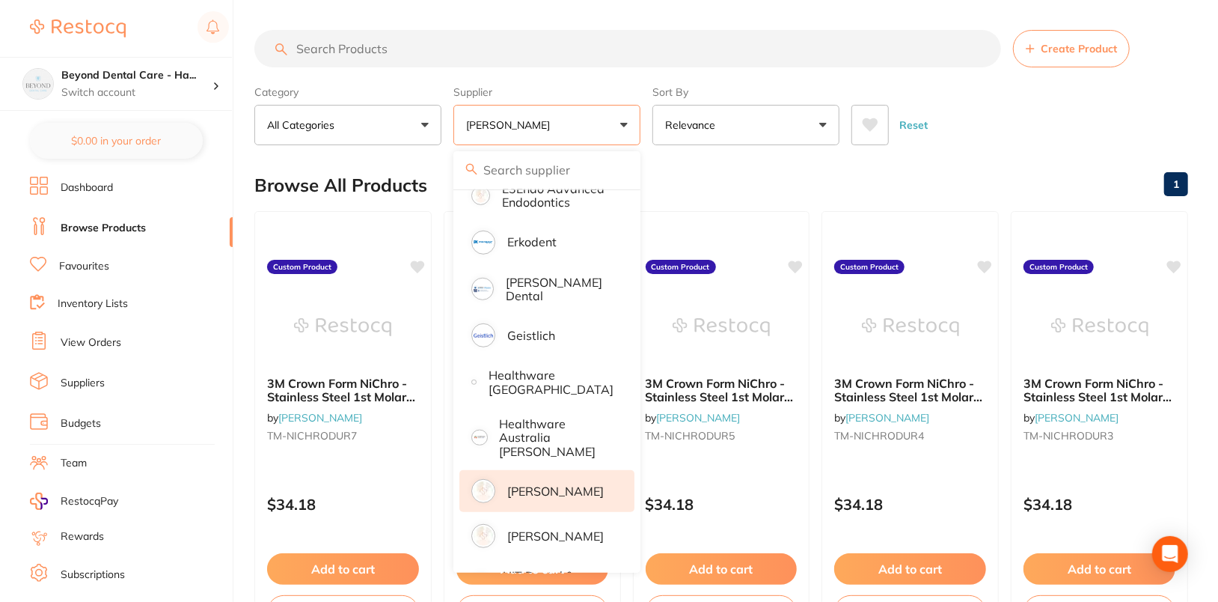
click at [1098, 164] on div "Browse All Products 1" at bounding box center [721, 185] width 934 height 50
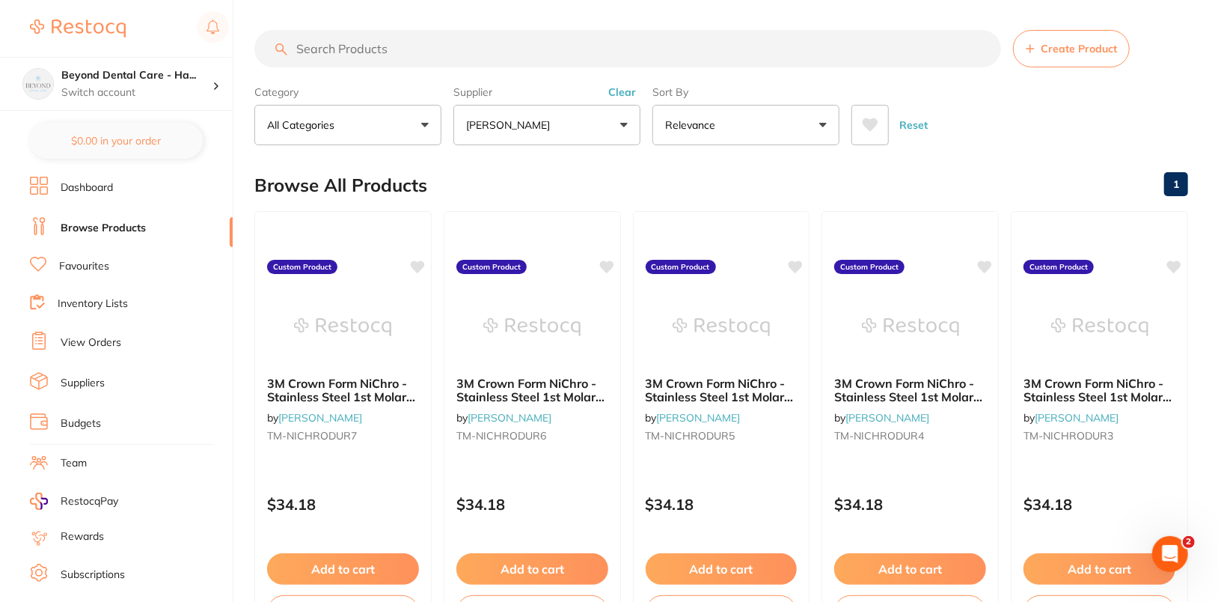
scroll to position [0, 0]
click at [183, 82] on h4 "Beyond Dental Care - Ha..." at bounding box center [136, 75] width 151 height 15
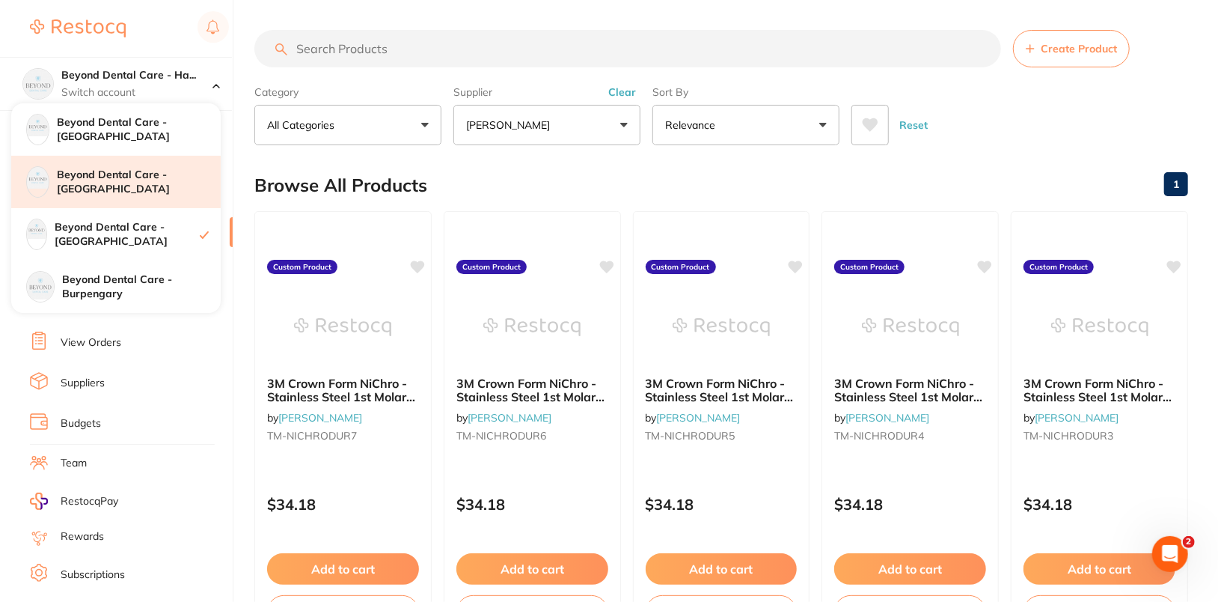
click at [171, 192] on div "Beyond Dental Care - [GEOGRAPHIC_DATA]" at bounding box center [116, 182] width 210 height 52
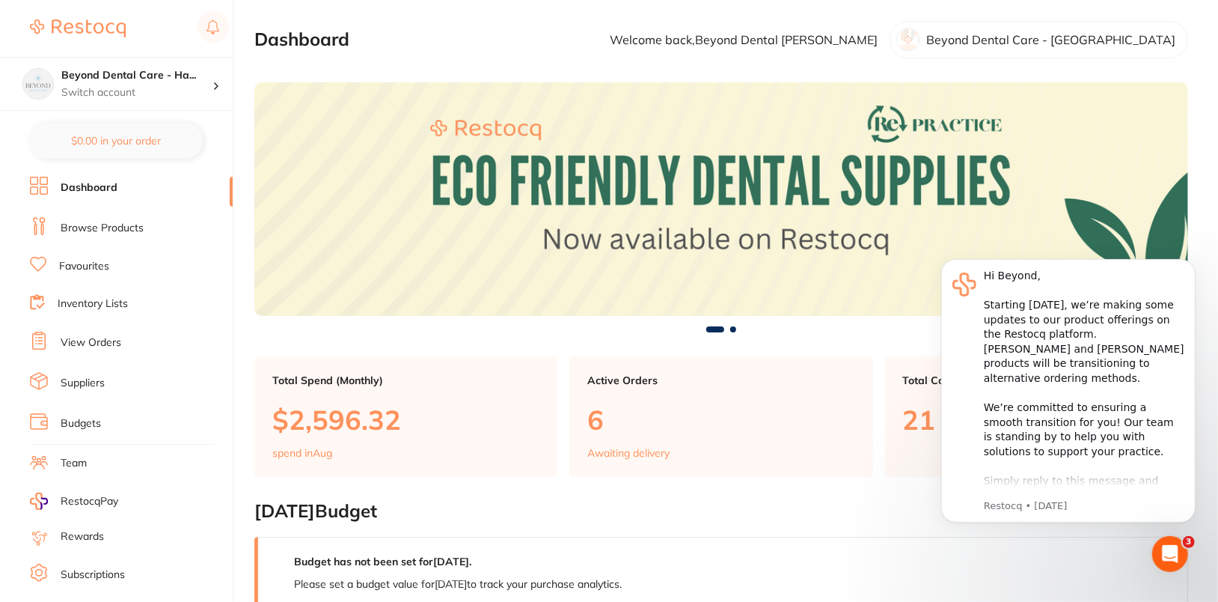
click at [117, 234] on li "Browse Products" at bounding box center [131, 228] width 203 height 22
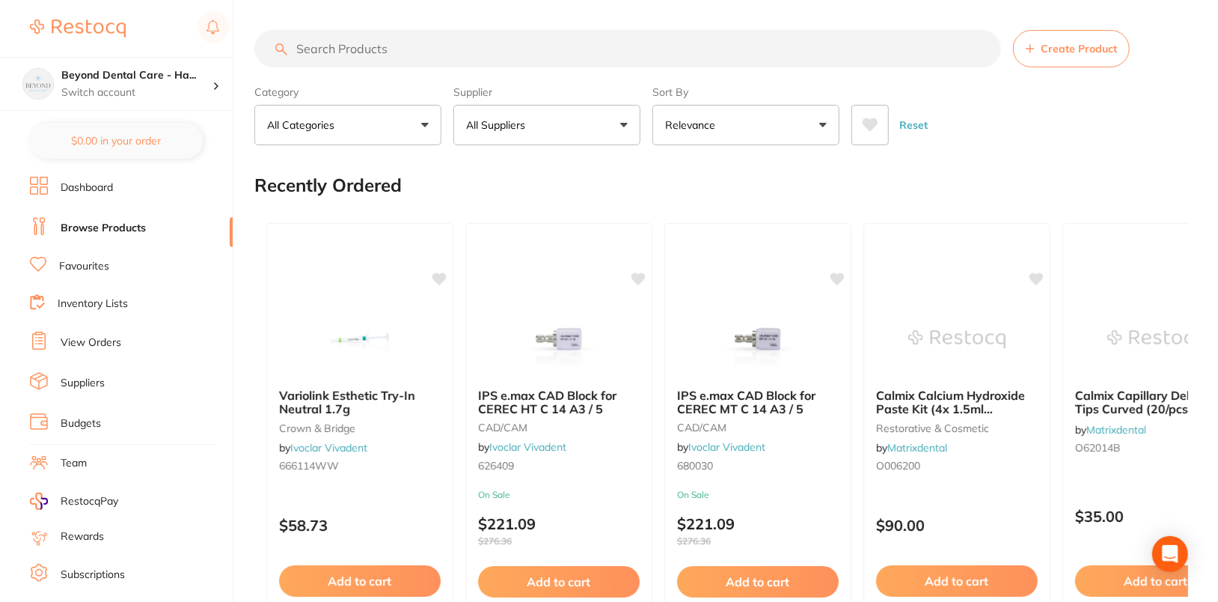
click at [1079, 120] on div "Reset" at bounding box center [1014, 119] width 325 height 52
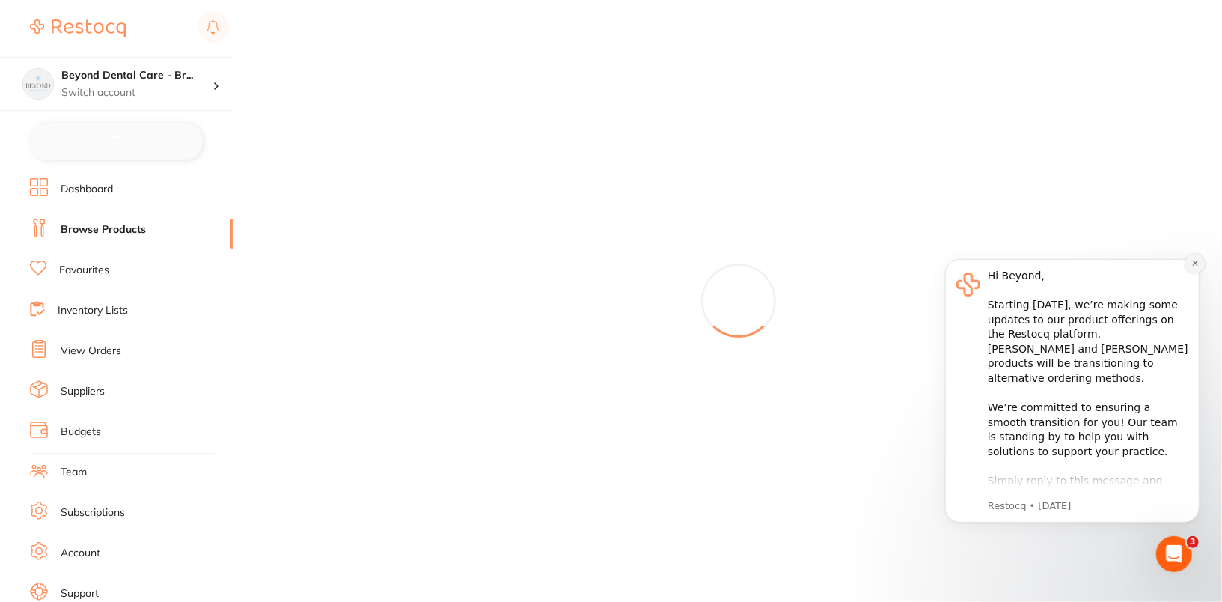
click at [1194, 262] on icon "Dismiss notification" at bounding box center [1193, 262] width 5 height 5
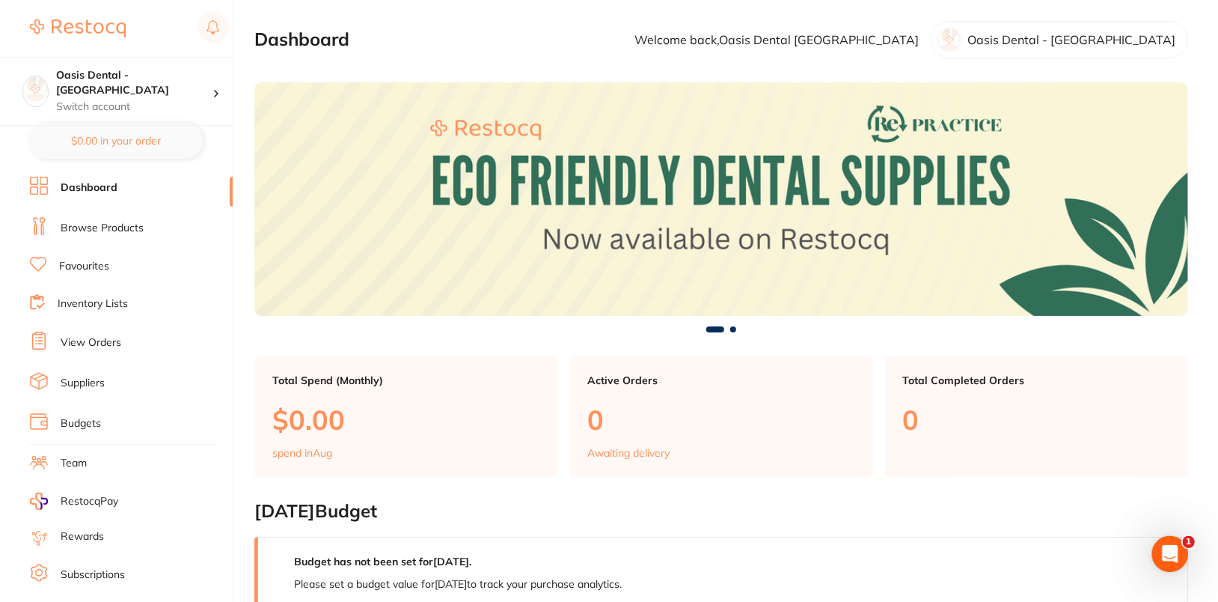
click at [68, 359] on ul "Dashboard Browse Products Favourites Inventory Lists View Orders Suppliers Budg…" at bounding box center [131, 435] width 203 height 516
click at [71, 376] on link "Suppliers" at bounding box center [83, 383] width 44 height 15
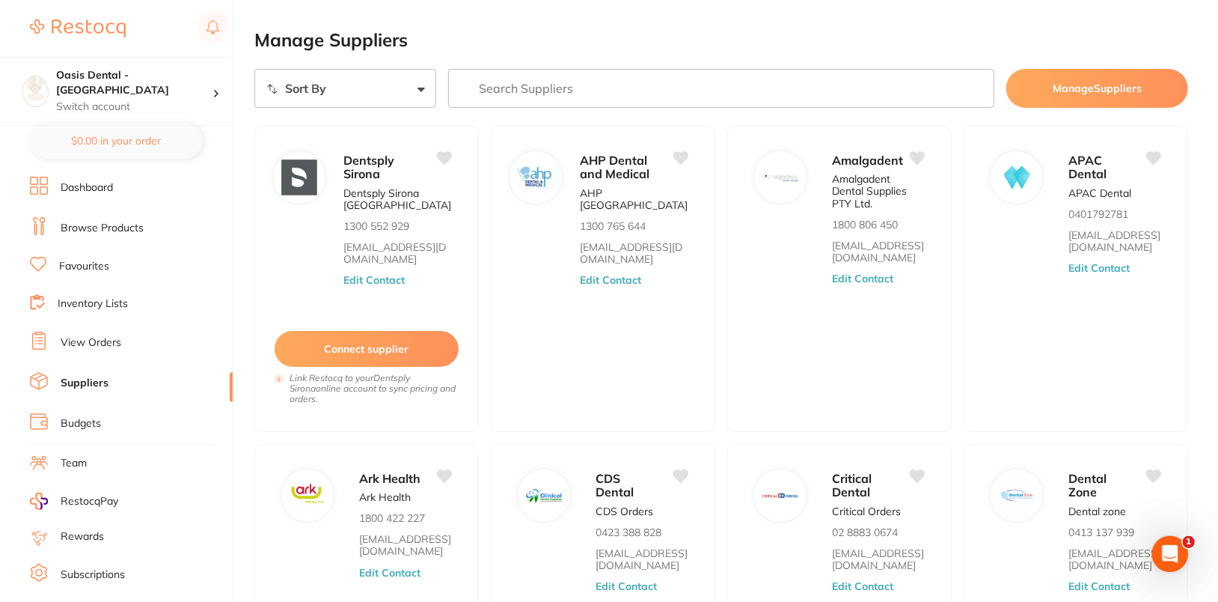
click at [90, 225] on link "Browse Products" at bounding box center [102, 228] width 83 height 15
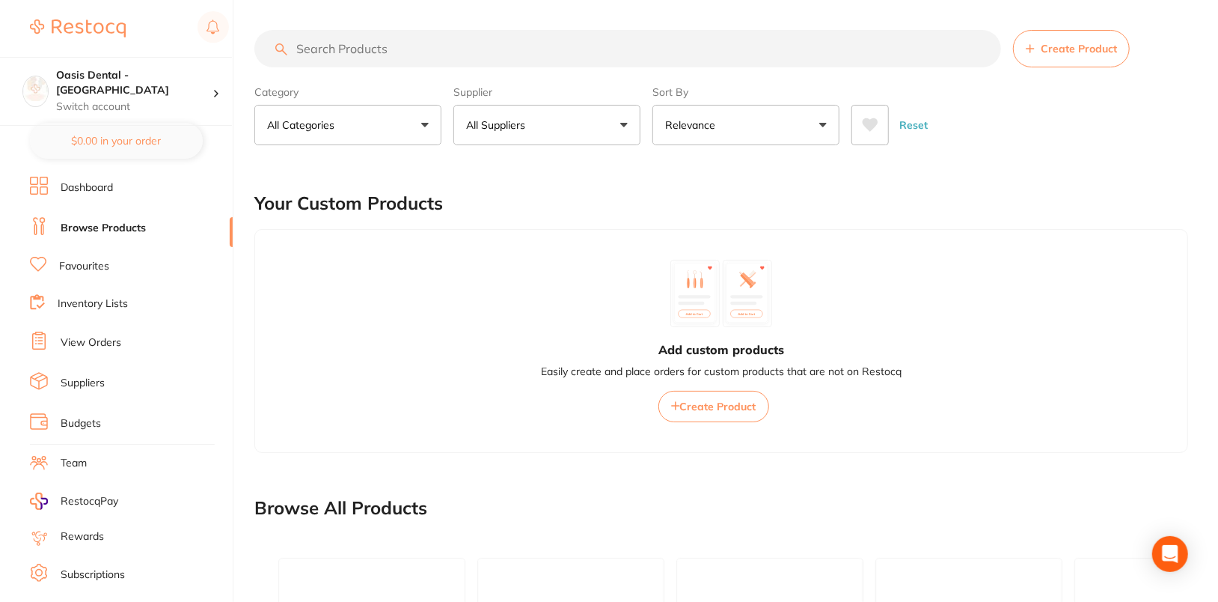
click at [1098, 54] on span "Create Product" at bounding box center [1079, 49] width 76 height 12
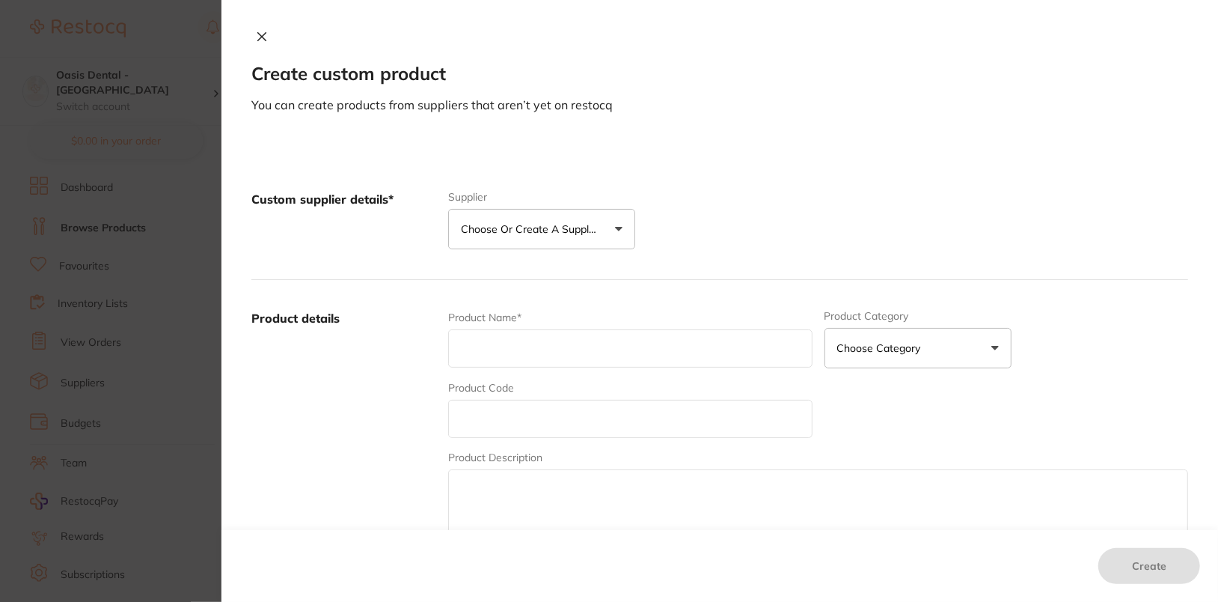
click at [551, 239] on button "Choose or create a supplier" at bounding box center [541, 229] width 187 height 40
click at [563, 226] on p "Choose or create a supplier" at bounding box center [532, 228] width 142 height 15
click at [560, 281] on li "Create custom supplier" at bounding box center [541, 274] width 187 height 38
click at [514, 265] on li "Create custom supplier" at bounding box center [541, 274] width 187 height 38
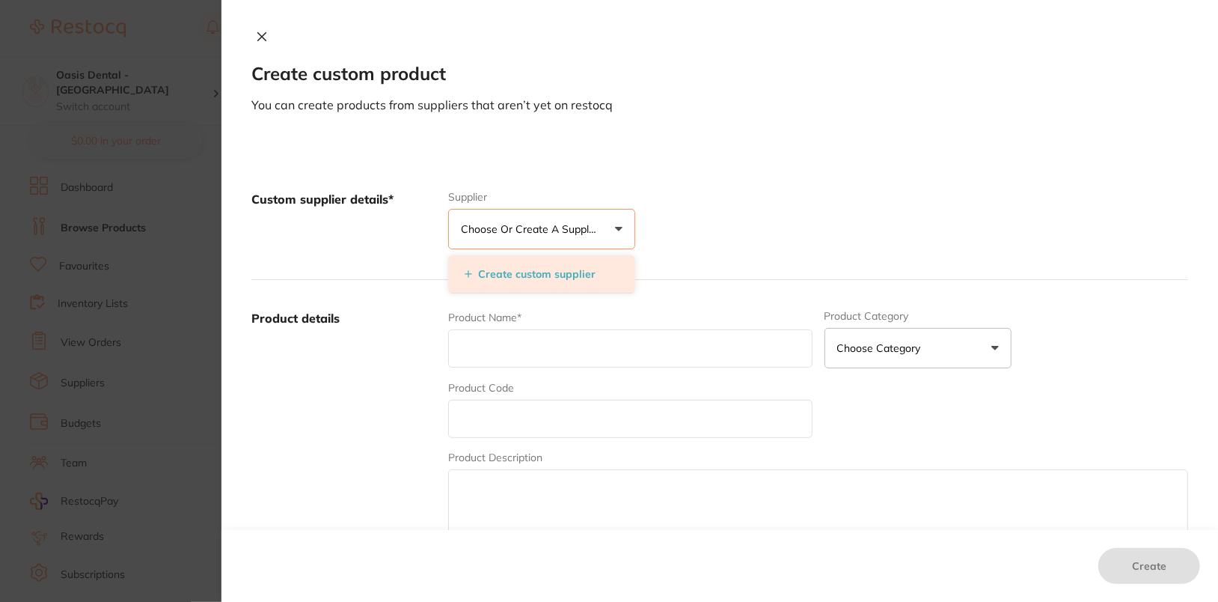
click at [571, 264] on li "Create custom supplier" at bounding box center [541, 274] width 187 height 38
click at [587, 267] on button "Create custom supplier" at bounding box center [530, 273] width 140 height 13
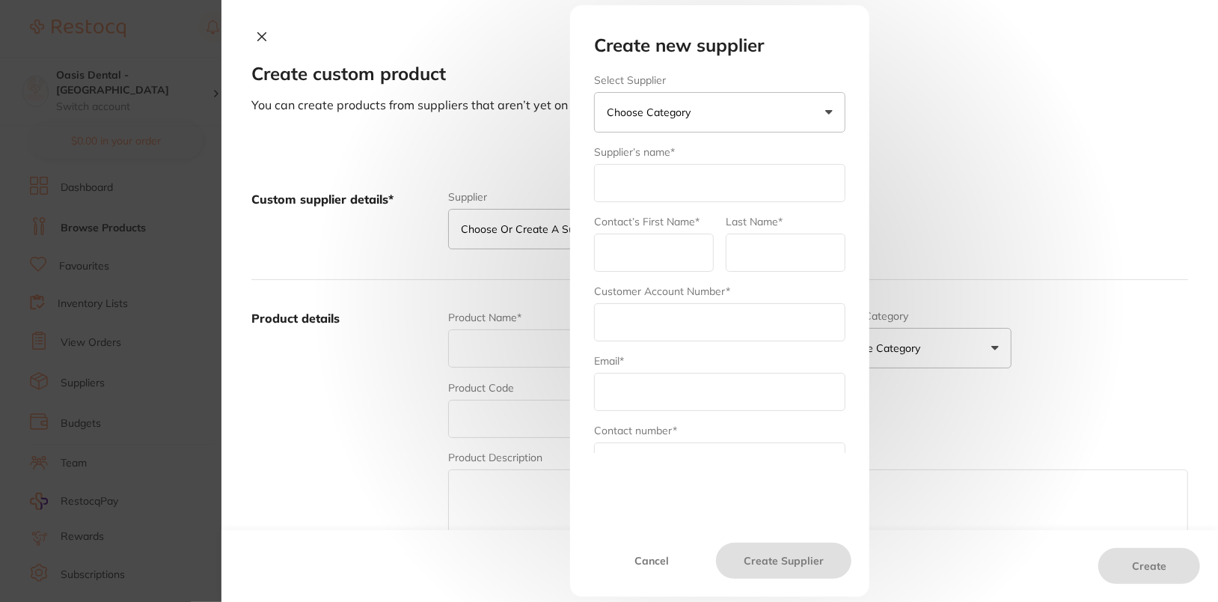
click at [747, 114] on button "Choose Category" at bounding box center [719, 112] width 251 height 40
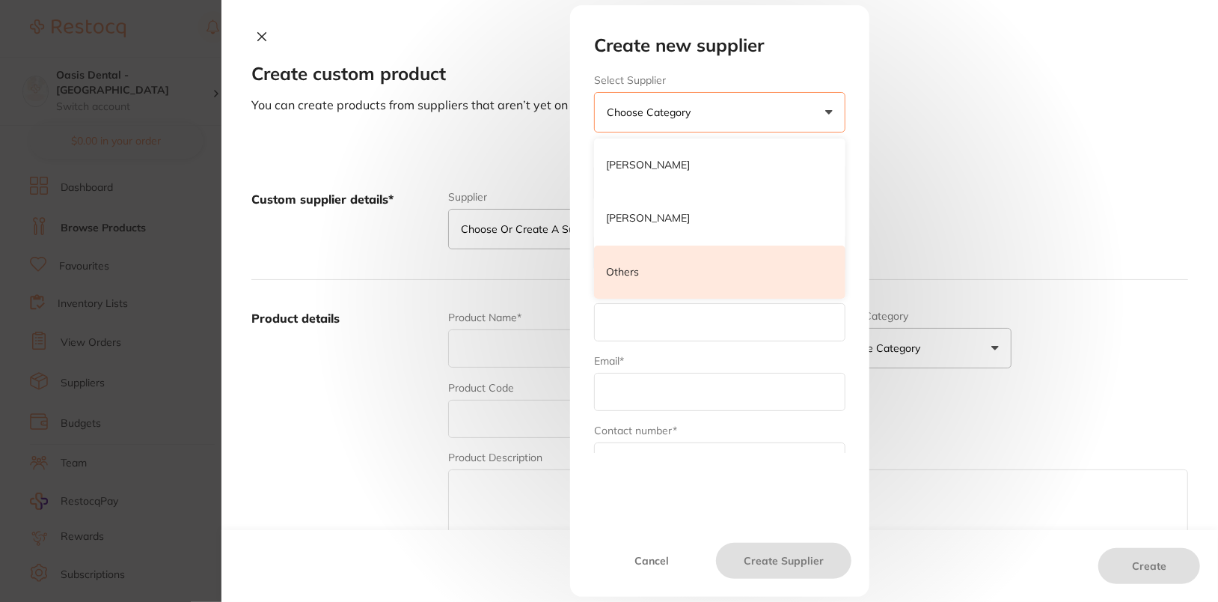
click at [647, 275] on li "Others" at bounding box center [719, 272] width 251 height 54
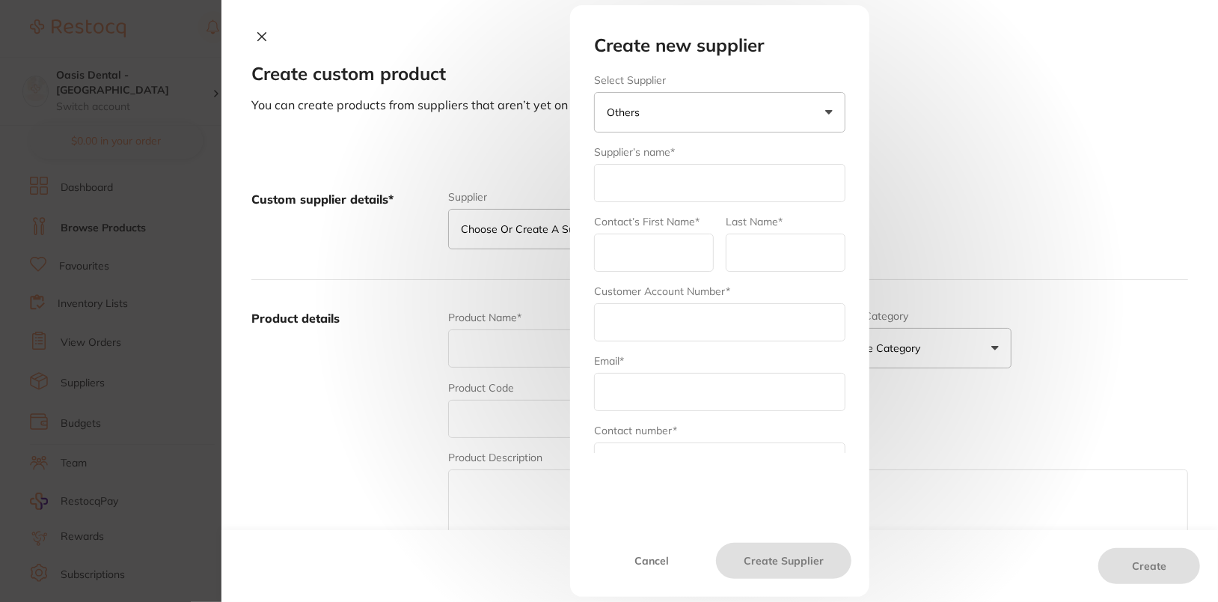
click at [682, 176] on input "text" at bounding box center [719, 183] width 251 height 38
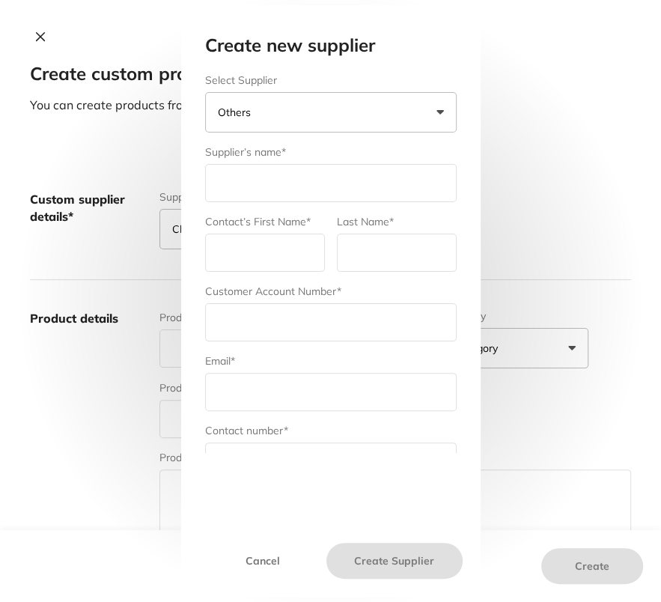
click at [213, 52] on h2 "Create new supplier" at bounding box center [330, 45] width 251 height 21
click at [263, 563] on button "Cancel" at bounding box center [263, 561] width 128 height 36
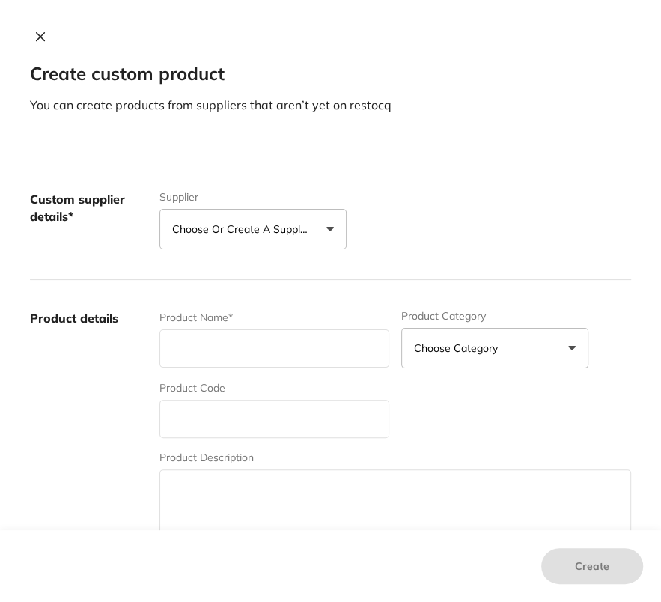
click at [212, 244] on button "Choose or create a supplier" at bounding box center [252, 229] width 187 height 40
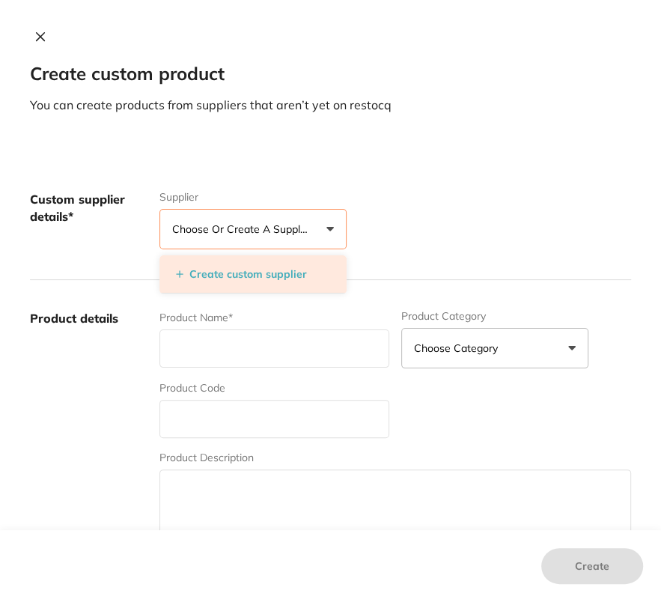
click at [230, 262] on li "Create custom supplier" at bounding box center [252, 274] width 187 height 38
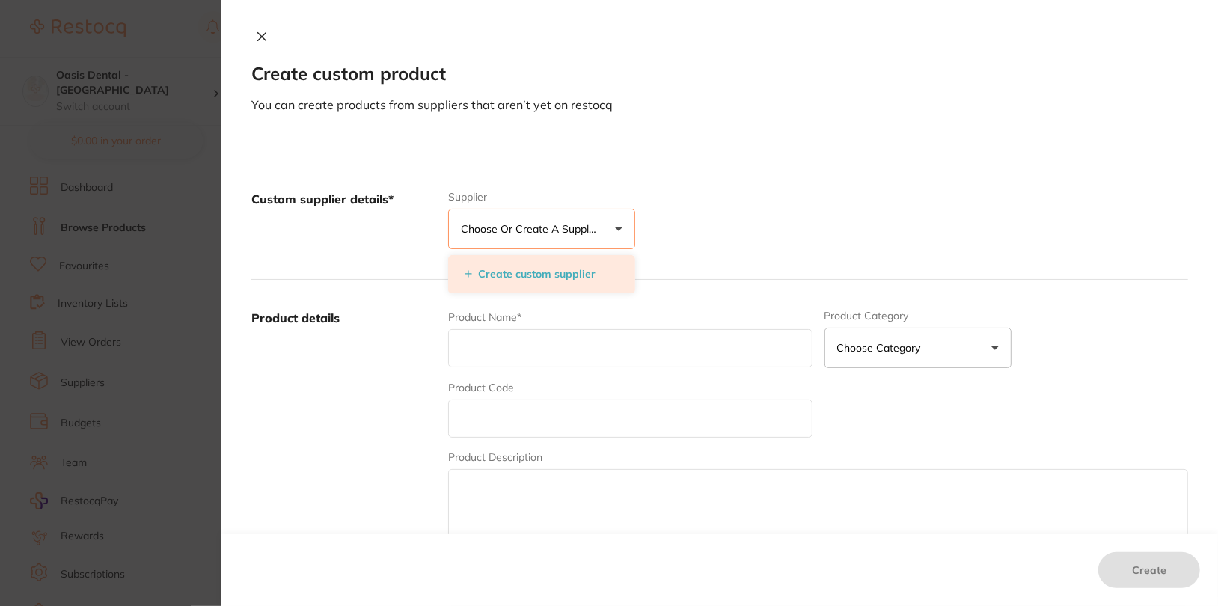
click at [560, 269] on button "Create custom supplier" at bounding box center [530, 273] width 140 height 13
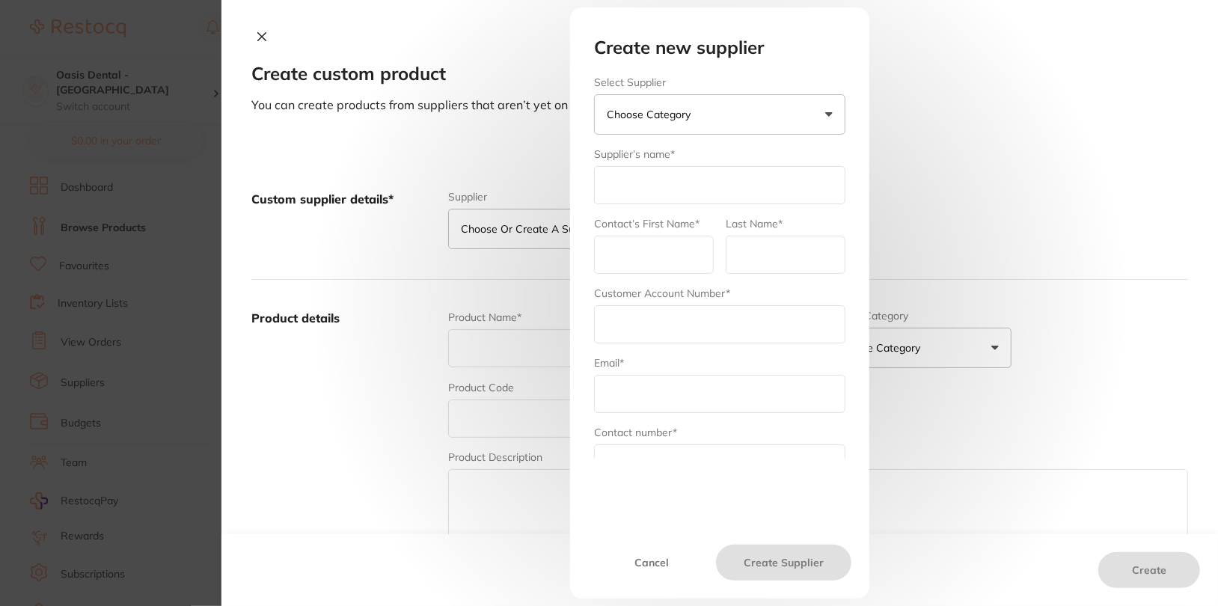
click at [741, 113] on button "Choose Category" at bounding box center [719, 114] width 251 height 40
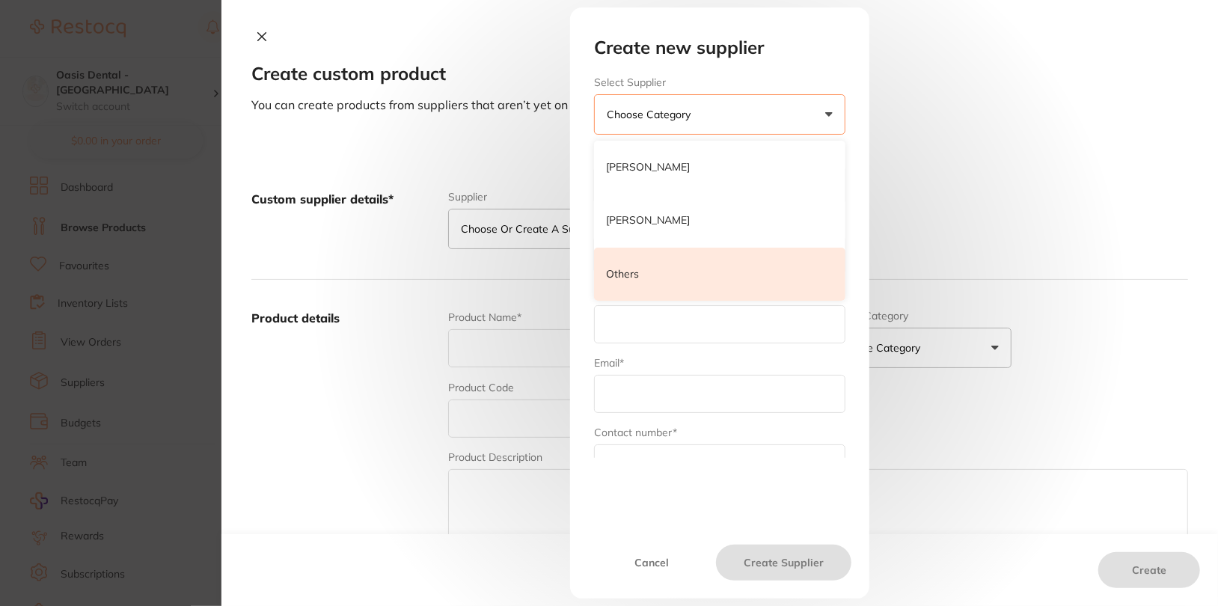
click at [680, 291] on li "Others" at bounding box center [719, 275] width 251 height 54
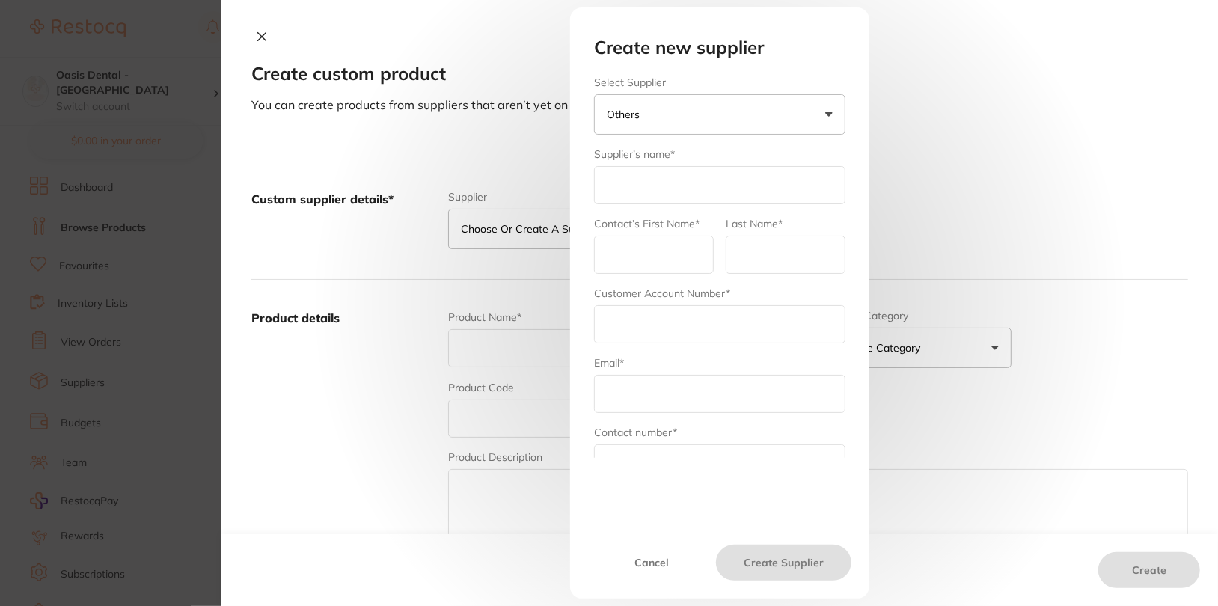
click at [638, 185] on input "text" at bounding box center [719, 185] width 251 height 38
click at [661, 247] on input "text" at bounding box center [654, 255] width 120 height 38
click at [622, 191] on input "E3 Endo" at bounding box center [719, 185] width 251 height 38
click at [704, 189] on input "E3Endo" at bounding box center [719, 185] width 251 height 38
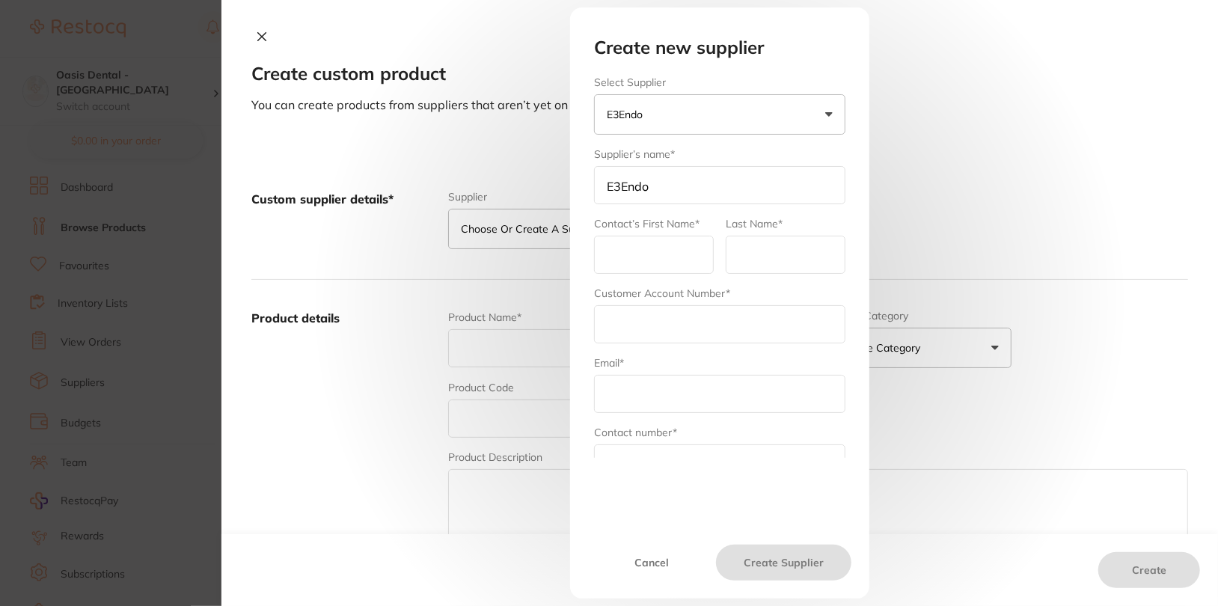
click at [704, 189] on input "E3Endo" at bounding box center [719, 185] width 251 height 38
paste input "Advanced Endodontics"
type input "E3Endo Advanced Endodontics"
click at [620, 269] on input "text" at bounding box center [654, 255] width 120 height 38
type input "admin"
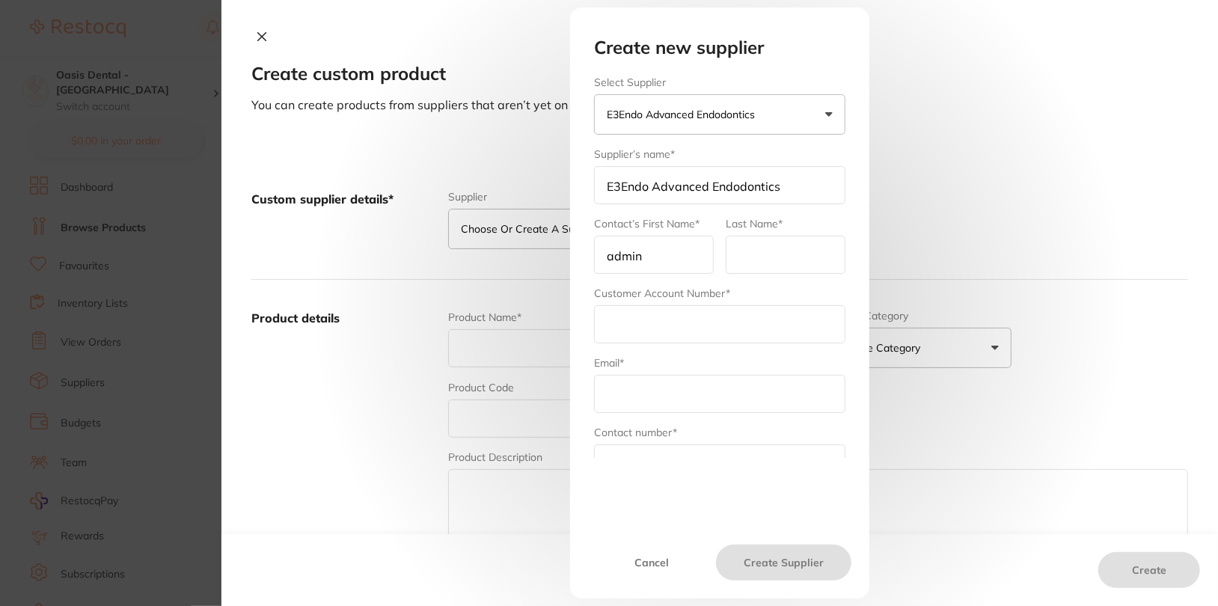
click at [760, 267] on input "text" at bounding box center [786, 255] width 120 height 38
type input "E3 Endo"
click at [689, 311] on input "text" at bounding box center [719, 324] width 251 height 38
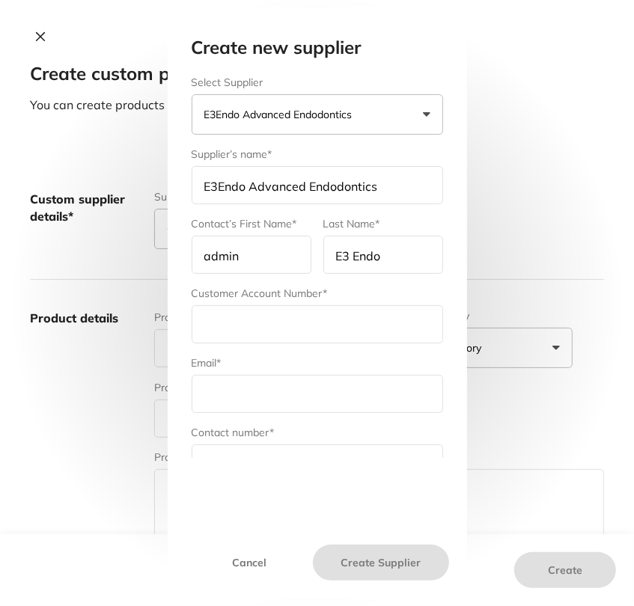
paste input "Brighton@beyonddentalcare.com.au"
type input "Brighton@beyonddentalcare.com.au"
click at [227, 402] on input "text" at bounding box center [317, 394] width 251 height 38
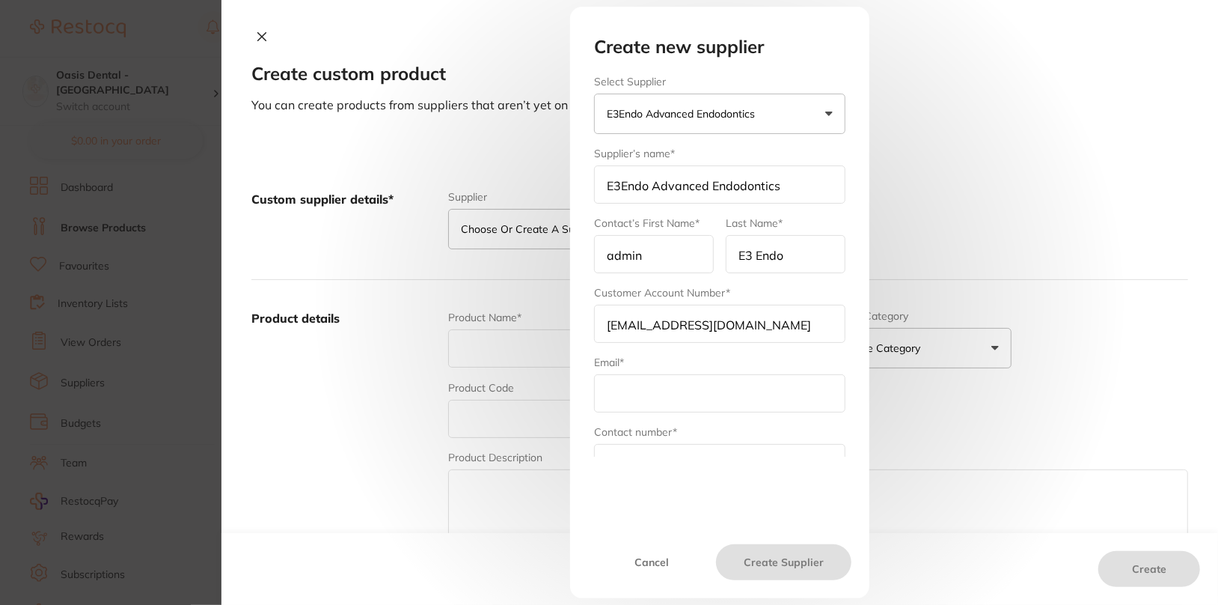
paste input "orders@e3endo.com.au"
type input "orders@e3endo.com.au"
drag, startPoint x: 786, startPoint y: 252, endPoint x: 718, endPoint y: 256, distance: 67.4
click at [718, 256] on form "Select Supplier E3Endo Advanced Endodontics Henry Schein Halas Adam Dental Othe…" at bounding box center [719, 337] width 251 height 522
click at [653, 247] on input "admin" at bounding box center [654, 254] width 120 height 38
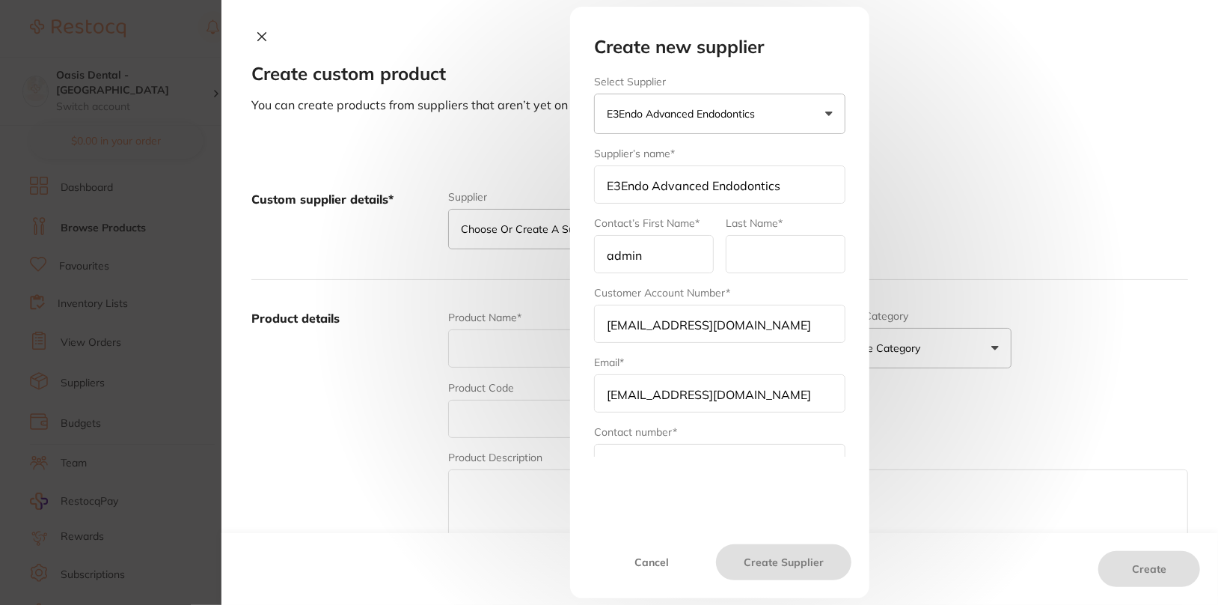
click at [653, 247] on input "admin" at bounding box center [654, 254] width 120 height 38
paste input "E3 Endo"
type input "E3 Endo"
click at [782, 248] on input "text" at bounding box center [786, 254] width 120 height 38
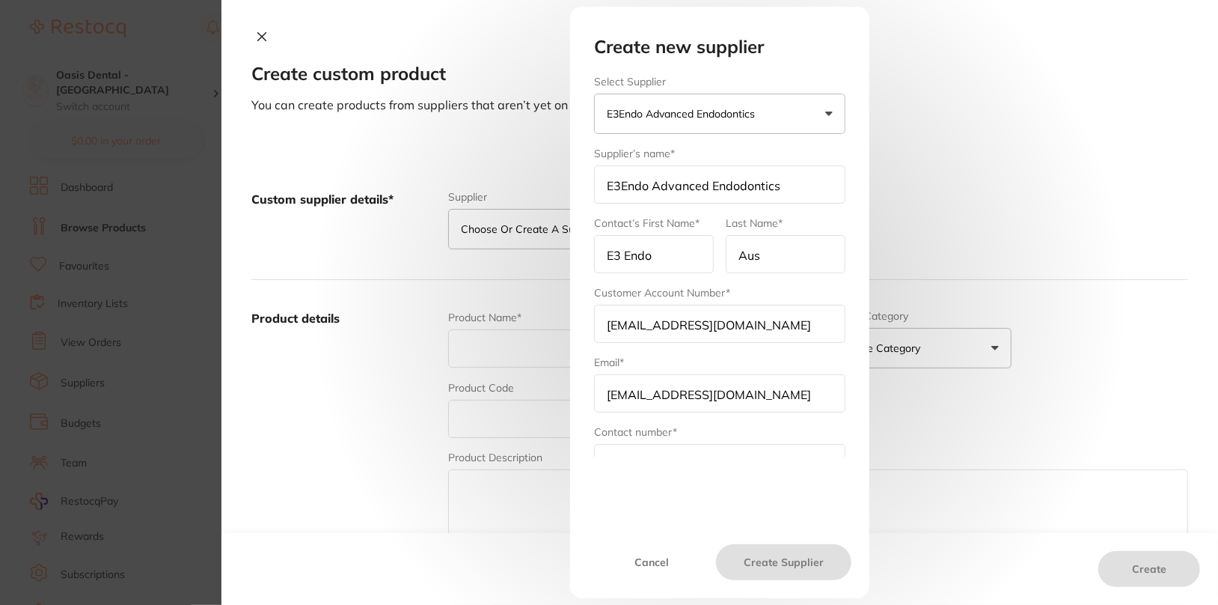
type input "Australia"
click at [724, 460] on div "Create new supplier Select Supplier E3Endo Advanced Endodontics Henry Schein Ha…" at bounding box center [719, 273] width 287 height 472
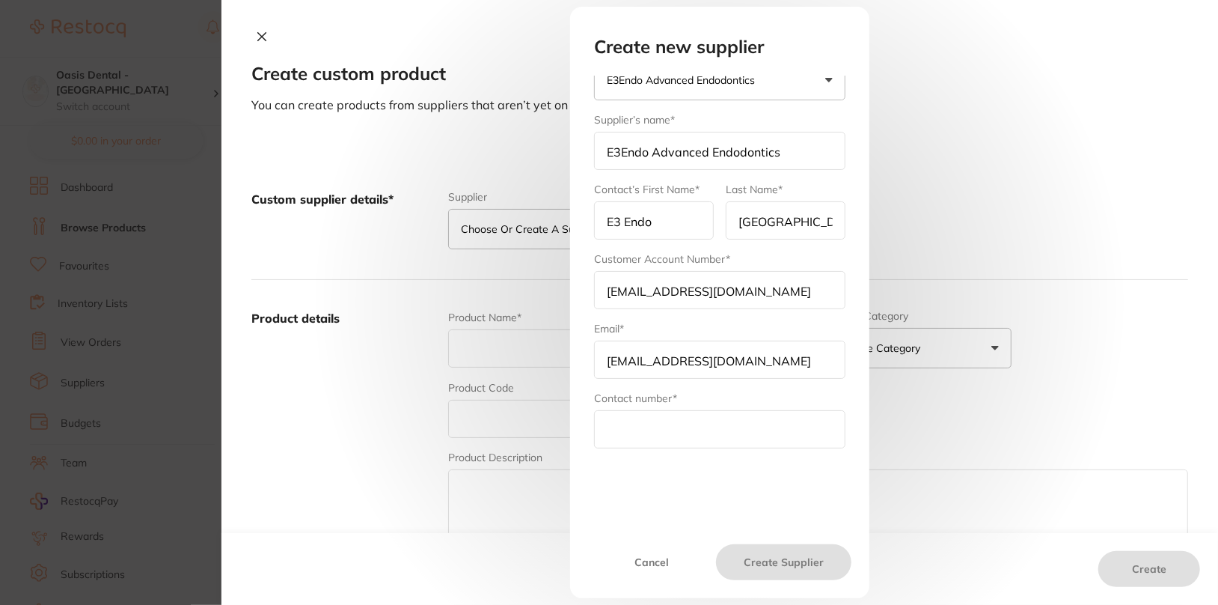
scroll to position [137, 0]
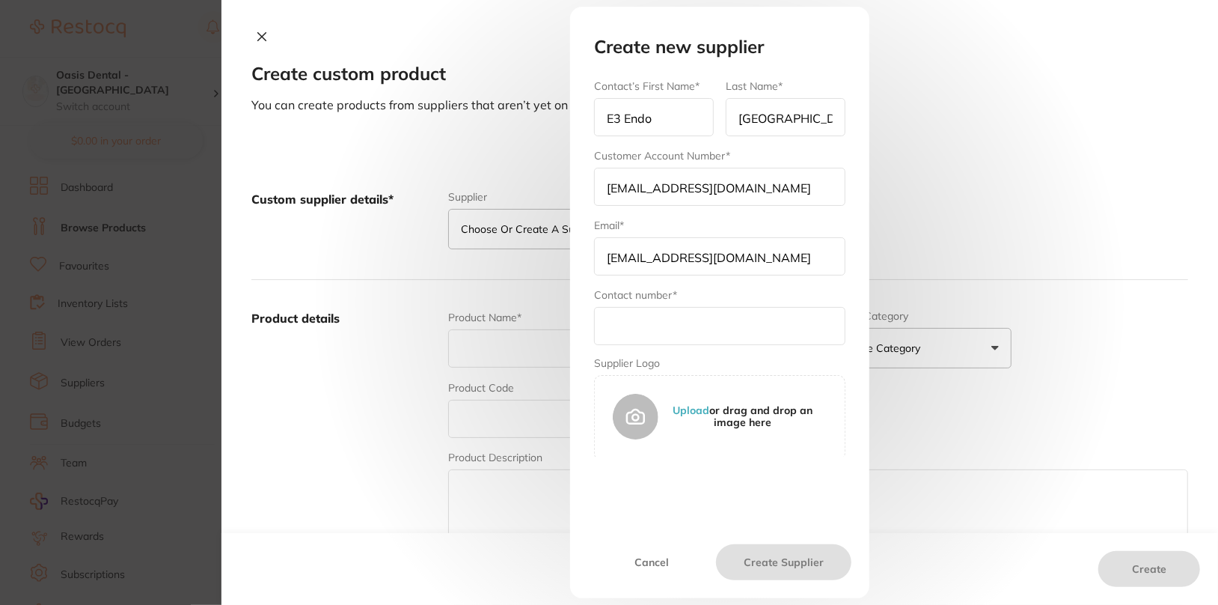
click at [670, 331] on input "text" at bounding box center [719, 326] width 251 height 38
paste input "1300 806 850"
type input "1300 806 850"
click at [793, 574] on button "Create Supplier" at bounding box center [783, 562] width 135 height 36
click at [660, 554] on button "Cancel" at bounding box center [652, 562] width 128 height 36
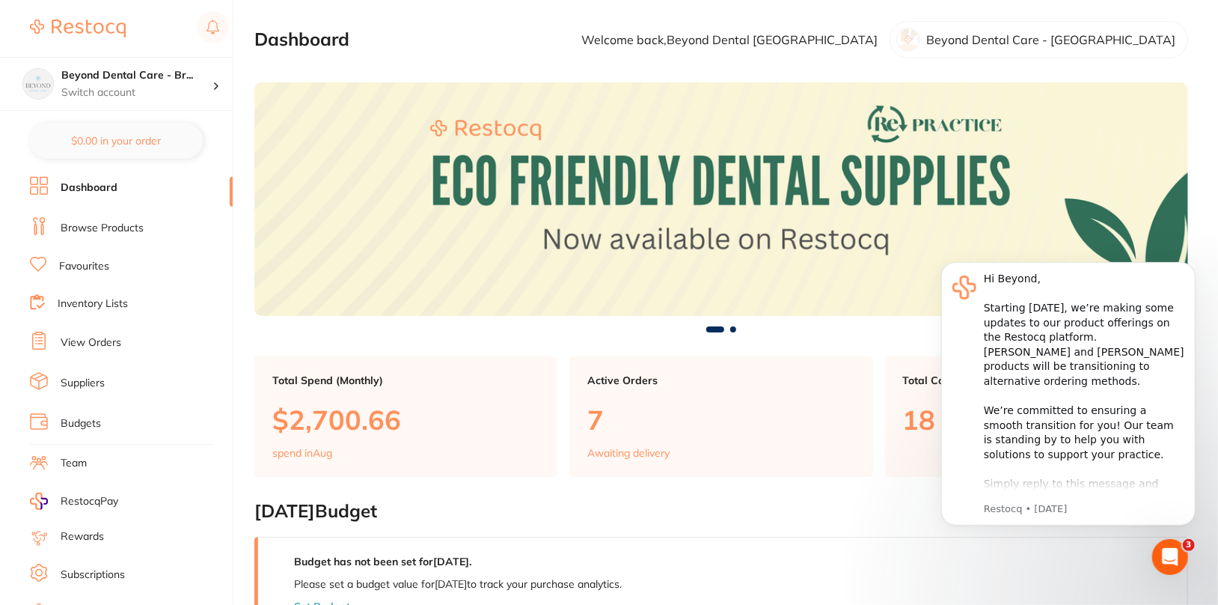
click at [133, 228] on link "Browse Products" at bounding box center [102, 228] width 83 height 15
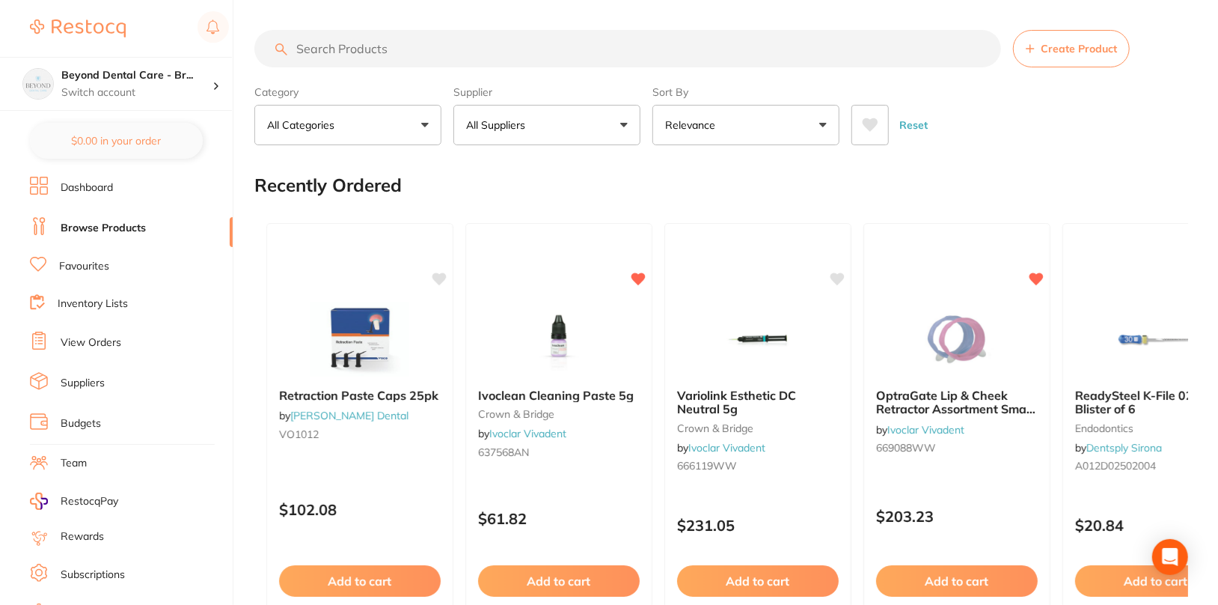
click at [1087, 55] on button "Create Product" at bounding box center [1071, 48] width 117 height 37
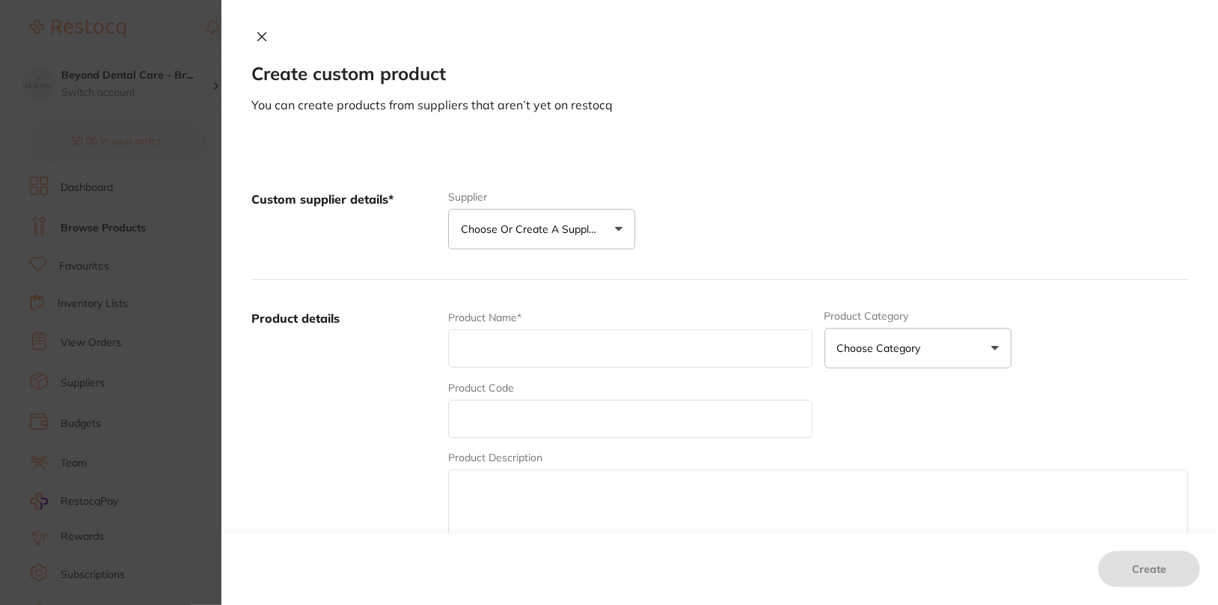
click at [605, 231] on button "Choose or create a supplier" at bounding box center [541, 229] width 187 height 40
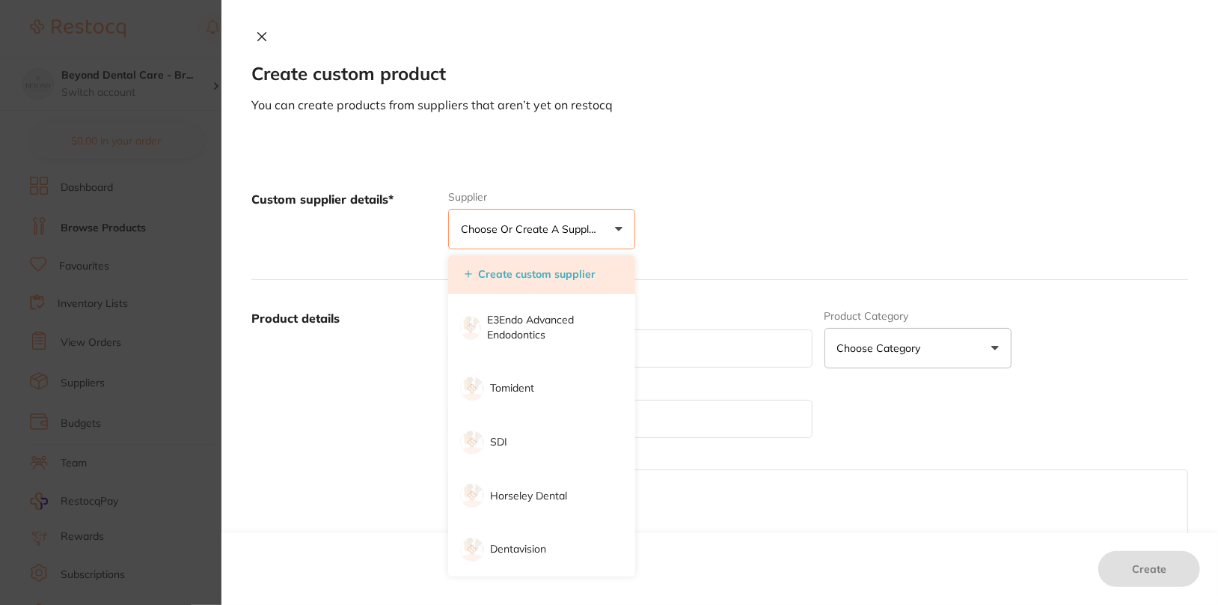
click at [539, 278] on button "Create custom supplier" at bounding box center [530, 273] width 140 height 13
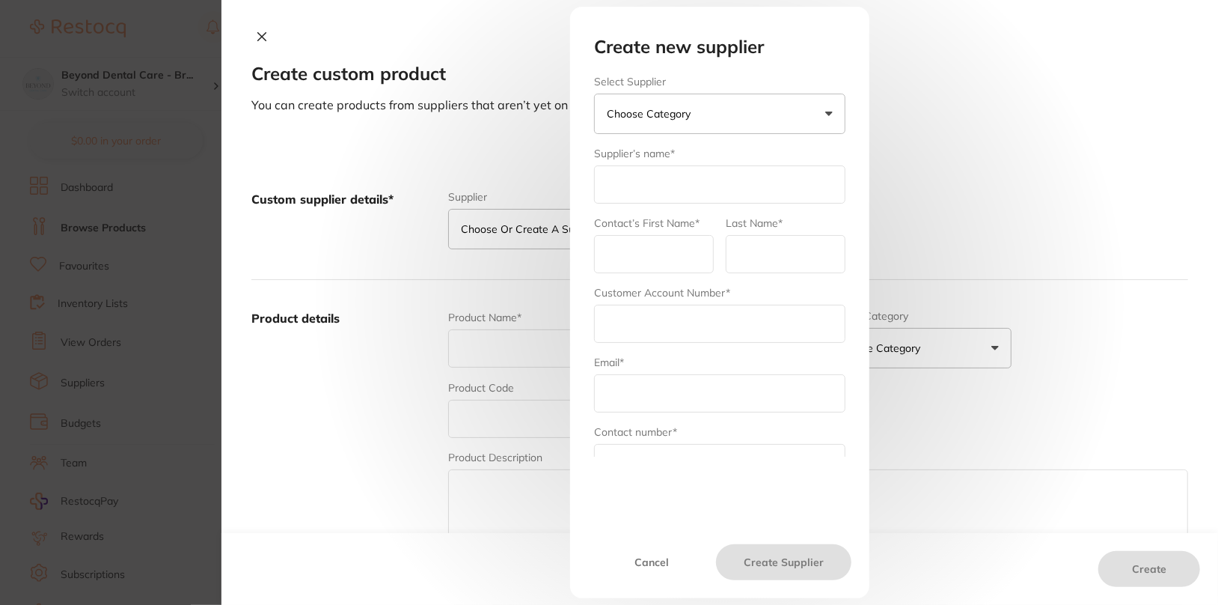
click at [664, 111] on p "Choose Category" at bounding box center [652, 113] width 90 height 15
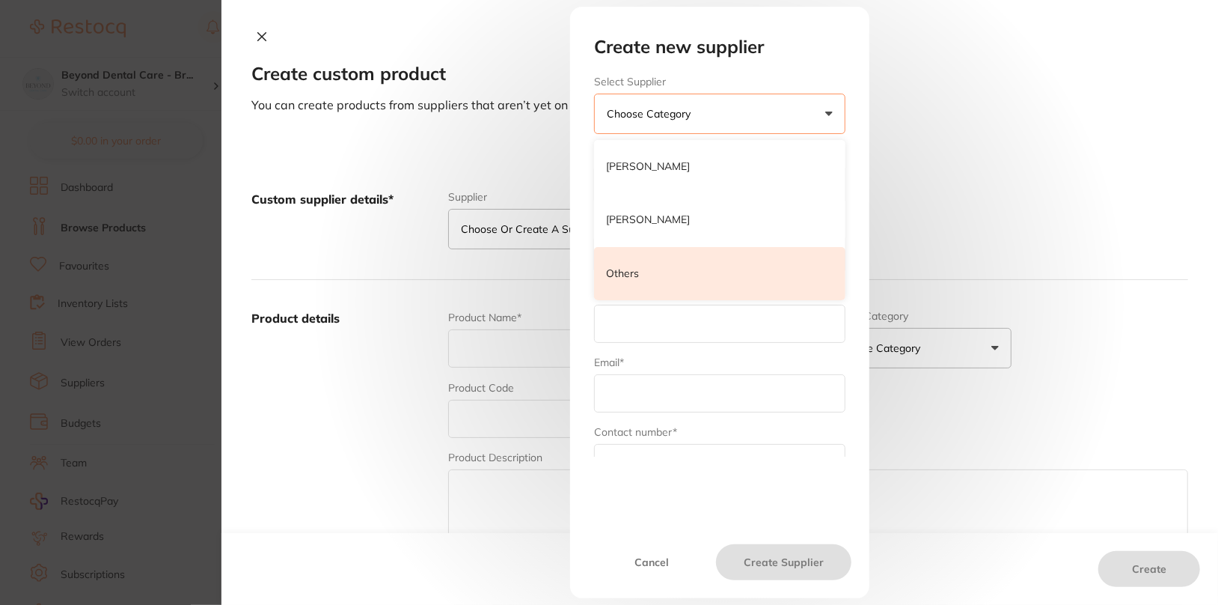
click at [657, 285] on li "Others" at bounding box center [719, 274] width 251 height 54
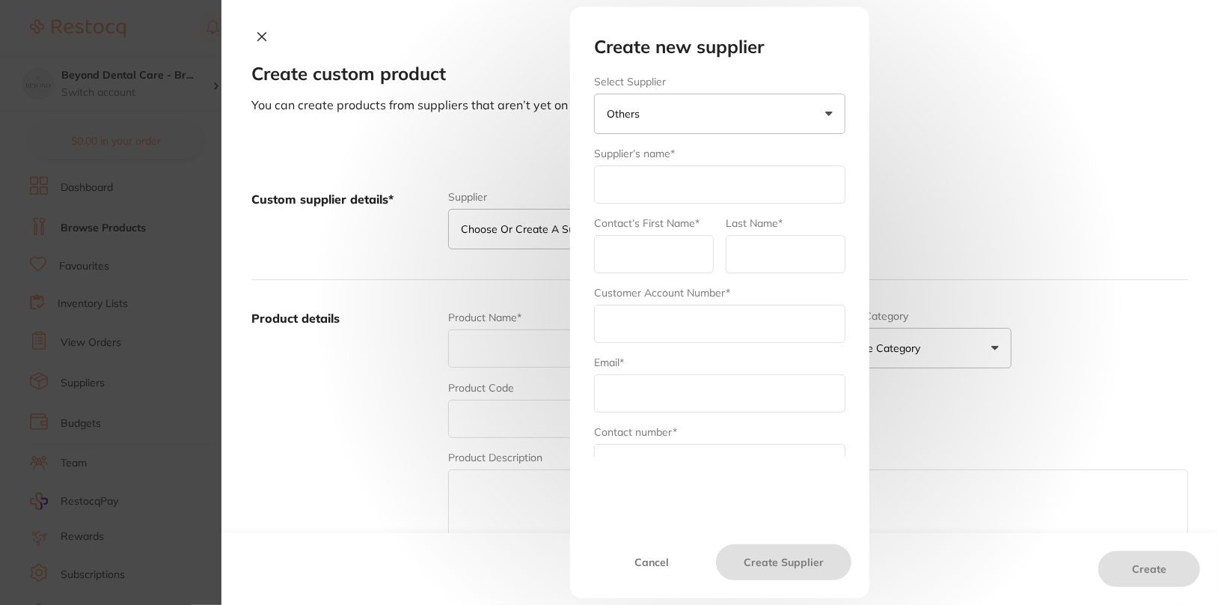
click at [658, 192] on input "text" at bounding box center [719, 184] width 251 height 38
type input "Henry Schein"
click at [646, 255] on input "text" at bounding box center [654, 254] width 120 height 38
click at [780, 114] on button "Henry Schein" at bounding box center [719, 114] width 251 height 40
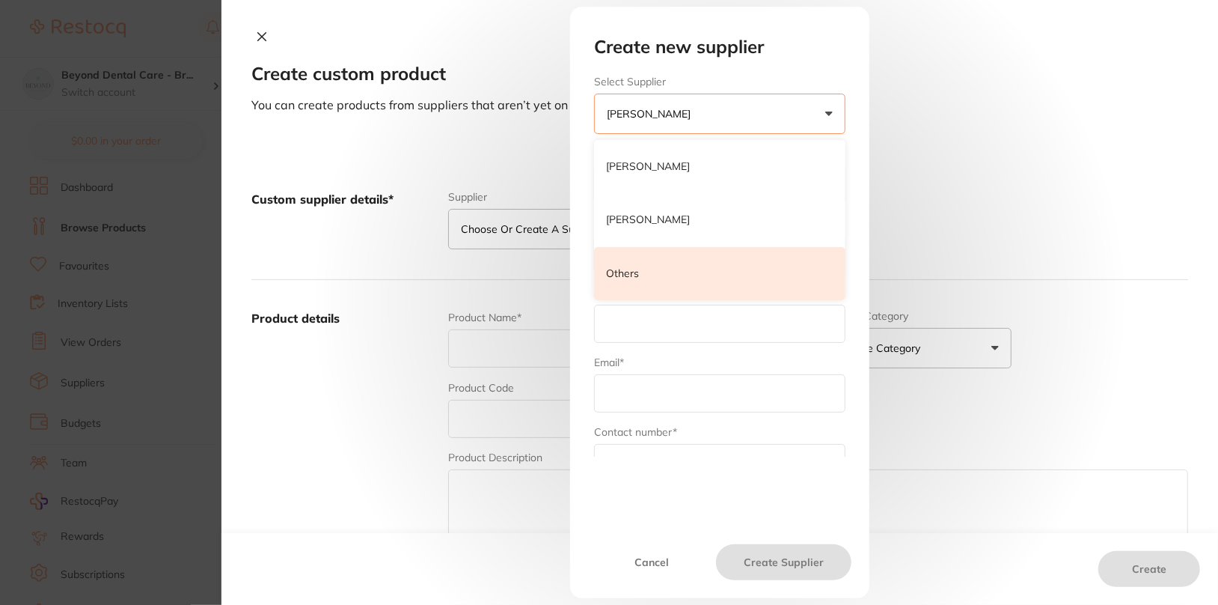
click at [660, 278] on li "Others" at bounding box center [719, 274] width 251 height 54
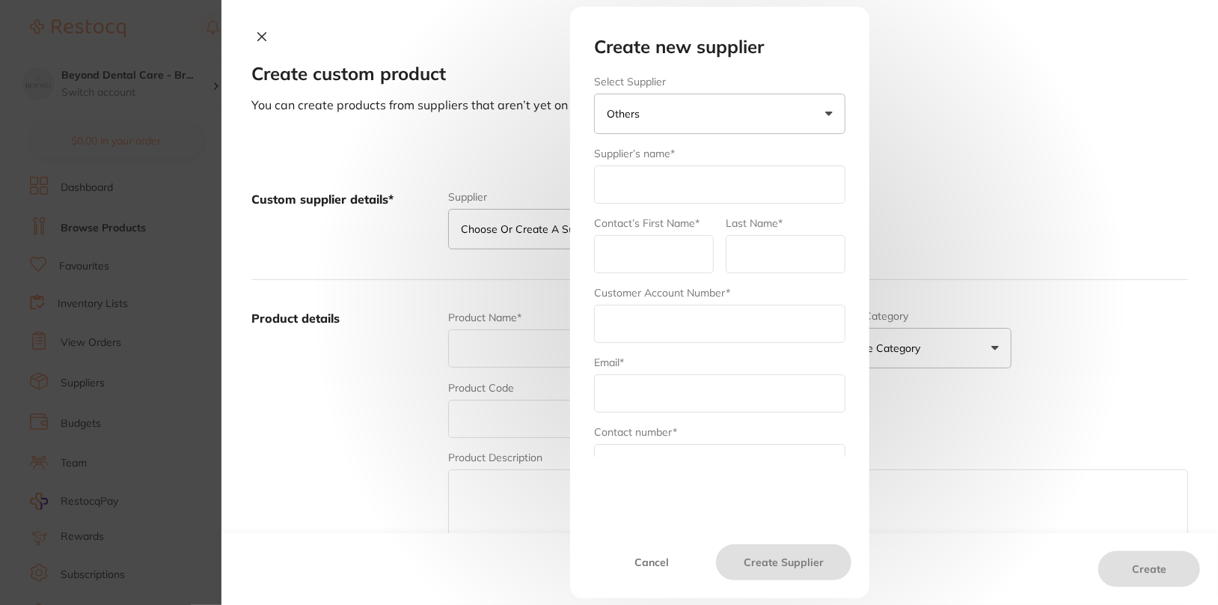
click at [676, 177] on input "text" at bounding box center [719, 184] width 251 height 38
type input "Henry Schein"
click at [610, 278] on form "Select Supplier Henry Schein Henry Schein Halas Adam Dental Others Supplier’s n…" at bounding box center [719, 337] width 251 height 522
click at [623, 266] on input "text" at bounding box center [654, 254] width 120 height 38
type input "admin"
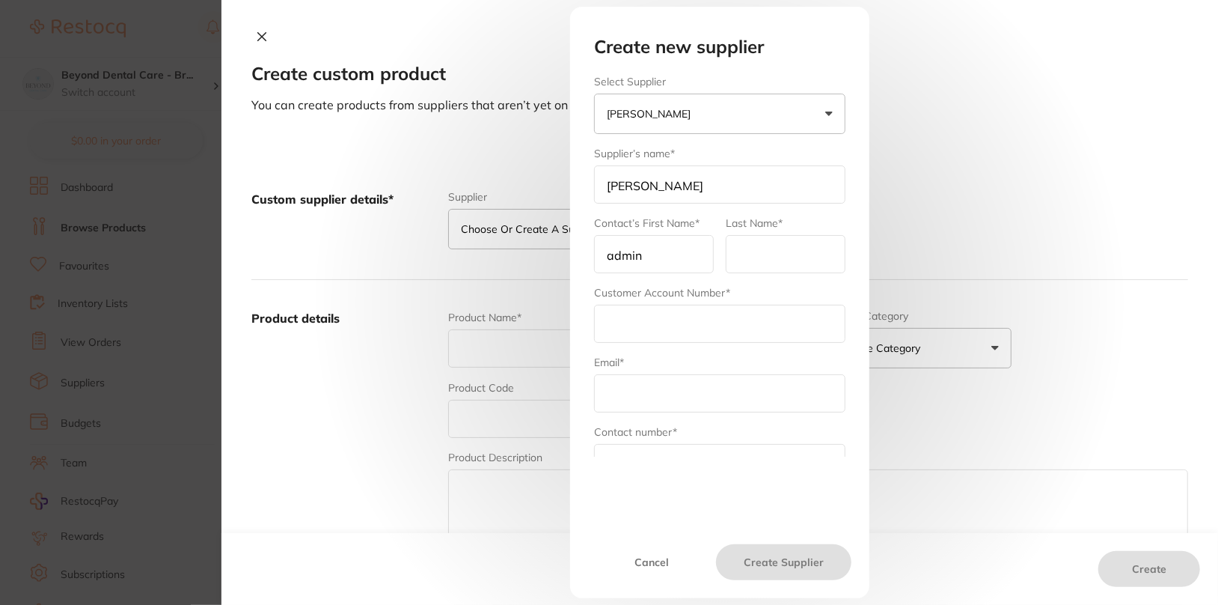
click at [759, 266] on input "text" at bounding box center [786, 254] width 120 height 38
type input "Henry Schein"
click at [721, 332] on input "text" at bounding box center [719, 324] width 251 height 38
click at [673, 328] on input "text" at bounding box center [719, 324] width 251 height 38
paste input "71BEY002"
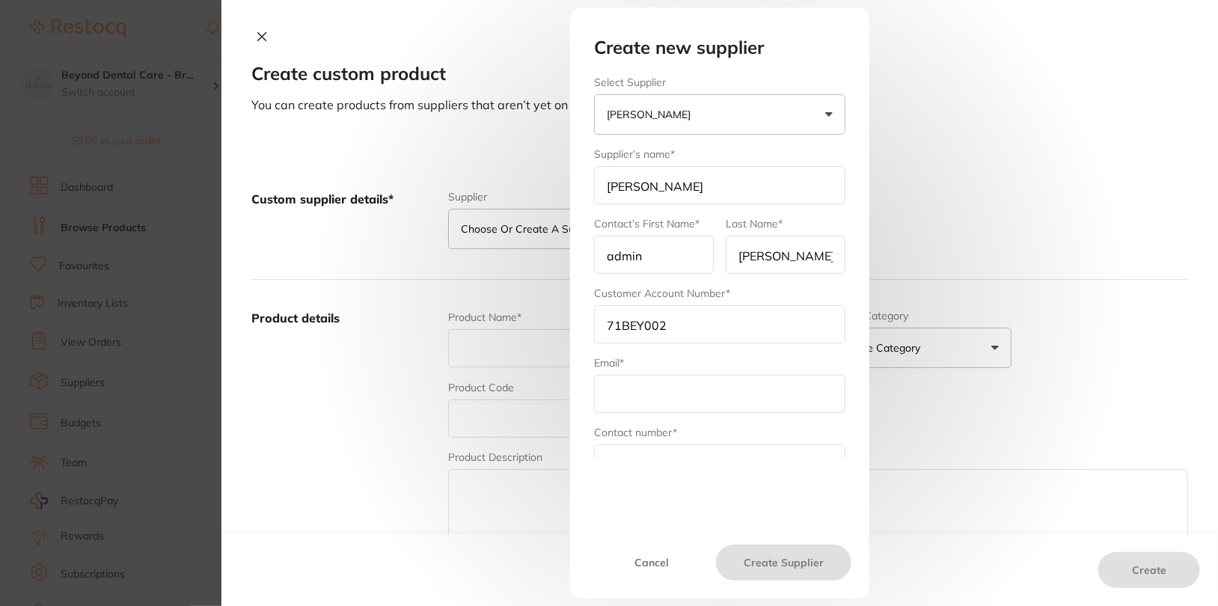
type input "71BEY002"
click at [644, 398] on input "text" at bounding box center [719, 394] width 251 height 38
type input "trisha@restocq.com"
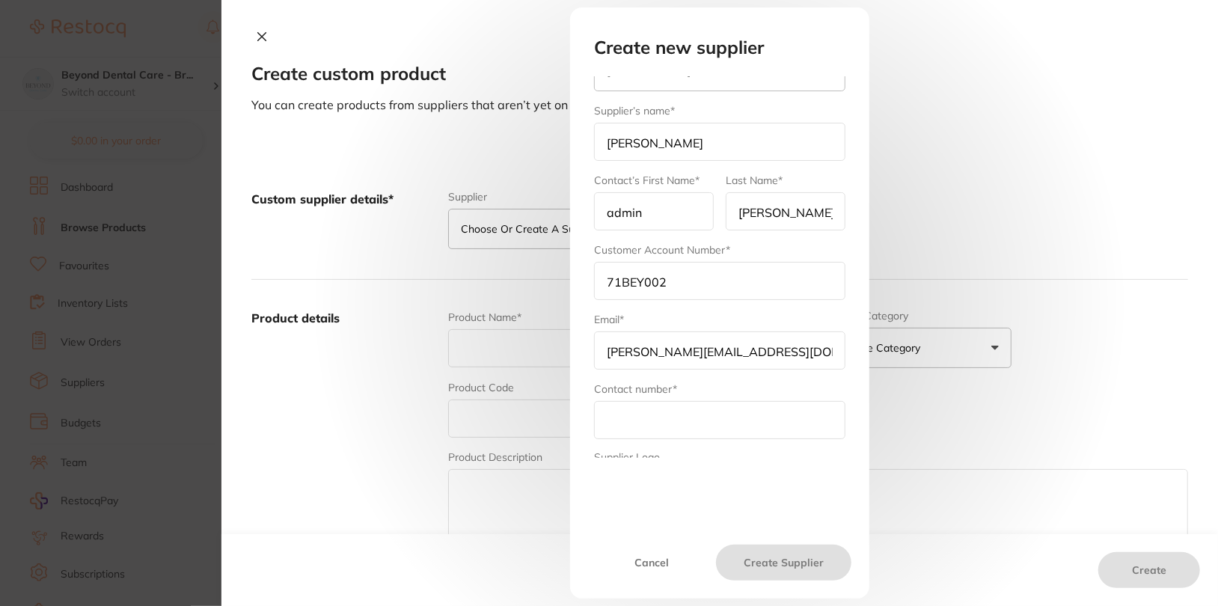
scroll to position [127, 0]
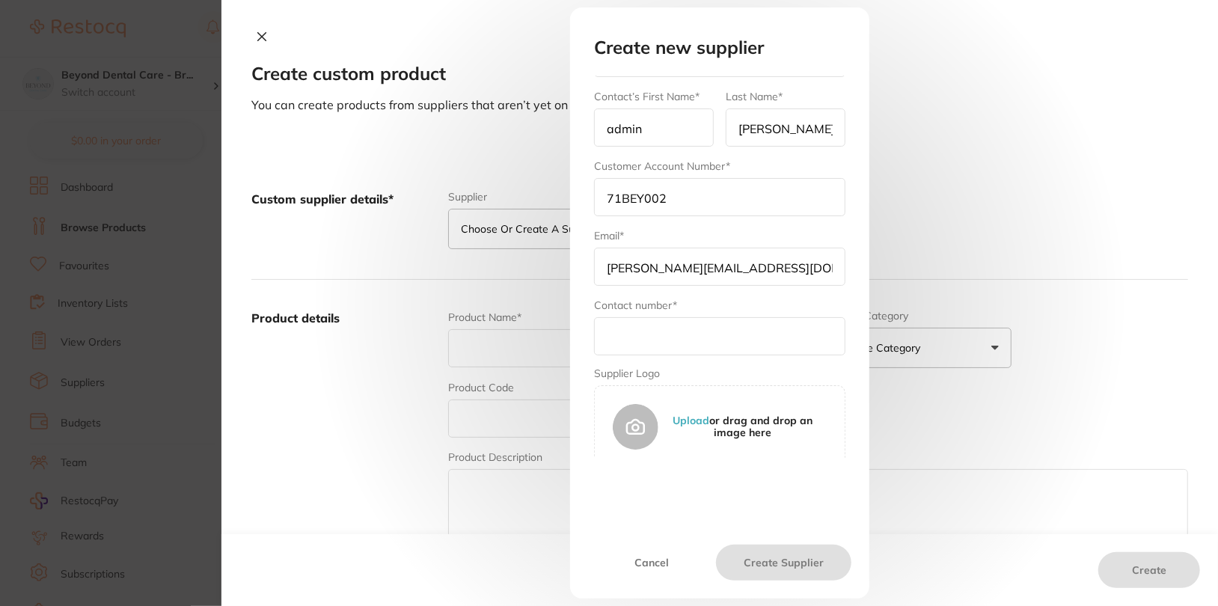
click at [700, 338] on input "text" at bounding box center [719, 336] width 251 height 38
click at [614, 332] on input "text" at bounding box center [719, 336] width 251 height 38
paste input "1300 658 822"
type input "1300 658 822"
click at [788, 543] on button "Create Supplier" at bounding box center [783, 563] width 135 height 36
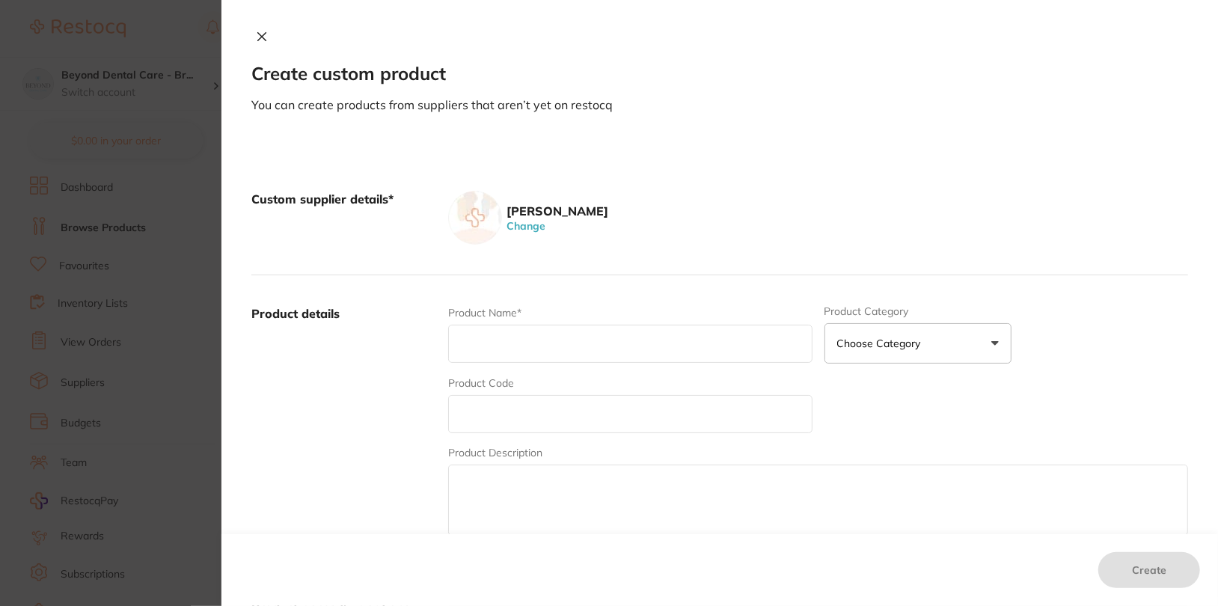
click at [667, 204] on div "Henry Schein Change" at bounding box center [818, 218] width 740 height 54
click at [266, 34] on button at bounding box center [261, 38] width 21 height 16
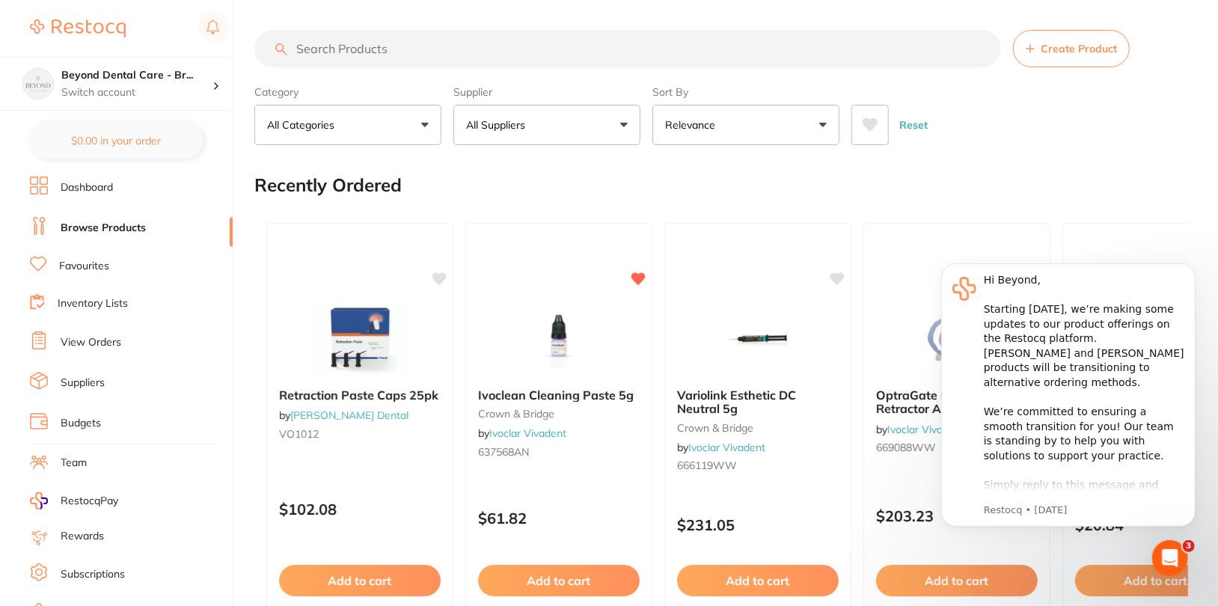
click at [513, 134] on button "All Suppliers" at bounding box center [546, 125] width 187 height 40
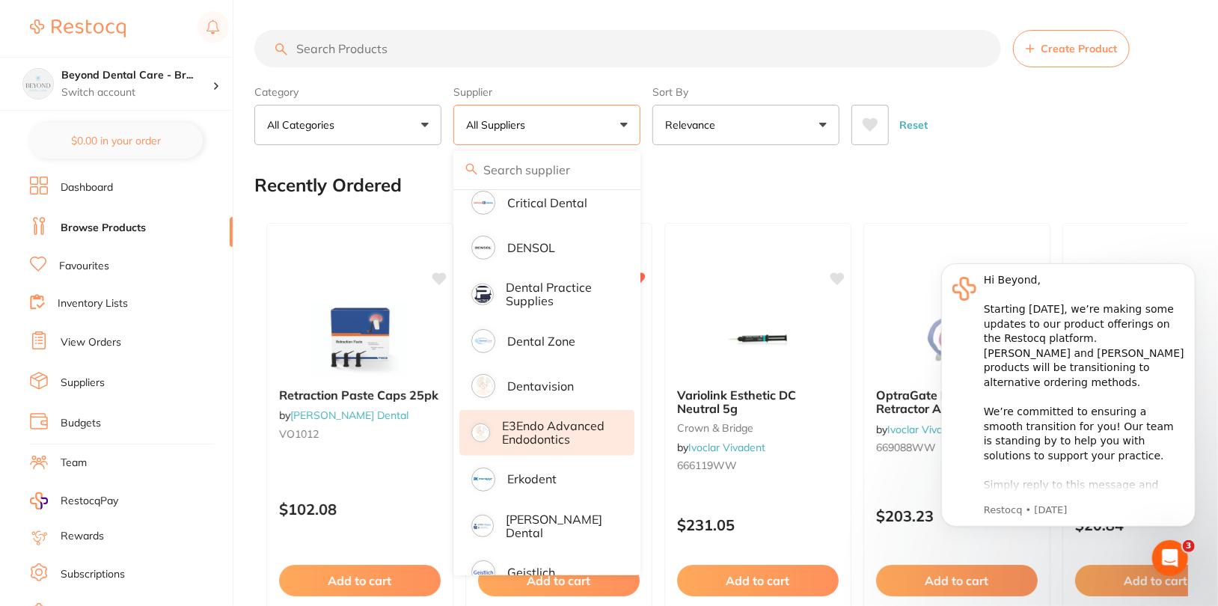
scroll to position [371, 0]
click at [569, 431] on p "E3Endo Advanced Endodontics" at bounding box center [557, 432] width 111 height 28
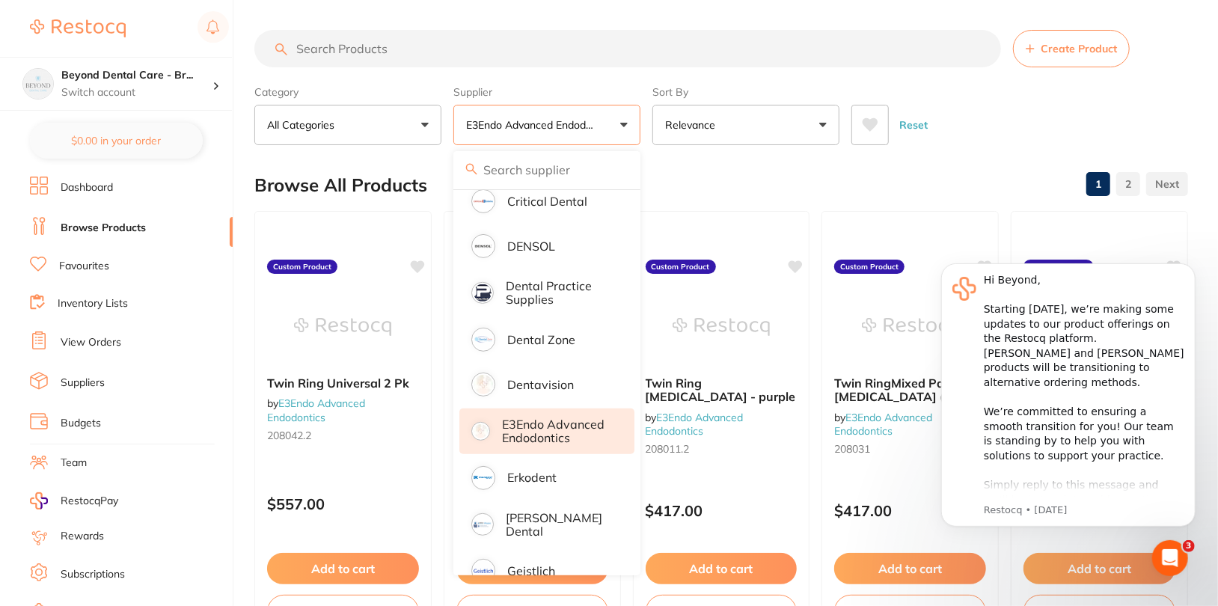
click at [1036, 117] on div "Reset" at bounding box center [1014, 119] width 325 height 52
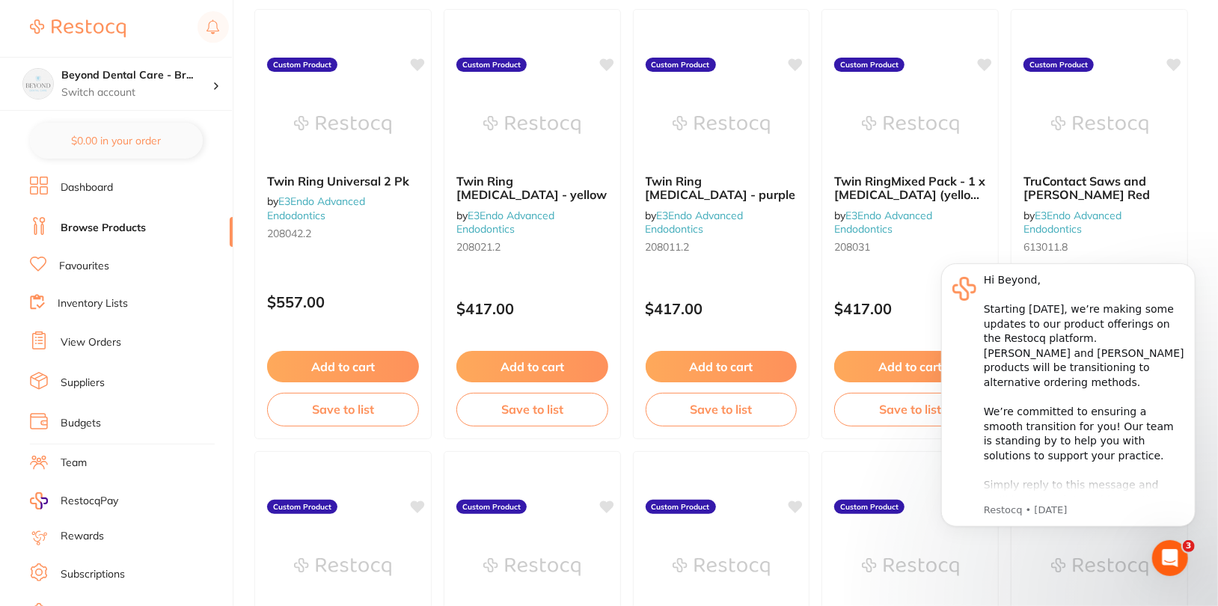
scroll to position [0, 0]
click at [1099, 270] on icon "Dismiss notification" at bounding box center [1191, 267] width 8 height 8
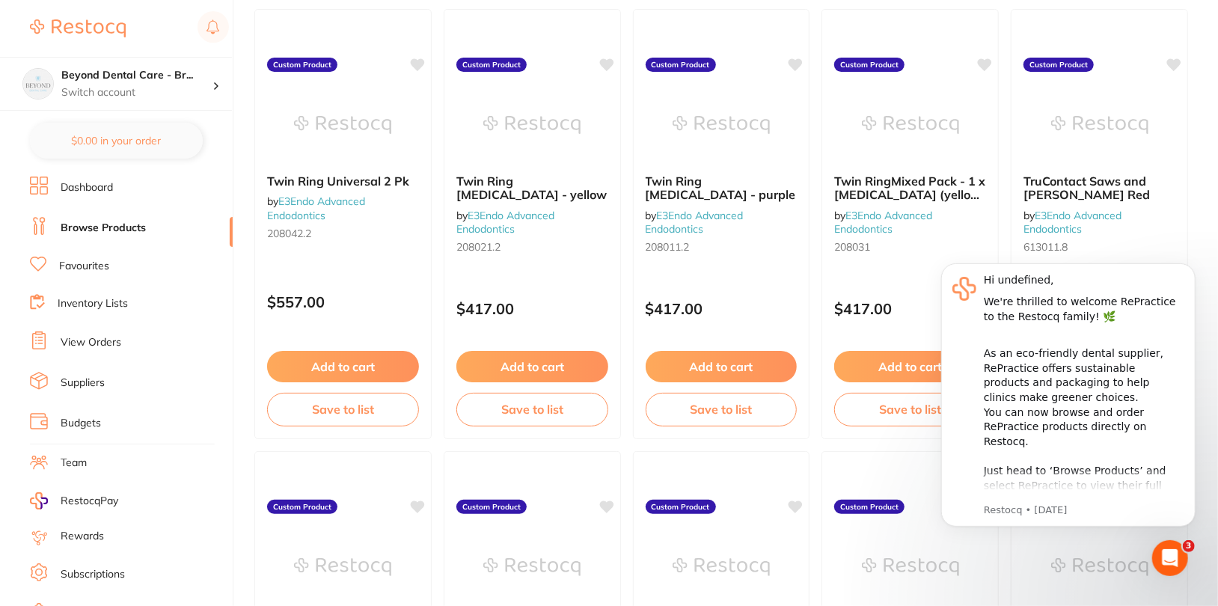
click at [1099, 268] on icon "Dismiss notification" at bounding box center [1191, 267] width 8 height 8
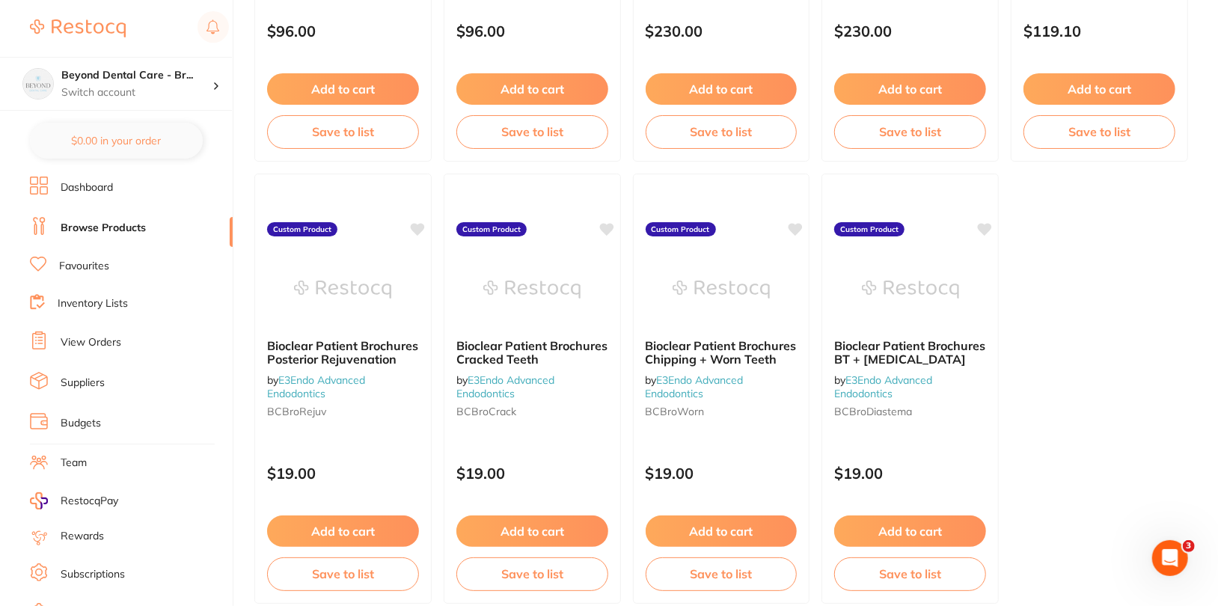
scroll to position [4535, 0]
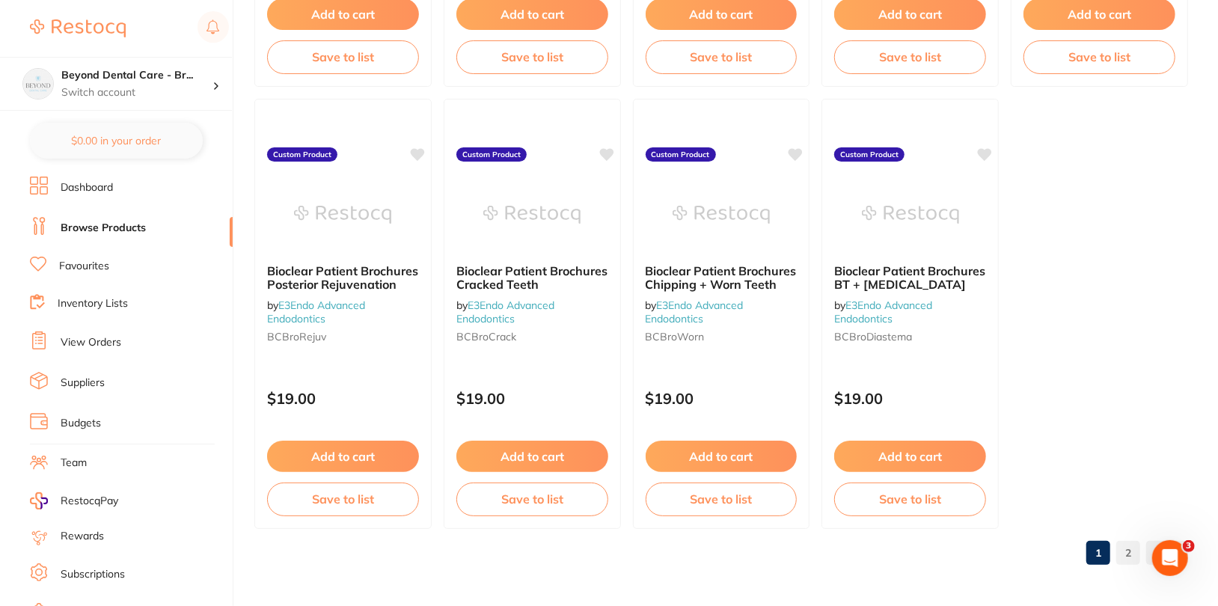
click at [1099, 540] on link "2" at bounding box center [1128, 553] width 24 height 30
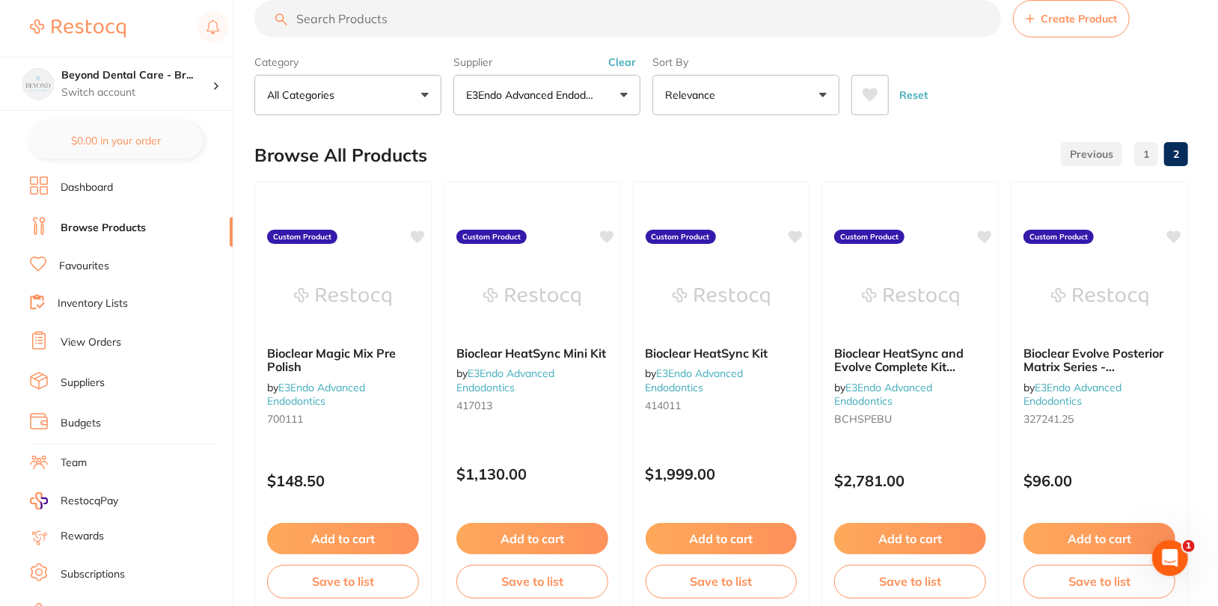
scroll to position [0, 0]
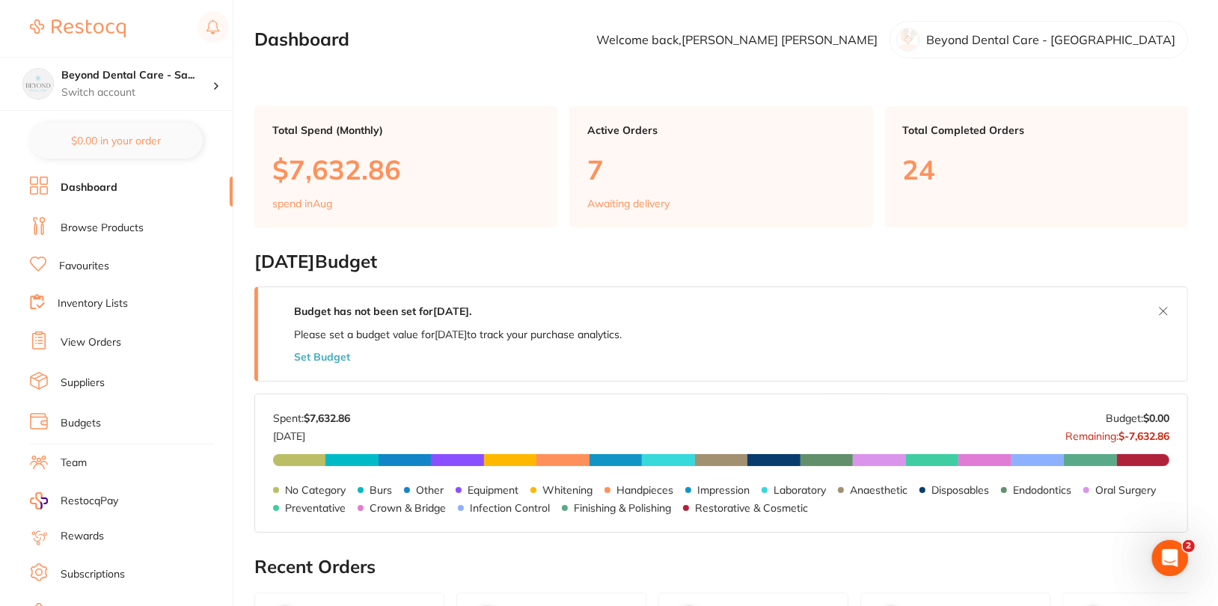
click at [150, 233] on li "Browse Products" at bounding box center [131, 228] width 203 height 22
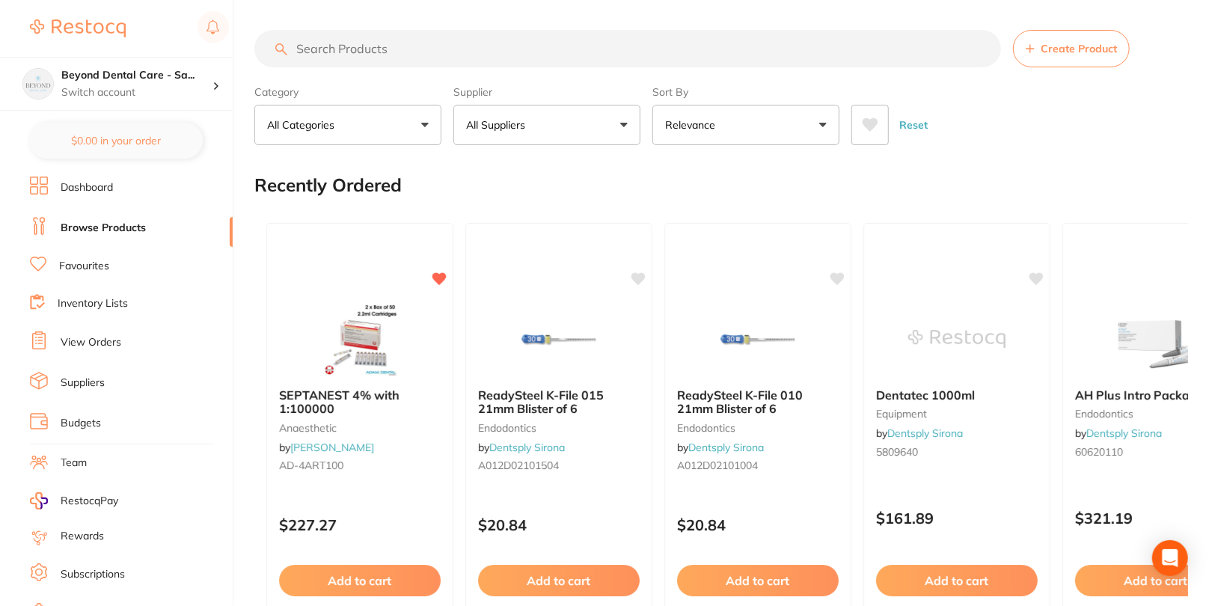
click at [560, 124] on button "All Suppliers" at bounding box center [546, 125] width 187 height 40
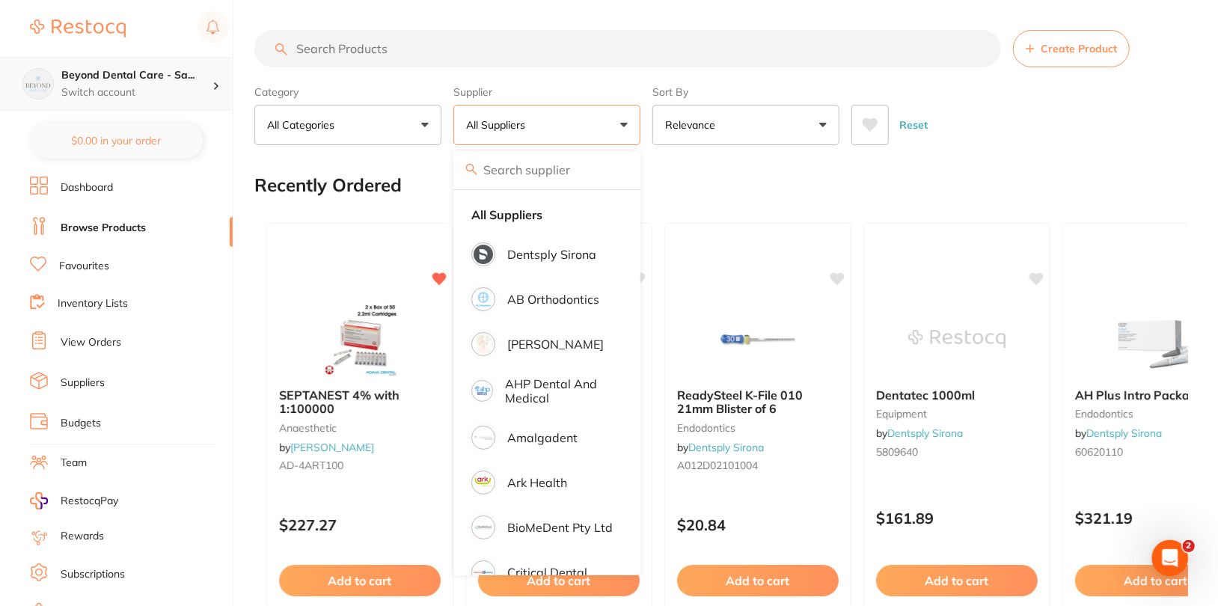
click at [167, 91] on p "Switch account" at bounding box center [136, 92] width 151 height 15
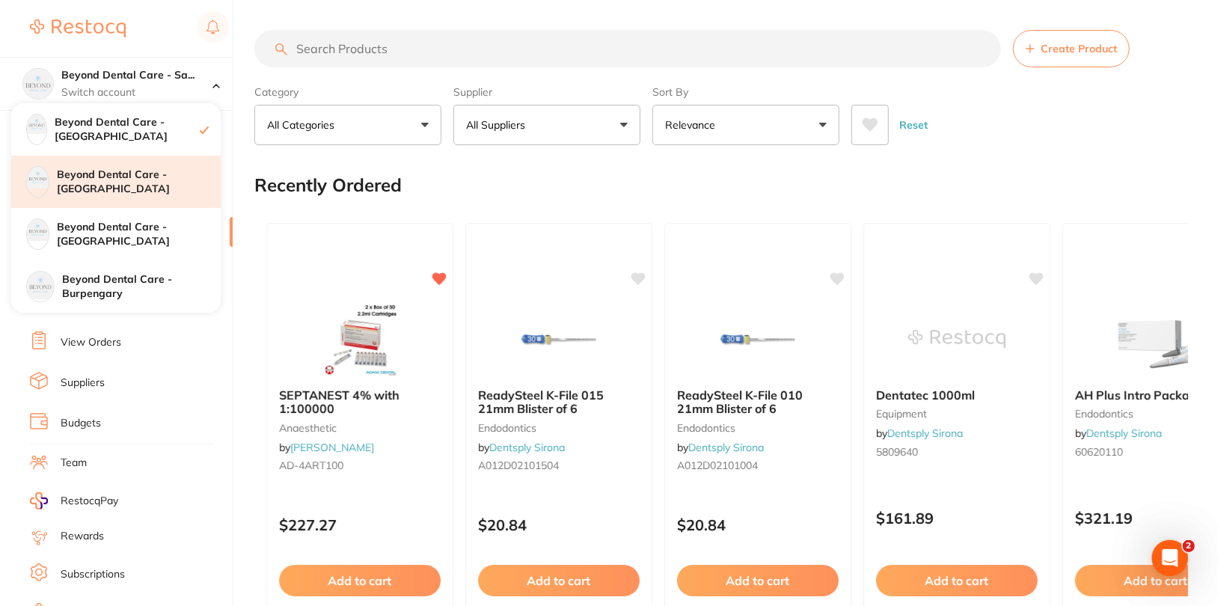
click at [155, 186] on h4 "Beyond Dental Care - [GEOGRAPHIC_DATA]" at bounding box center [139, 182] width 164 height 29
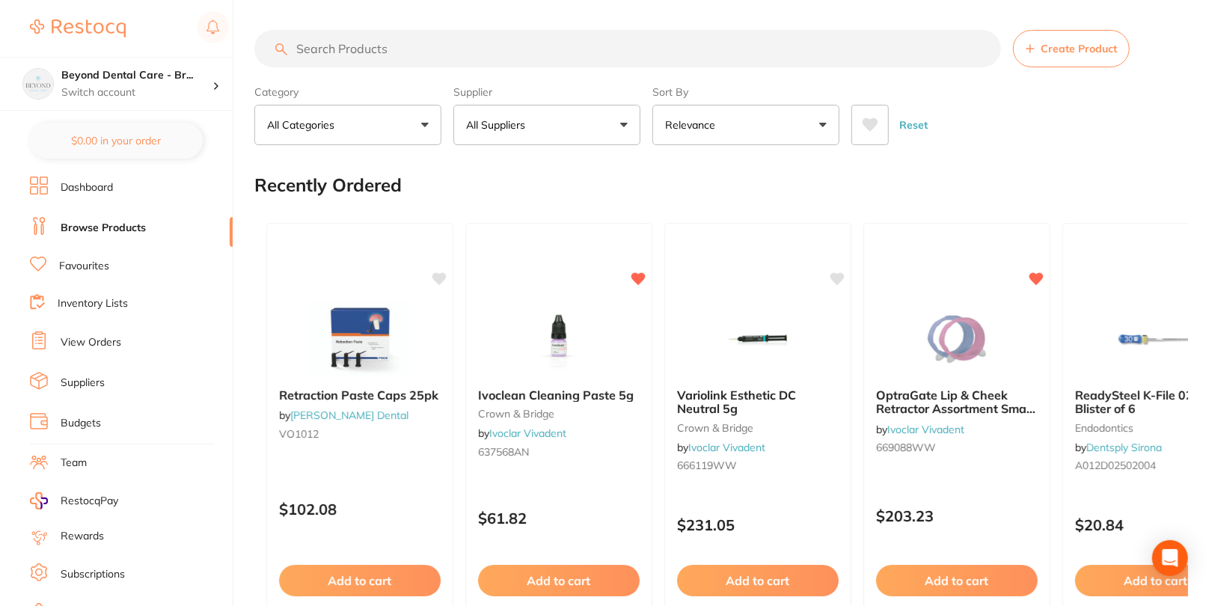
click at [547, 129] on button "All Suppliers" at bounding box center [546, 125] width 187 height 40
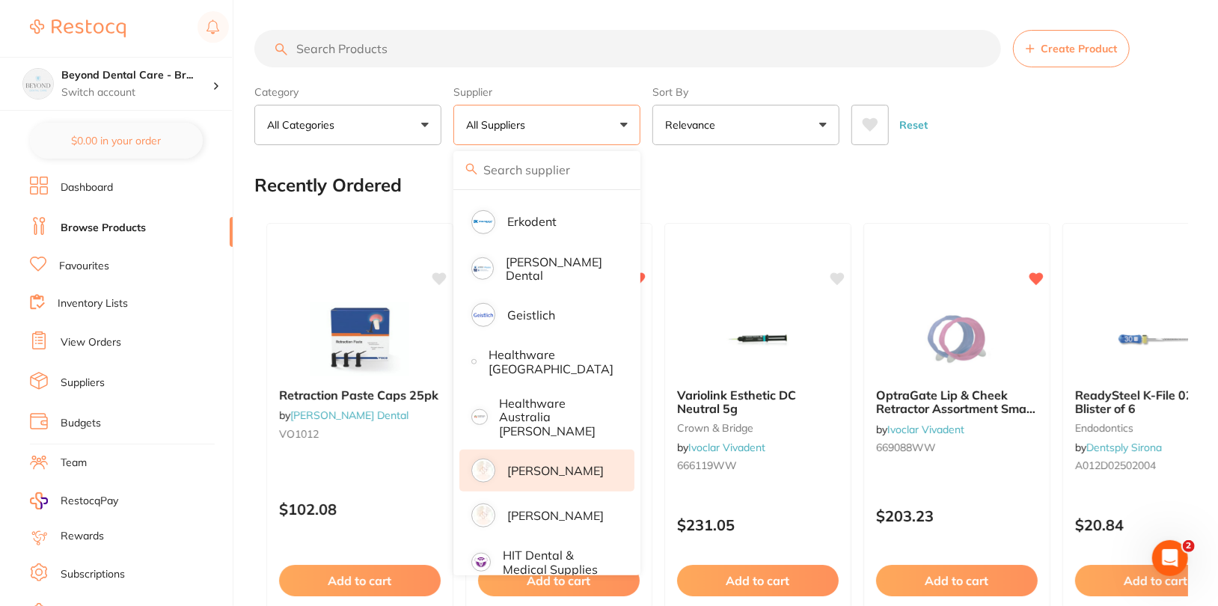
scroll to position [629, 0]
click at [584, 454] on li "[PERSON_NAME]" at bounding box center [546, 468] width 175 height 42
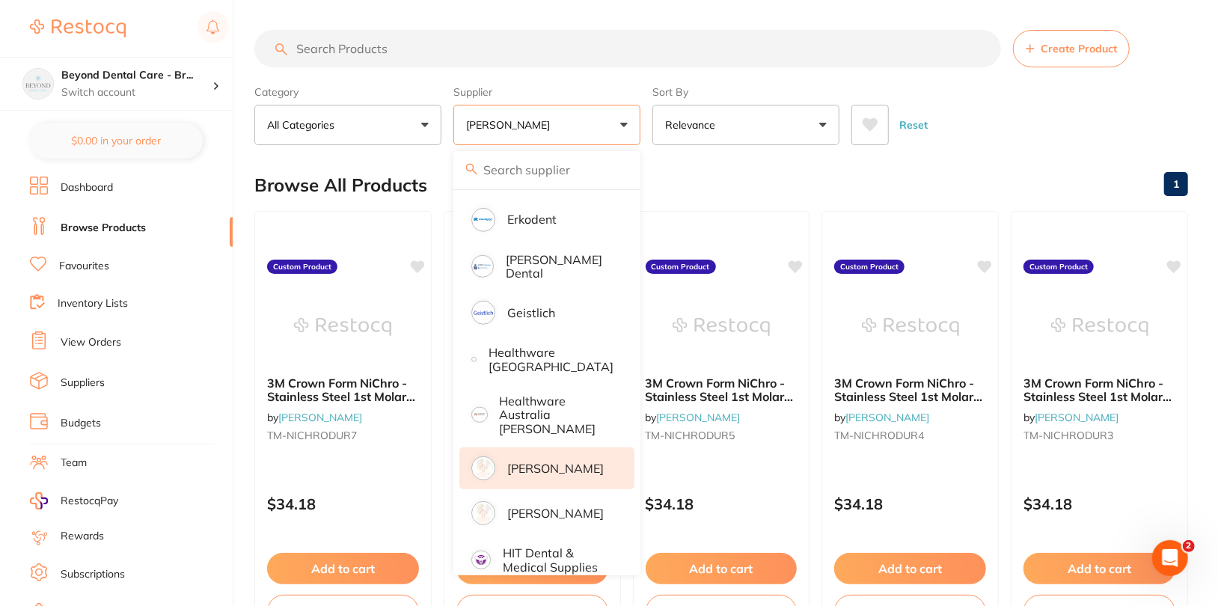
click at [1113, 123] on div "Reset" at bounding box center [1014, 119] width 325 height 52
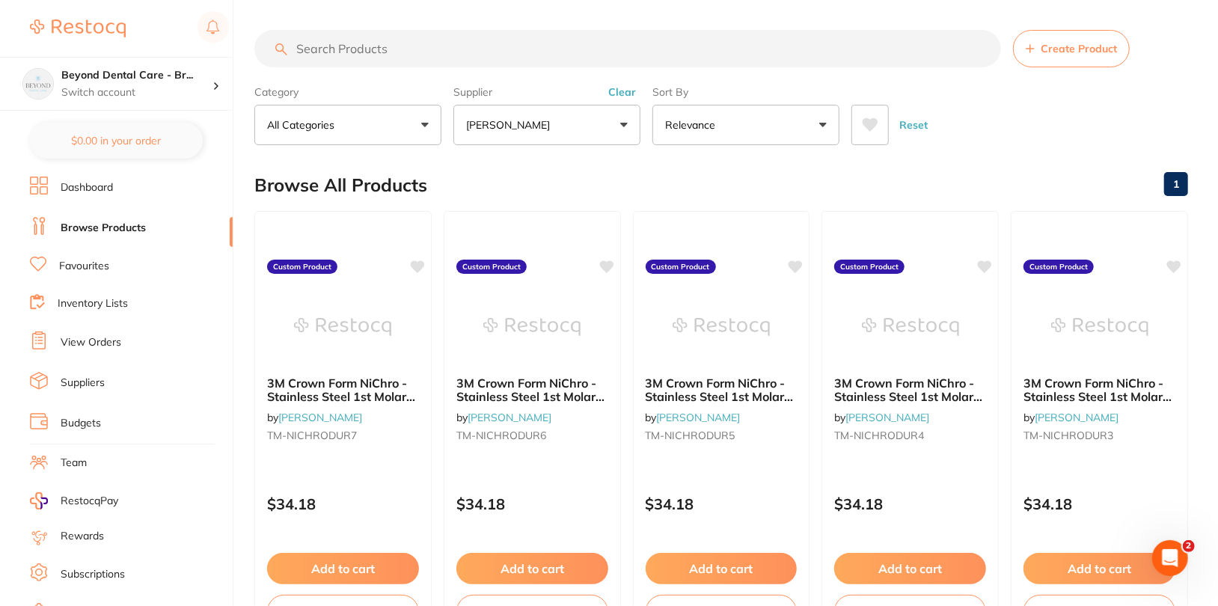
scroll to position [0, 0]
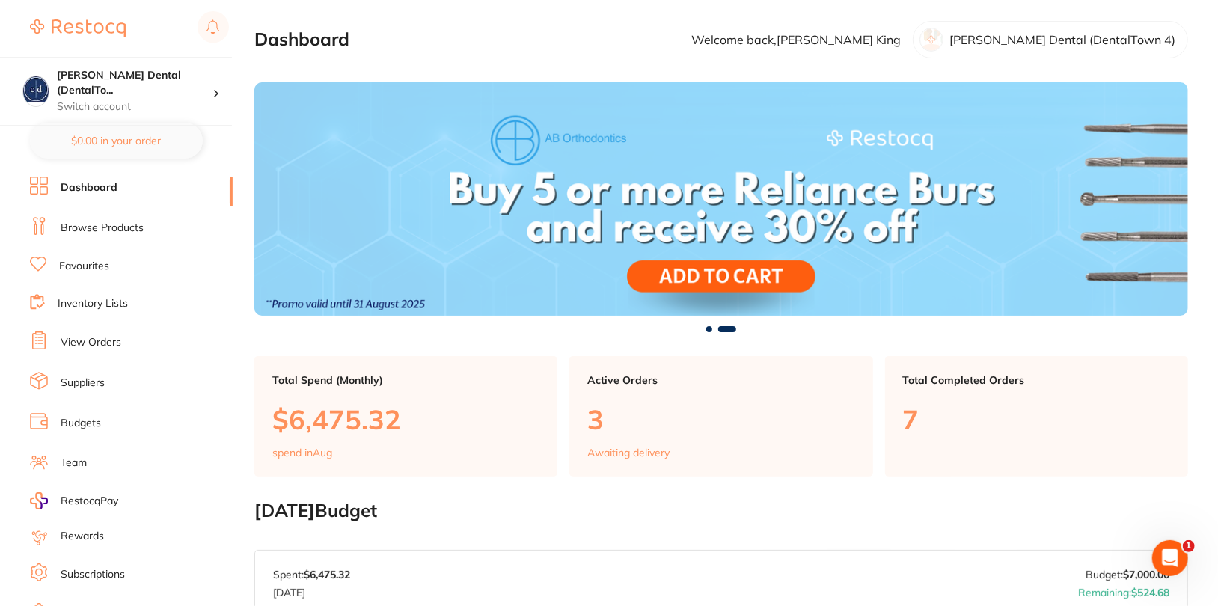
click at [99, 232] on link "Browse Products" at bounding box center [102, 228] width 83 height 15
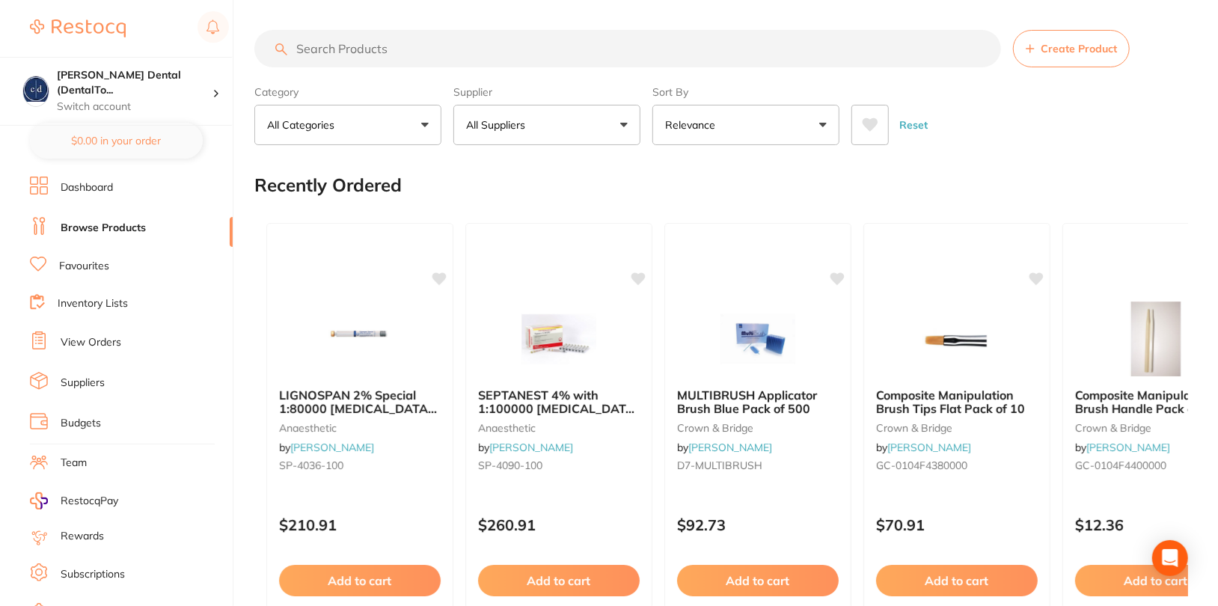
click at [566, 111] on button "All Suppliers" at bounding box center [546, 125] width 187 height 40
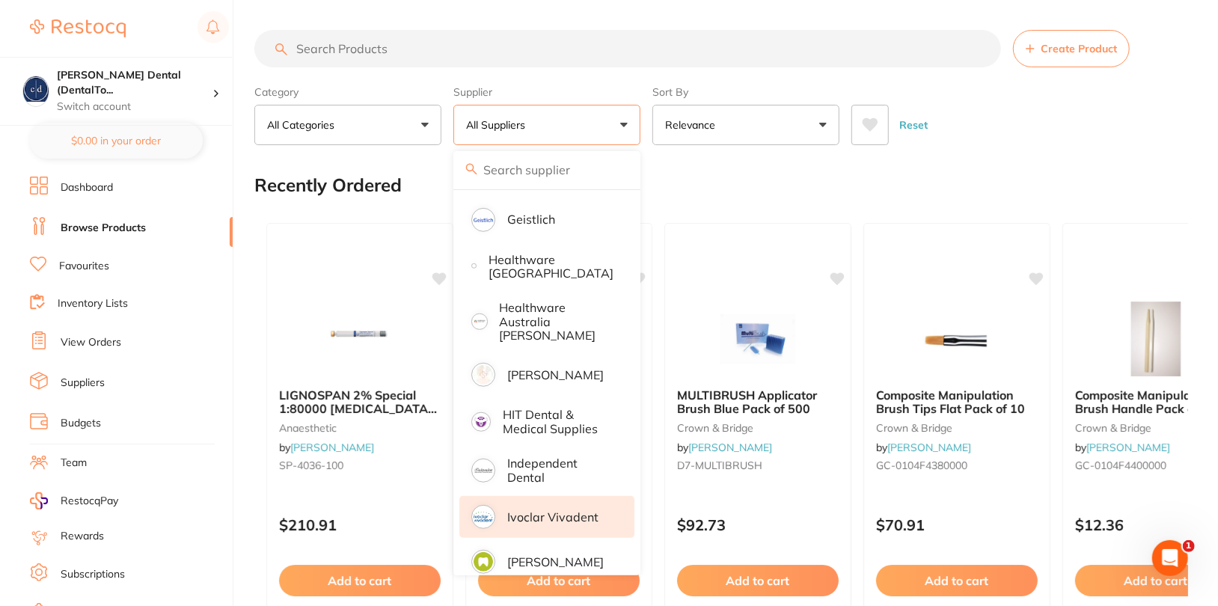
scroll to position [1412, 0]
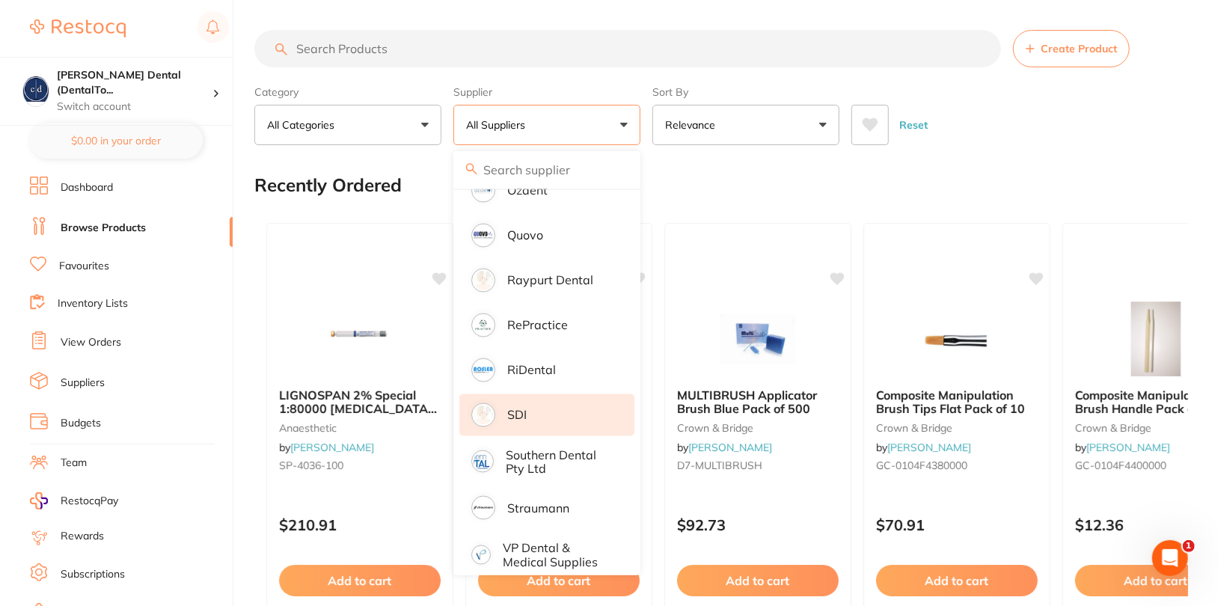
click at [546, 404] on li "SDI" at bounding box center [546, 415] width 175 height 42
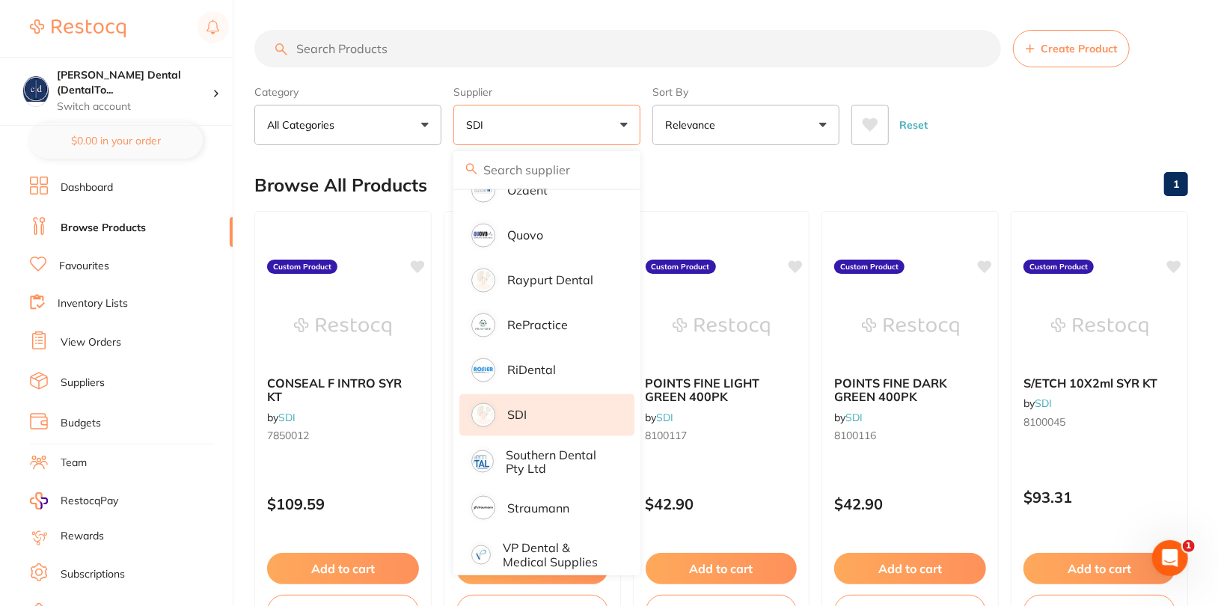
click at [1095, 73] on section "Create Product Category All Categories All Categories No categories found Clear…" at bounding box center [721, 87] width 934 height 115
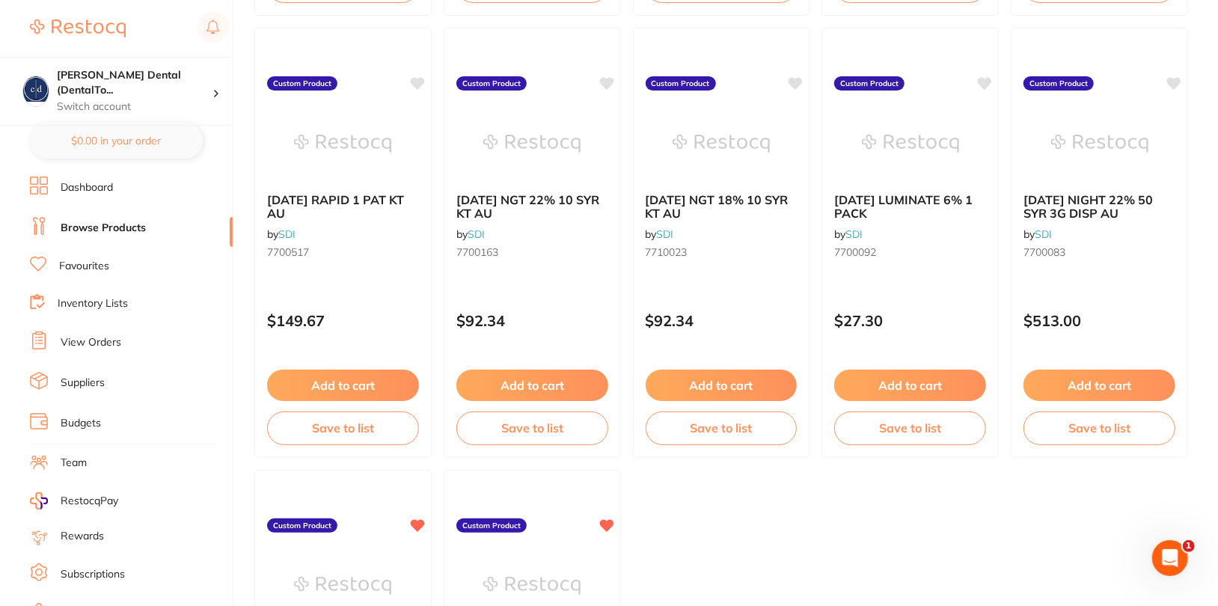
scroll to position [746, 0]
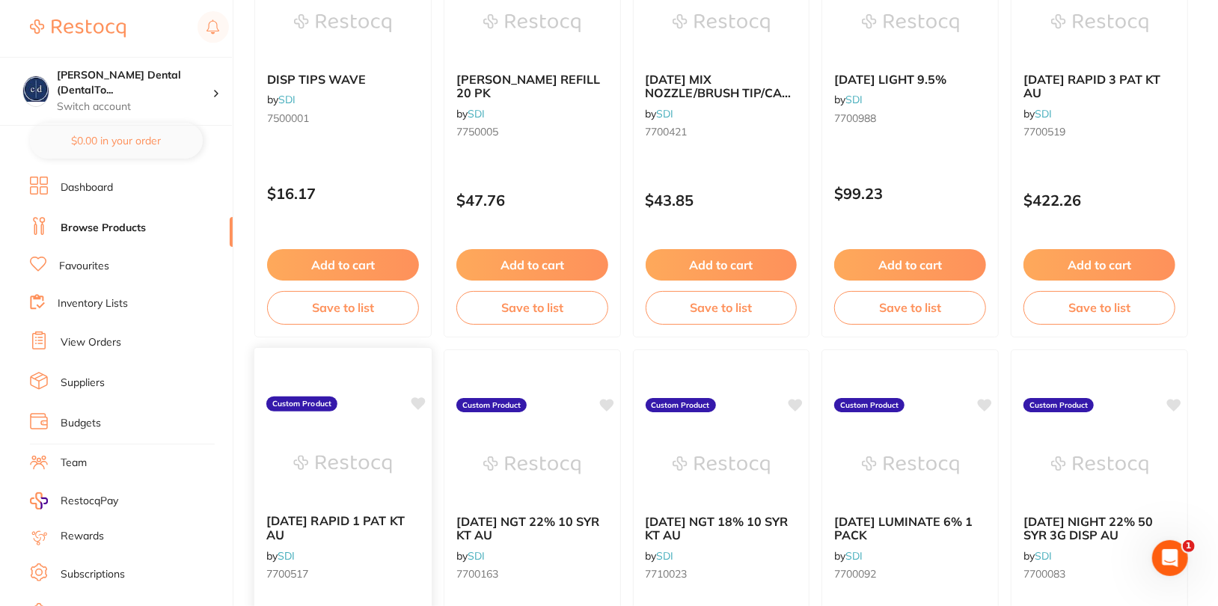
click at [422, 401] on icon at bounding box center [418, 403] width 14 height 13
click at [605, 400] on icon at bounding box center [607, 403] width 14 height 13
click at [794, 399] on icon at bounding box center [796, 403] width 14 height 13
click at [991, 397] on icon at bounding box center [986, 403] width 14 height 13
click at [1095, 400] on icon at bounding box center [1175, 403] width 14 height 13
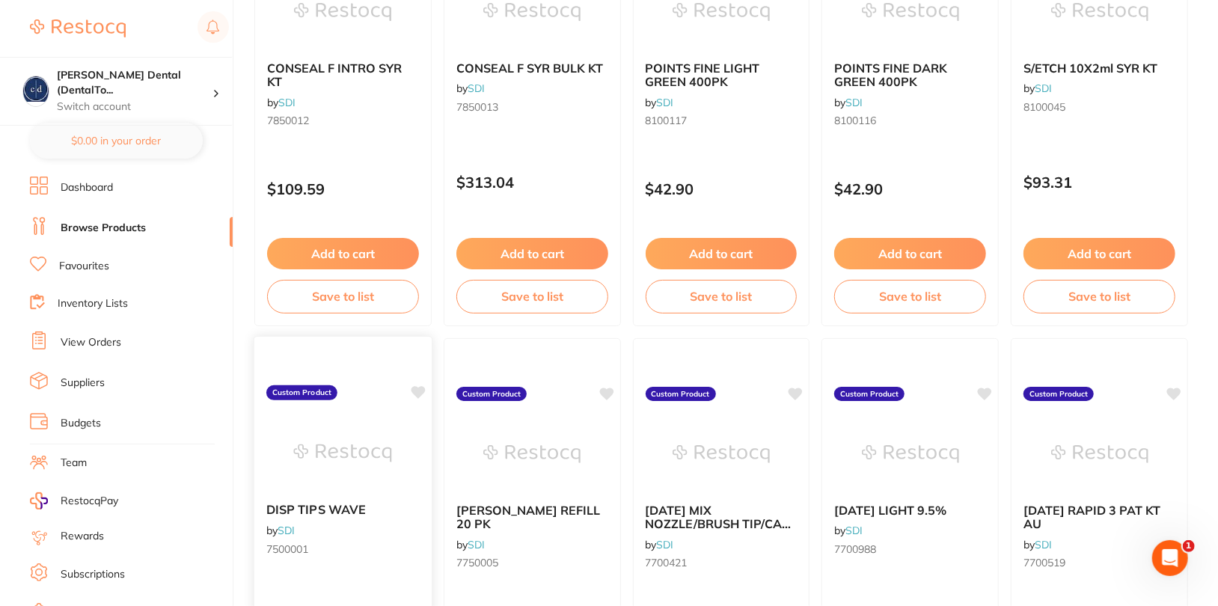
scroll to position [227, 0]
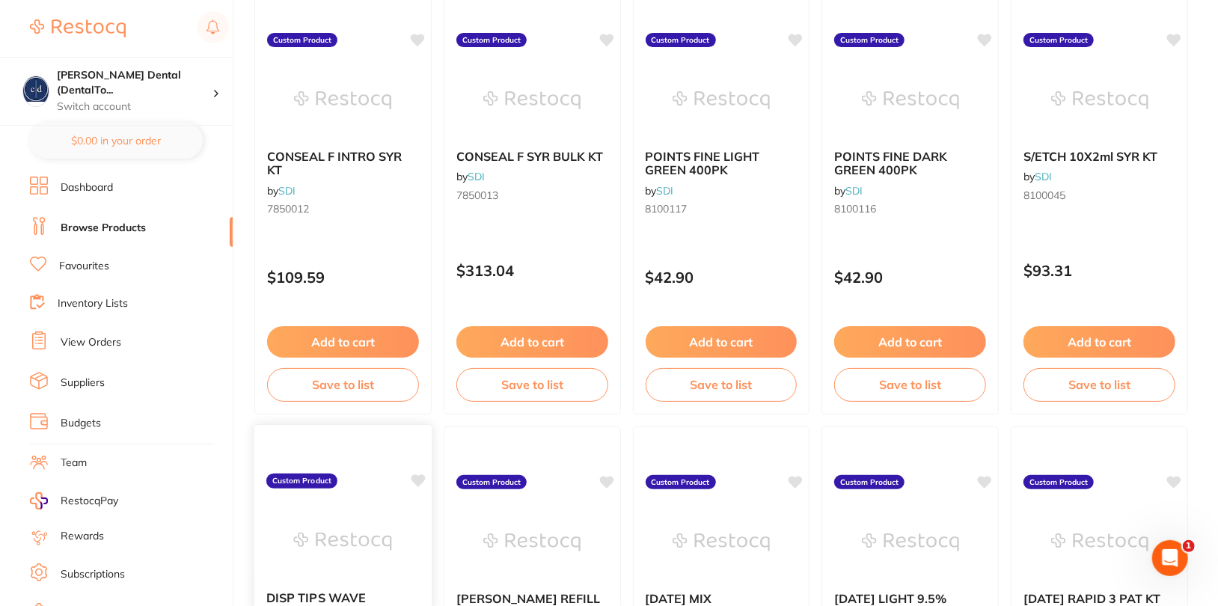
click at [415, 476] on icon at bounding box center [418, 480] width 14 height 13
click at [611, 478] on icon at bounding box center [607, 480] width 14 height 13
click at [801, 480] on icon at bounding box center [796, 480] width 14 height 13
click at [985, 477] on icon at bounding box center [986, 480] width 14 height 13
click at [1095, 480] on icon at bounding box center [1175, 480] width 14 height 13
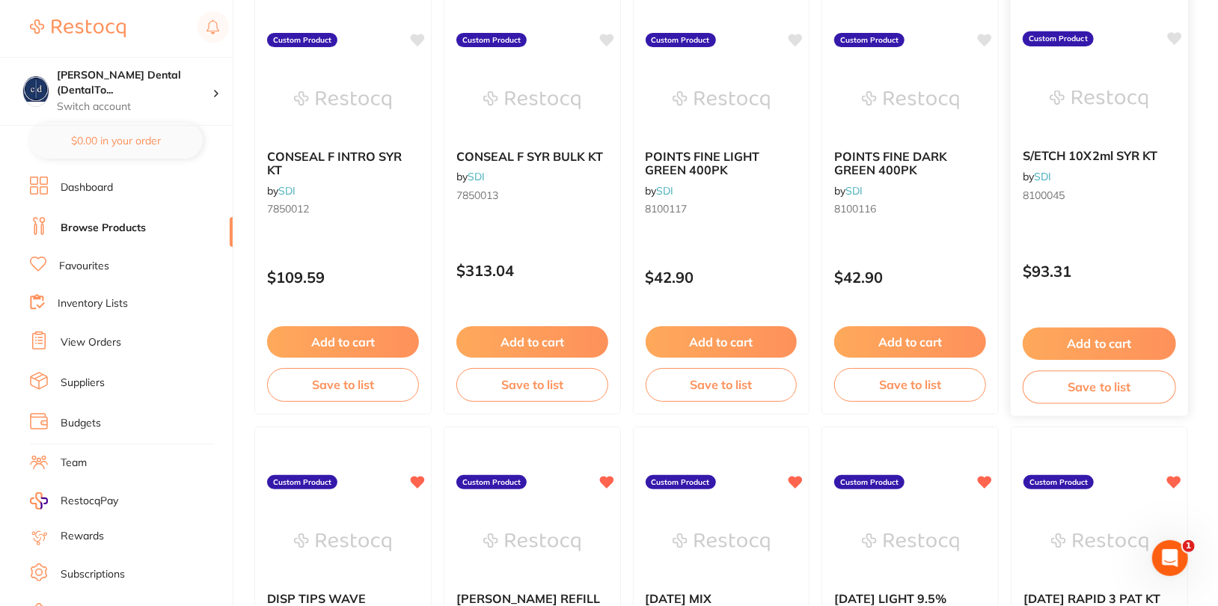
click at [1095, 35] on icon at bounding box center [1175, 38] width 14 height 13
drag, startPoint x: 987, startPoint y: 39, endPoint x: 949, endPoint y: 38, distance: 38.2
click at [987, 39] on icon at bounding box center [986, 38] width 14 height 13
click at [797, 37] on icon at bounding box center [796, 38] width 14 height 13
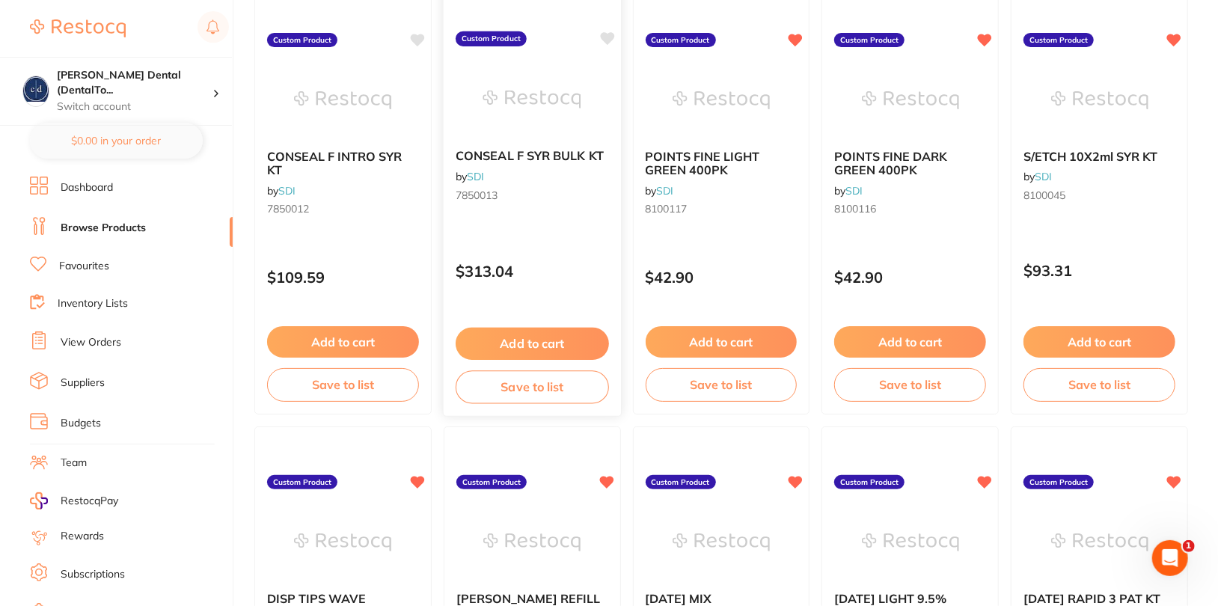
click at [608, 35] on icon at bounding box center [607, 38] width 14 height 13
click at [421, 32] on icon at bounding box center [418, 38] width 14 height 13
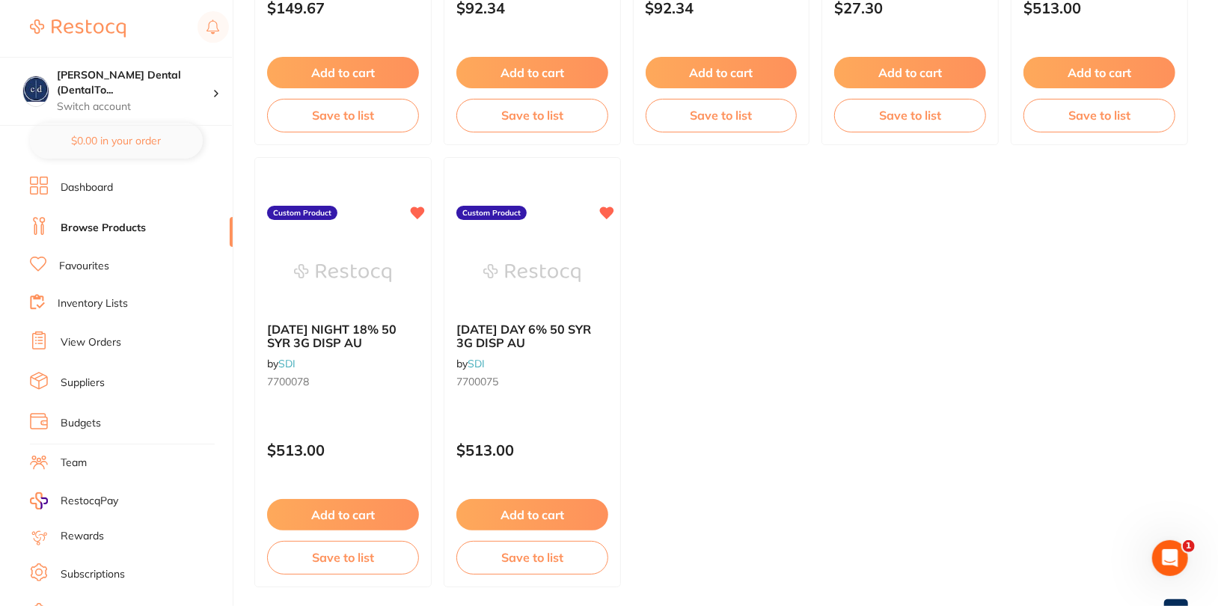
scroll to position [1438, 0]
